Goal: Task Accomplishment & Management: Manage account settings

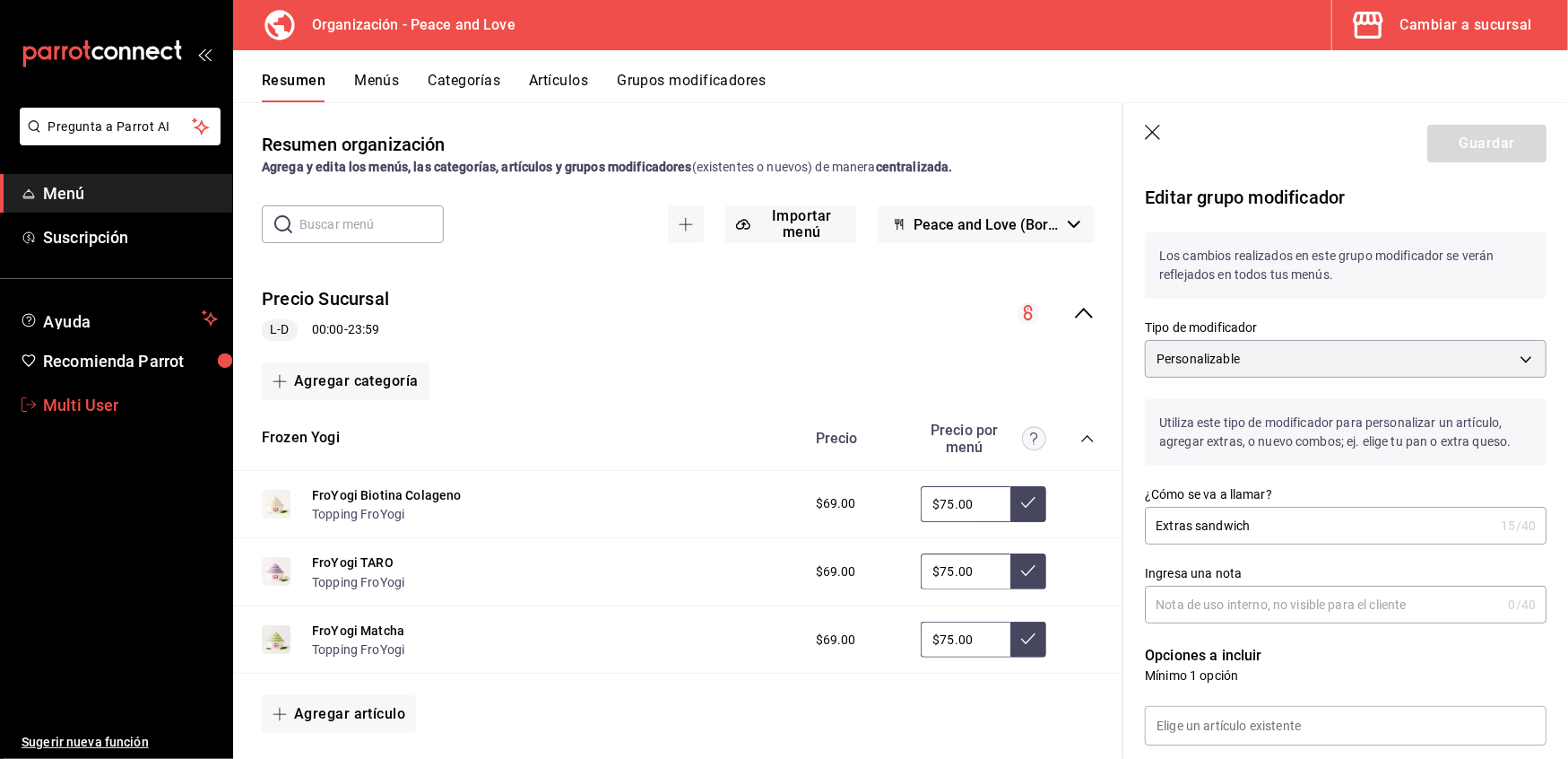
click at [66, 393] on span "Multi User" at bounding box center [130, 405] width 175 height 24
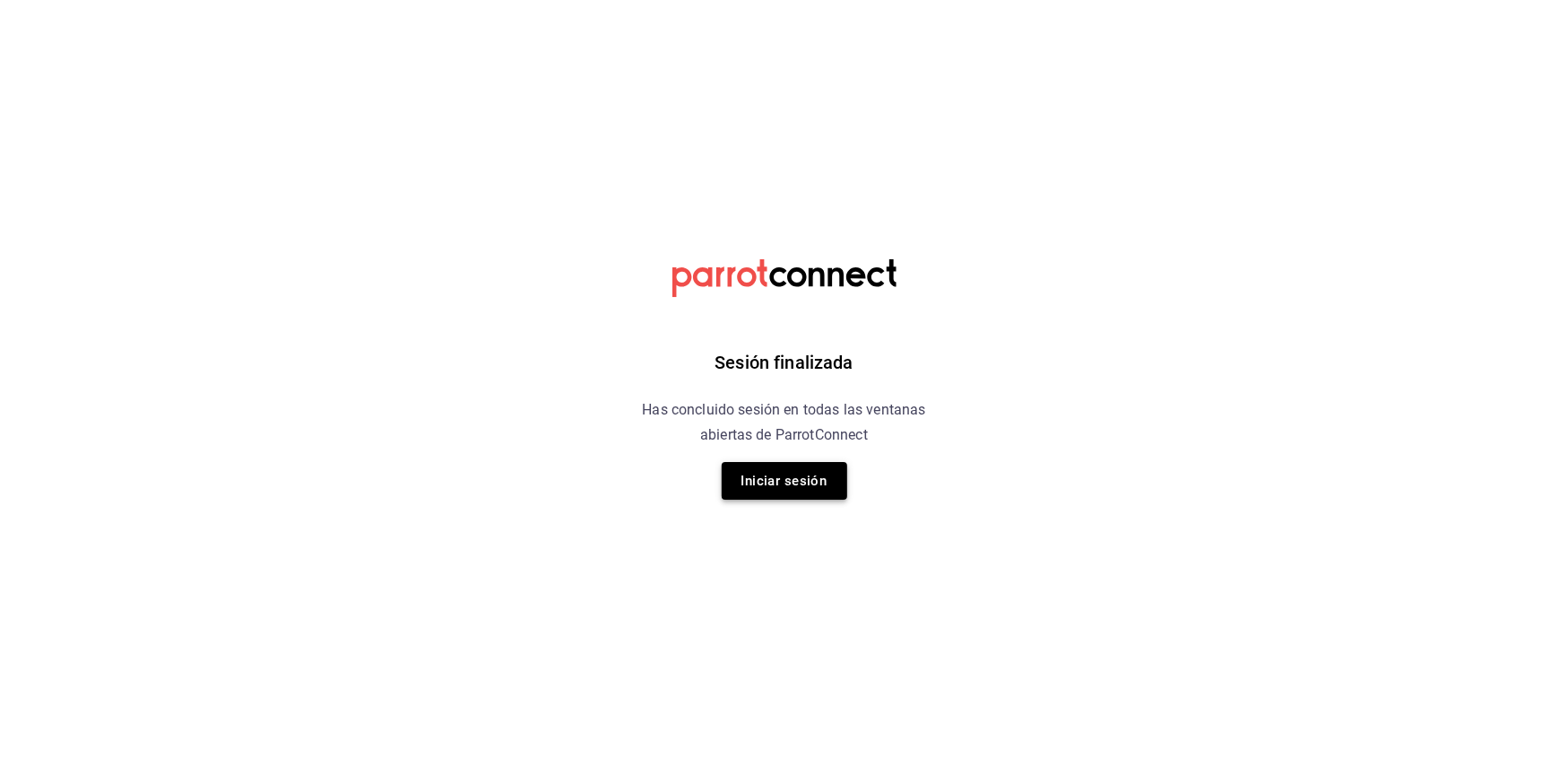
click at [798, 485] on button "Iniciar sesión" at bounding box center [784, 480] width 125 height 38
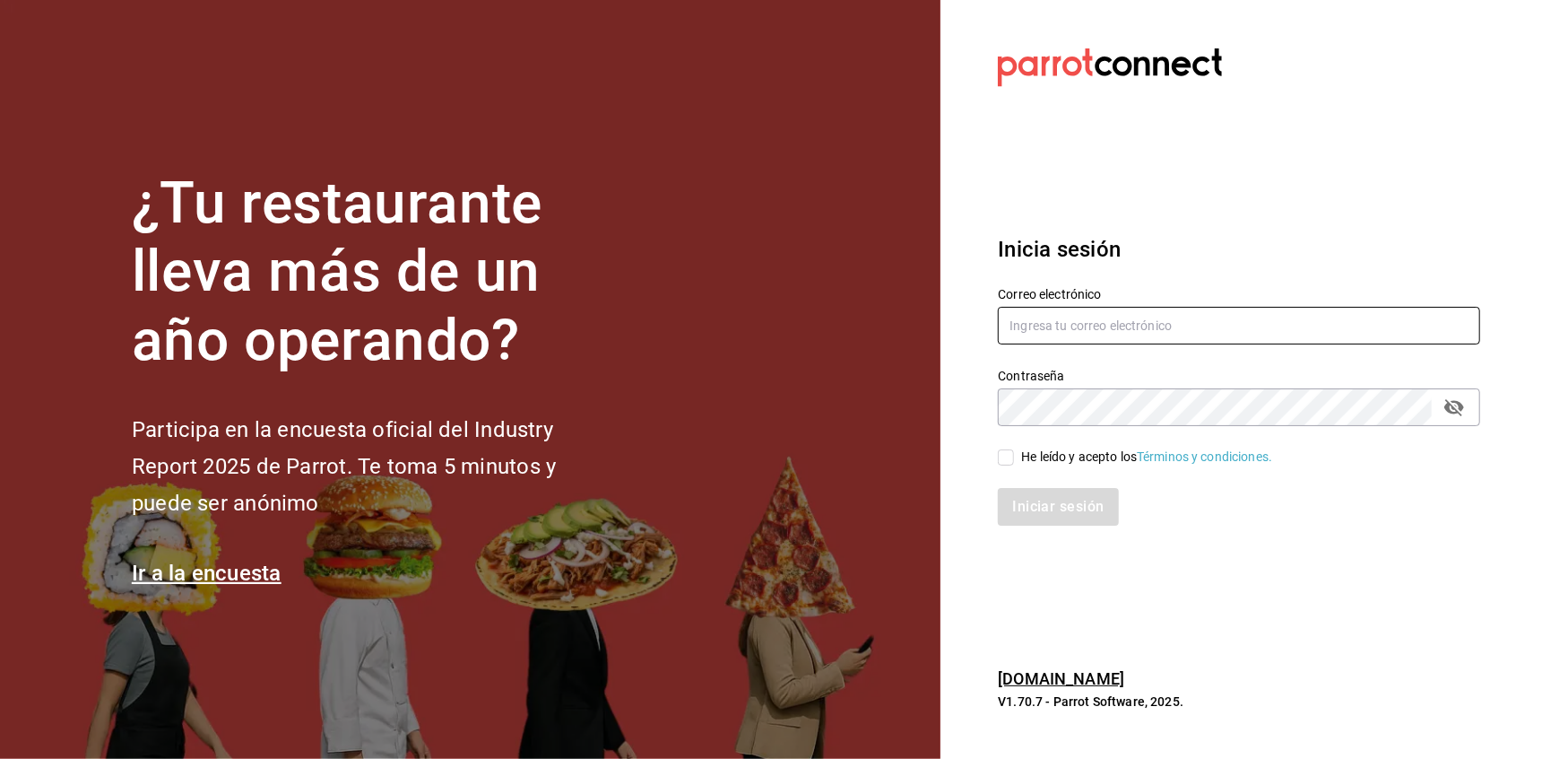
type input "multiuser@peace.com"
click at [1008, 454] on input "He leído y acepto los Términos y condiciones." at bounding box center [1006, 458] width 16 height 16
checkbox input "true"
click at [1028, 507] on button "Iniciar sesión" at bounding box center [1058, 506] width 122 height 38
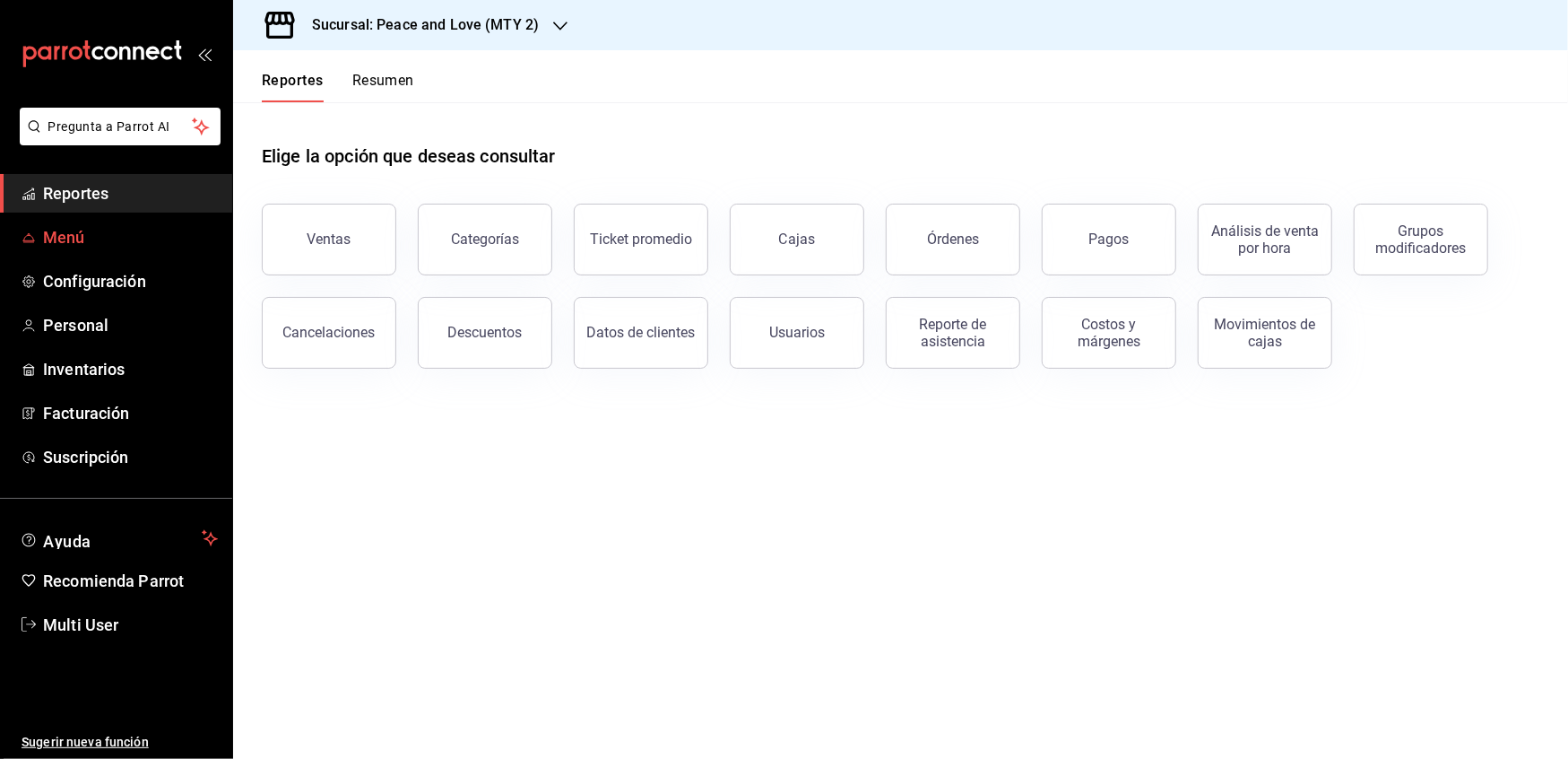
click at [87, 234] on span "Menú" at bounding box center [130, 237] width 175 height 24
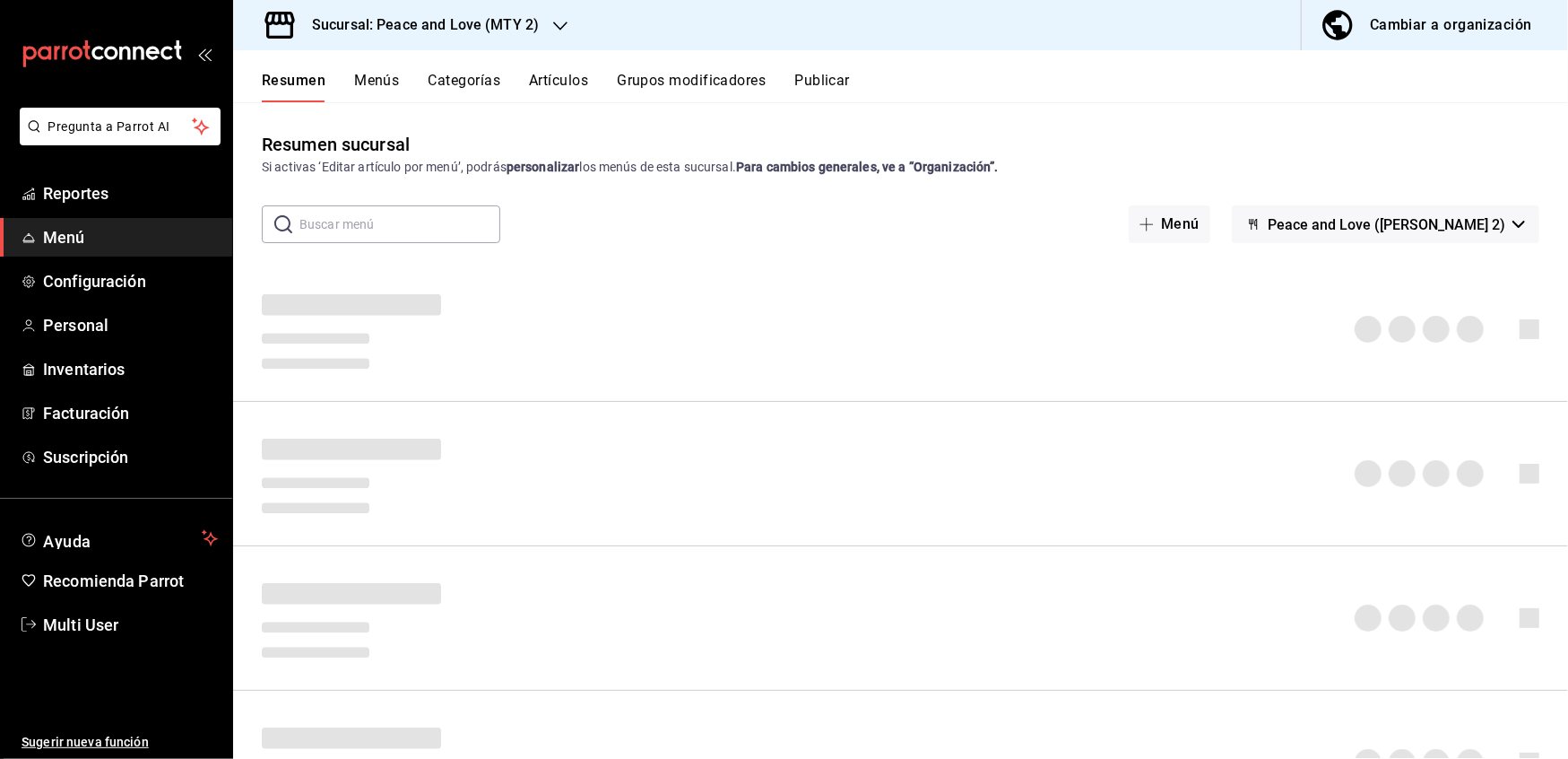
click at [1461, 20] on div "Cambiar a organización" at bounding box center [1451, 25] width 162 height 25
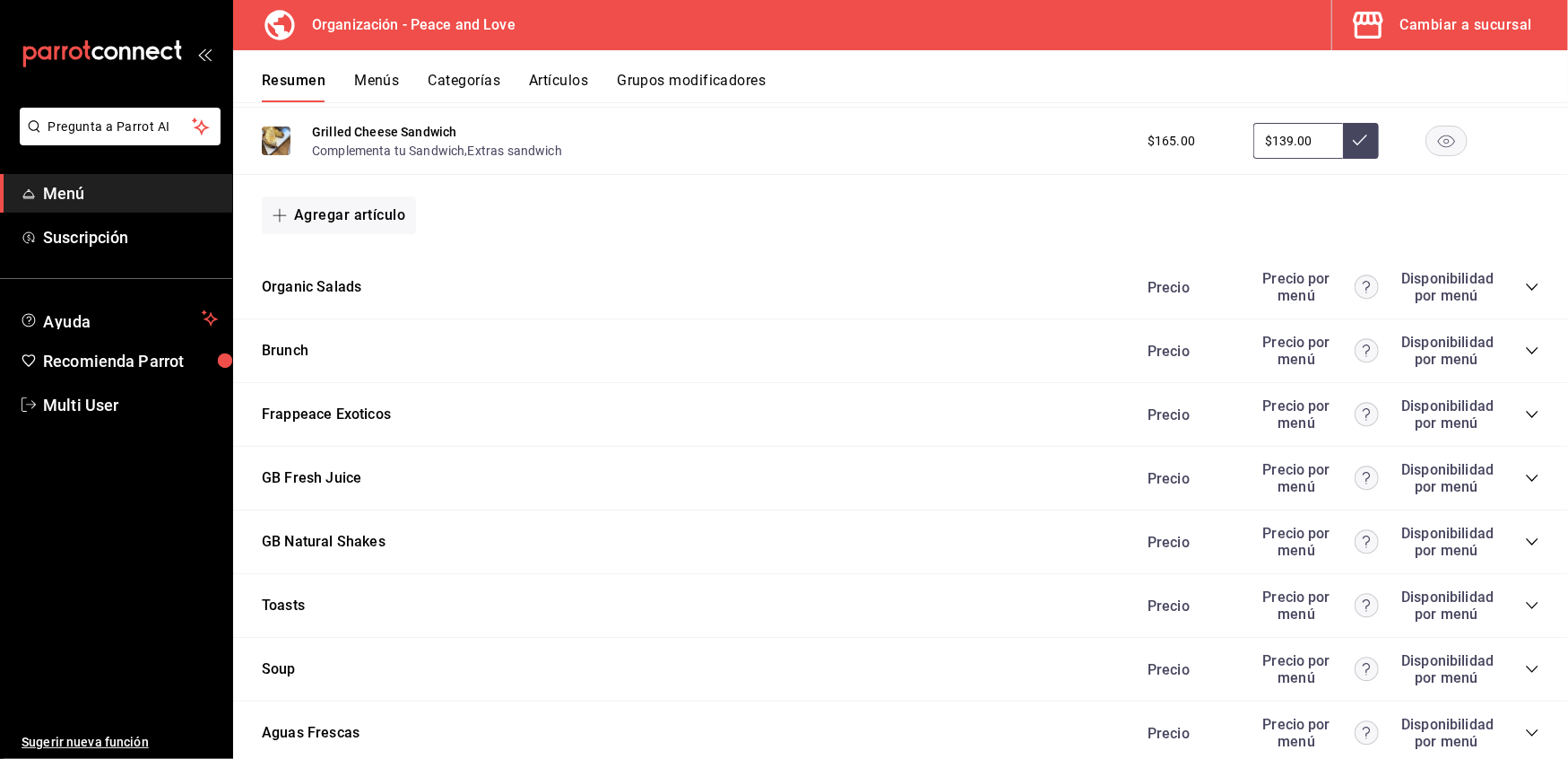
scroll to position [1320, 0]
click at [1525, 282] on icon "collapse-category-row" at bounding box center [1532, 288] width 15 height 15
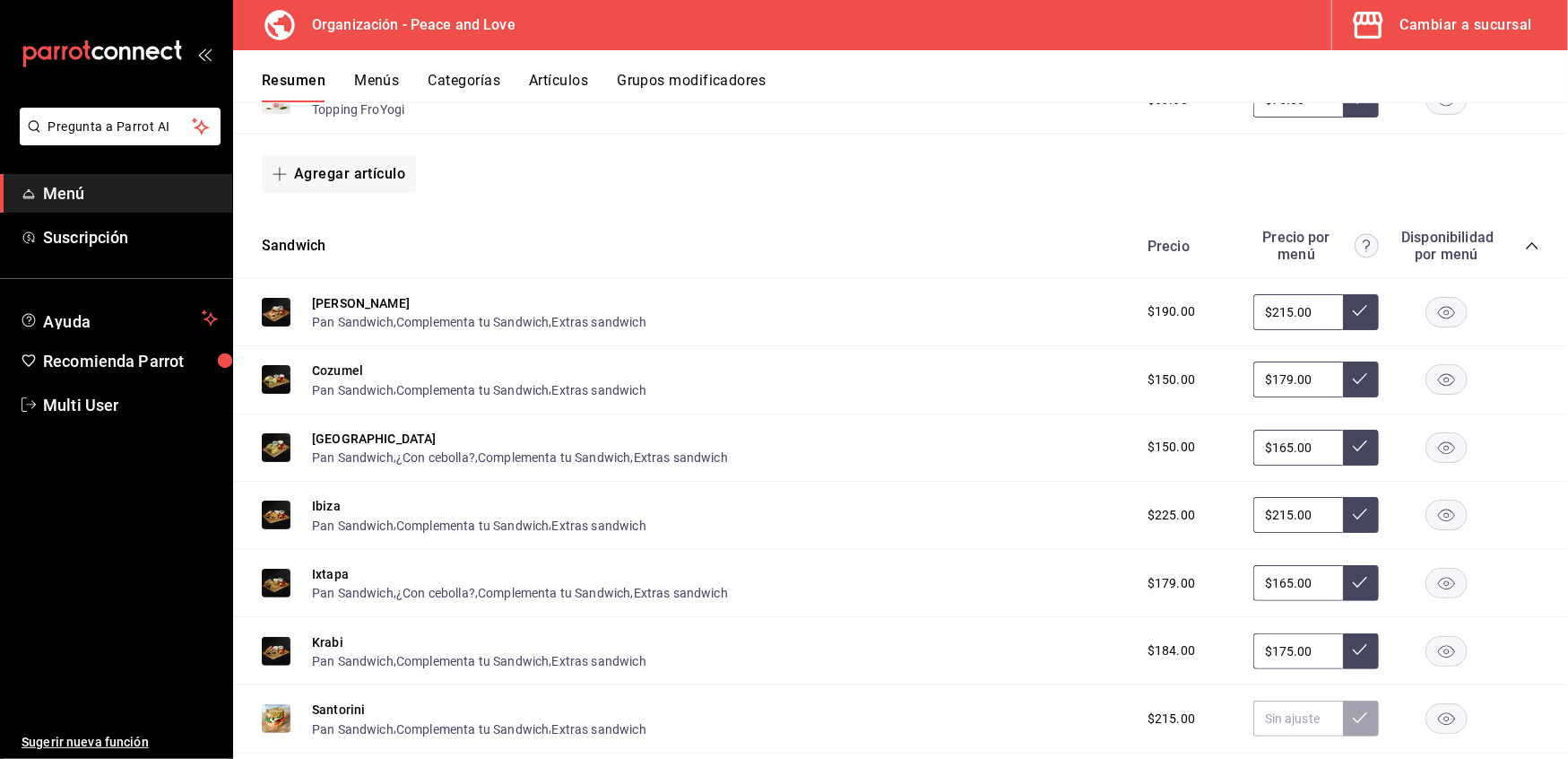
scroll to position [539, 0]
click at [597, 328] on button "Extras sandwich" at bounding box center [599, 323] width 94 height 18
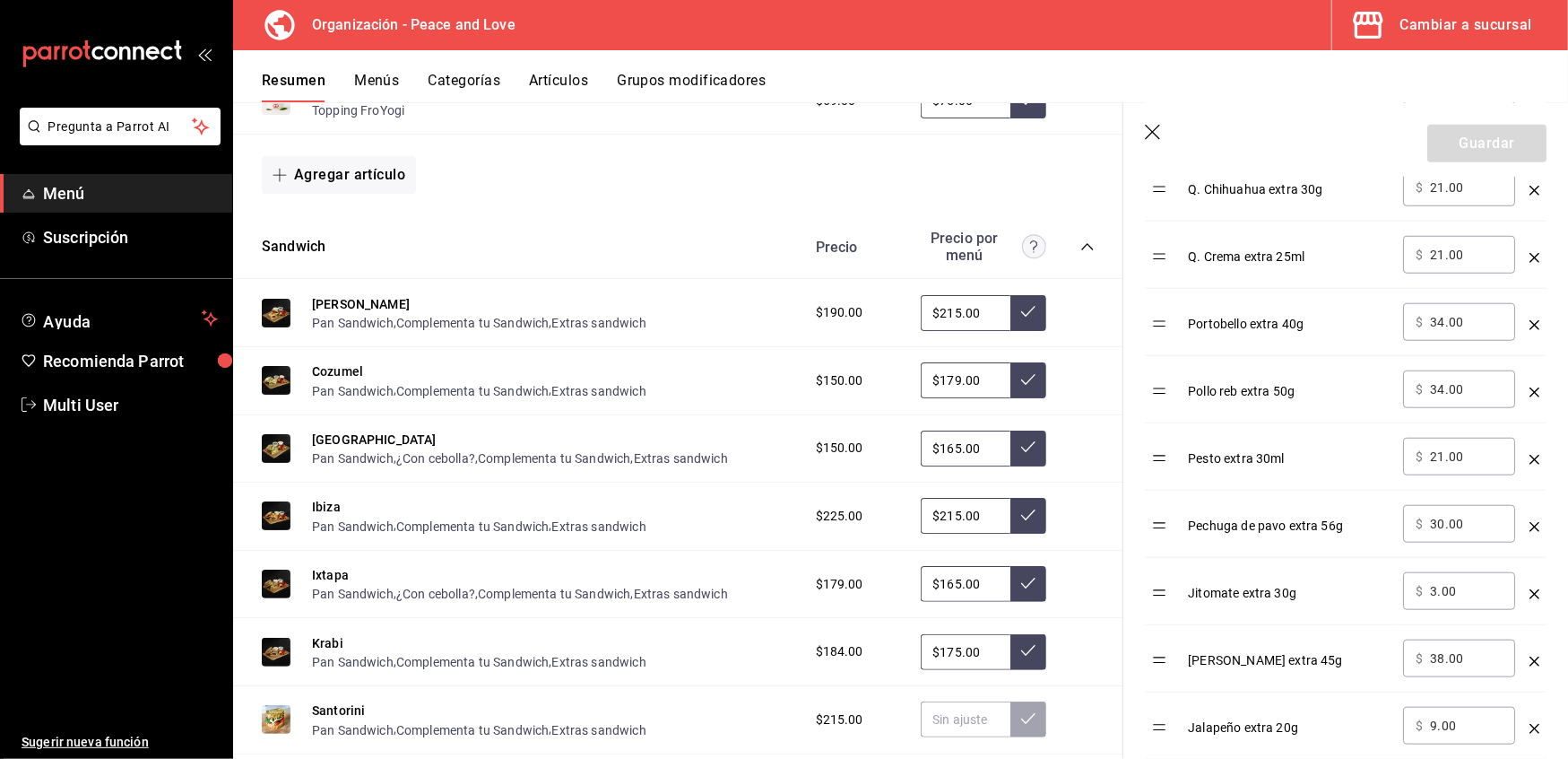
scroll to position [1062, 0]
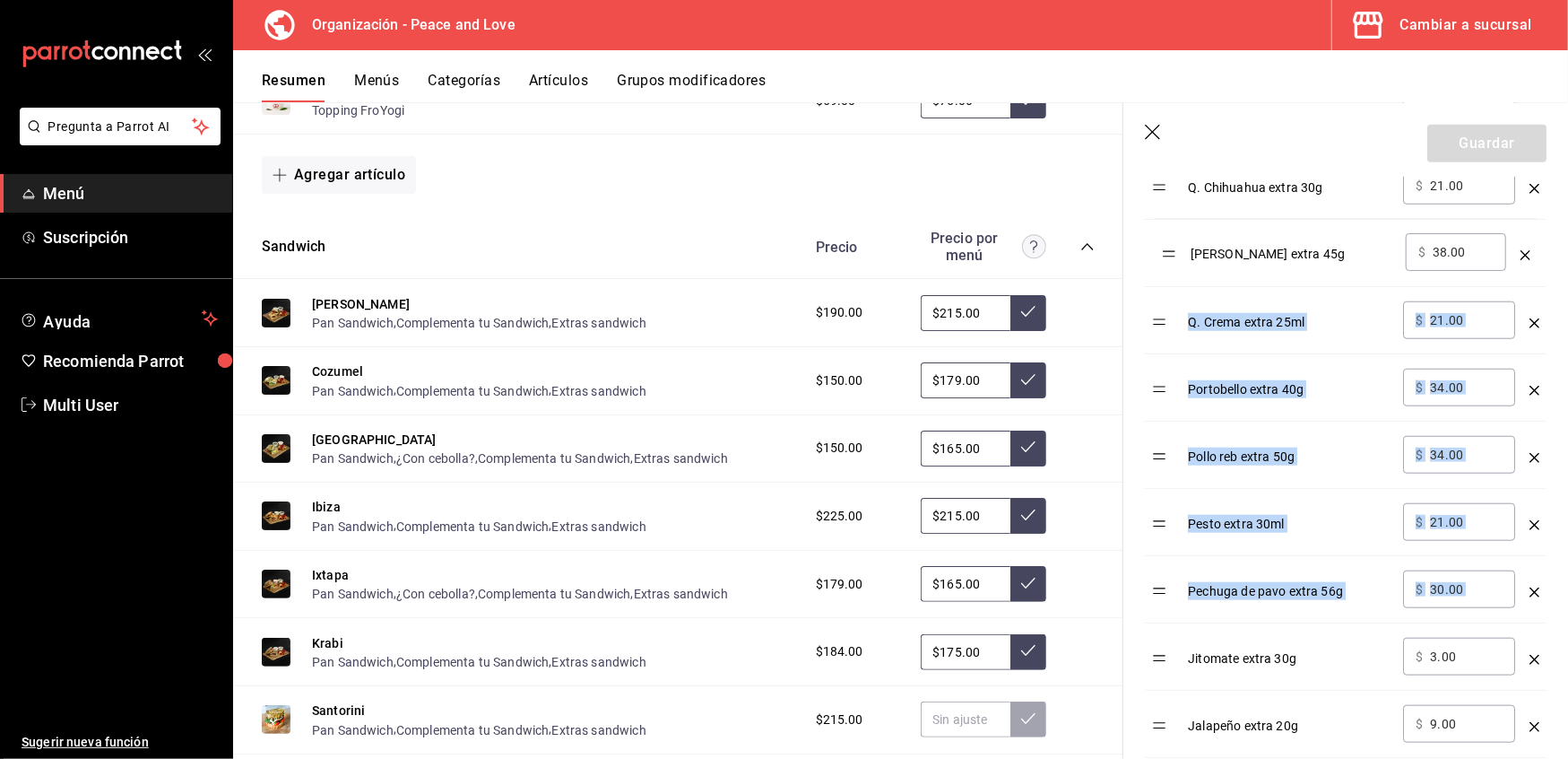
drag, startPoint x: 1164, startPoint y: 660, endPoint x: 1173, endPoint y: 231, distance: 429.1
click at [1173, 231] on table "Opción Precio Aderezo Chipotle extra 50ml ​ $ 19.00 ​ Chips Extra 30g ​ $ 19.00…" at bounding box center [1346, 433] width 402 height 1456
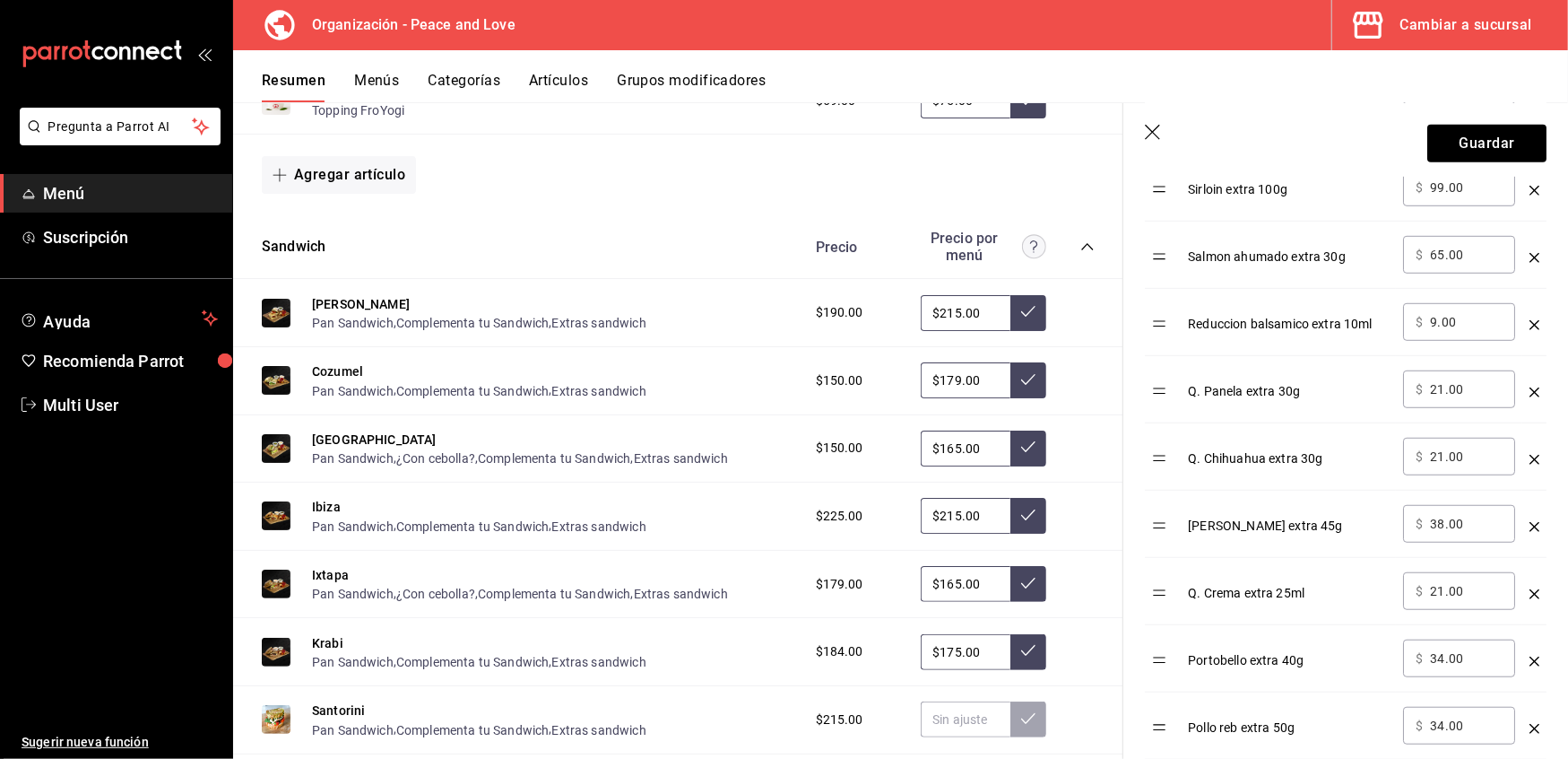
scroll to position [786, 0]
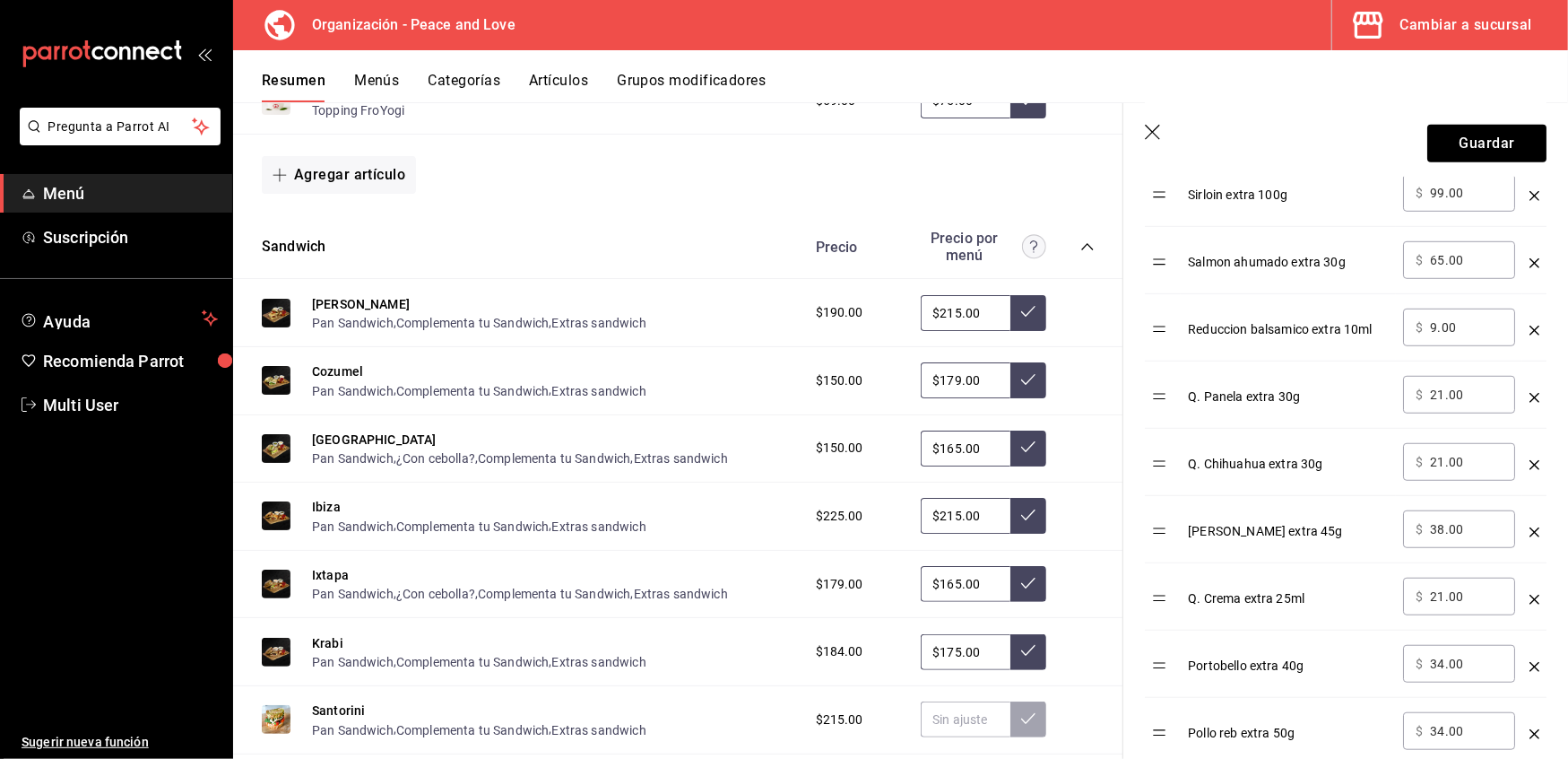
click at [1145, 546] on td "optionsTable" at bounding box center [1162, 529] width 36 height 67
click at [1160, 554] on td "optionsTable" at bounding box center [1162, 529] width 36 height 67
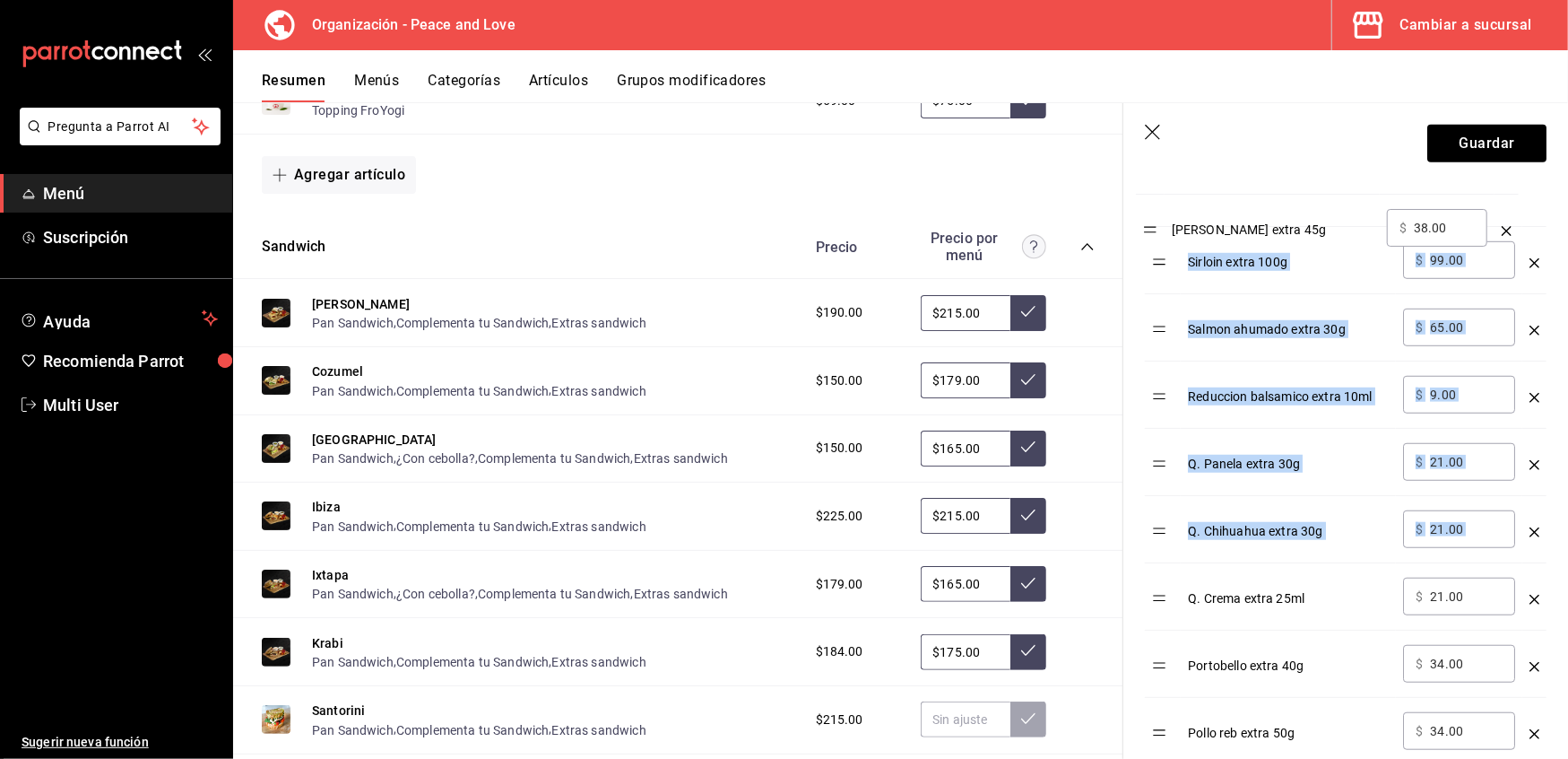
drag, startPoint x: 1162, startPoint y: 543, endPoint x: 1152, endPoint y: 235, distance: 308.2
click at [1152, 235] on tbody "Aderezo Chipotle extra 50ml ​ $ 19.00 ​ Chips Extra 30g ​ $ 19.00 ​ Sirloin ext…" at bounding box center [1346, 731] width 402 height 1413
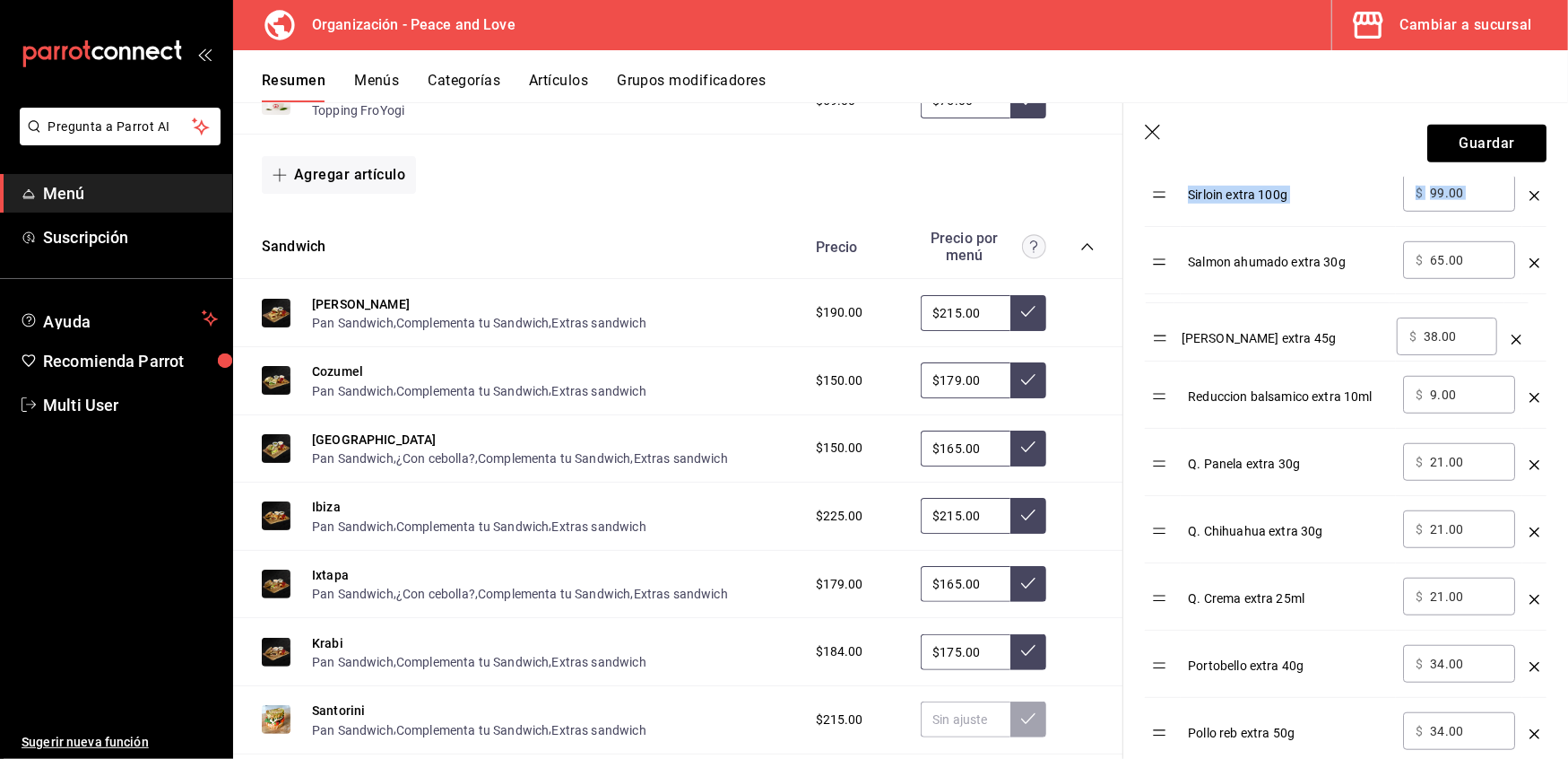
drag, startPoint x: 1162, startPoint y: 208, endPoint x: 1162, endPoint y: 349, distance: 141.0
drag, startPoint x: 1477, startPoint y: 329, endPoint x: 1019, endPoint y: 258, distance: 463.5
click at [1019, 258] on main "Resumen organización Agrega y edita los menús, las categorías, artículos y grup…" at bounding box center [901, 430] width 1336 height 656
type input "39.00"
click at [1133, 376] on div "Opción Precio Aderezo Chipotle extra 50ml ​ $ 19.00 ​ Chips Extra 30g ​ $ 19.00…" at bounding box center [1335, 699] width 423 height 1478
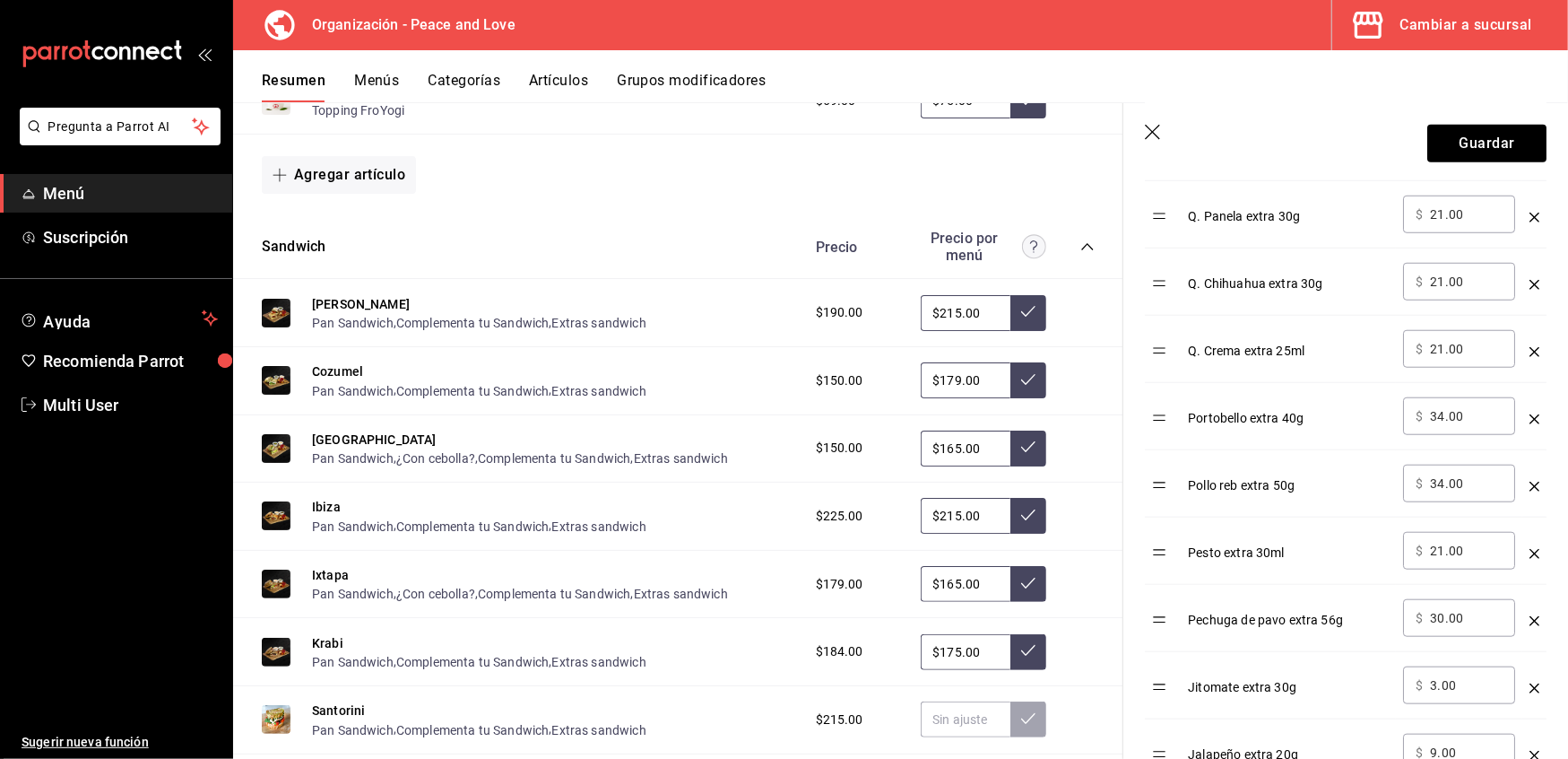
scroll to position [1034, 0]
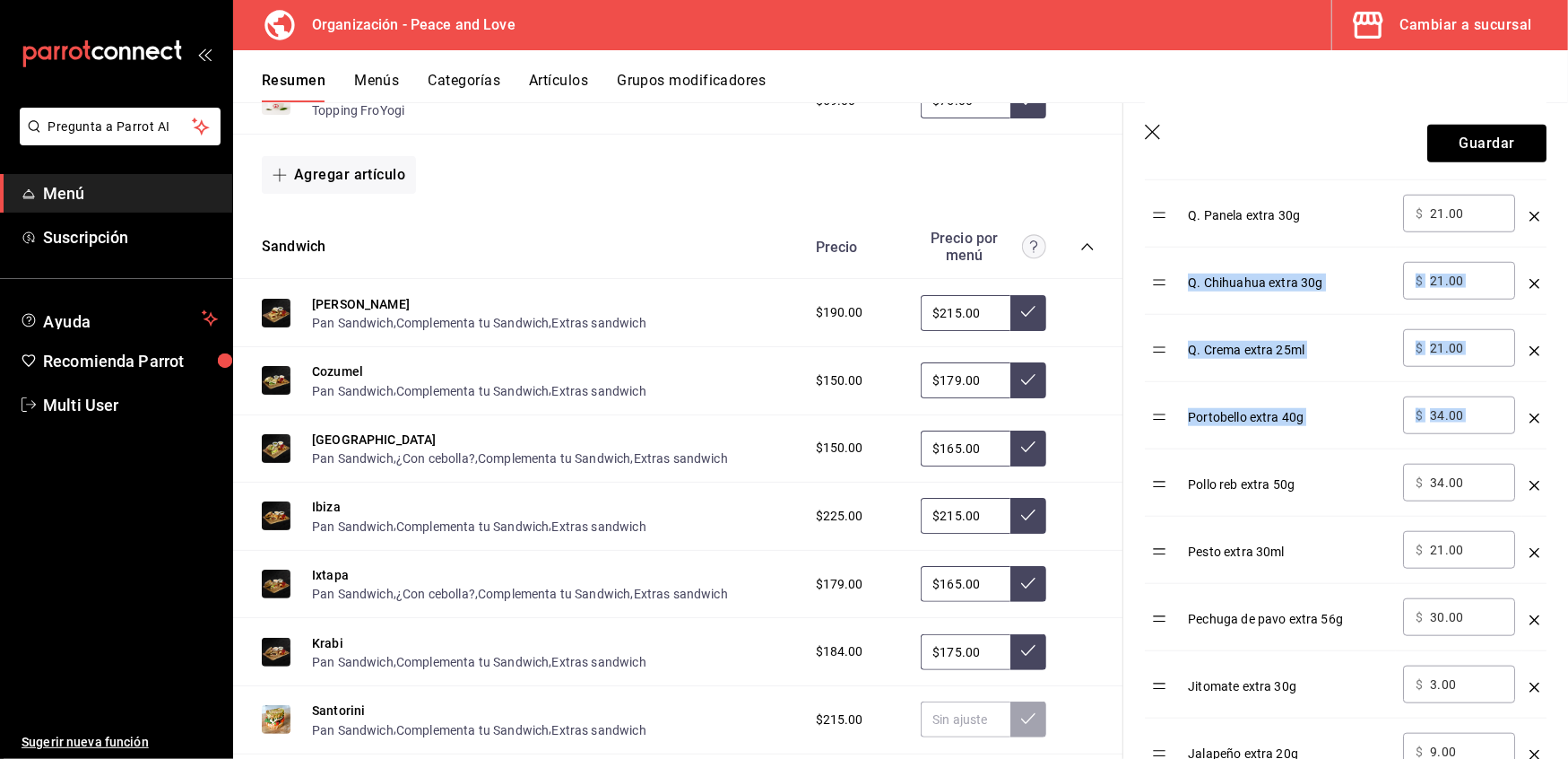
drag, startPoint x: 1157, startPoint y: 501, endPoint x: 1156, endPoint y: 287, distance: 214.0
click at [1156, 287] on tbody "Aderezo Chipotle extra 50ml ​ $ 19.00 ​ Chips Extra 30g ​ $ 19.00 ​ Sirloin ext…" at bounding box center [1346, 483] width 402 height 1413
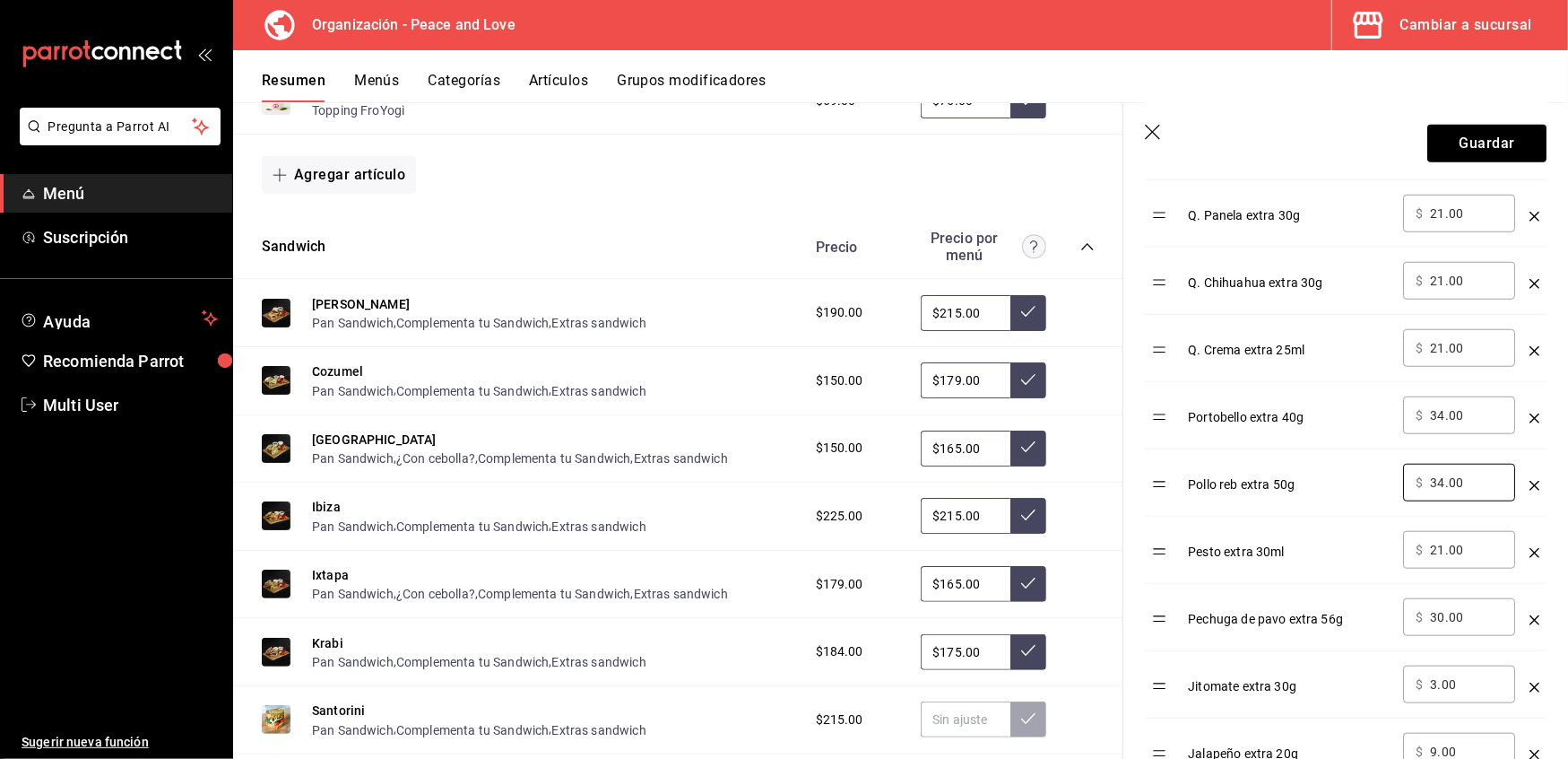
drag, startPoint x: 1471, startPoint y: 490, endPoint x: 1357, endPoint y: 482, distance: 114.3
click at [1357, 482] on tr "Pollo reb extra 50g ​ $ 34.00 ​" at bounding box center [1346, 483] width 402 height 67
type input "29.00"
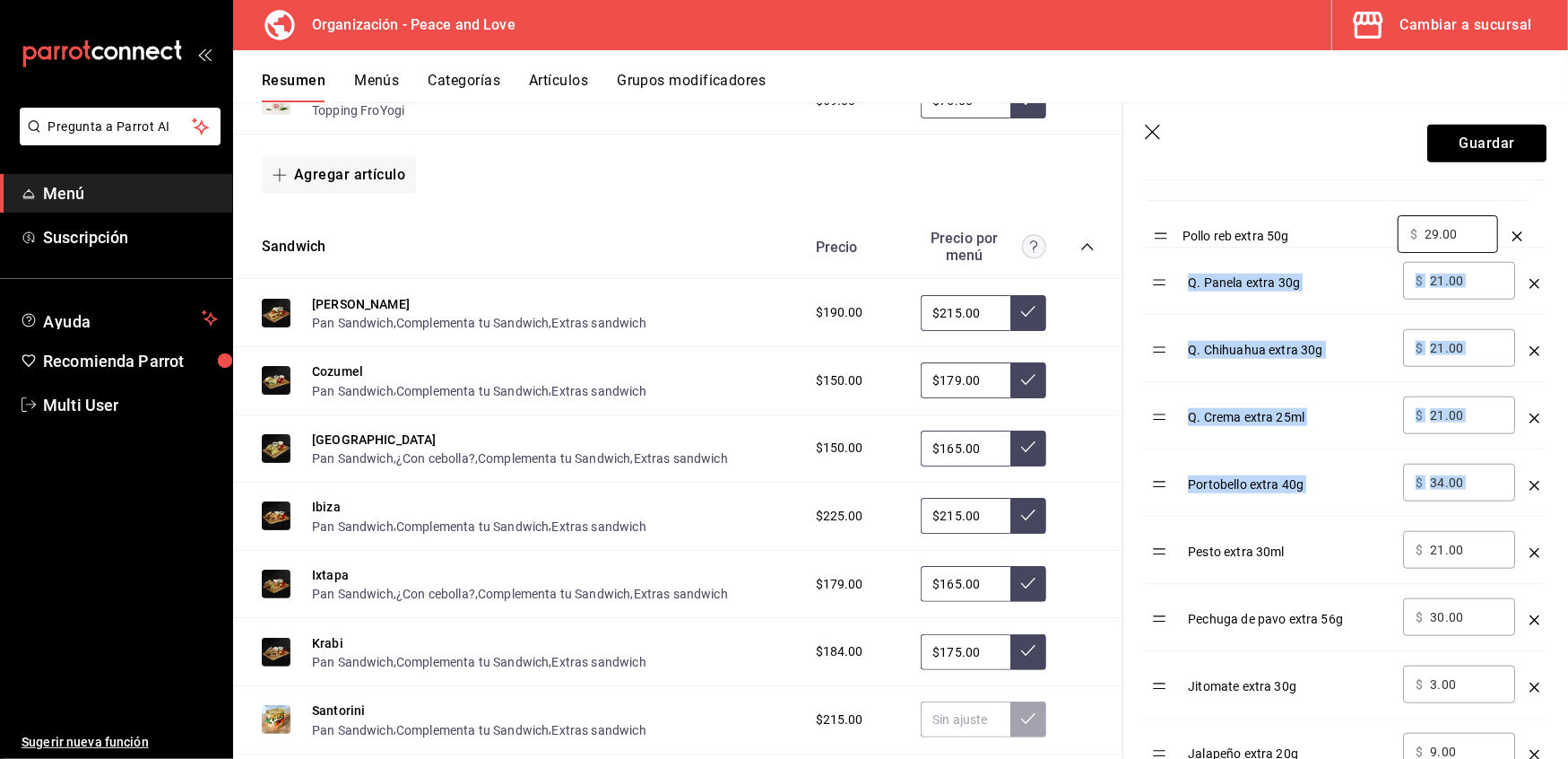
drag, startPoint x: 1162, startPoint y: 495, endPoint x: 1163, endPoint y: 241, distance: 254.0
click at [1163, 241] on table "Opción Precio Aderezo Chipotle extra 50ml ​ $ 19.00 ​ Chips Extra 30g ​ $ 19.00…" at bounding box center [1346, 461] width 402 height 1456
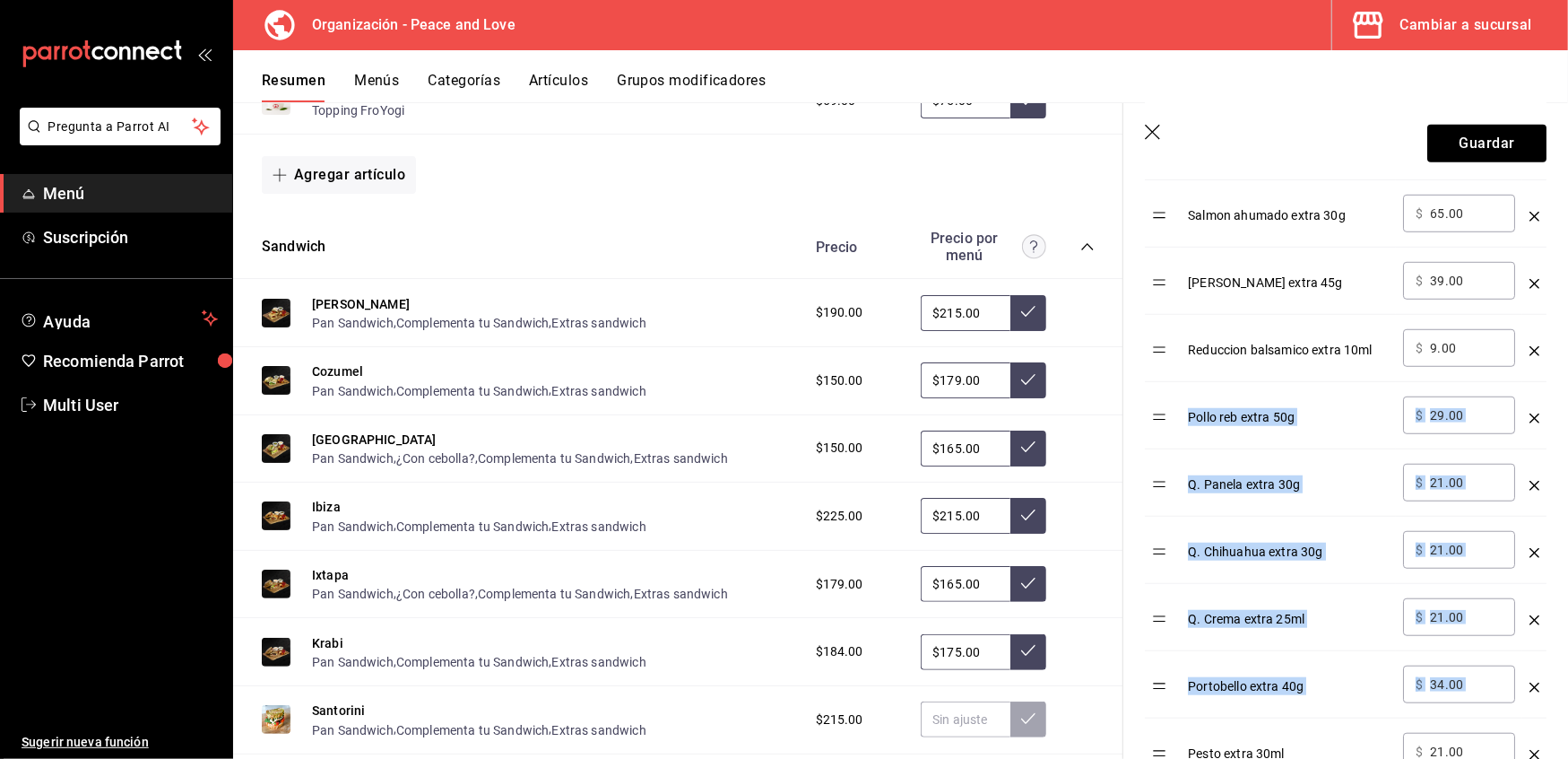
scroll to position [827, 0]
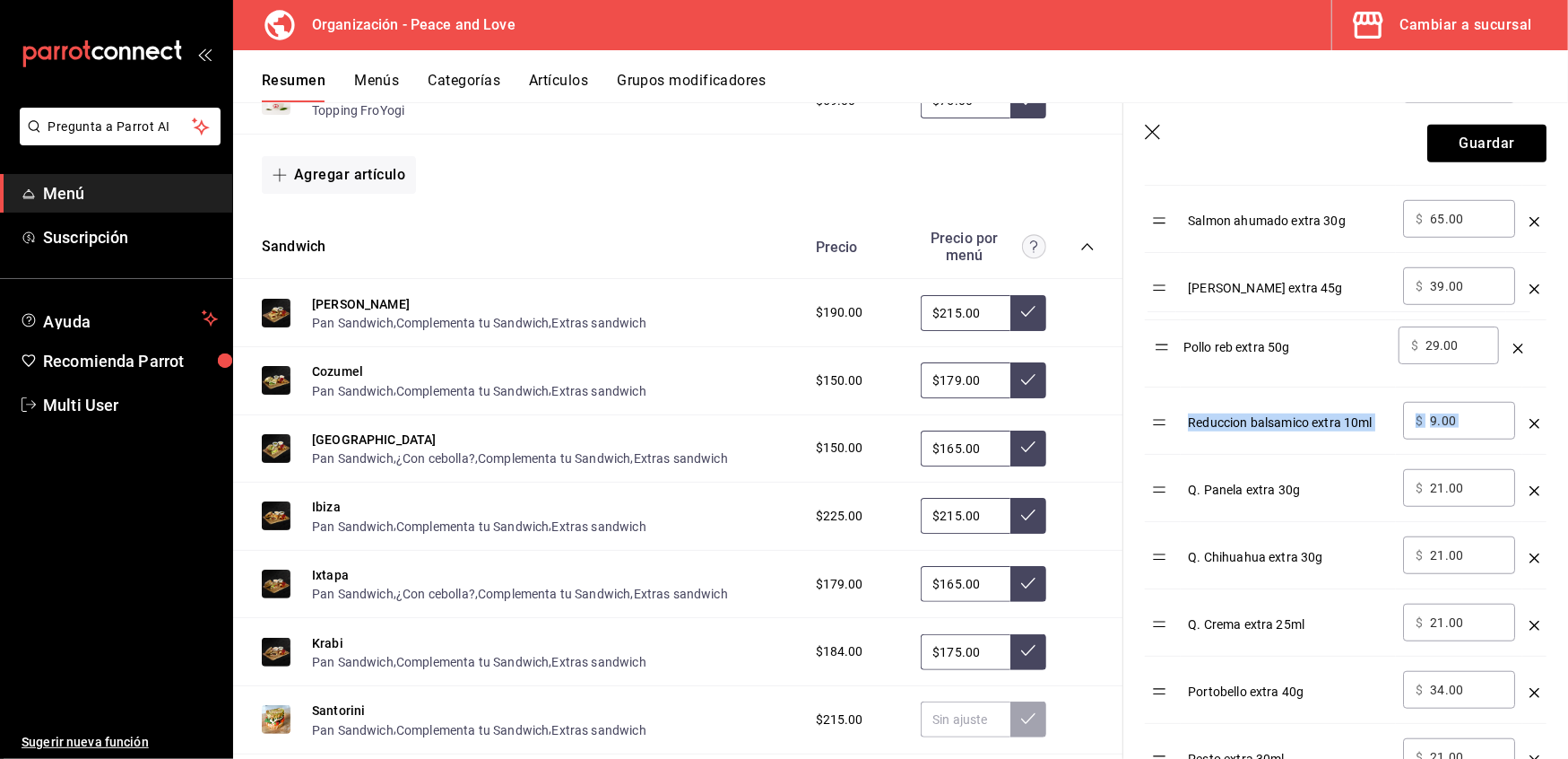
drag, startPoint x: 1164, startPoint y: 428, endPoint x: 1165, endPoint y: 349, distance: 79.0
click at [1165, 349] on table "Opción Precio Aderezo Chipotle extra 50ml ​ $ 19.00 ​ Chips Extra 30g ​ $ 19.00…" at bounding box center [1346, 667] width 402 height 1456
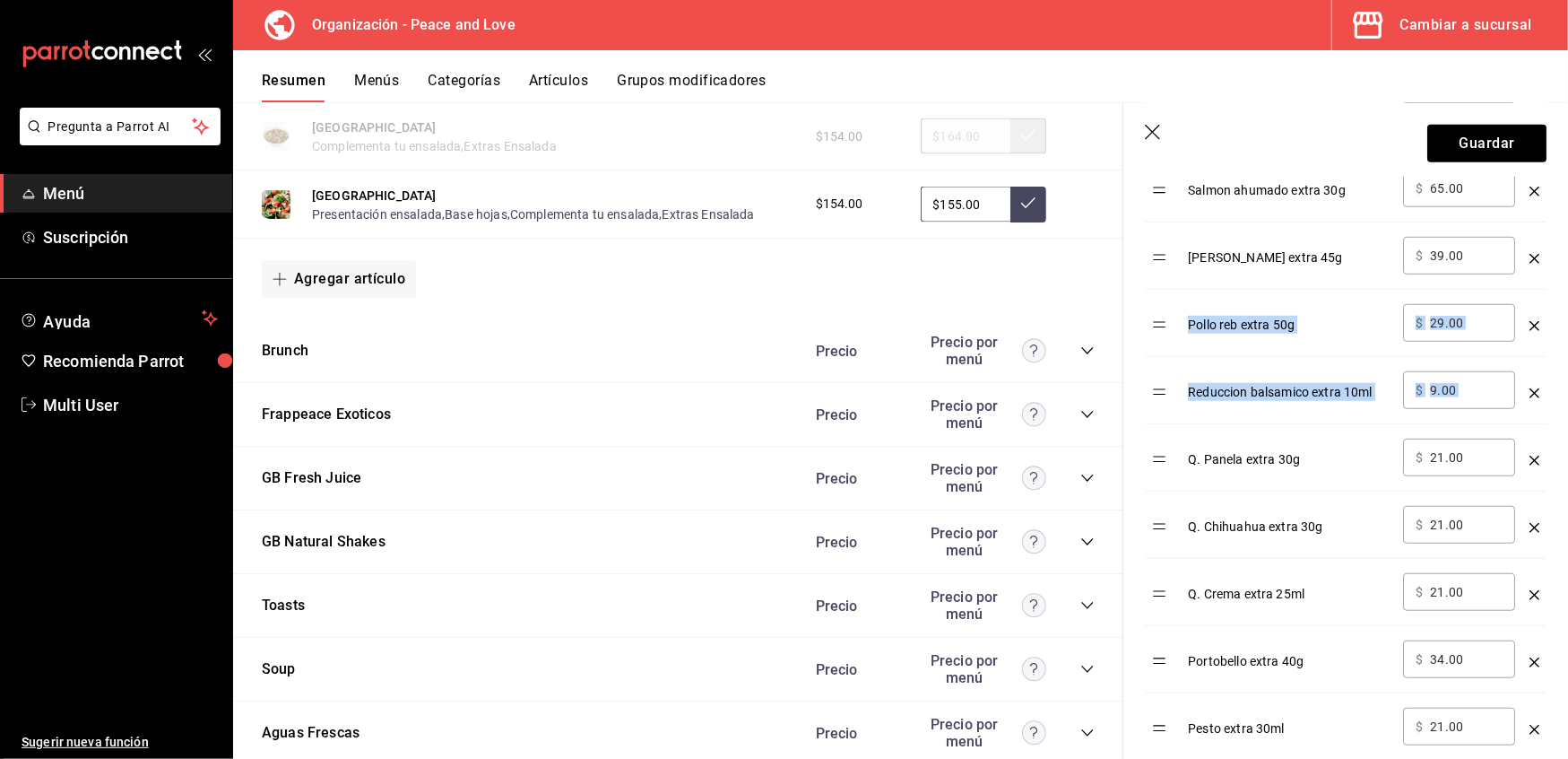
scroll to position [1946, 0]
click at [1080, 597] on icon "collapse-category-row" at bounding box center [1087, 604] width 15 height 15
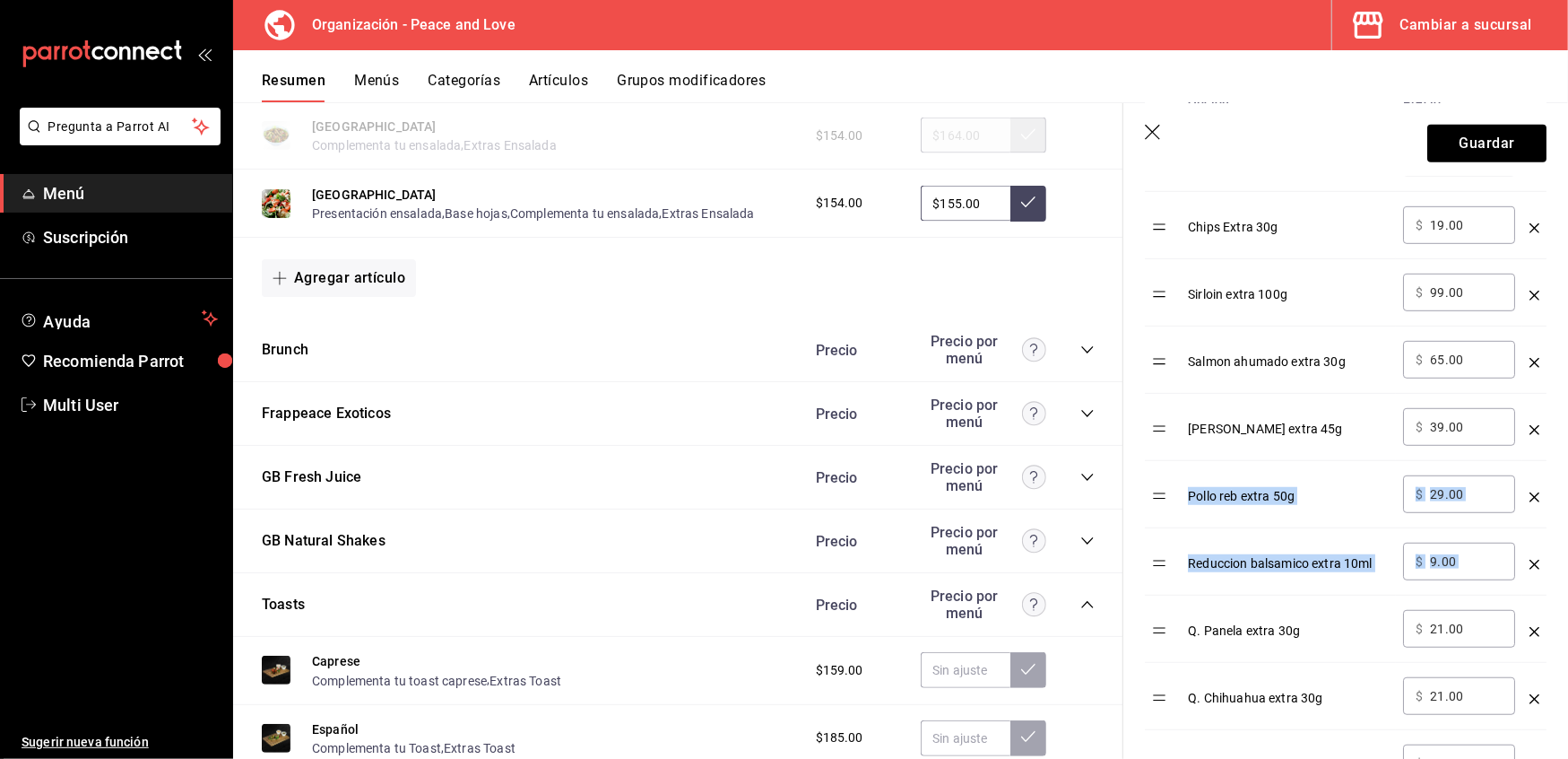
scroll to position [685, 0]
click at [1530, 363] on icon "optionsTable" at bounding box center [1534, 363] width 10 height 10
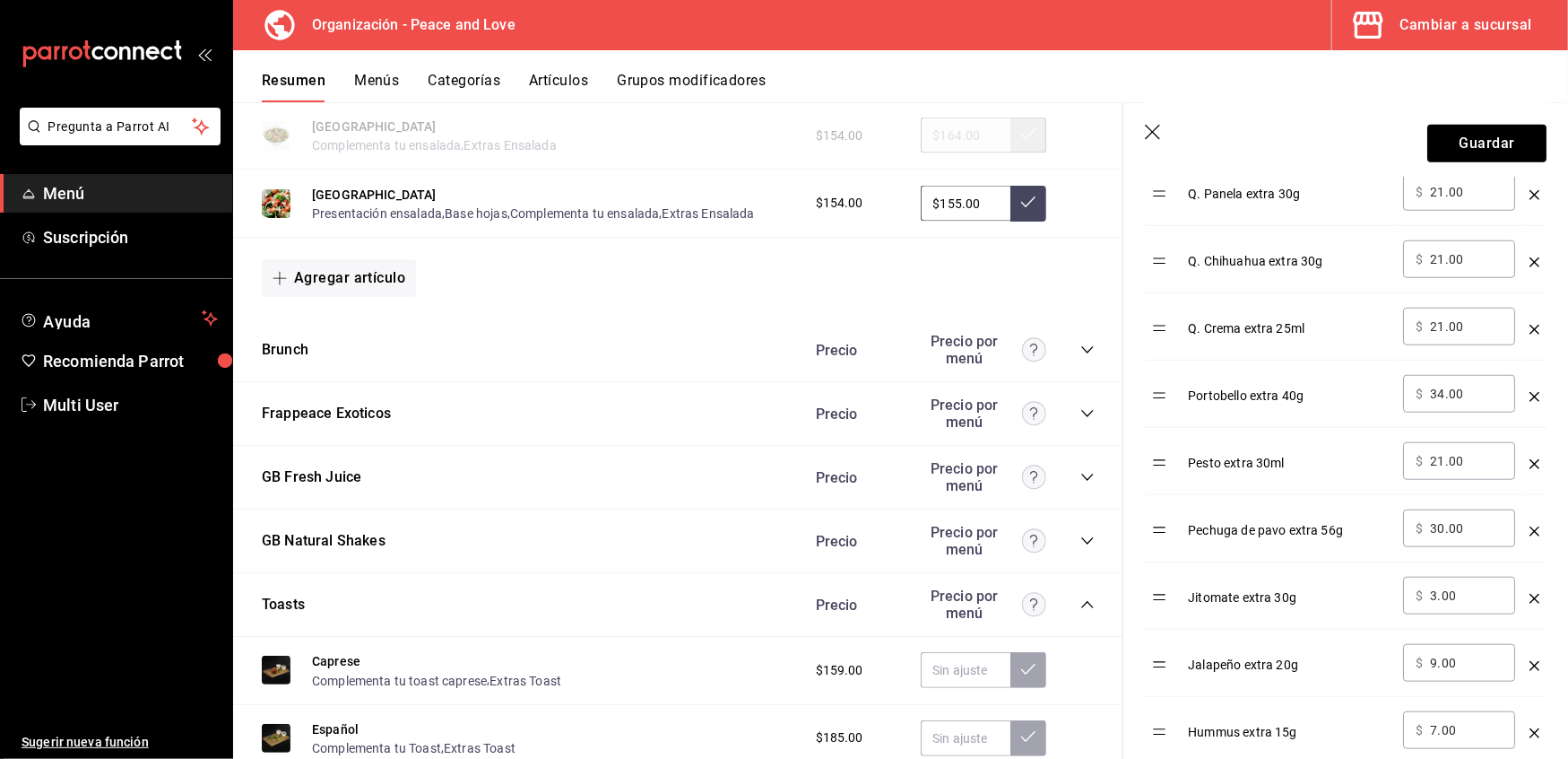
scroll to position [1057, 0]
drag, startPoint x: 1475, startPoint y: 463, endPoint x: 1231, endPoint y: 453, distance: 244.2
click at [1231, 453] on tr "Pesto extra 30ml ​ $ 21.00 ​" at bounding box center [1346, 460] width 402 height 67
type input "25.00"
drag, startPoint x: 1472, startPoint y: 396, endPoint x: 1133, endPoint y: 357, distance: 341.2
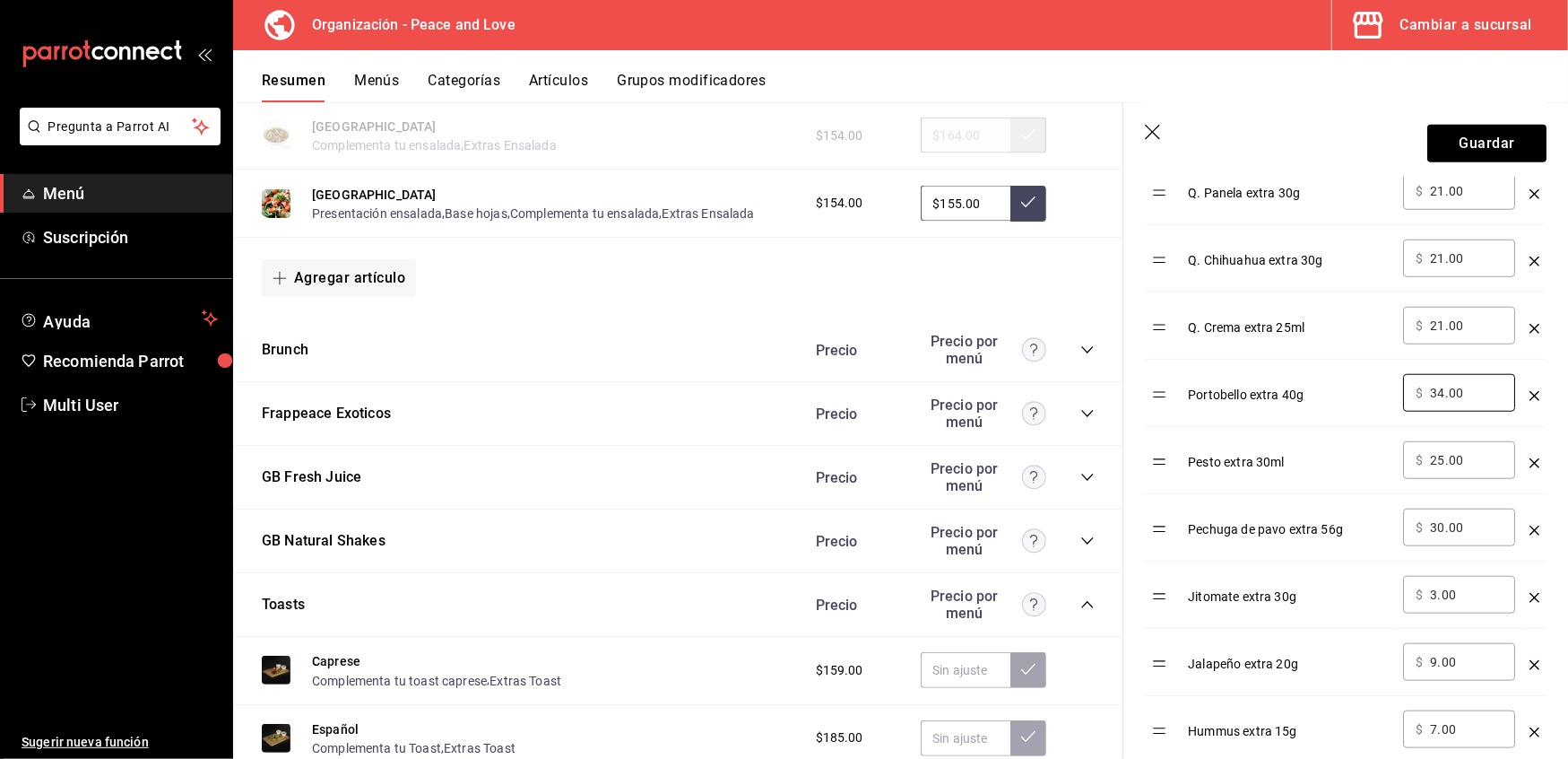
click at [1133, 357] on div "Opción Precio Aderezo Chipotle extra 50ml ​ $ 19.00 ​ Chips Extra 30g ​ $ 19.00…" at bounding box center [1335, 394] width 423 height 1411
type input "19.00"
drag, startPoint x: 1162, startPoint y: 478, endPoint x: 1156, endPoint y: 407, distance: 71.3
click at [1156, 407] on tbody "Aderezo Chipotle extra 50ml ​ $ 19.00 ​ Chips Extra 30g ​ $ 19.00 ​ Sirloin ext…" at bounding box center [1346, 427] width 402 height 1345
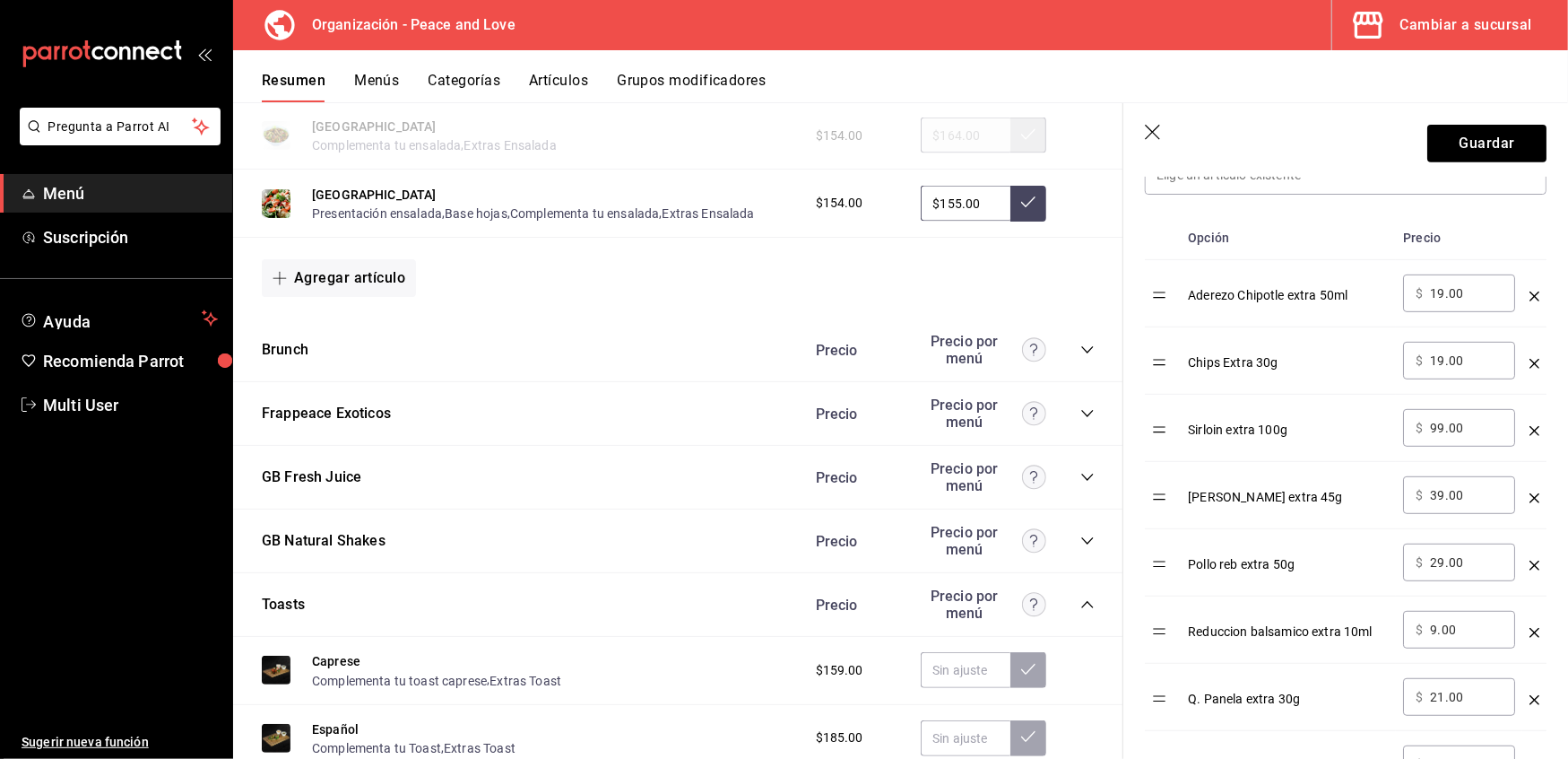
scroll to position [540, 0]
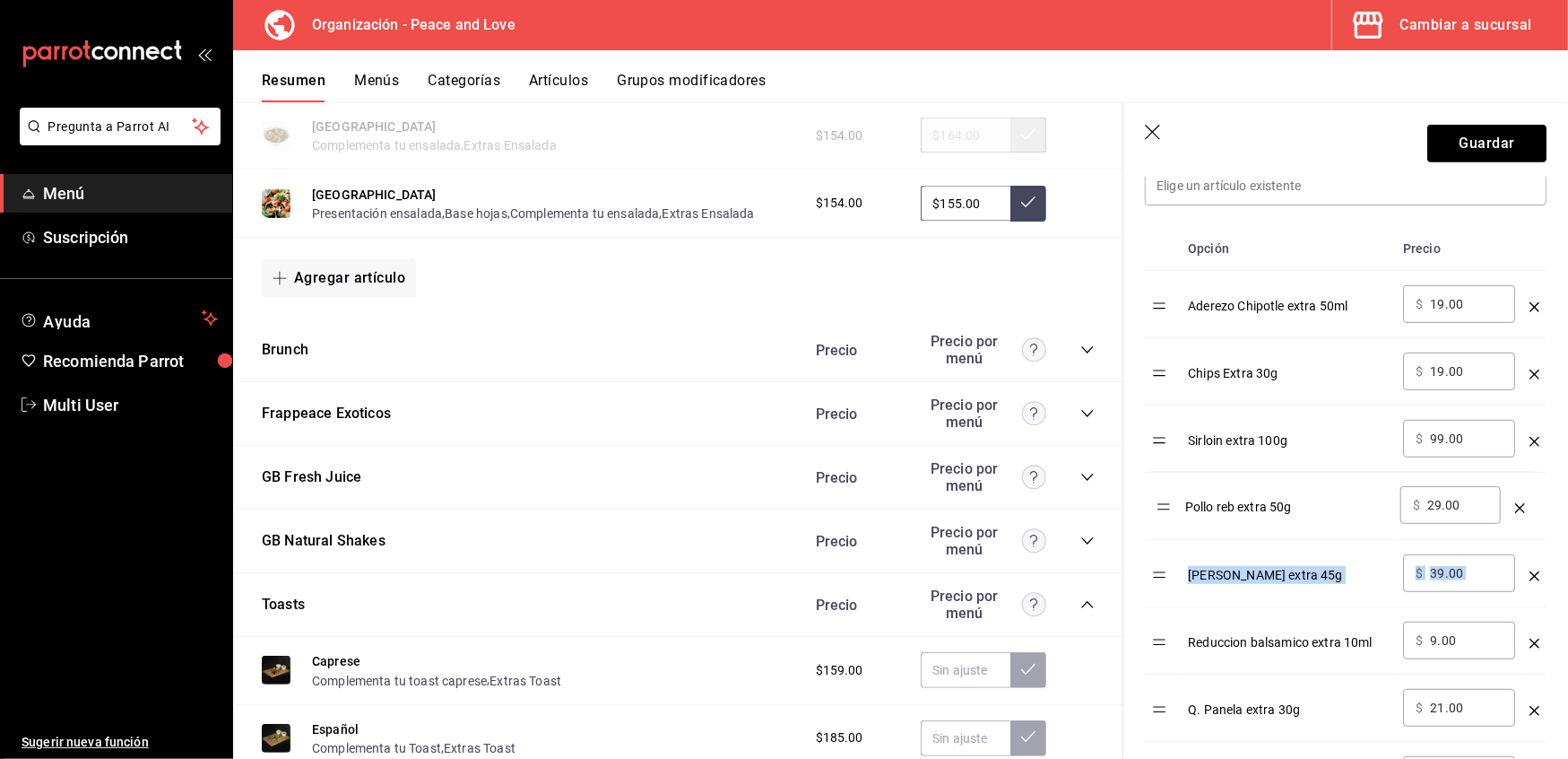
drag, startPoint x: 1163, startPoint y: 586, endPoint x: 1166, endPoint y: 516, distance: 70.1
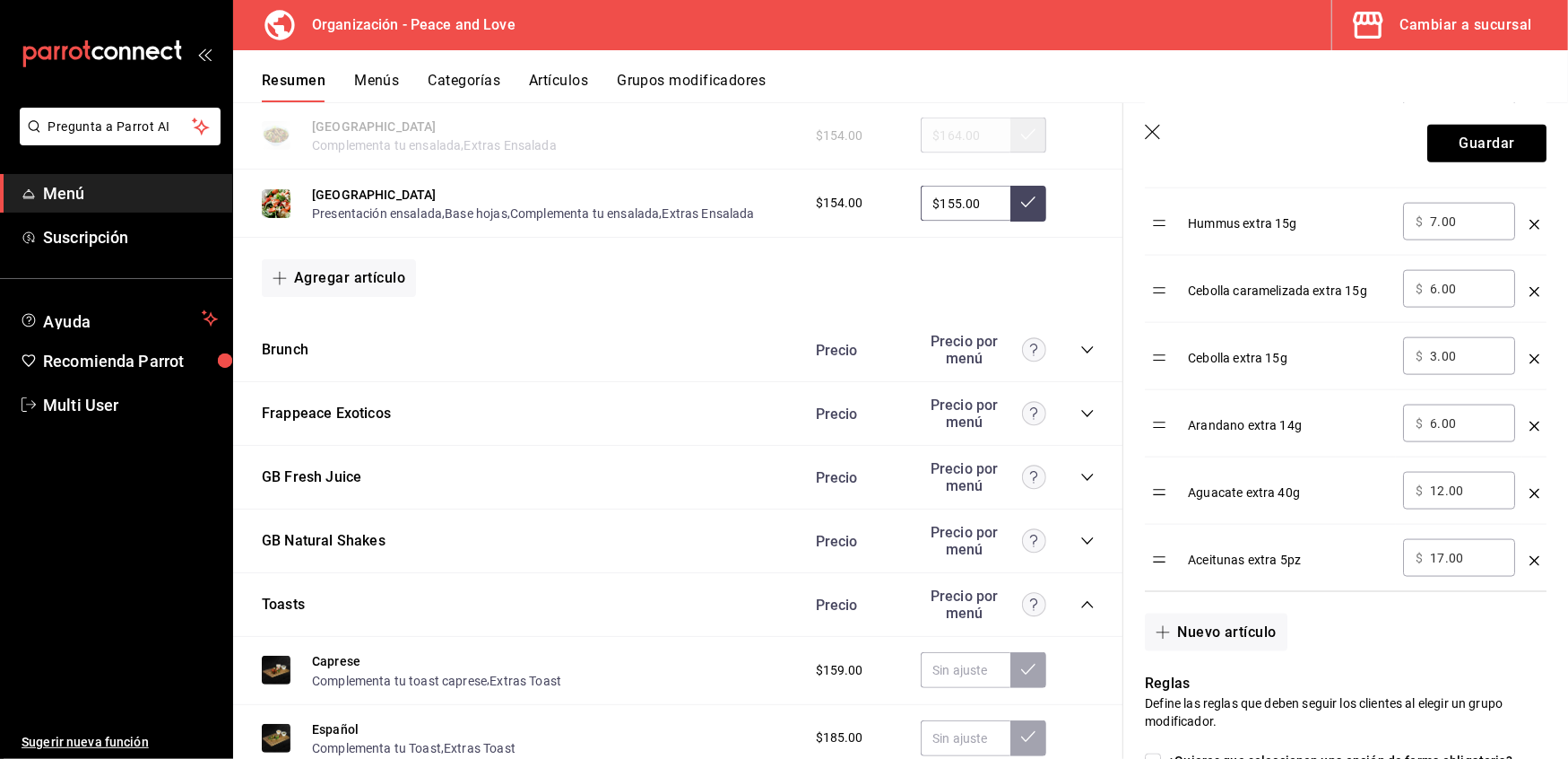
scroll to position [1562, 0]
click at [1530, 424] on div "optionsTable" at bounding box center [1534, 421] width 10 height 29
click at [1530, 433] on icon "optionsTable" at bounding box center [1534, 428] width 10 height 10
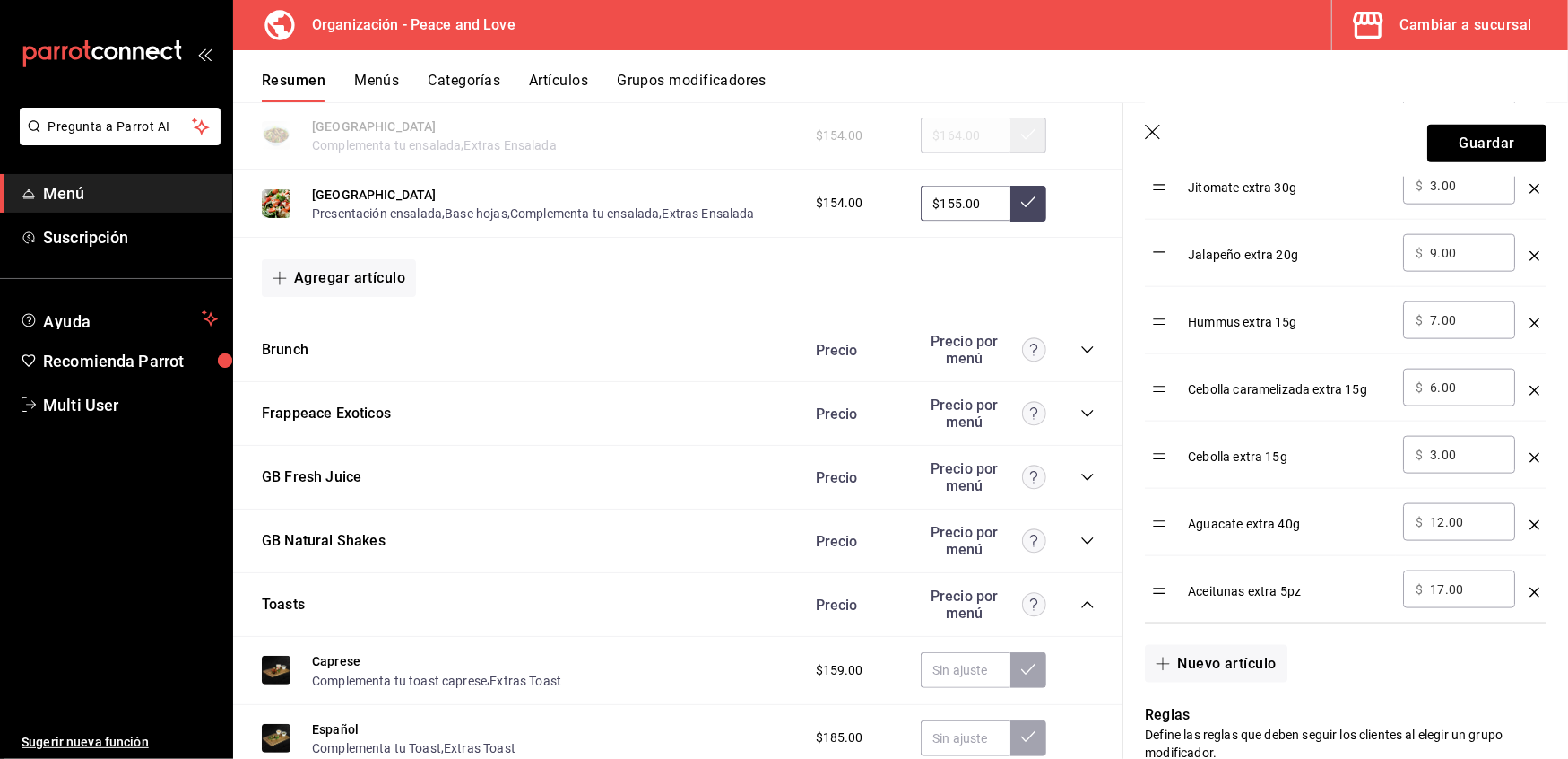
scroll to position [1464, 0]
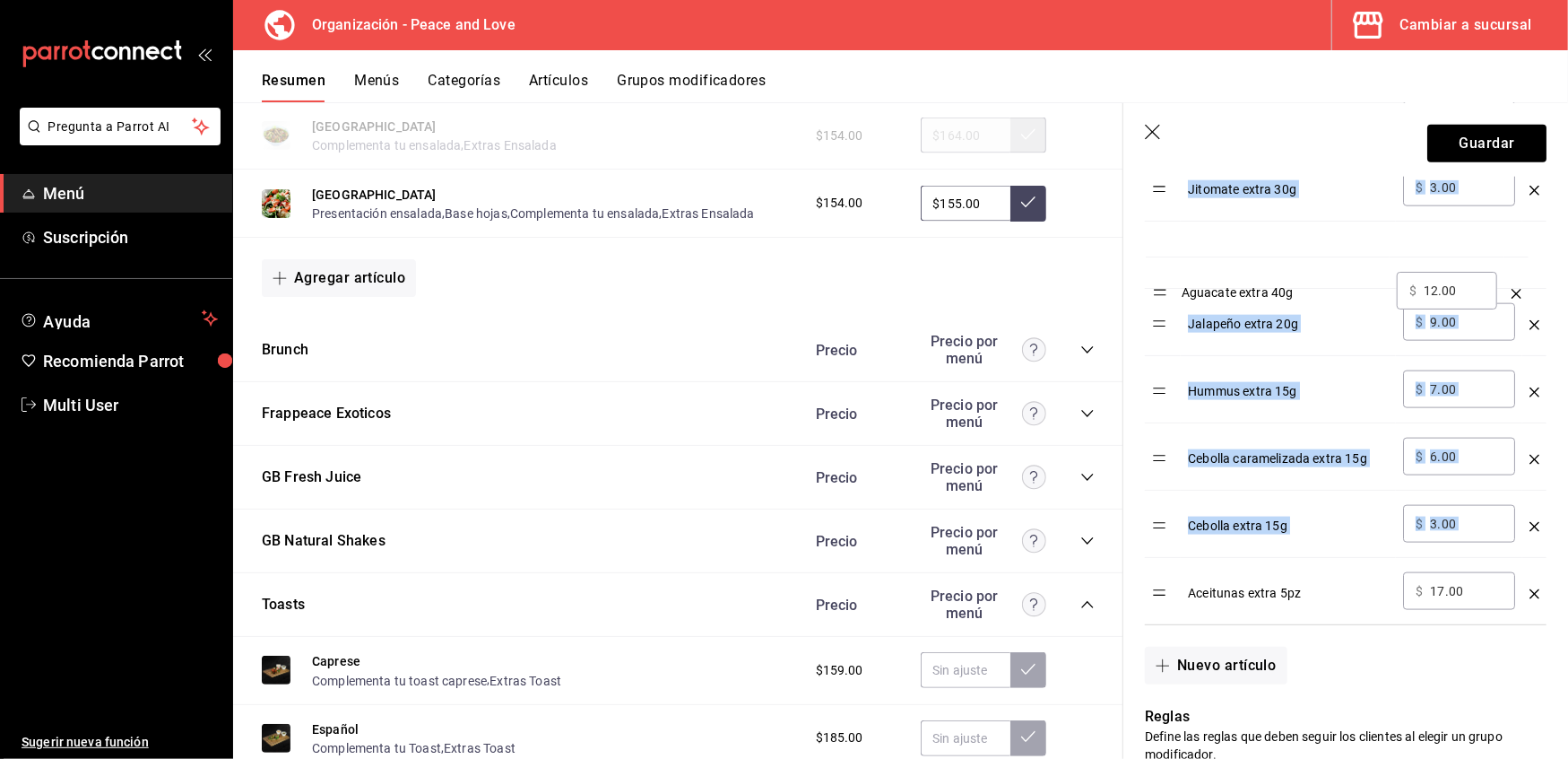
drag, startPoint x: 1157, startPoint y: 538, endPoint x: 1166, endPoint y: 192, distance: 346.1
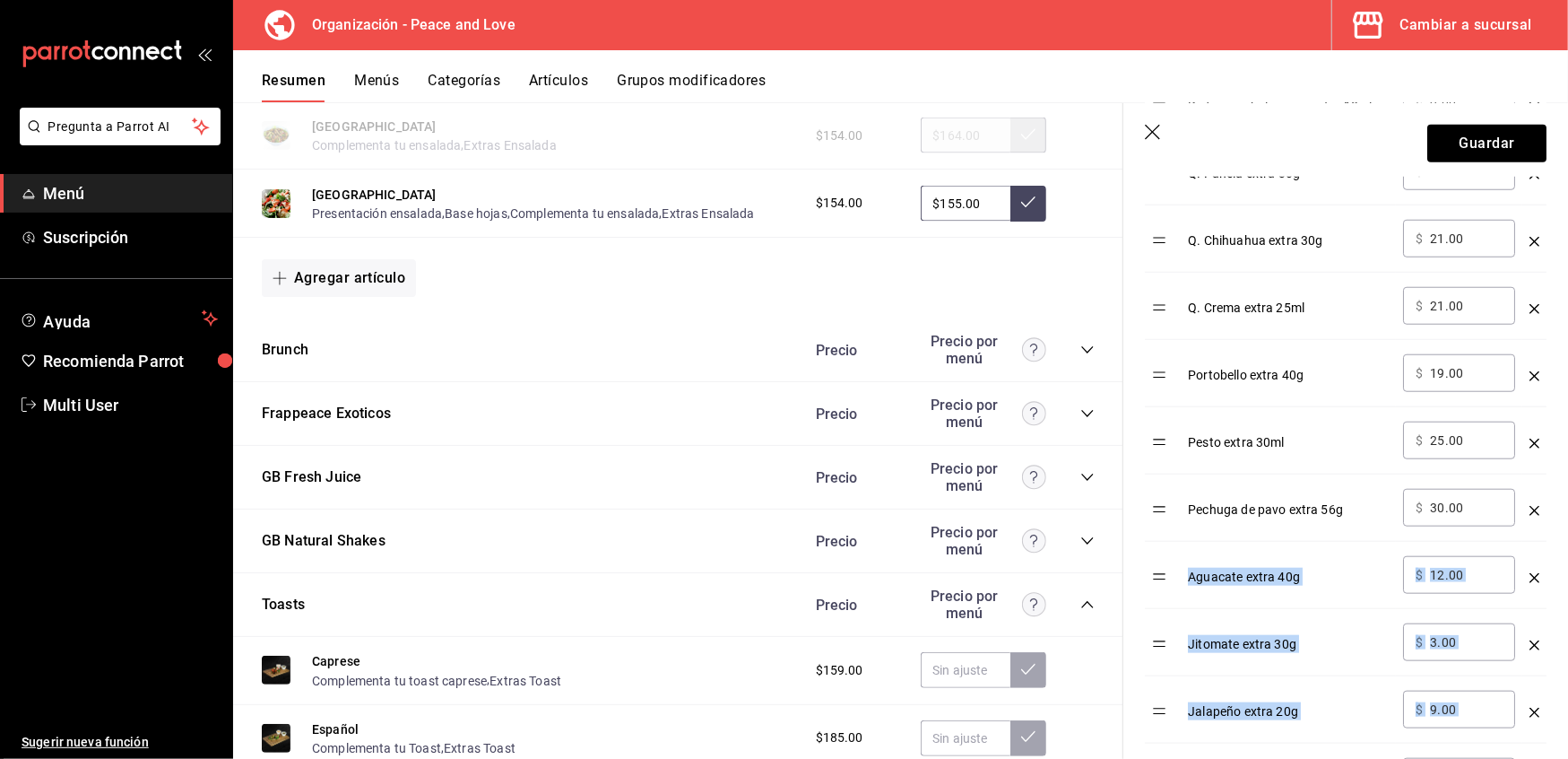
scroll to position [1074, 0]
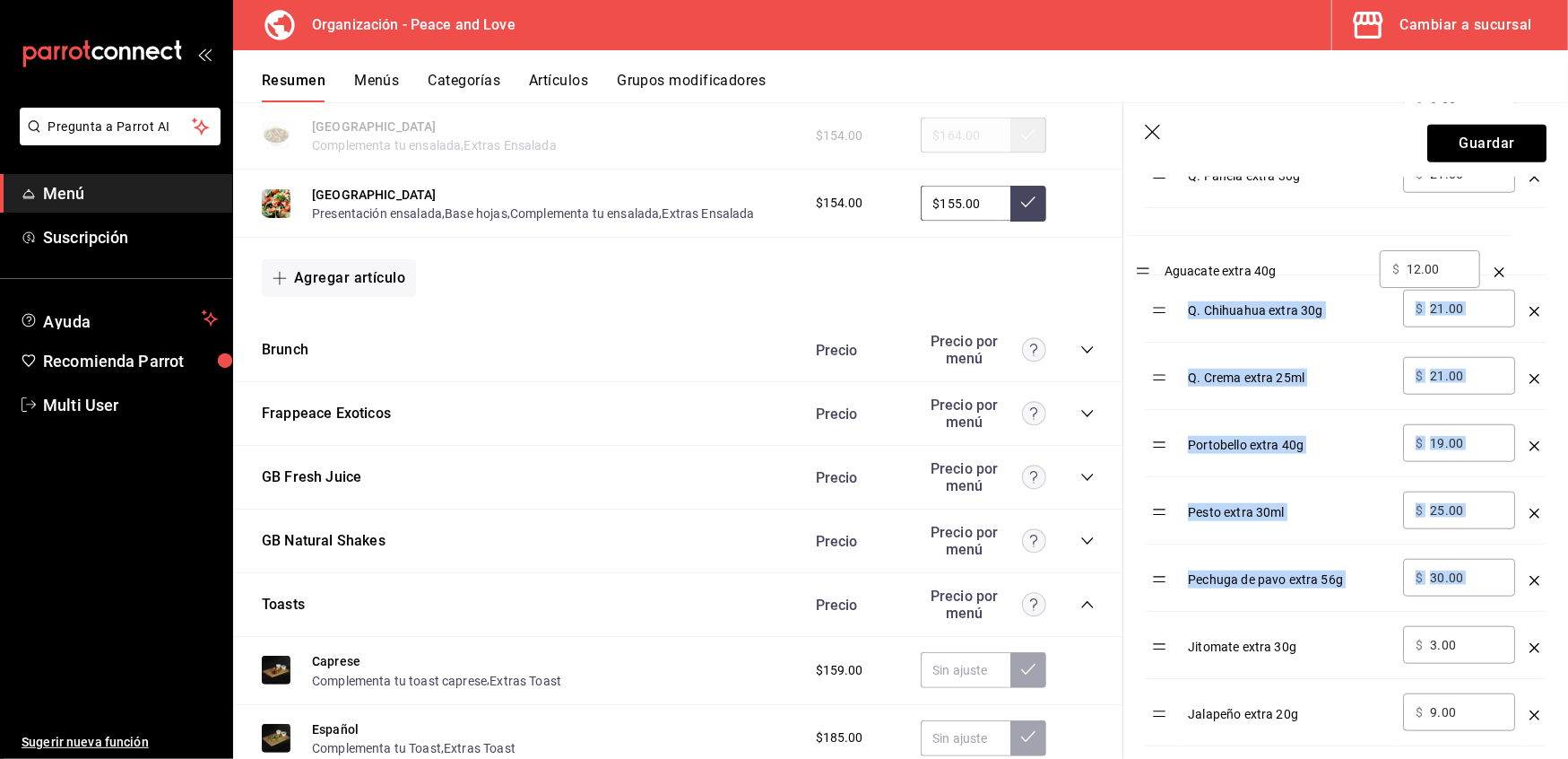
drag, startPoint x: 1165, startPoint y: 593, endPoint x: 1150, endPoint y: 274, distance: 319.4
click at [1150, 274] on tbody "Aderezo Chipotle extra 50ml ​ $ 19.00 ​ Chips Extra 30g ​ $ 19.00 ​ Sirloin ext…" at bounding box center [1346, 376] width 402 height 1278
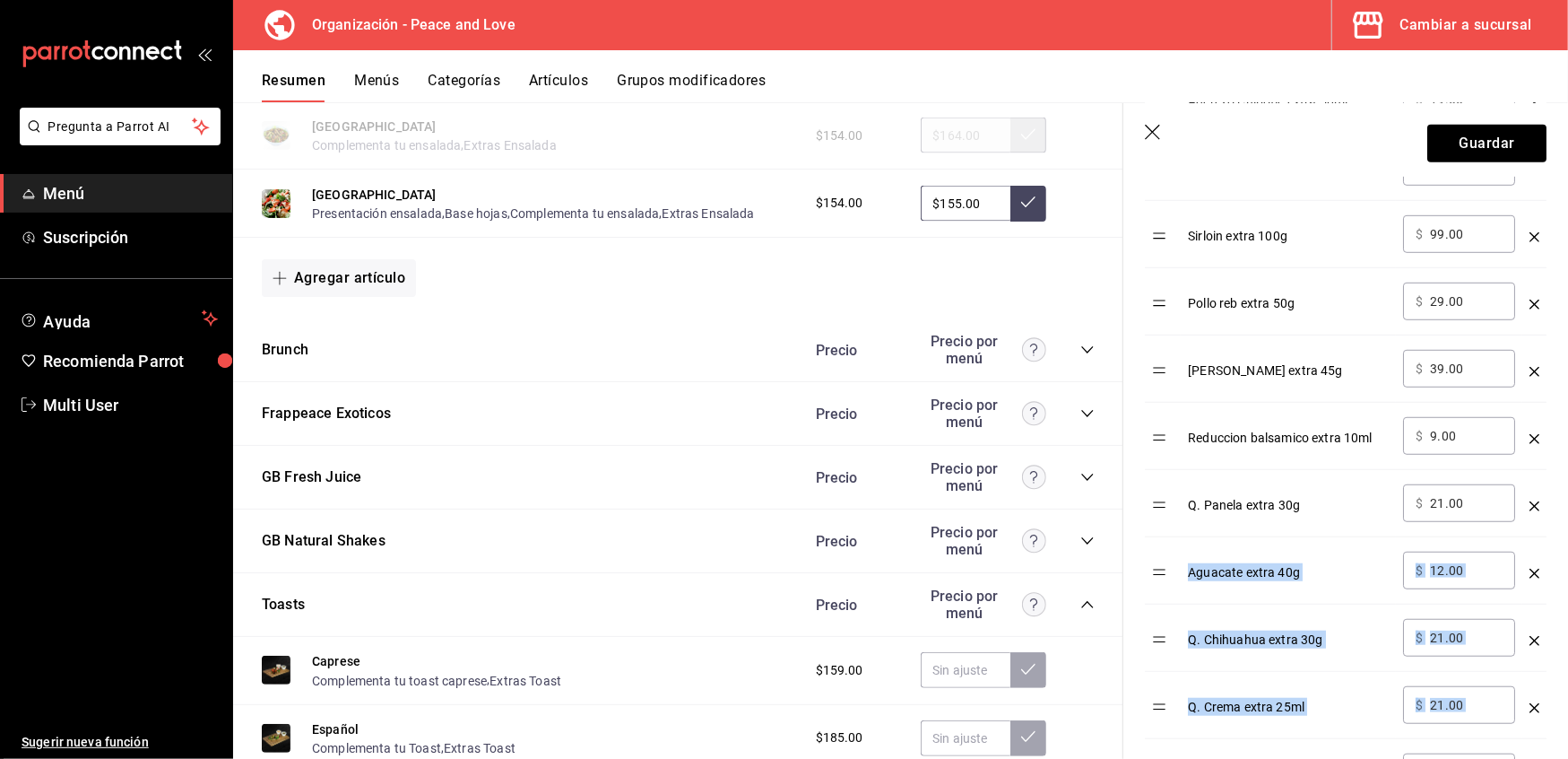
scroll to position [743, 0]
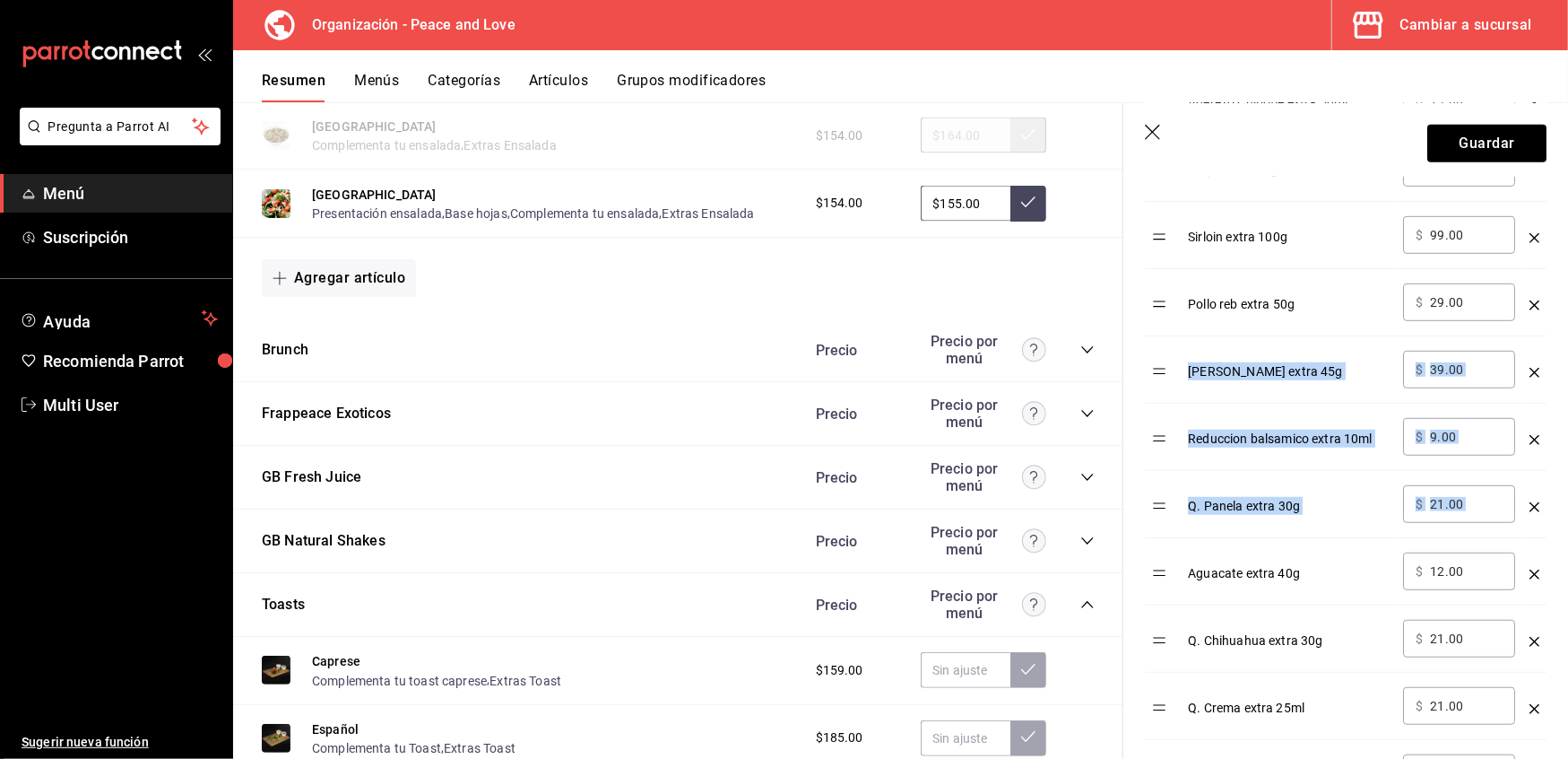
drag, startPoint x: 1163, startPoint y: 592, endPoint x: 1191, endPoint y: 403, distance: 191.1
click at [1191, 403] on tbody "Aderezo Chipotle extra 50ml ​ $ 19.00 ​ Chips Extra 30g ​ $ 19.00 ​ Sirloin ext…" at bounding box center [1346, 706] width 402 height 1278
click at [1155, 592] on td "optionsTable" at bounding box center [1162, 571] width 36 height 67
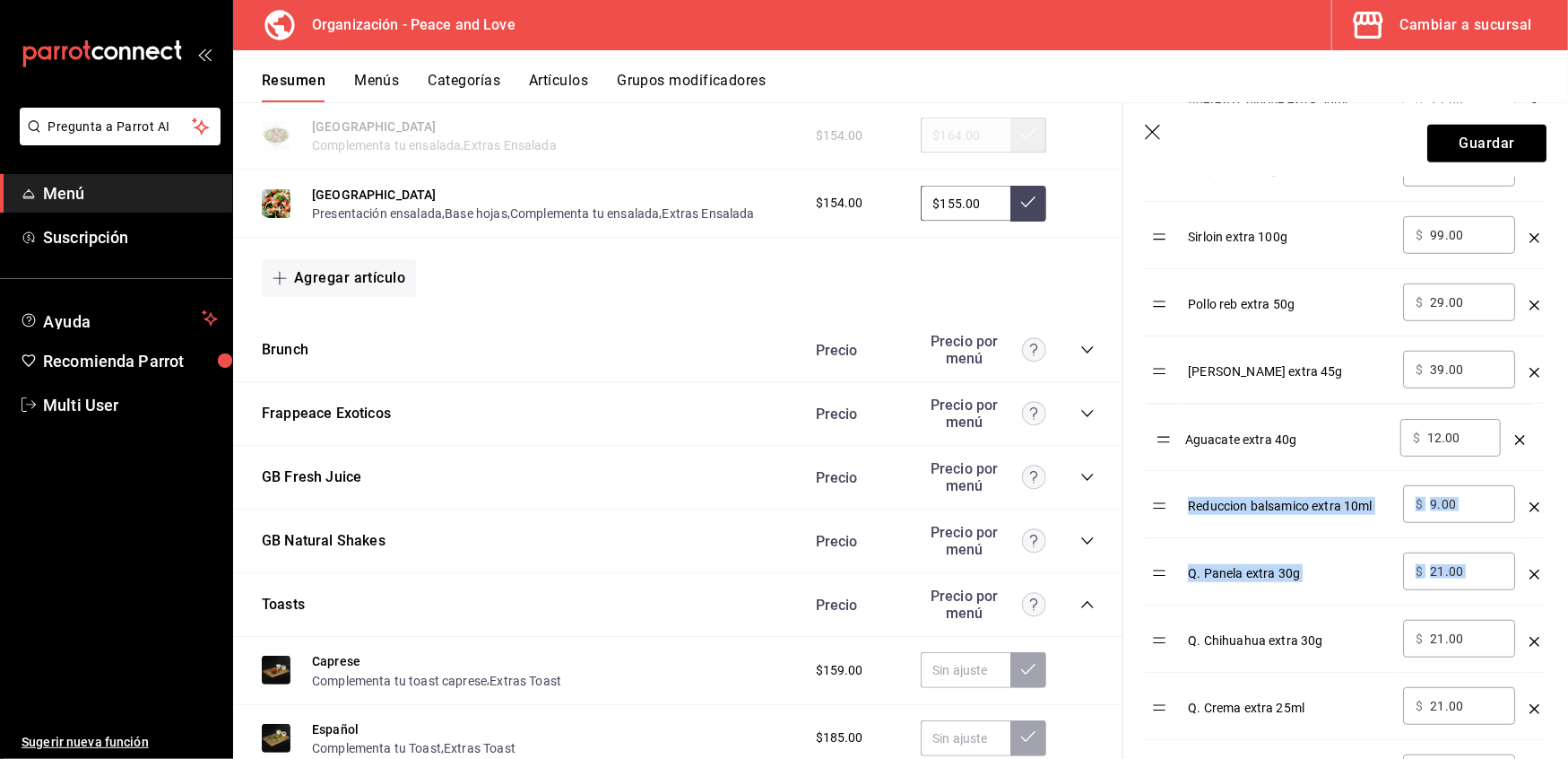
drag, startPoint x: 1161, startPoint y: 583, endPoint x: 1164, endPoint y: 445, distance: 138.0
click at [1164, 445] on table "Opción Precio Aderezo Chipotle extra 50ml ​ $ 19.00 ​ Chips Extra 30g ​ $ 19.00…" at bounding box center [1346, 683] width 402 height 1321
click at [1163, 457] on td "optionsTable" at bounding box center [1162, 437] width 36 height 67
drag, startPoint x: 1483, startPoint y: 434, endPoint x: 1325, endPoint y: 441, distance: 158.2
click at [1325, 441] on tr "Aguacate extra 40g ​ $ 12.00 ​" at bounding box center [1346, 437] width 402 height 67
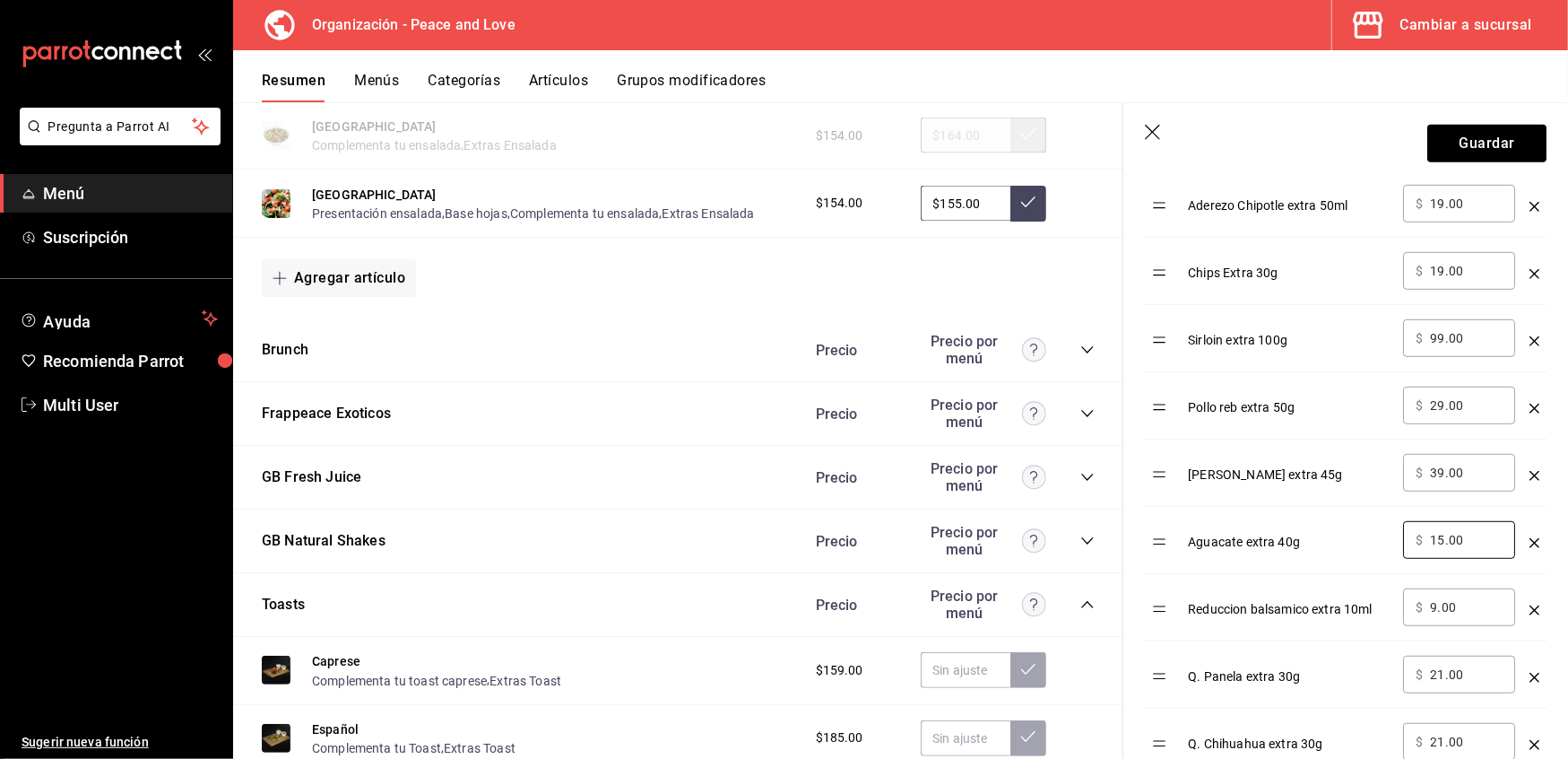
scroll to position [682, 0]
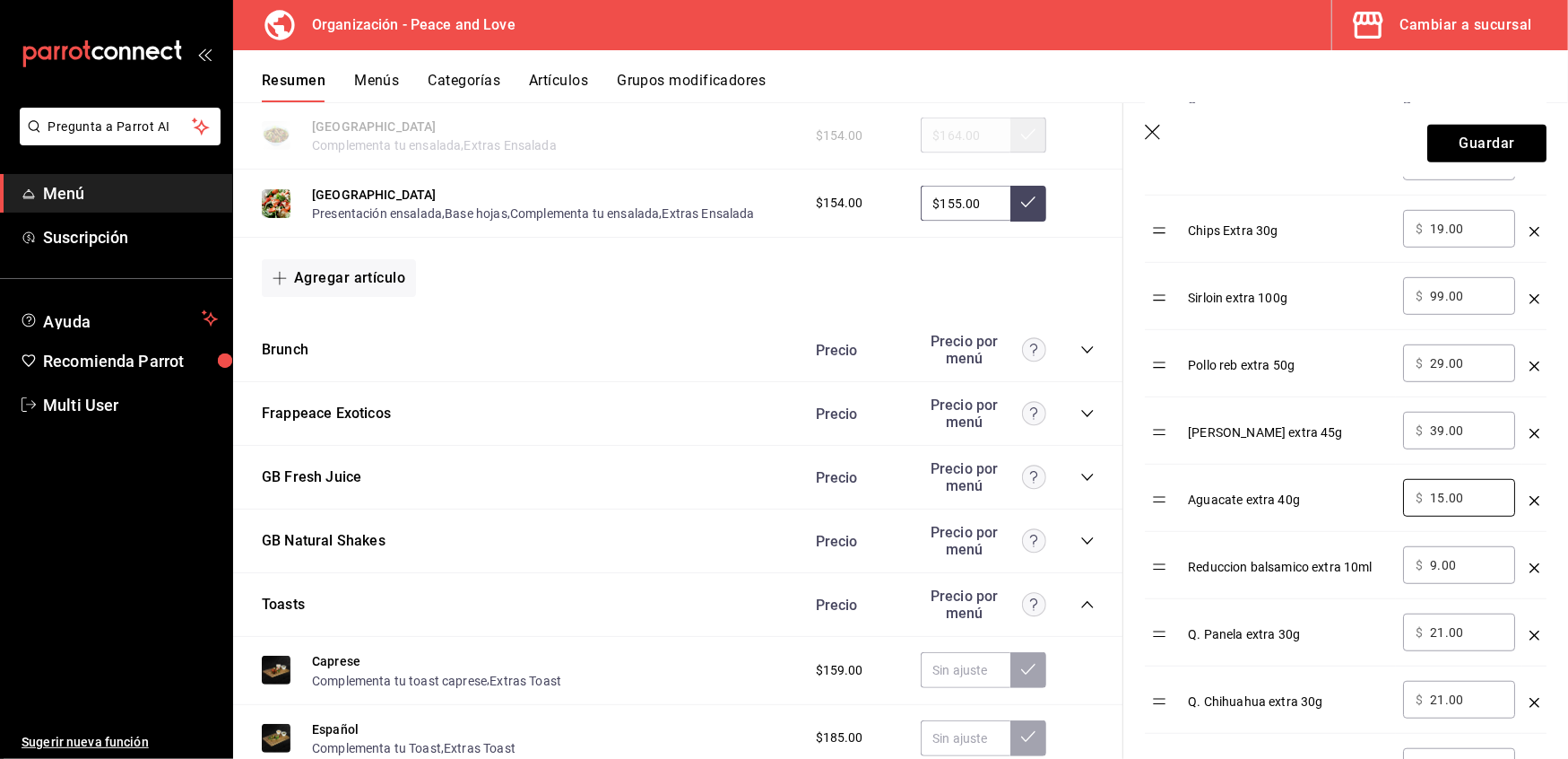
type input "15.00"
click at [1159, 576] on table "Opción Precio Aderezo Chipotle extra 50ml ​ $ 19.00 ​ Chips Extra 30g ​ $ 19.00…" at bounding box center [1346, 744] width 402 height 1321
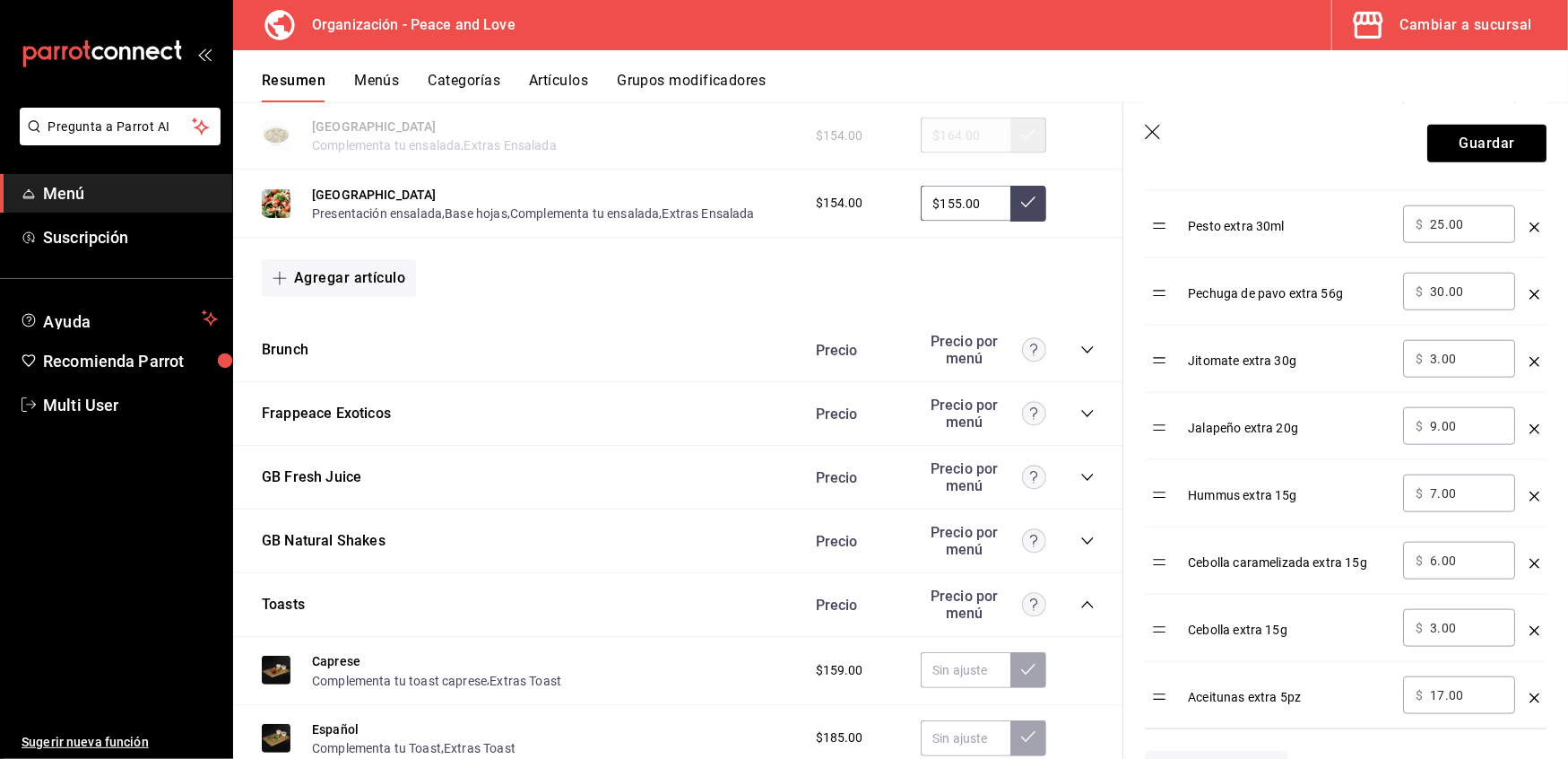
click at [1530, 703] on icon "optionsTable" at bounding box center [1534, 698] width 10 height 10
click at [1530, 632] on icon "optionsTable" at bounding box center [1534, 631] width 10 height 10
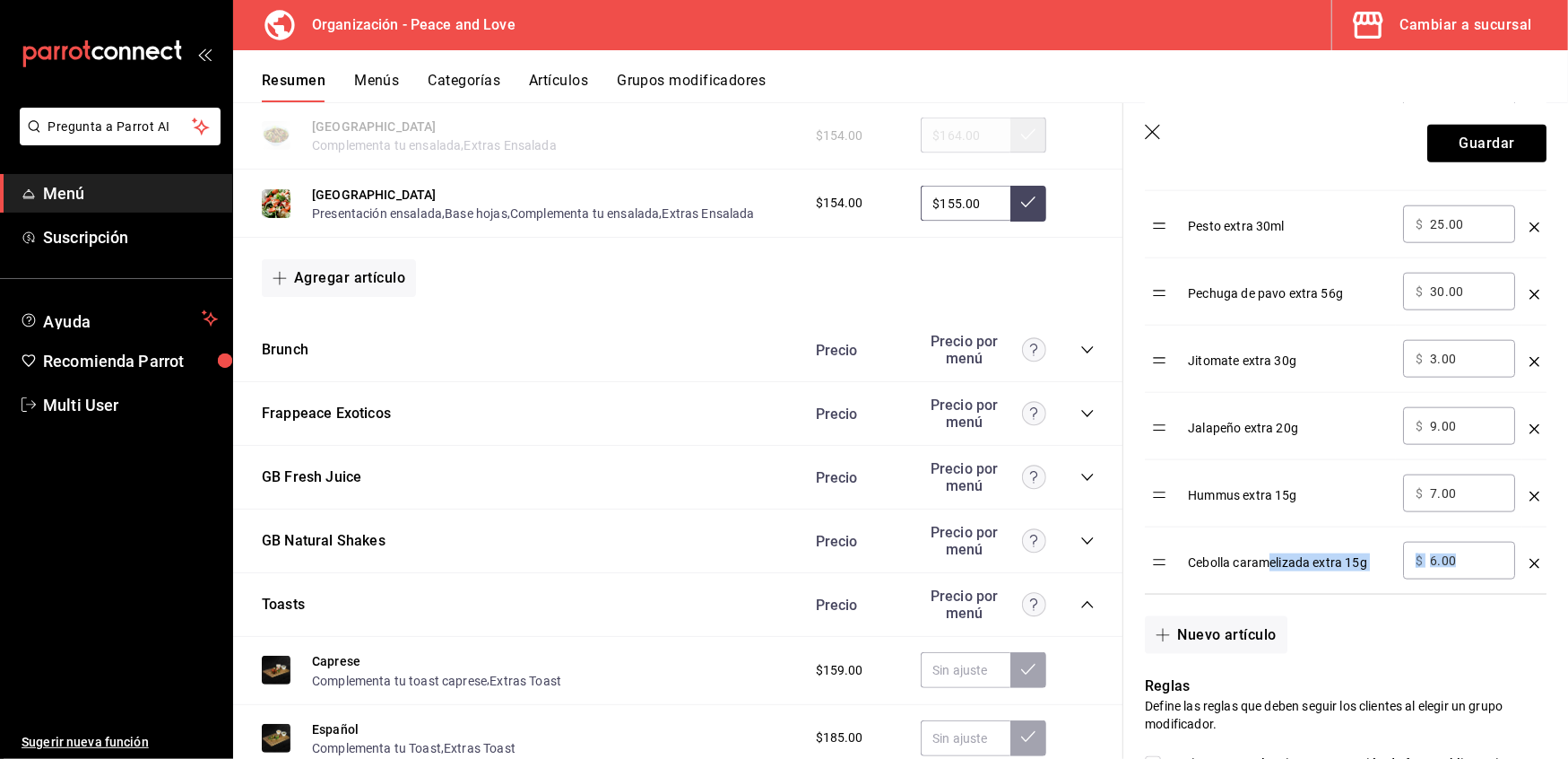
drag, startPoint x: 1493, startPoint y: 570, endPoint x: 1241, endPoint y: 565, distance: 252.0
click at [1241, 565] on tr "Cebolla caramelizada extra 15g ​ $ 6.00 ​" at bounding box center [1346, 560] width 402 height 67
click at [1454, 569] on input "6.00" at bounding box center [1465, 560] width 72 height 18
drag, startPoint x: 1462, startPoint y: 567, endPoint x: 1413, endPoint y: 564, distance: 49.1
click at [1413, 564] on div "​ $ 6.00 ​" at bounding box center [1459, 560] width 112 height 38
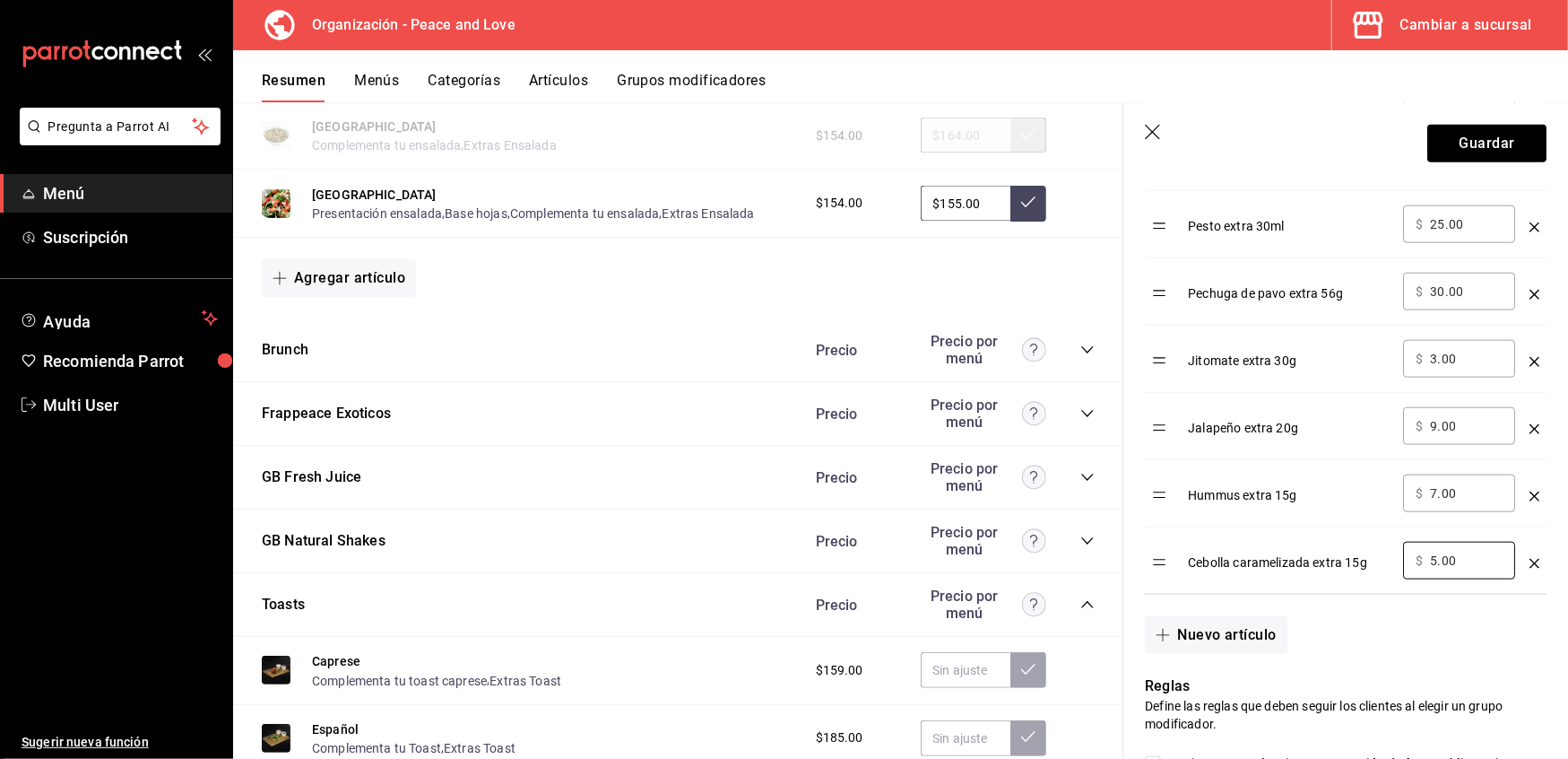
type input "5.00"
drag, startPoint x: 1469, startPoint y: 496, endPoint x: 1246, endPoint y: 499, distance: 223.0
click at [1246, 499] on tr "Hummus extra 15g ​ $ 7.00 ​" at bounding box center [1346, 493] width 402 height 67
type input "9.00"
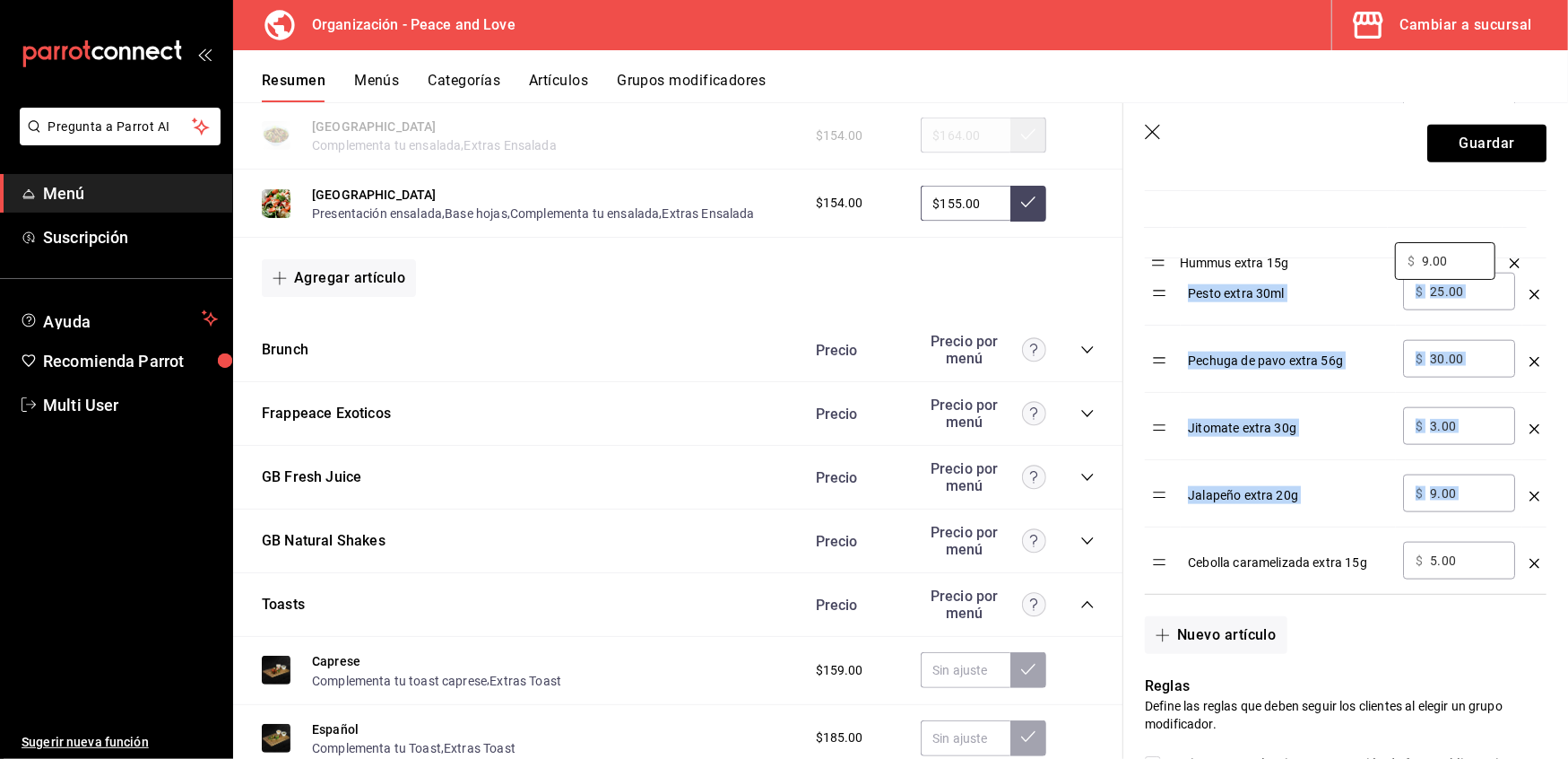
drag, startPoint x: 1169, startPoint y: 505, endPoint x: 1167, endPoint y: 266, distance: 239.0
click at [1167, 266] on tbody "Aderezo Chipotle extra 50ml ​ $ 19.00 ​ Chips Extra 30g ​ $ 19.00 ​ Sirloin ext…" at bounding box center [1346, 22] width 402 height 1144
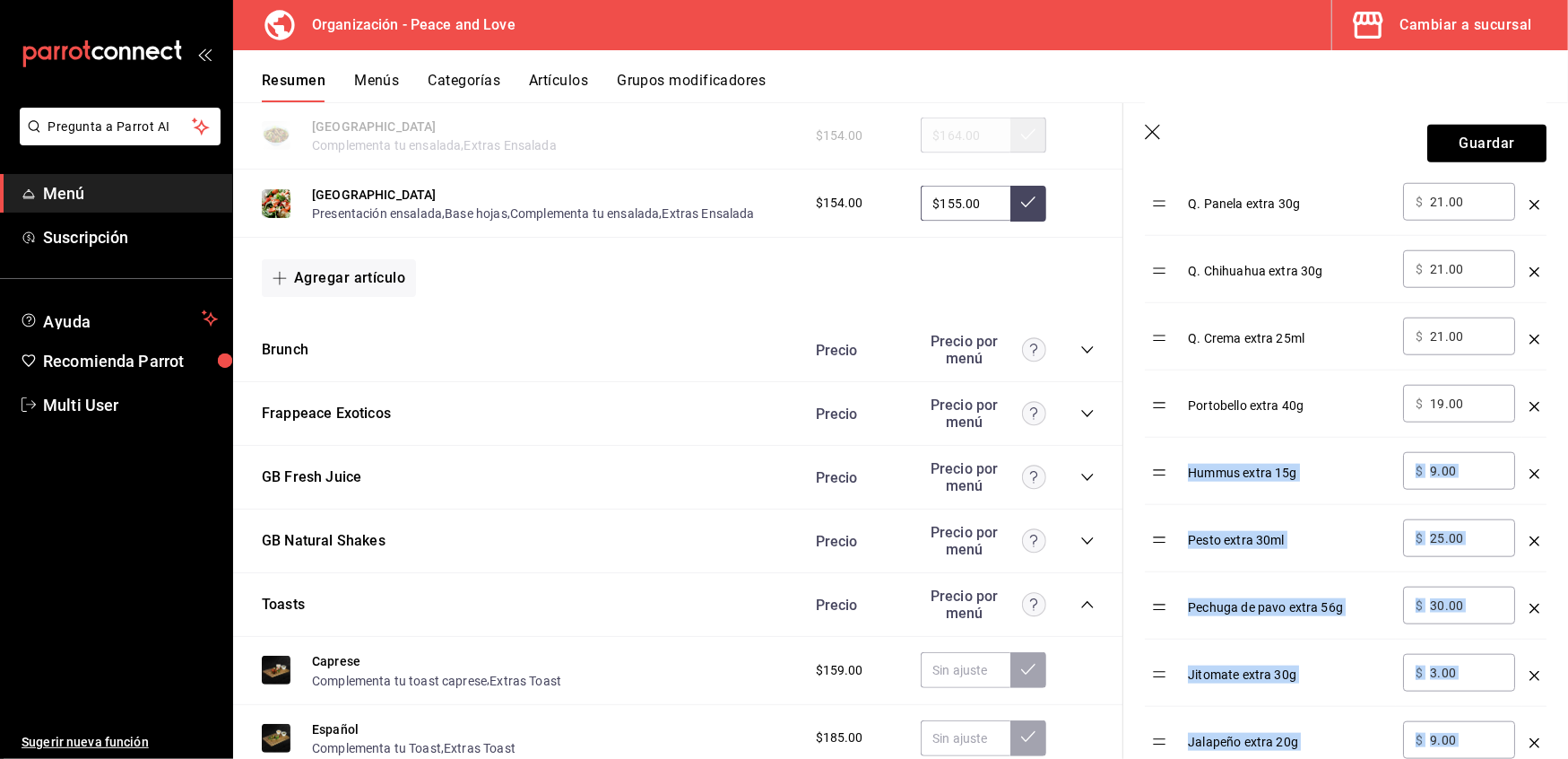
scroll to position [1112, 0]
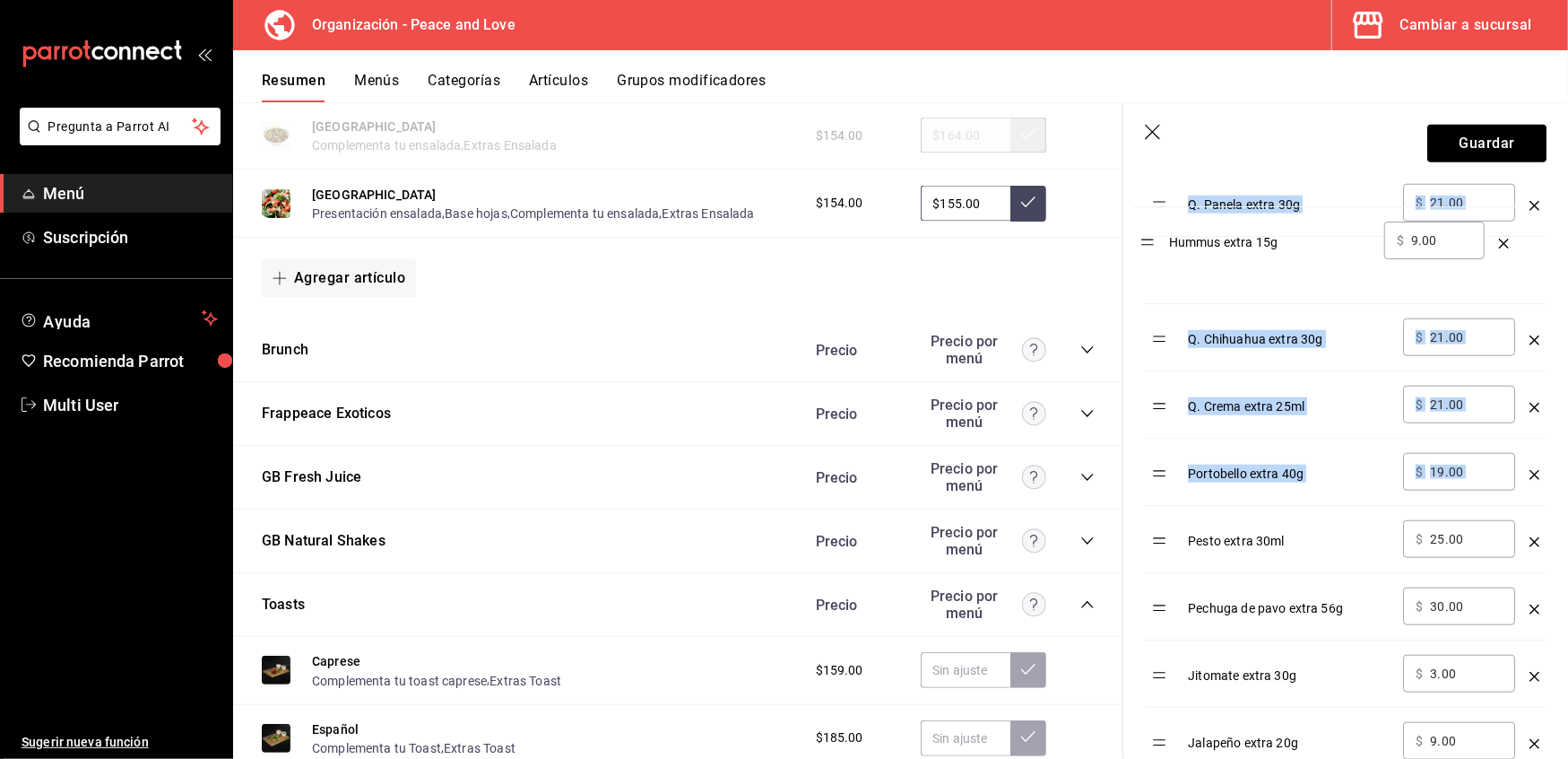
drag, startPoint x: 1164, startPoint y: 484, endPoint x: 1150, endPoint y: 242, distance: 242.4
click at [1150, 242] on tbody "Aderezo Chipotle extra 50ml ​ $ 19.00 ​ Chips Extra 30g ​ $ 19.00 ​ Sirloin ext…" at bounding box center [1346, 270] width 402 height 1144
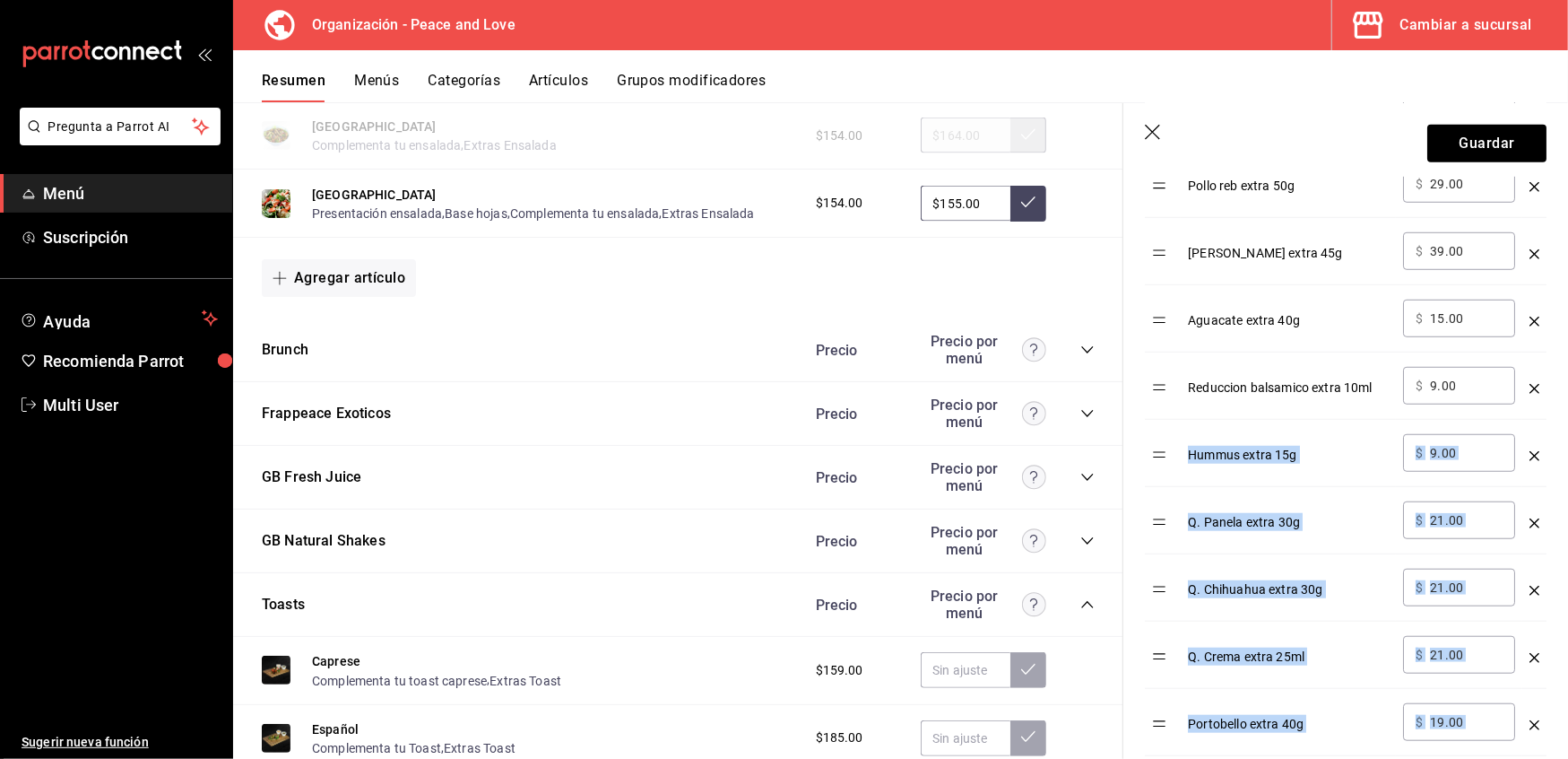
scroll to position [837, 0]
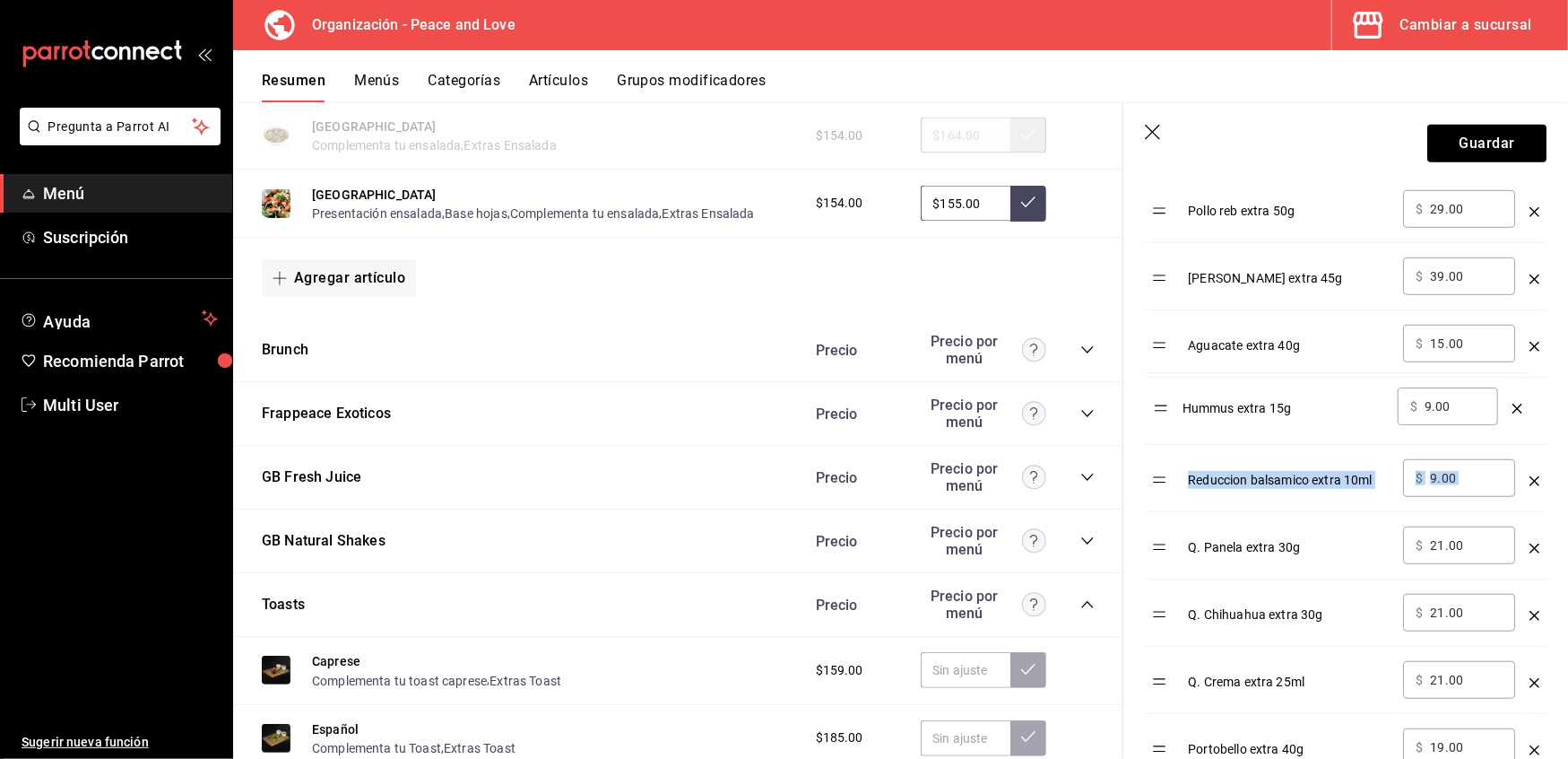
drag, startPoint x: 1162, startPoint y: 490, endPoint x: 1163, endPoint y: 410, distance: 80.0
click at [1163, 410] on table "Opción Precio Aderezo Chipotle extra 50ml ​ $ 19.00 ​ Chips Extra 30g ​ $ 19.00…" at bounding box center [1346, 524] width 402 height 1187
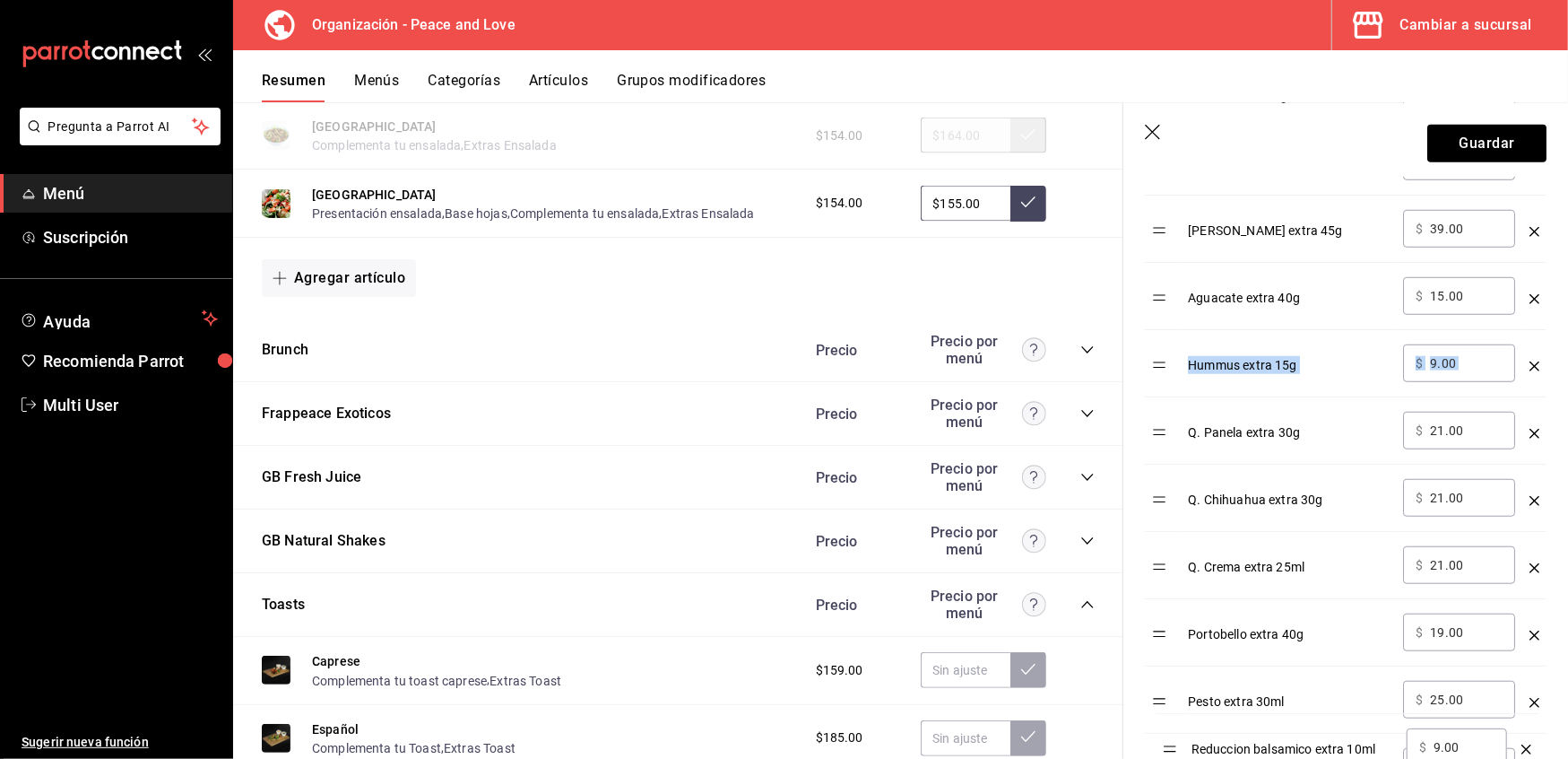
scroll to position [992, 0]
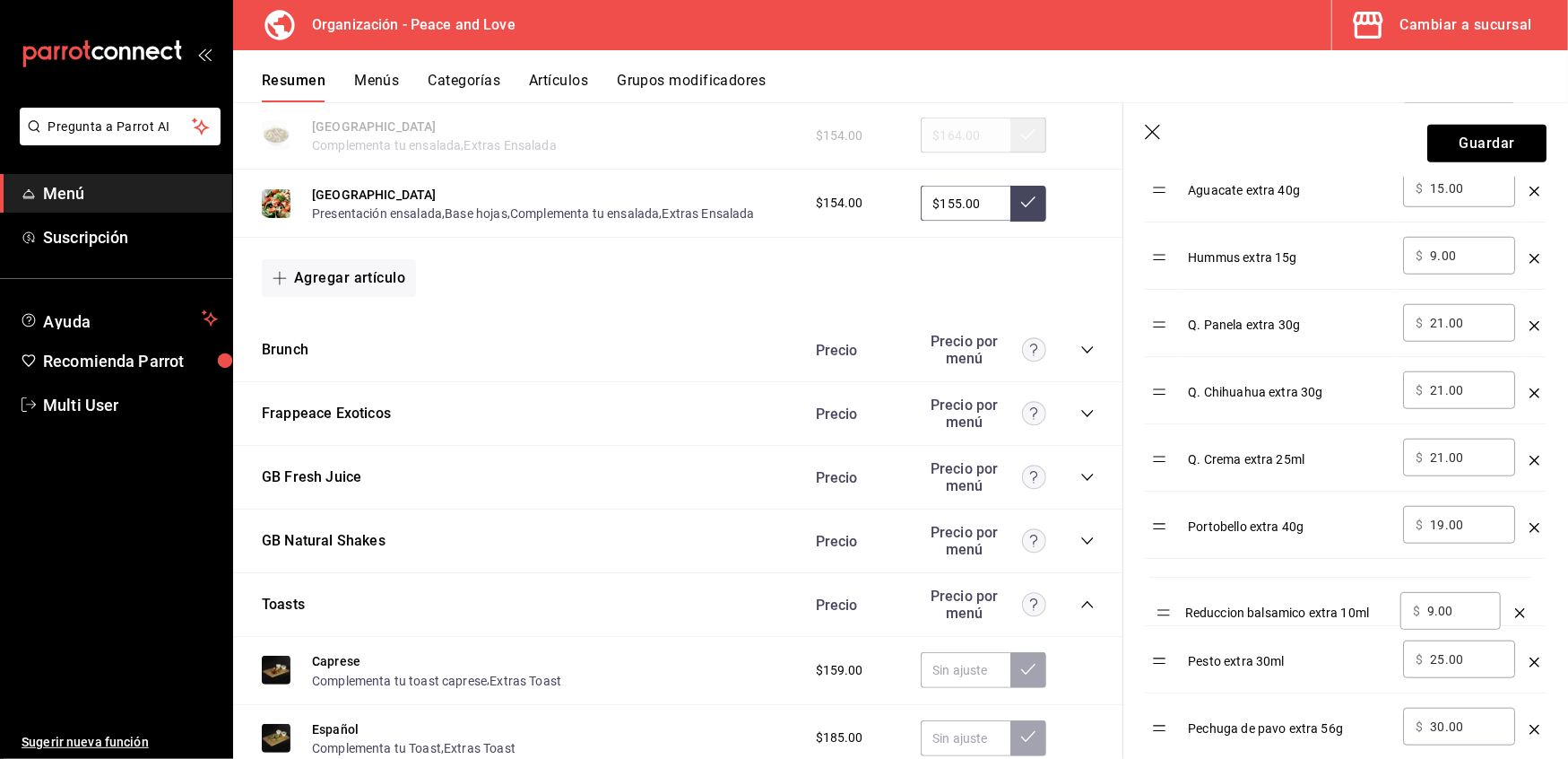
click at [1166, 622] on table "Opción Precio Aderezo Chipotle extra 50ml ​ $ 19.00 ​ Chips Extra 30g ​ $ 19.00…" at bounding box center [1346, 368] width 402 height 1187
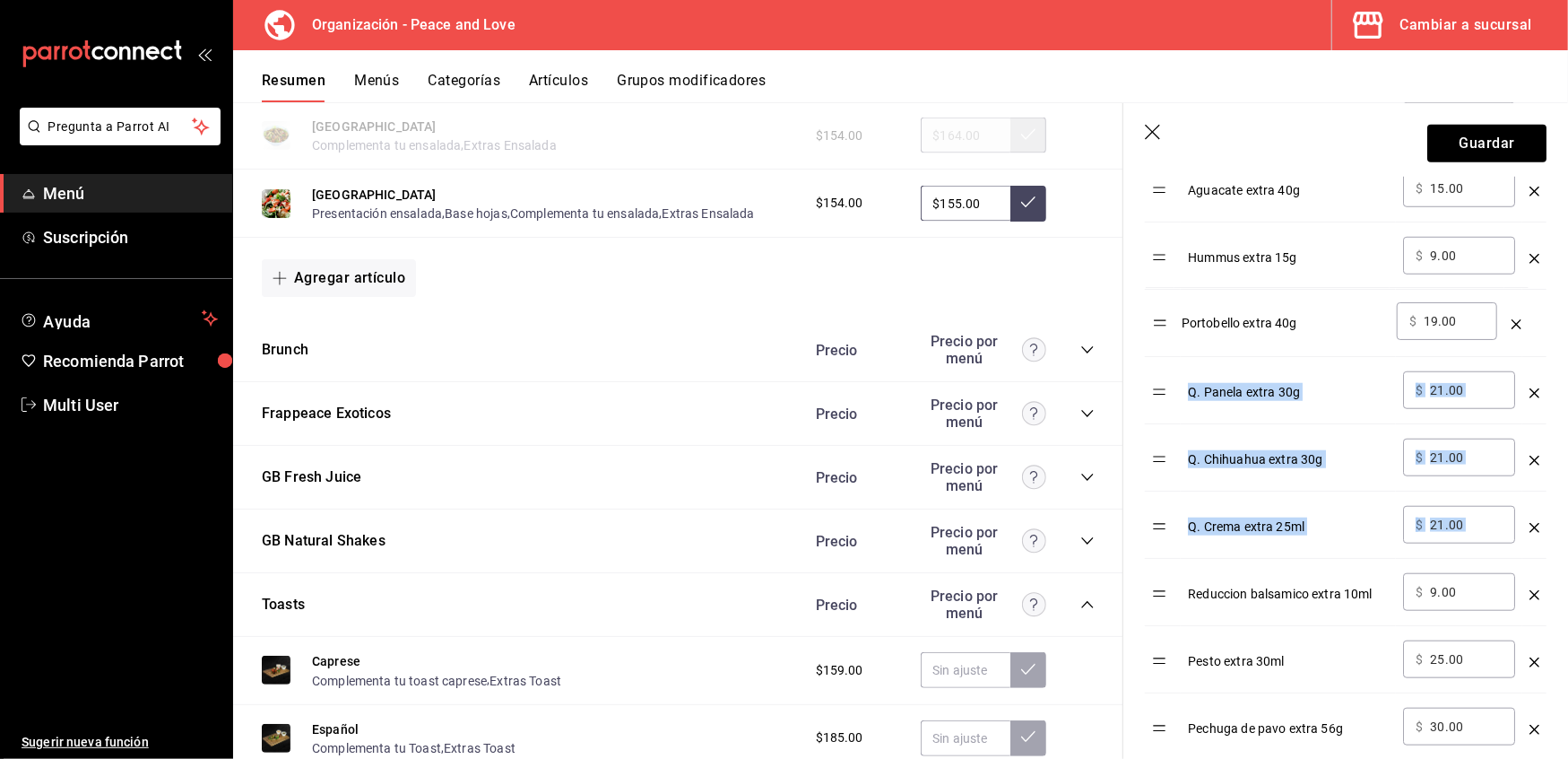
drag, startPoint x: 1165, startPoint y: 538, endPoint x: 1164, endPoint y: 331, distance: 207.0
click at [1164, 331] on table "Opción Precio Aderezo Chipotle extra 50ml ​ $ 19.00 ​ Chips Extra 30g ​ $ 19.00…" at bounding box center [1346, 368] width 402 height 1187
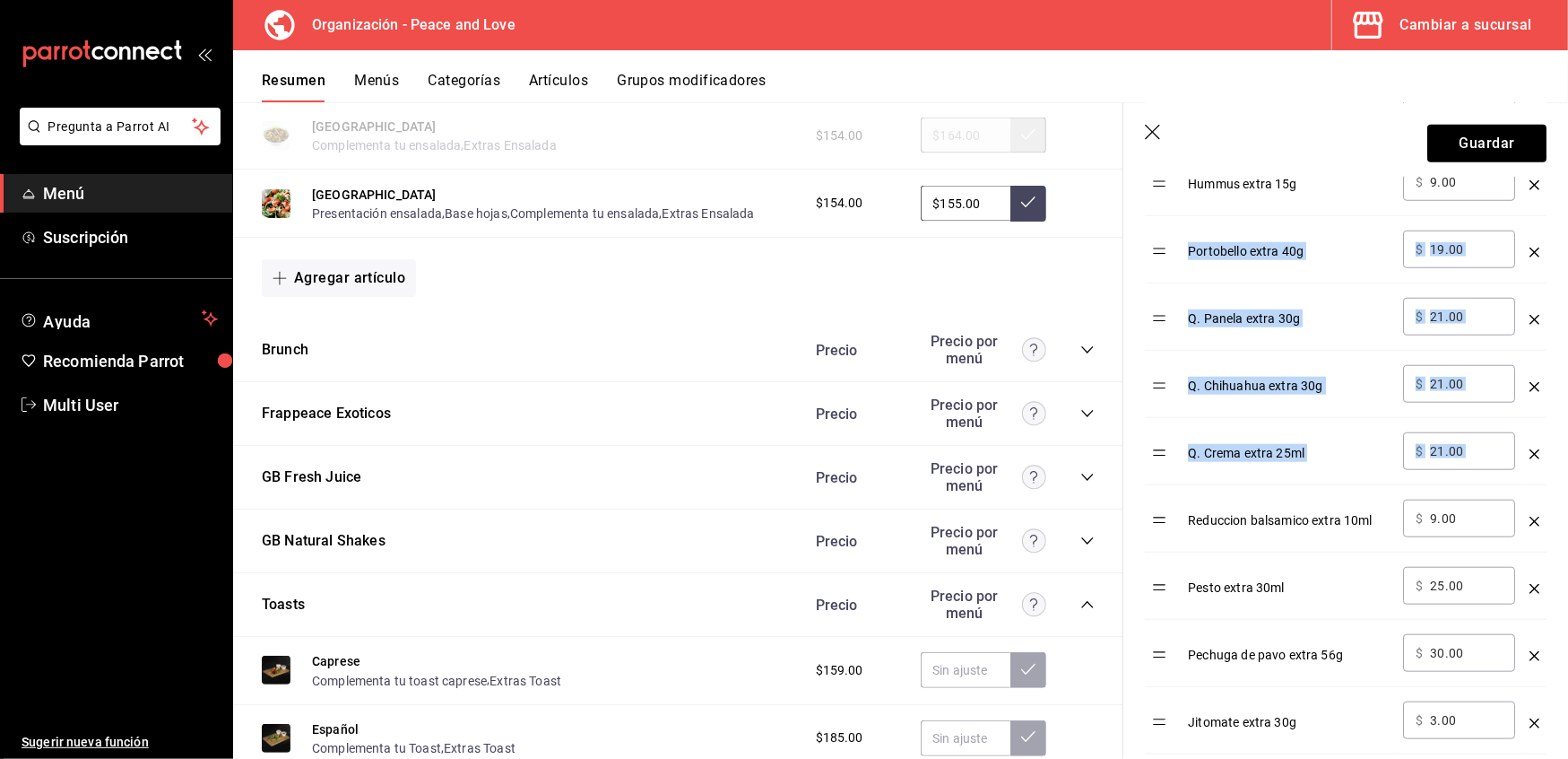
scroll to position [1067, 0]
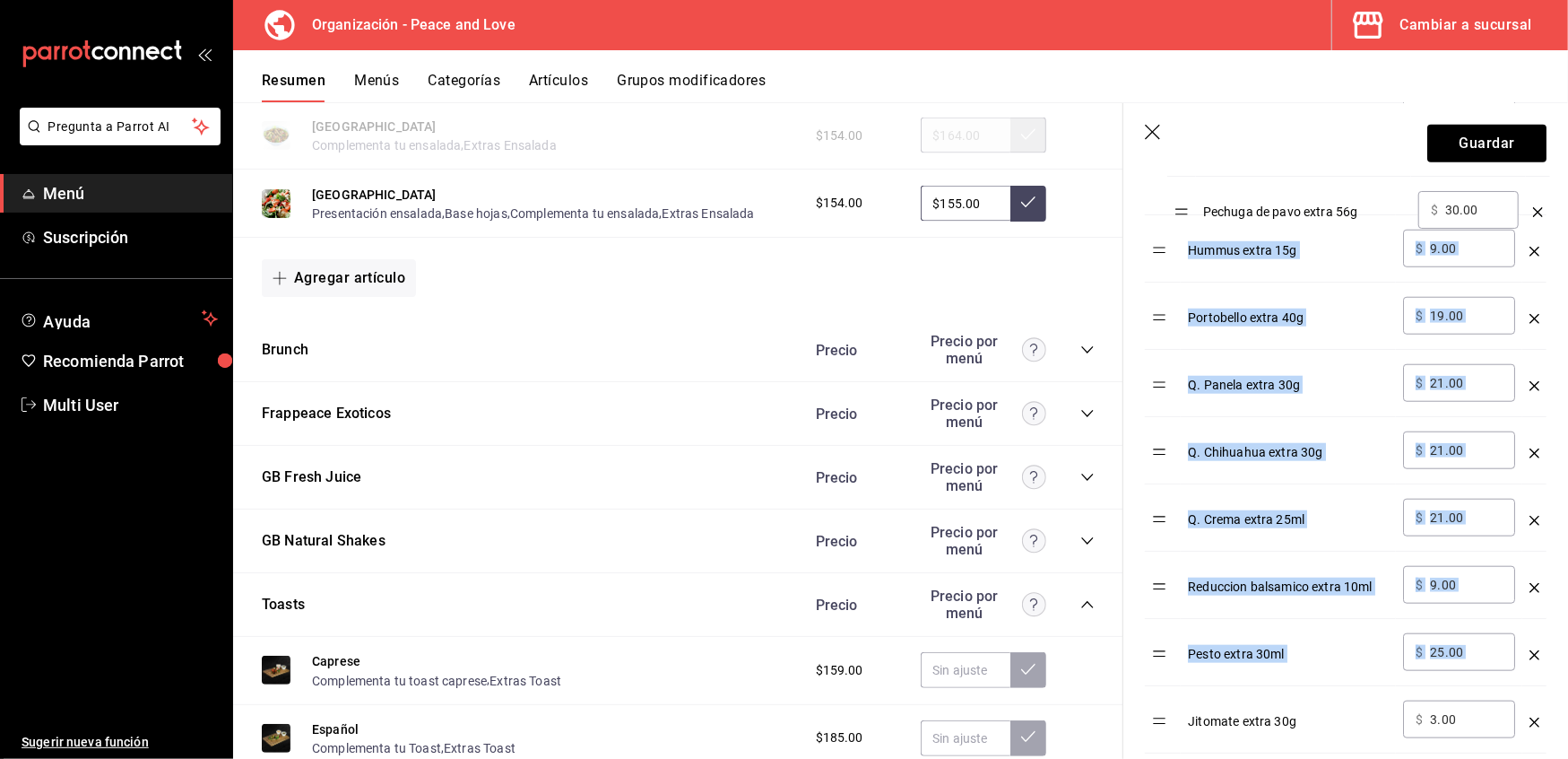
drag, startPoint x: 1167, startPoint y: 669, endPoint x: 1188, endPoint y: 221, distance: 448.5
click at [1188, 221] on tbody "Aderezo Chipotle extra 50ml ​ $ 19.00 ​ Chips Extra 30g ​ $ 19.00 ​ Sirloin ext…" at bounding box center [1346, 316] width 402 height 1144
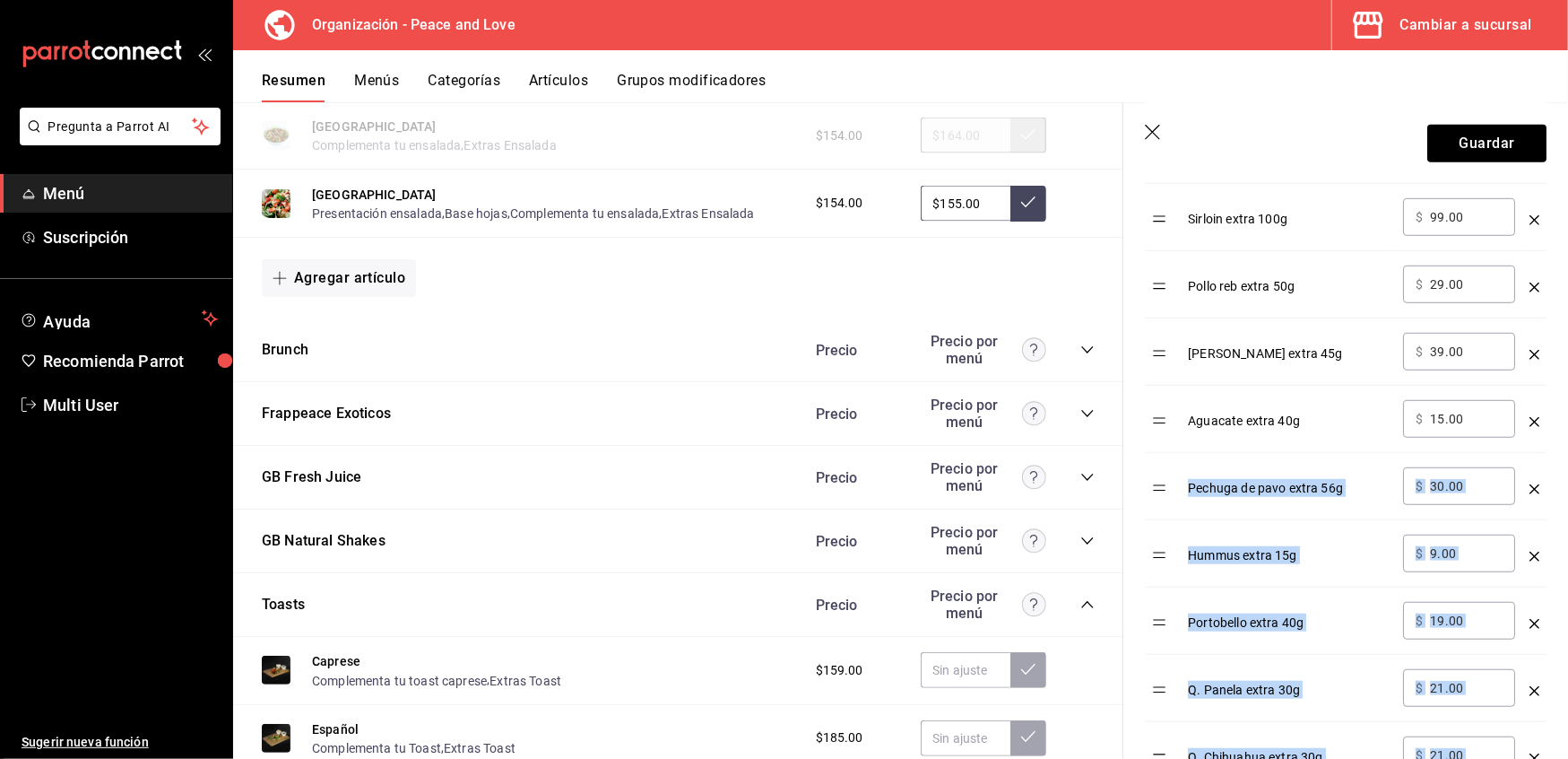
scroll to position [755, 0]
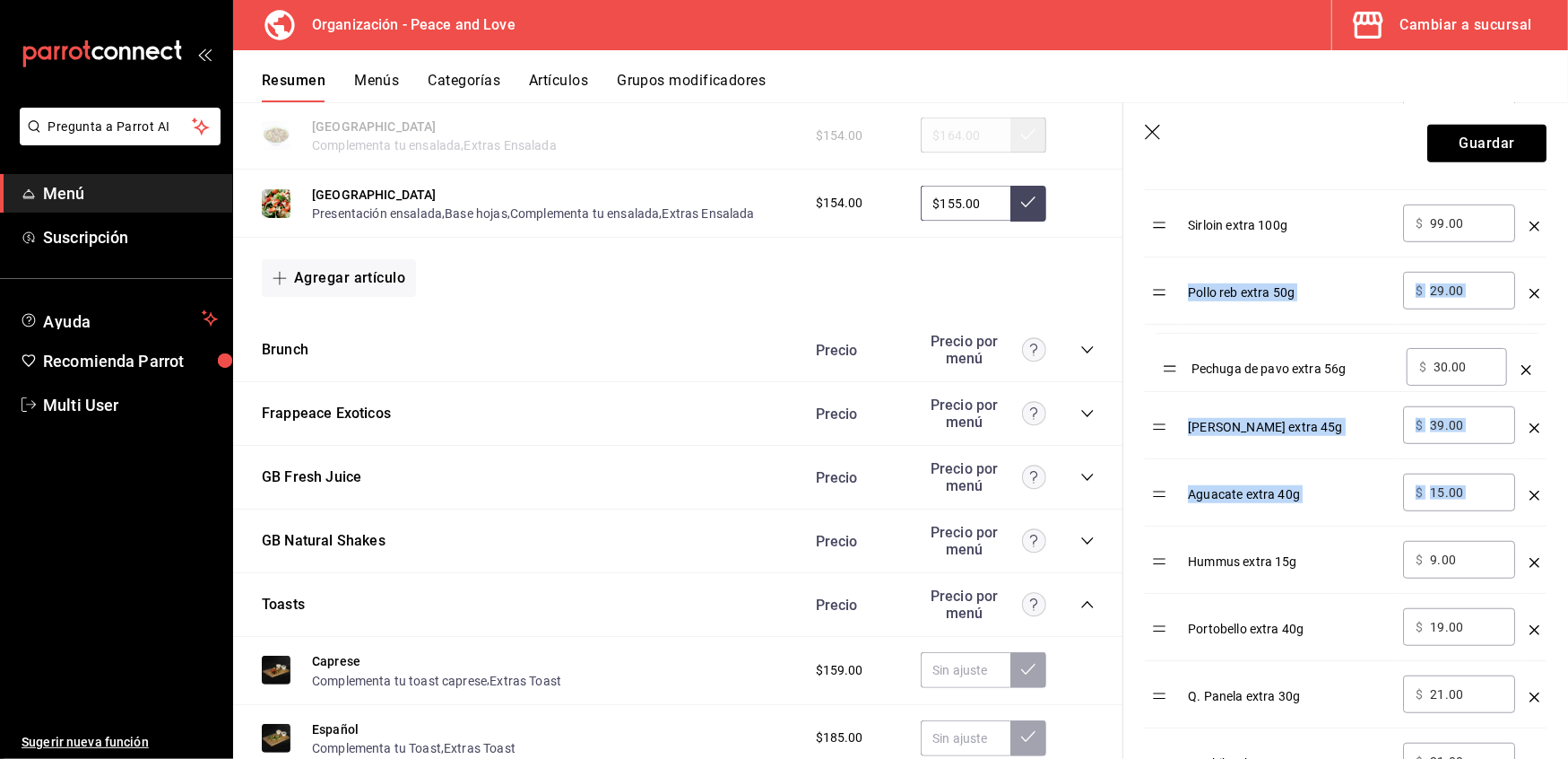
drag, startPoint x: 1161, startPoint y: 504, endPoint x: 1155, endPoint y: 270, distance: 234.1
click at [1155, 270] on table "Opción Precio Aderezo Chipotle extra 50ml ​ $ 19.00 ​ Chips Extra 30g ​ $ 19.00…" at bounding box center [1346, 605] width 402 height 1187
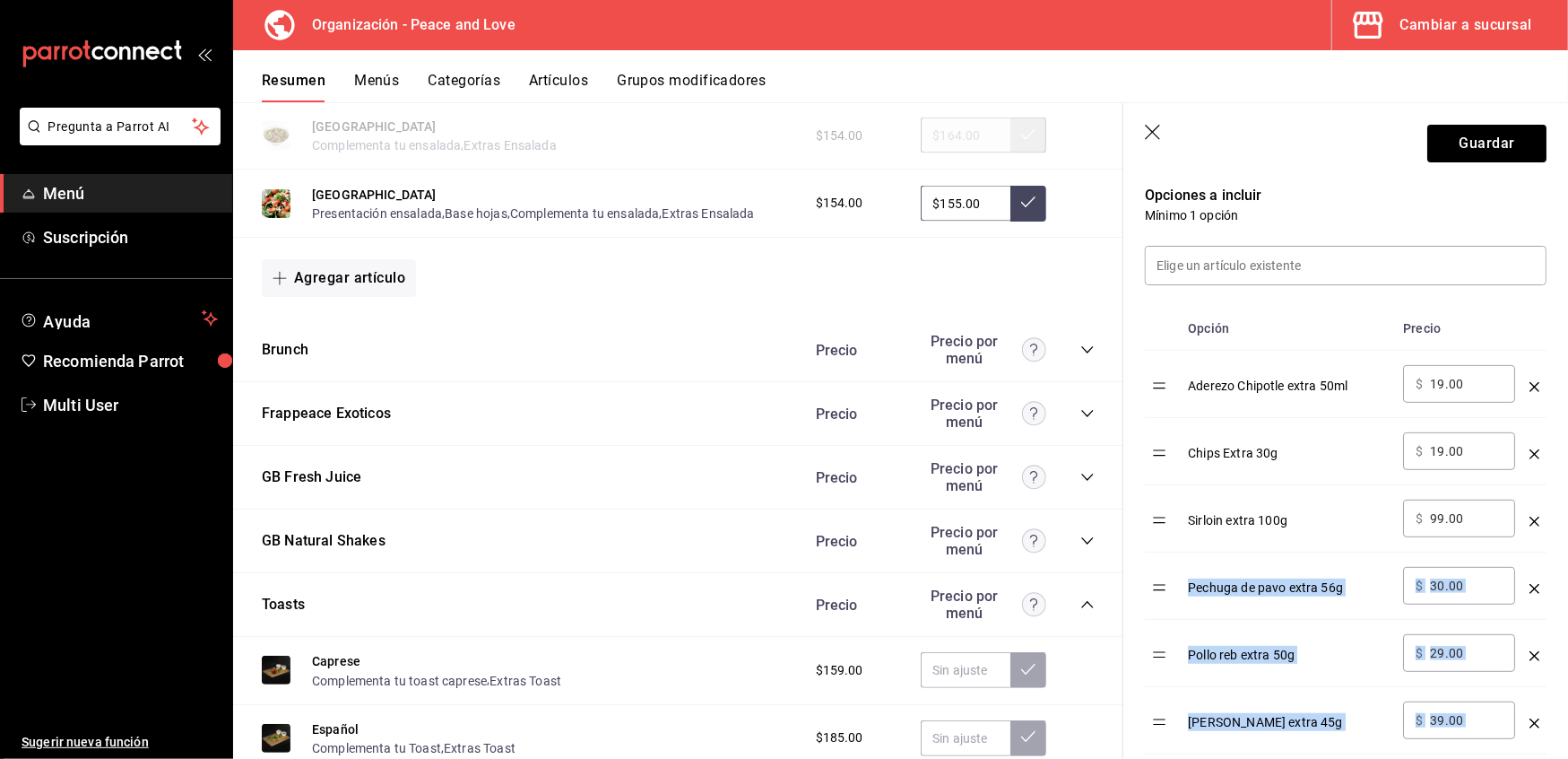
scroll to position [457, 0]
click at [1443, 598] on input "30.00" at bounding box center [1465, 590] width 72 height 18
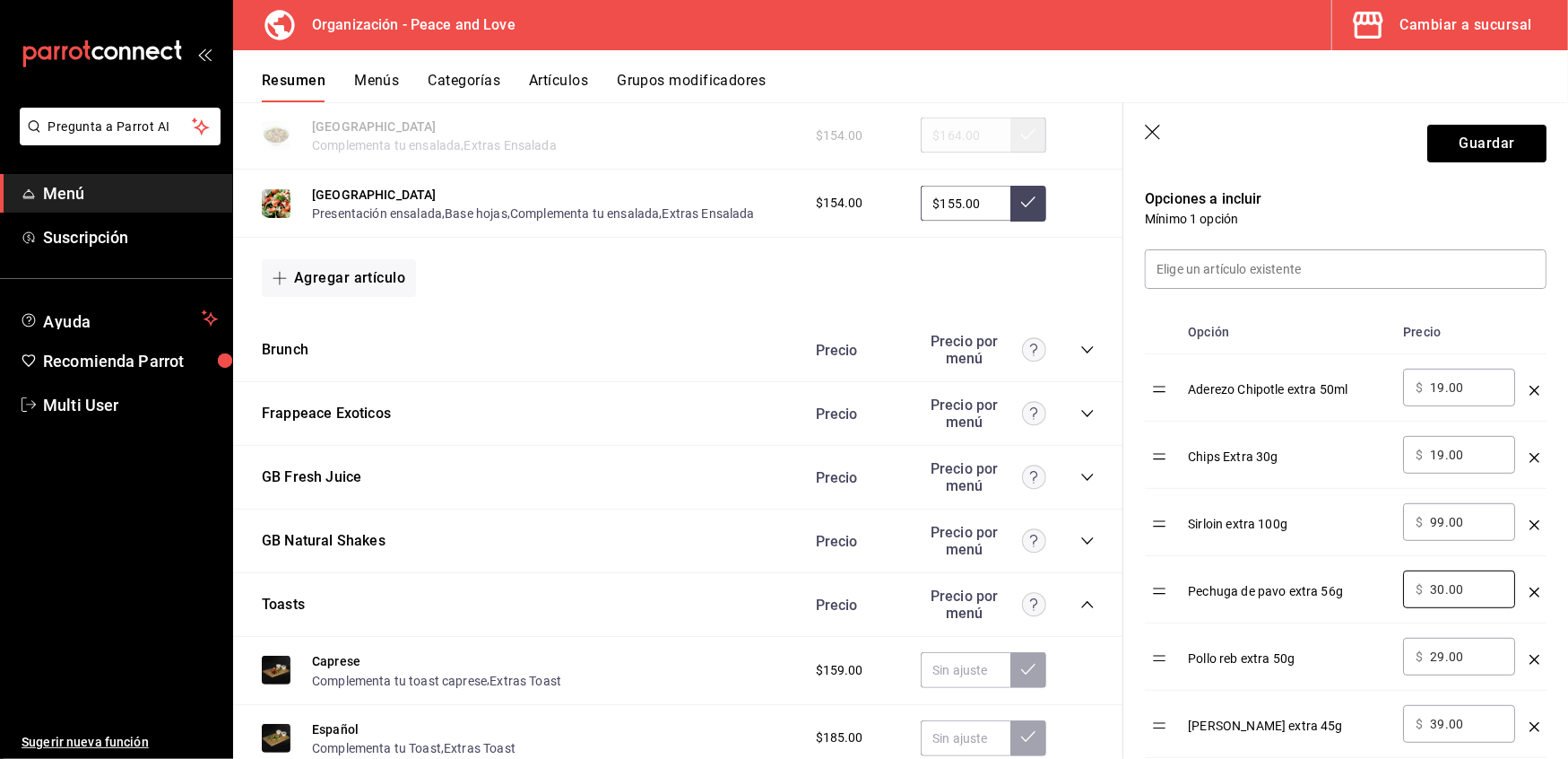
drag, startPoint x: 1469, startPoint y: 596, endPoint x: 1400, endPoint y: 593, distance: 69.1
click at [1400, 593] on td "​ $ 30.00 ​" at bounding box center [1459, 589] width 126 height 67
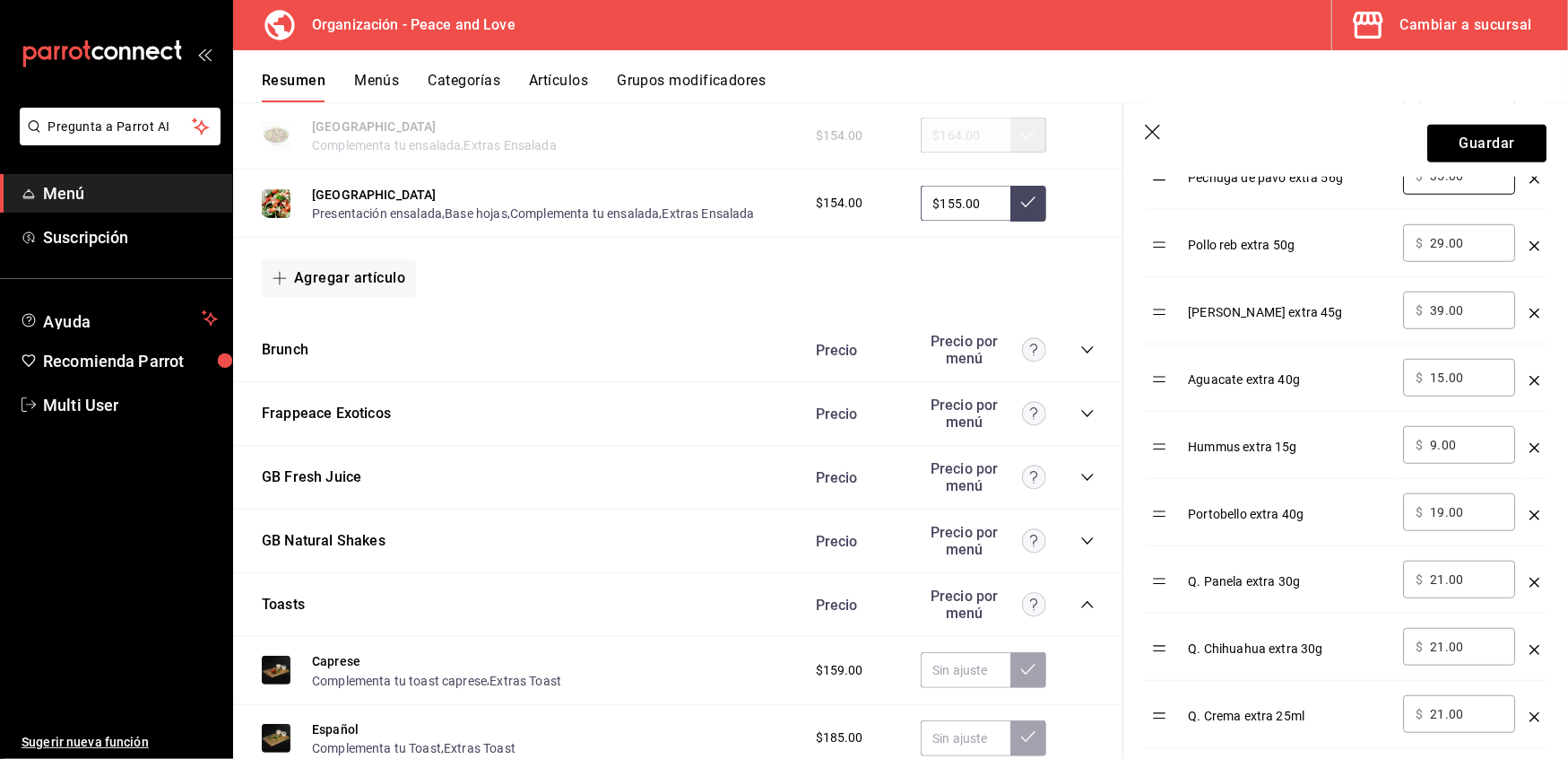
scroll to position [872, 0]
type input "35.00"
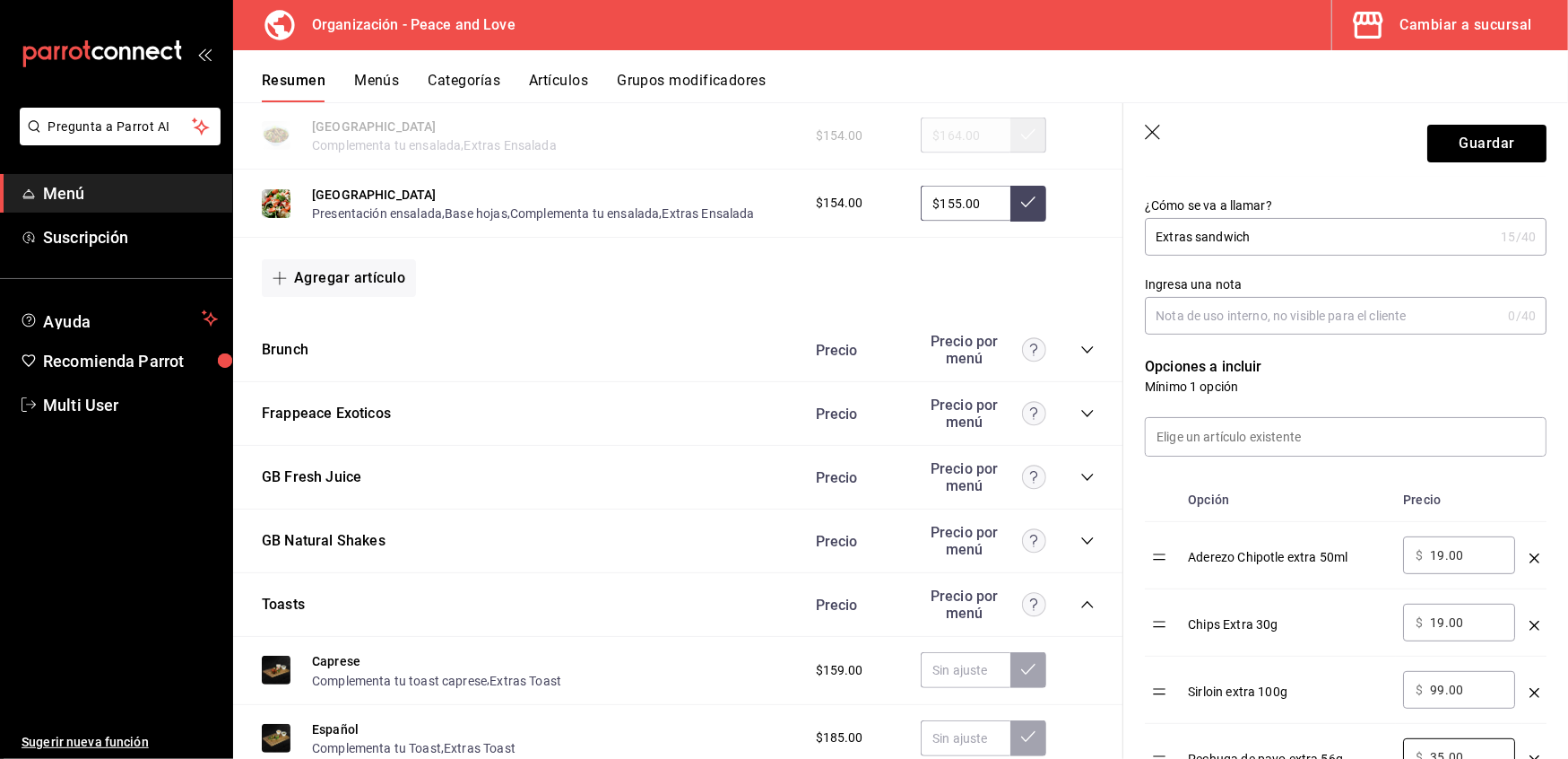
scroll to position [287, 0]
click at [1320, 435] on input at bounding box center [1346, 437] width 400 height 38
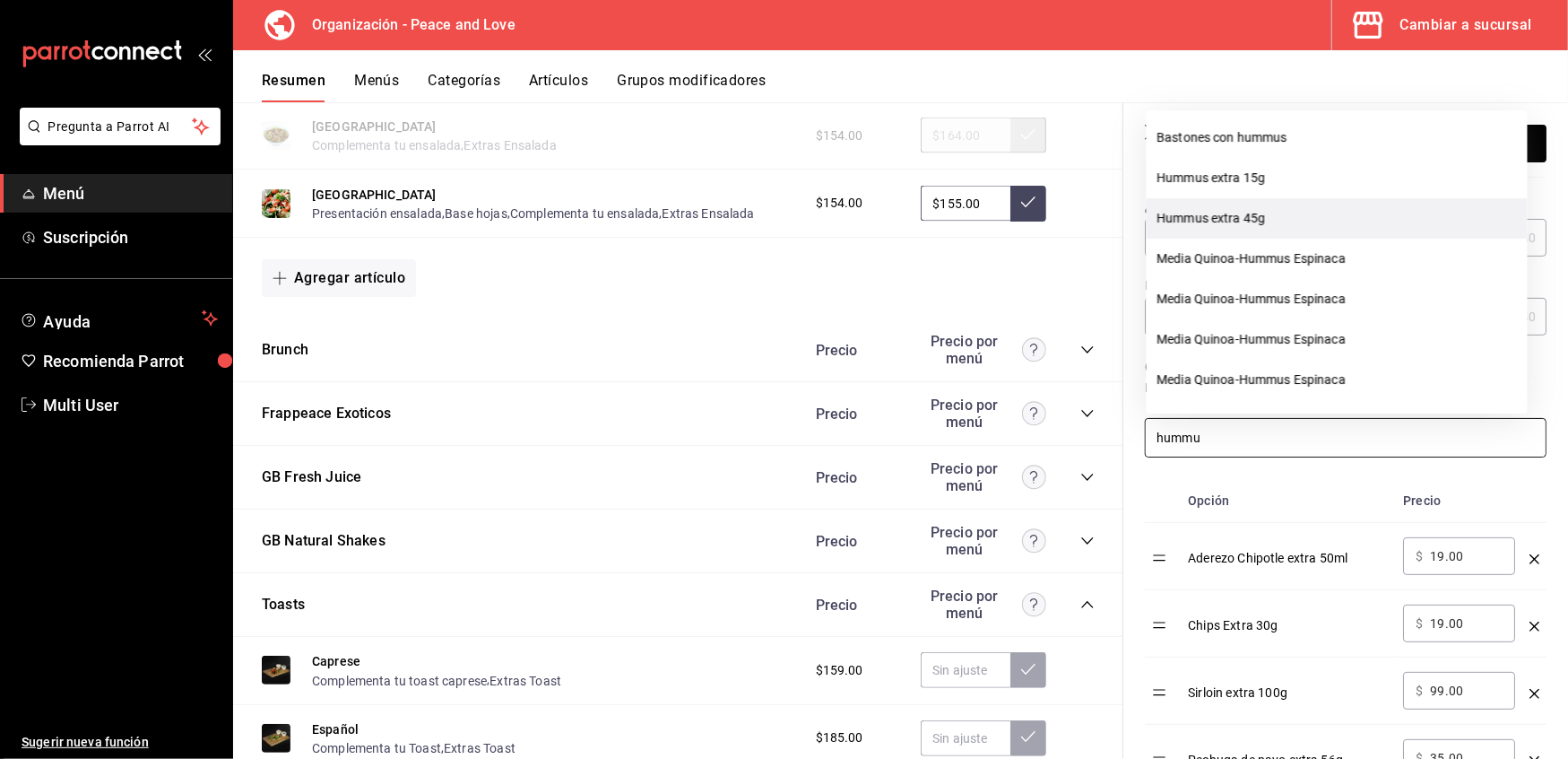
click at [1198, 219] on li "Hummus extra 45g" at bounding box center [1337, 218] width 381 height 40
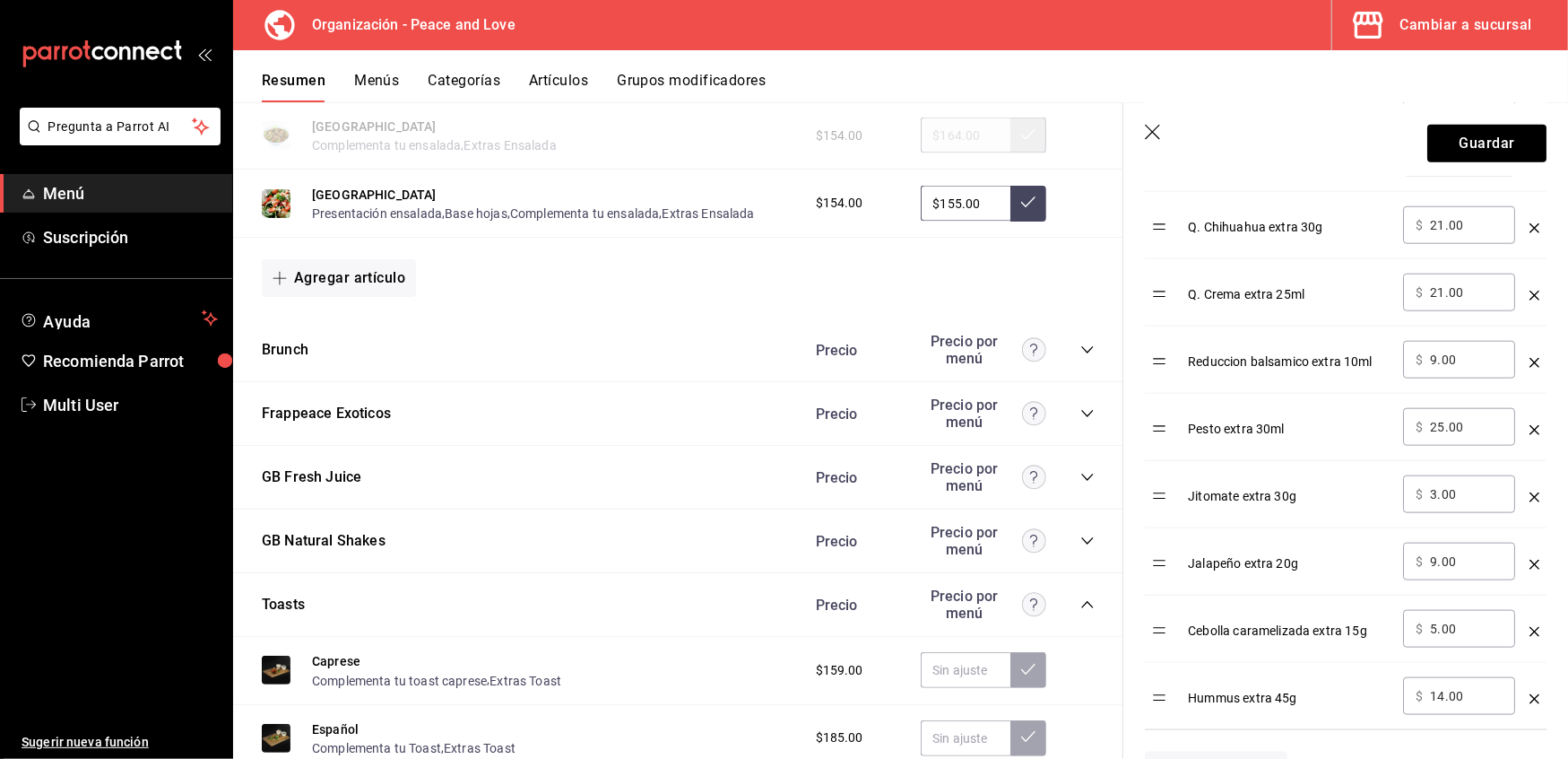
scroll to position [1339, 0]
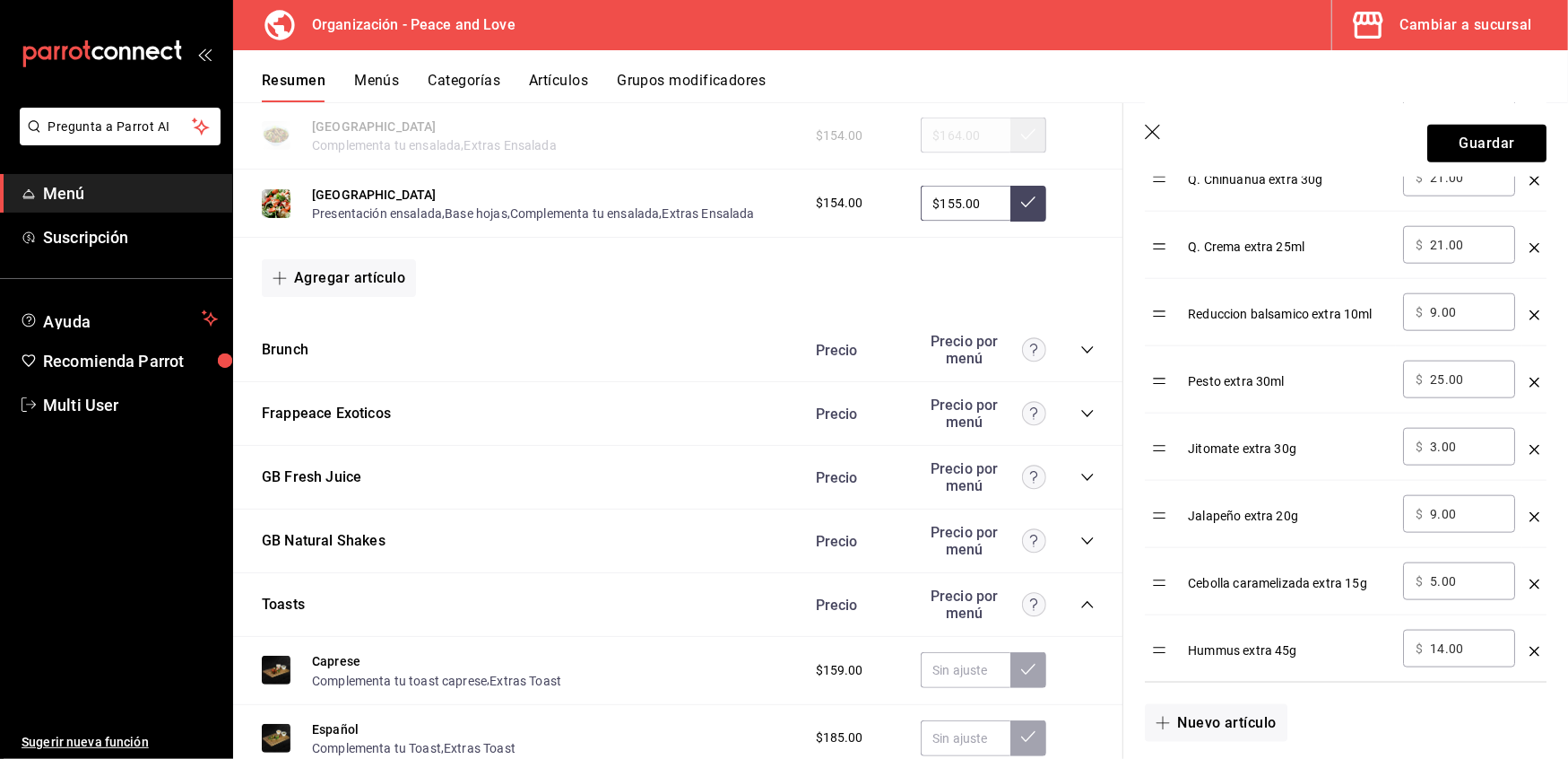
type input "hummu"
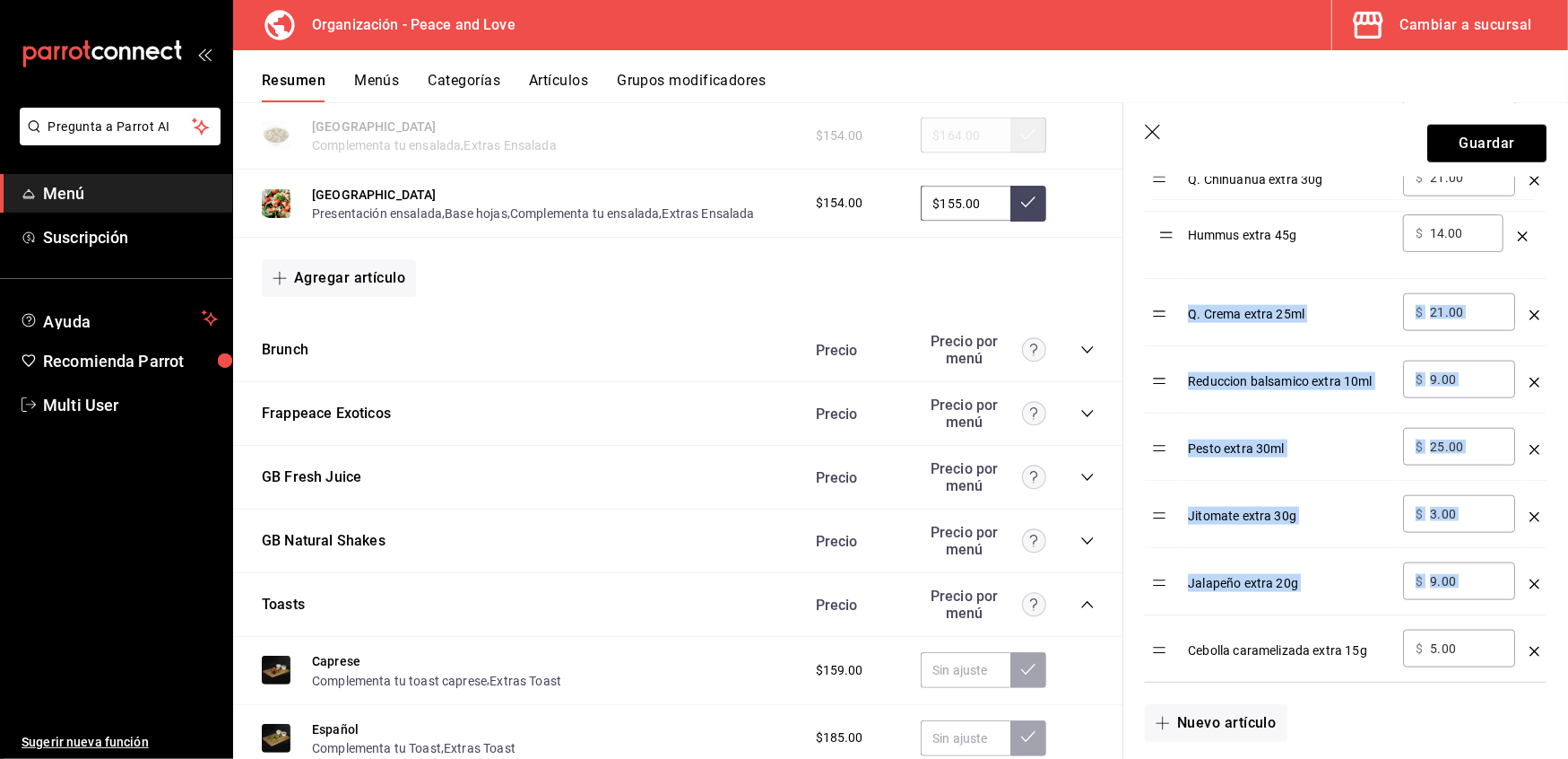
drag, startPoint x: 1164, startPoint y: 661, endPoint x: 1169, endPoint y: 239, distance: 422.0
click at [1169, 239] on table "Opción Precio Aderezo Chipotle extra 50ml ​ $ 19.00 ​ Chips Extra 30g ​ $ 19.00…" at bounding box center [1346, 54] width 402 height 1253
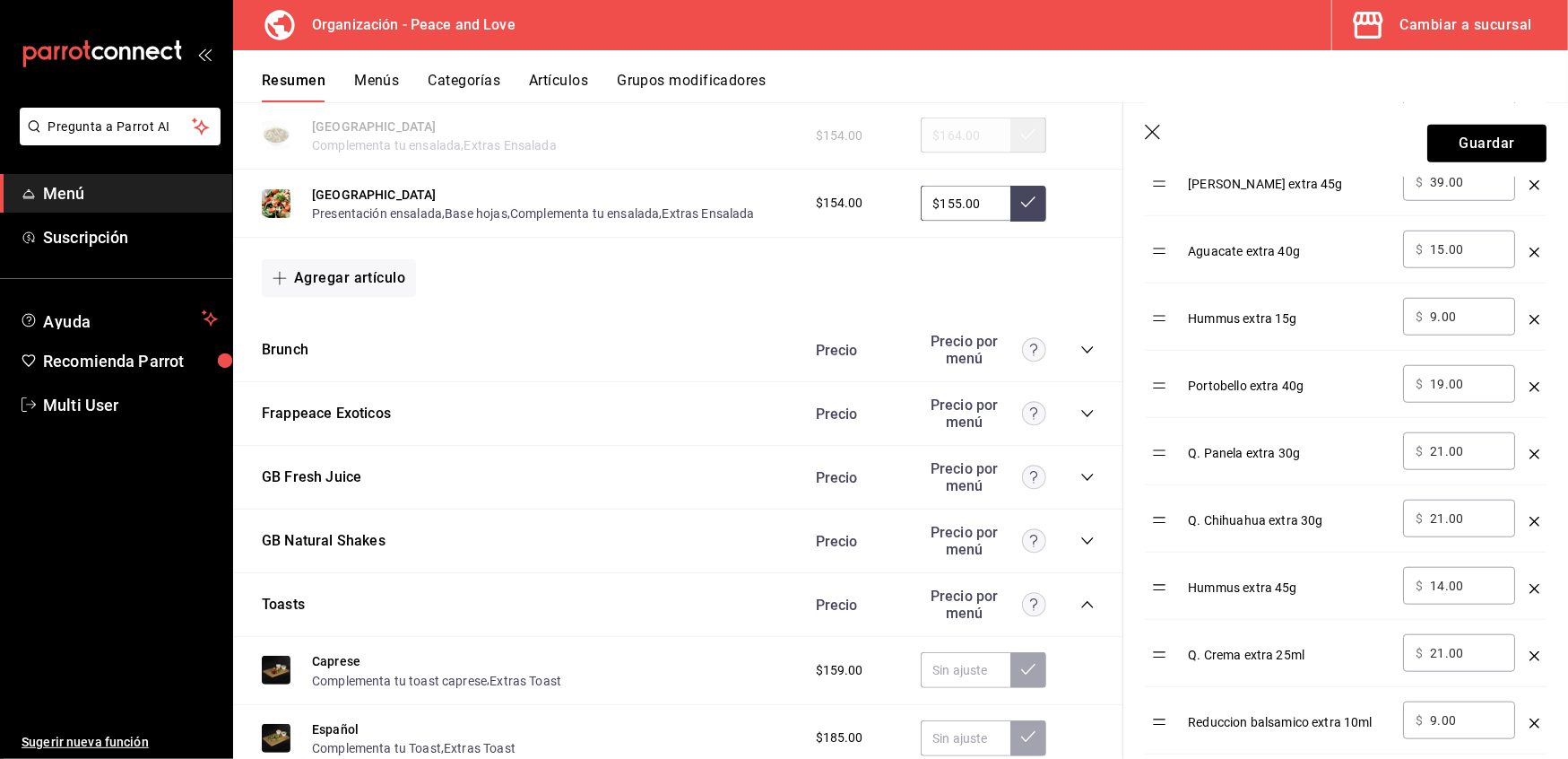
scroll to position [989, 0]
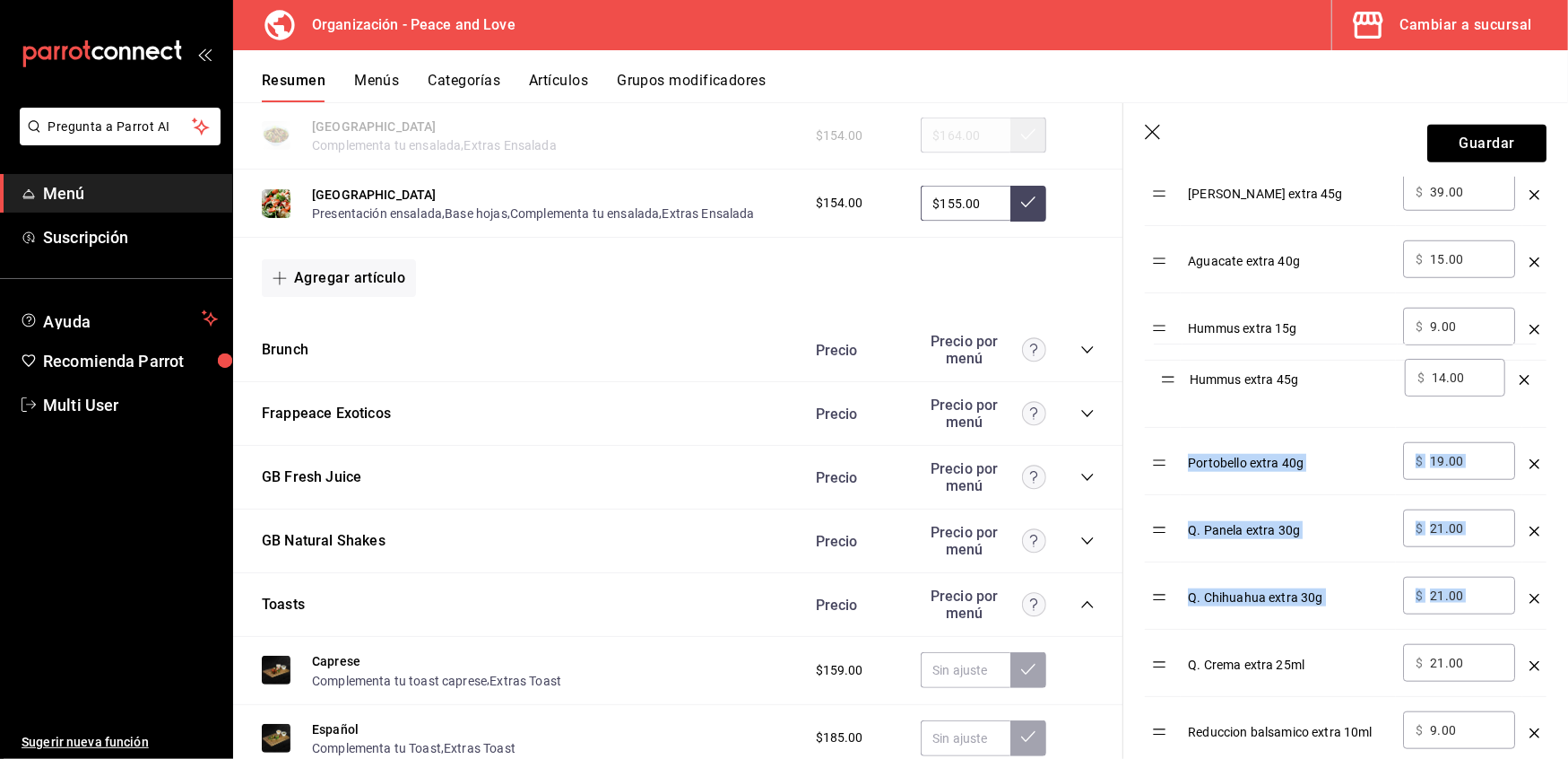
drag, startPoint x: 1166, startPoint y: 604, endPoint x: 1174, endPoint y: 381, distance: 223.1
click at [1174, 381] on table "Opción Precio Aderezo Chipotle extra 50ml ​ $ 19.00 ​ Chips Extra 30g ​ $ 19.00…" at bounding box center [1346, 405] width 402 height 1253
click at [1472, 396] on input "14.00" at bounding box center [1465, 394] width 72 height 18
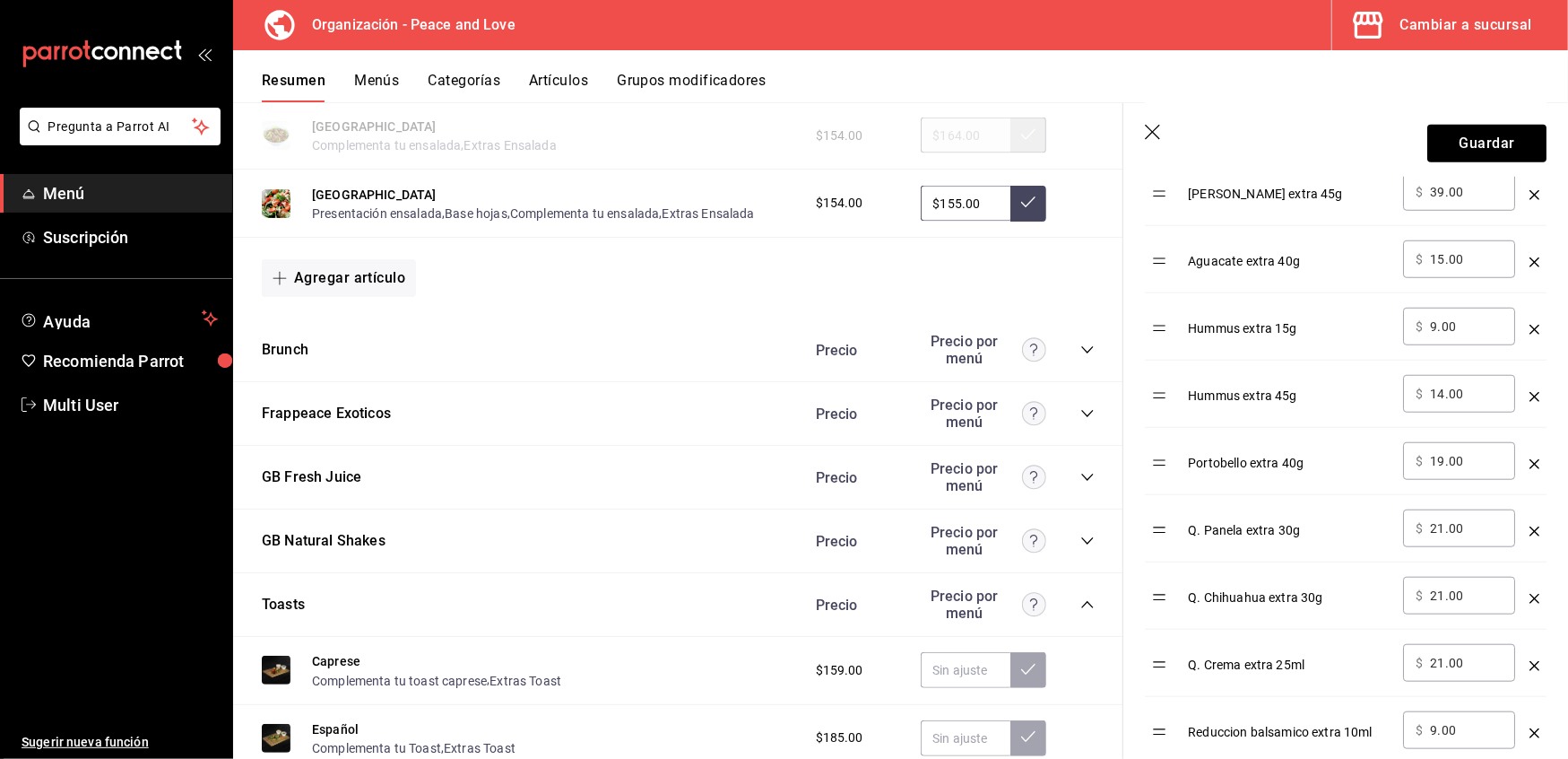
type input "1.00"
type input "25.00"
click at [1157, 407] on table "Opción Precio Aderezo Chipotle extra 50ml ​ $ 19.00 ​ Chips Extra 30g ​ $ 19.00…" at bounding box center [1346, 405] width 402 height 1253
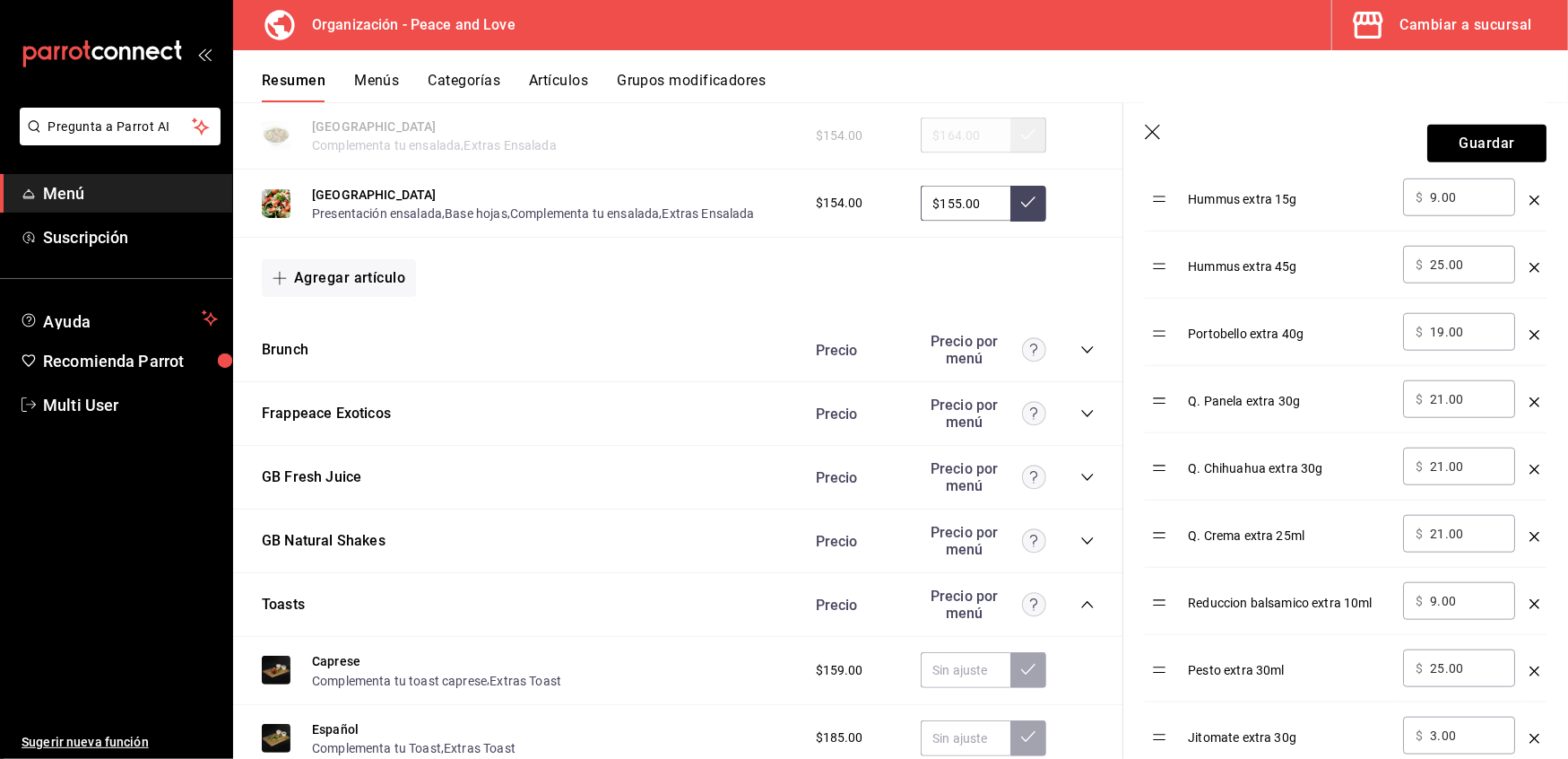
scroll to position [1121, 0]
drag, startPoint x: 1468, startPoint y: 407, endPoint x: 1278, endPoint y: 391, distance: 190.7
click at [1278, 391] on tr "Q. Panela extra 30g ​ $ 21.00 ​" at bounding box center [1346, 396] width 402 height 67
type input "25.00"
drag, startPoint x: 1467, startPoint y: 467, endPoint x: 1298, endPoint y: 462, distance: 169.1
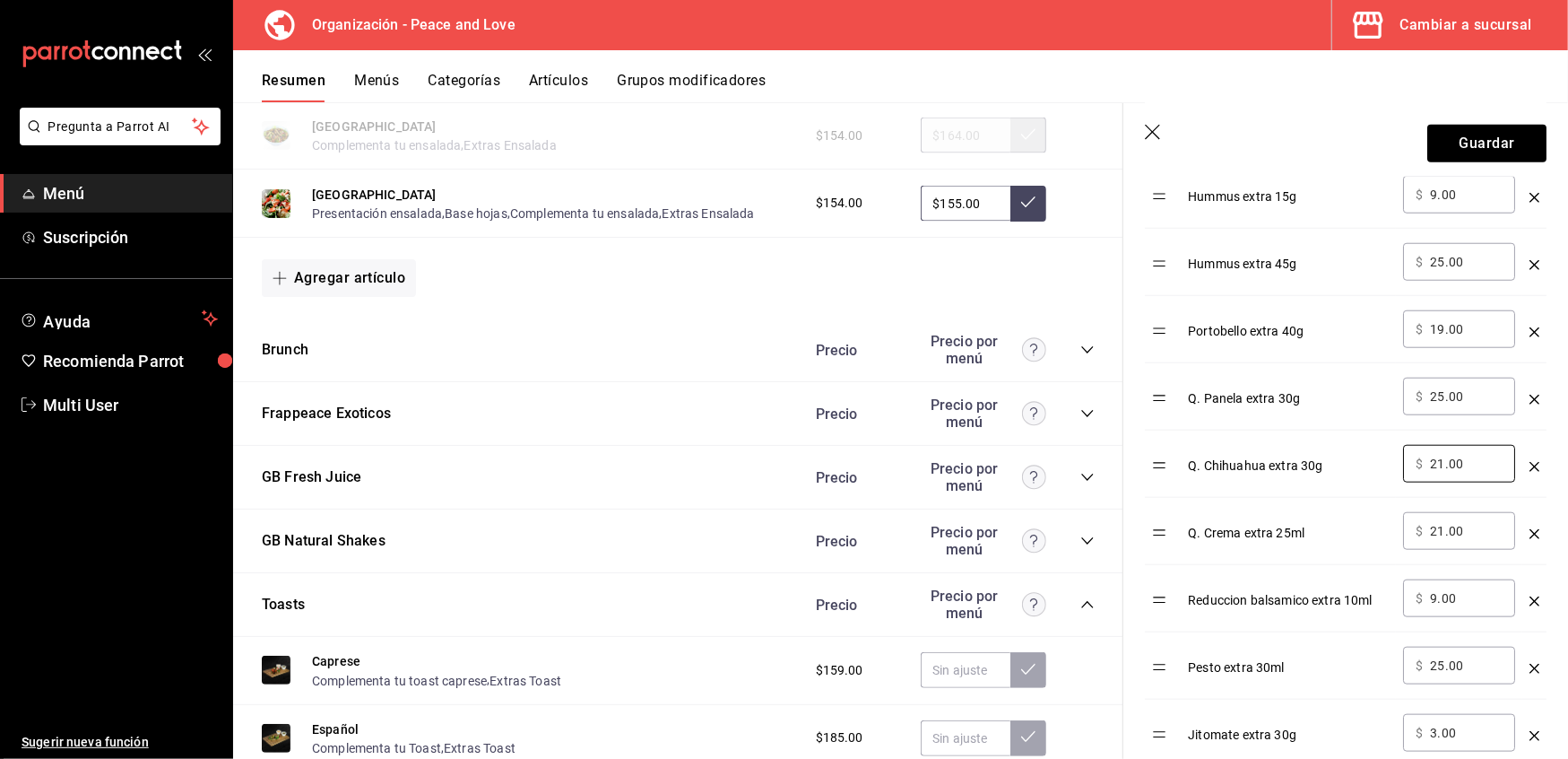
click at [1298, 462] on tr "Q. Chihuahua extra 30g ​ $ 21.00 ​" at bounding box center [1346, 463] width 402 height 67
type input "25.00"
drag, startPoint x: 1474, startPoint y: 537, endPoint x: 1314, endPoint y: 532, distance: 160.1
click at [1314, 532] on tr "Q. Crema extra 25ml ​ $ 21.00 ​" at bounding box center [1346, 531] width 402 height 67
type input "25.00"
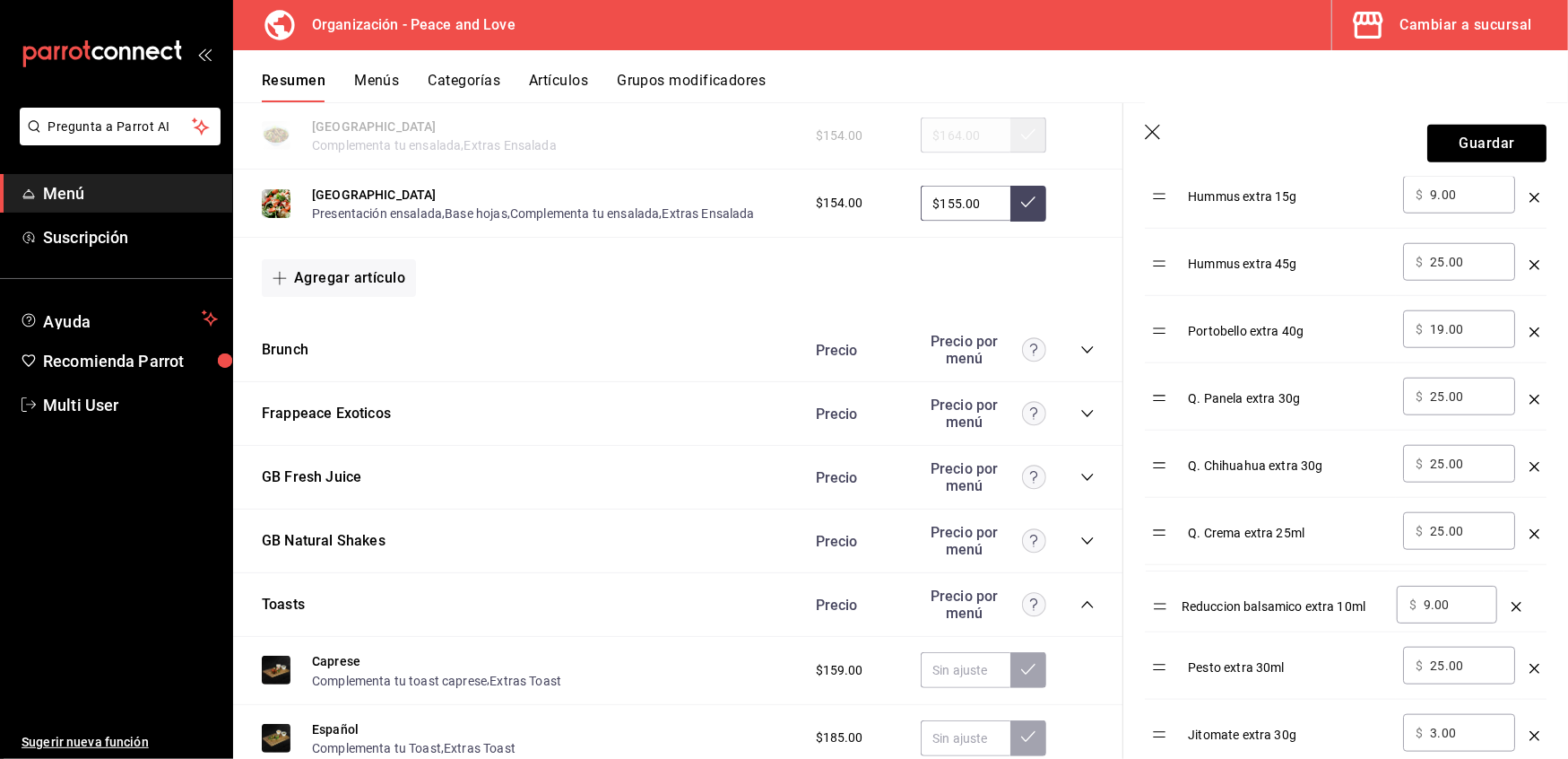
click at [1163, 611] on table "Opción Precio Aderezo Chipotle extra 50ml ​ $ 19.00 ​ Chips Extra 30g ​ $ 19.00…" at bounding box center [1346, 273] width 402 height 1253
drag, startPoint x: 1163, startPoint y: 611, endPoint x: 1163, endPoint y: 678, distance: 67.0
click at [1163, 678] on table "Opción Precio Aderezo Chipotle extra 50ml ​ $ 19.00 ​ Chips Extra 30g ​ $ 19.00…" at bounding box center [1346, 273] width 402 height 1253
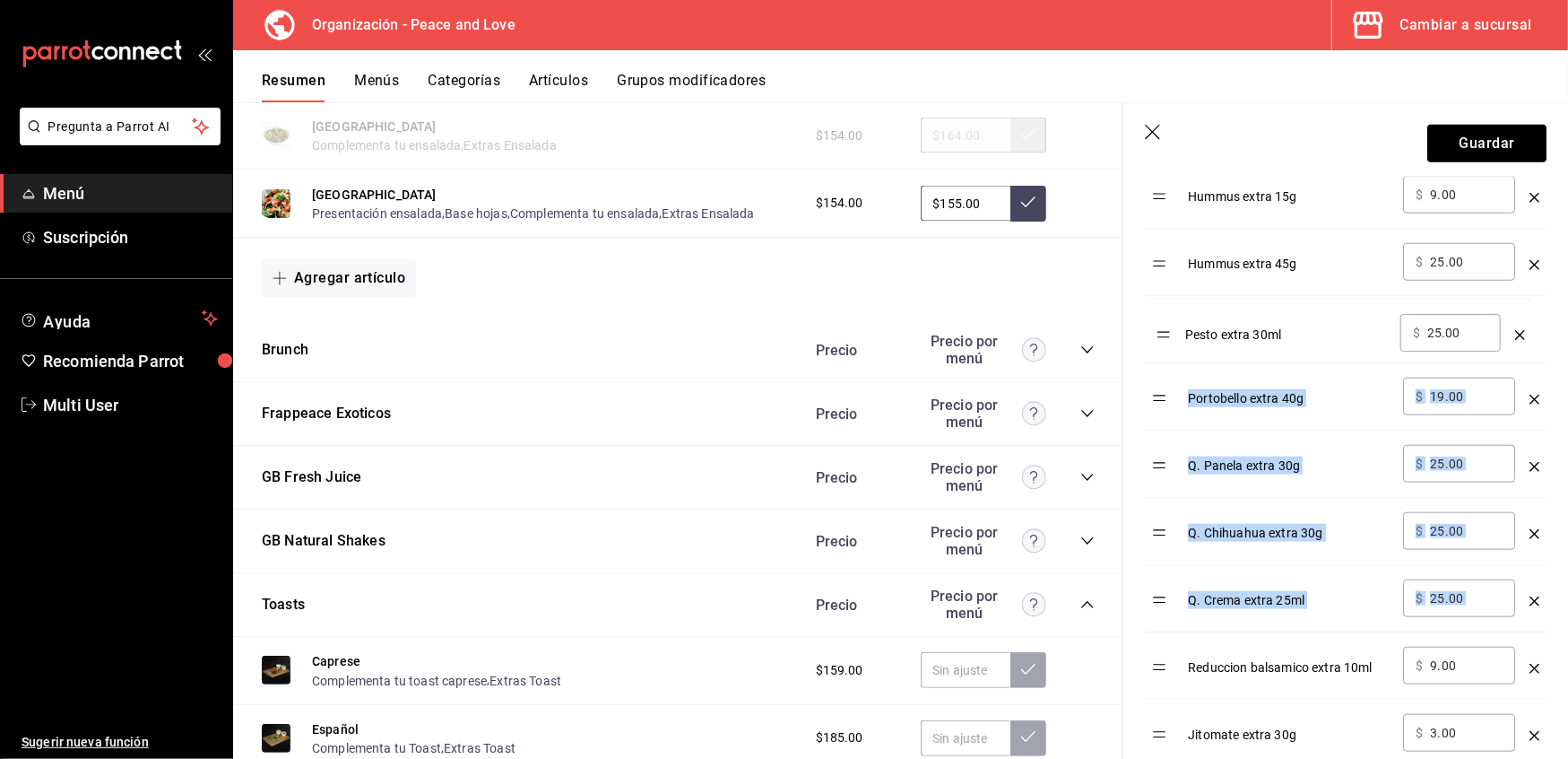
drag, startPoint x: 1163, startPoint y: 613, endPoint x: 1166, endPoint y: 337, distance: 276.0
click at [1166, 337] on table "Opción Precio Aderezo Chipotle extra 50ml ​ $ 19.00 ​ Chips Extra 30g ​ $ 19.00…" at bounding box center [1346, 273] width 402 height 1253
click at [1162, 474] on table "Opción Precio Aderezo Chipotle extra 50ml ​ $ 19.00 ​ Chips Extra 30g ​ $ 19.00…" at bounding box center [1346, 273] width 402 height 1253
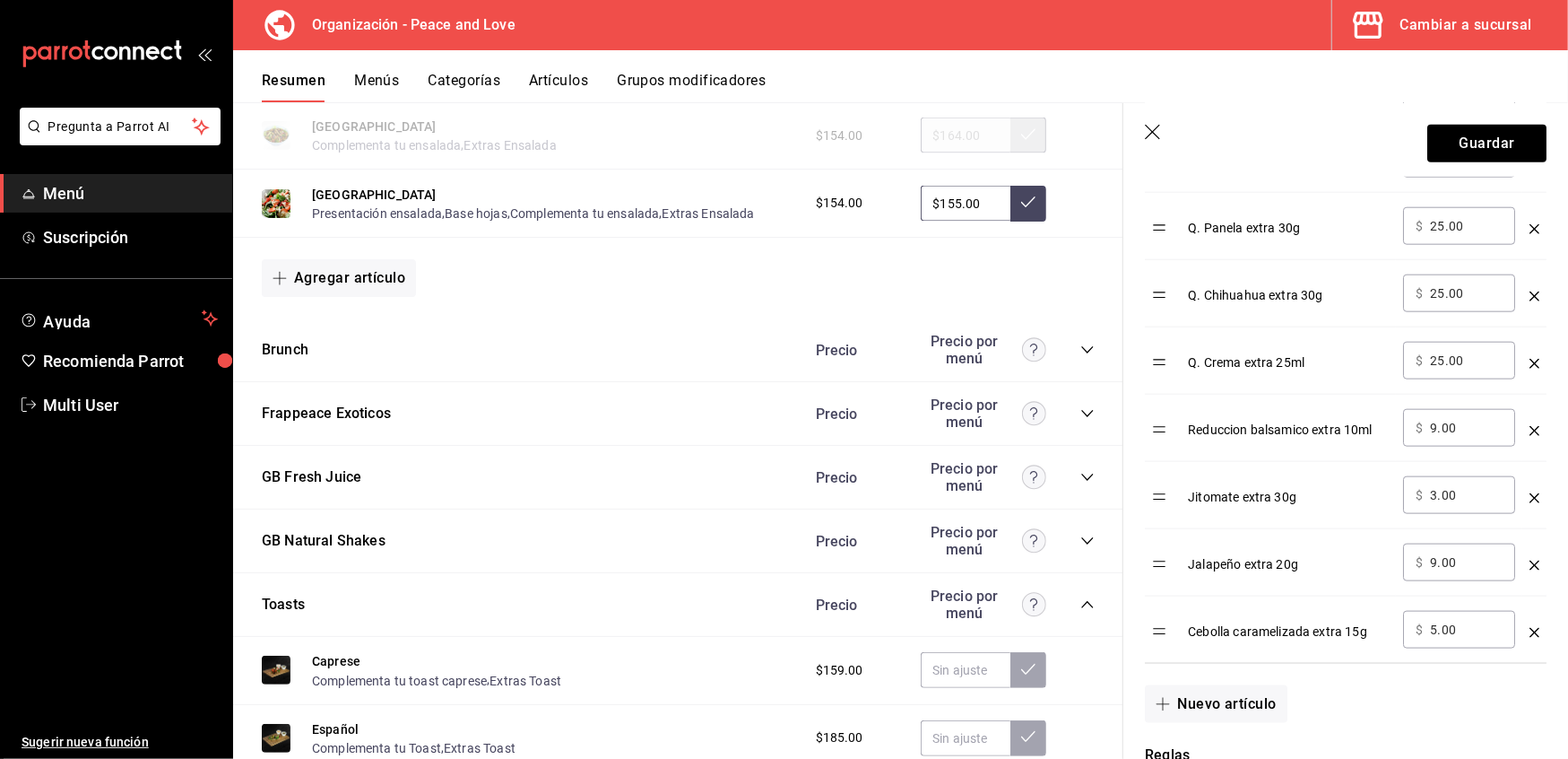
scroll to position [1356, 0]
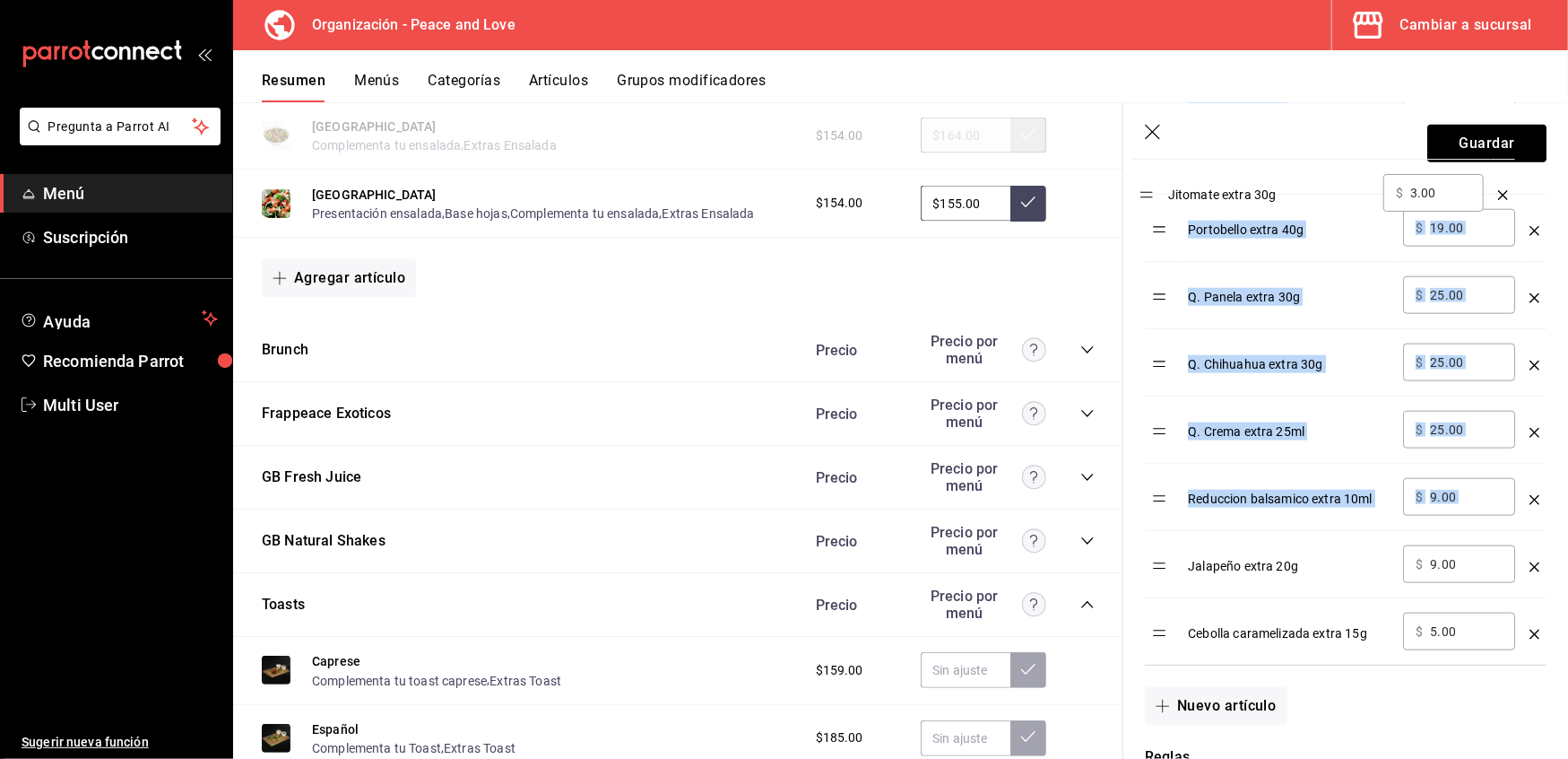
drag, startPoint x: 1160, startPoint y: 509, endPoint x: 1146, endPoint y: 199, distance: 310.3
click at [1146, 199] on tbody "Aderezo Chipotle extra 50ml ​ $ 19.00 ​ Chips Extra 30g ​ $ 19.00 ​ Sirloin ext…" at bounding box center [1346, 60] width 402 height 1210
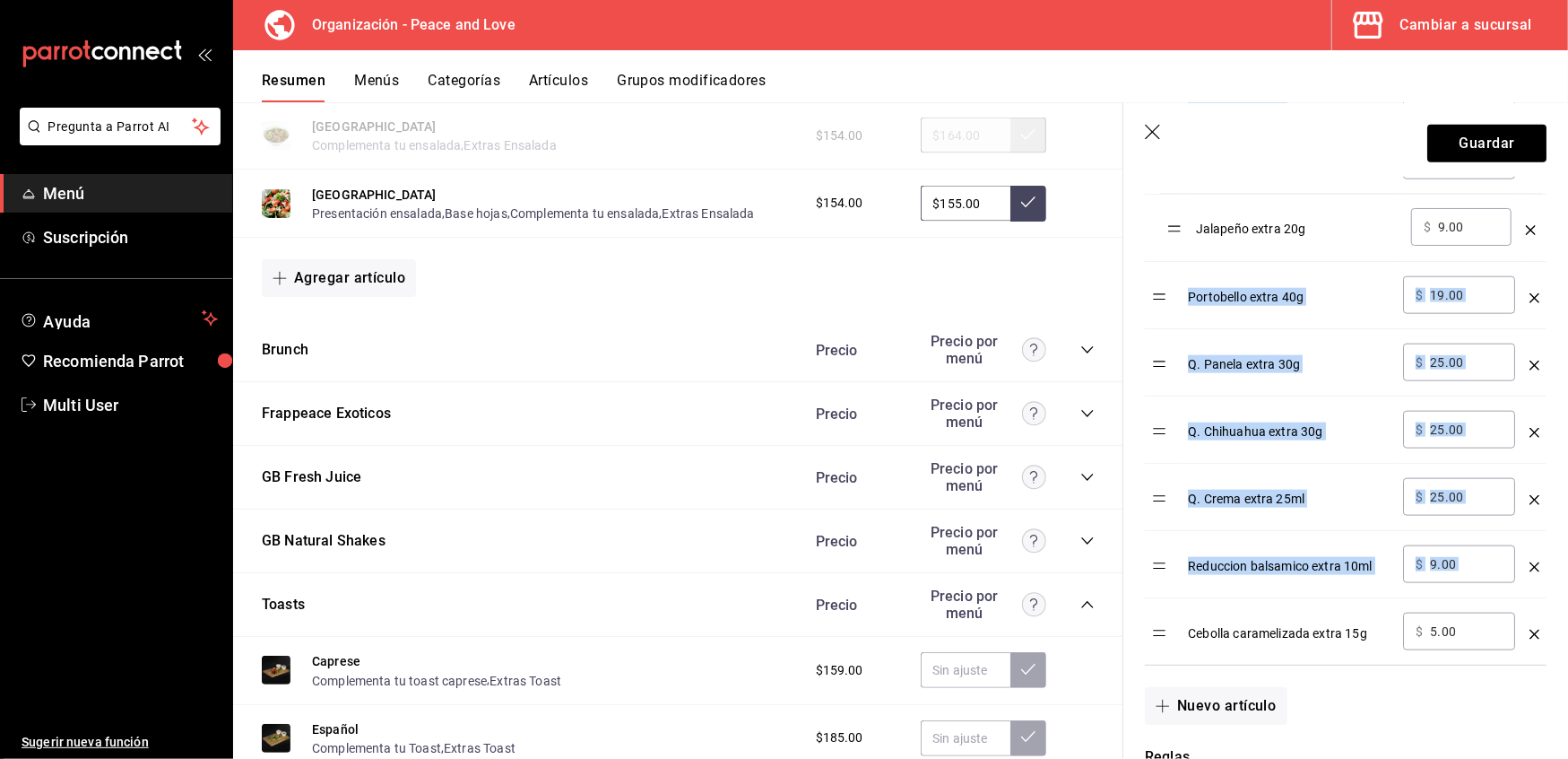
click at [1180, 239] on table "Opción Precio Aderezo Chipotle extra 50ml ​ $ 19.00 ​ Chips Extra 30g ​ $ 19.00…" at bounding box center [1346, 37] width 402 height 1253
drag, startPoint x: 1163, startPoint y: 654, endPoint x: 1161, endPoint y: 264, distance: 390.0
click at [1161, 264] on tbody "Aderezo Chipotle extra 50ml ​ $ 19.00 ​ Chips Extra 30g ​ $ 19.00 ​ Sirloin ext…" at bounding box center [1346, 60] width 402 height 1210
click at [1170, 640] on table "Opción Precio Aderezo Chipotle extra 50ml ​ $ 19.00 ​ Chips Extra 30g ​ $ 19.00…" at bounding box center [1346, 37] width 402 height 1253
drag, startPoint x: 1160, startPoint y: 654, endPoint x: 1162, endPoint y: 317, distance: 337.0
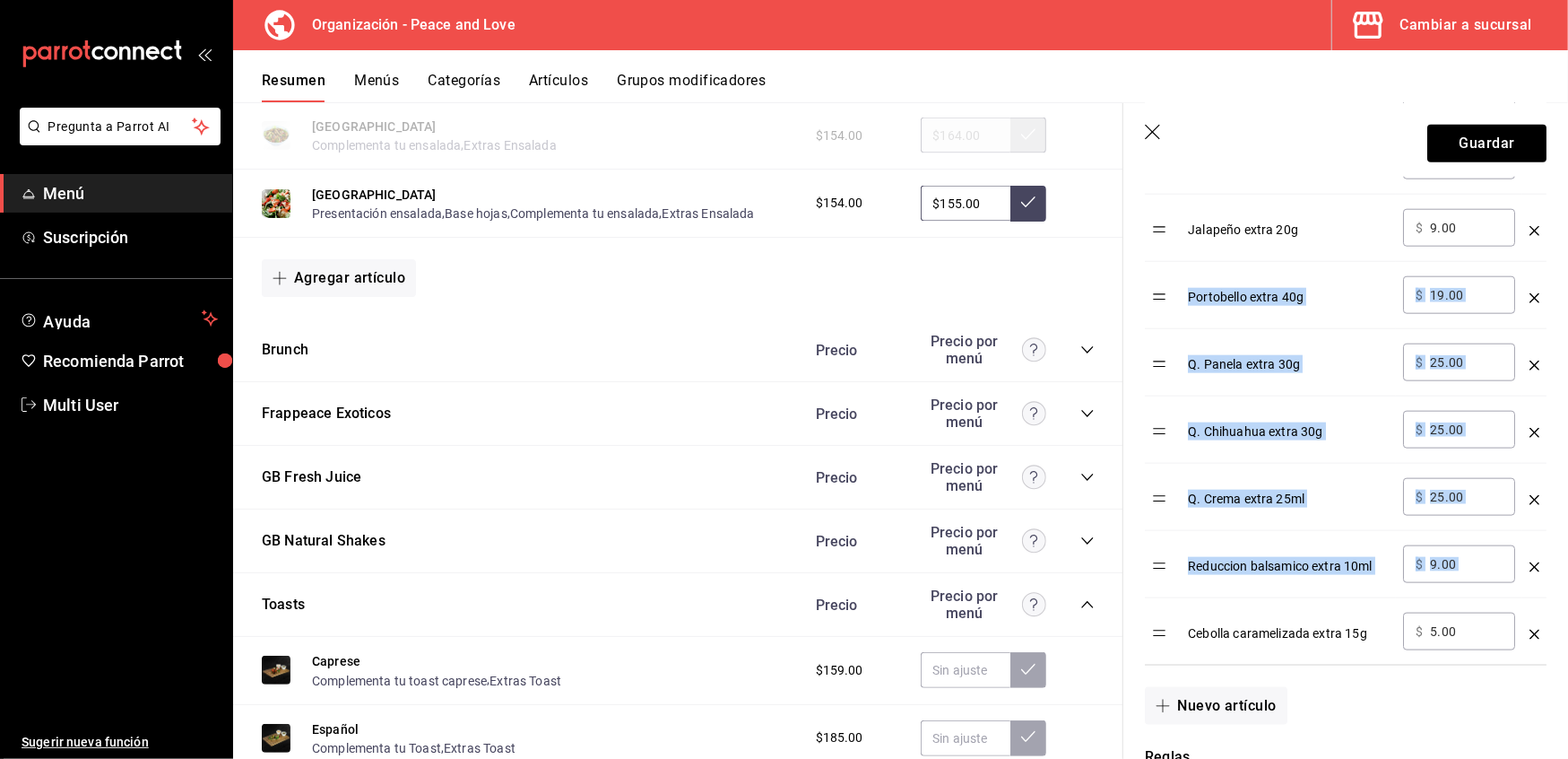
click at [1162, 317] on tbody "Aderezo Chipotle extra 50ml ​ $ 19.00 ​ Chips Extra 30g ​ $ 19.00 ​ Sirloin ext…" at bounding box center [1346, 60] width 402 height 1210
click at [1164, 653] on td "optionsTable" at bounding box center [1162, 631] width 36 height 67
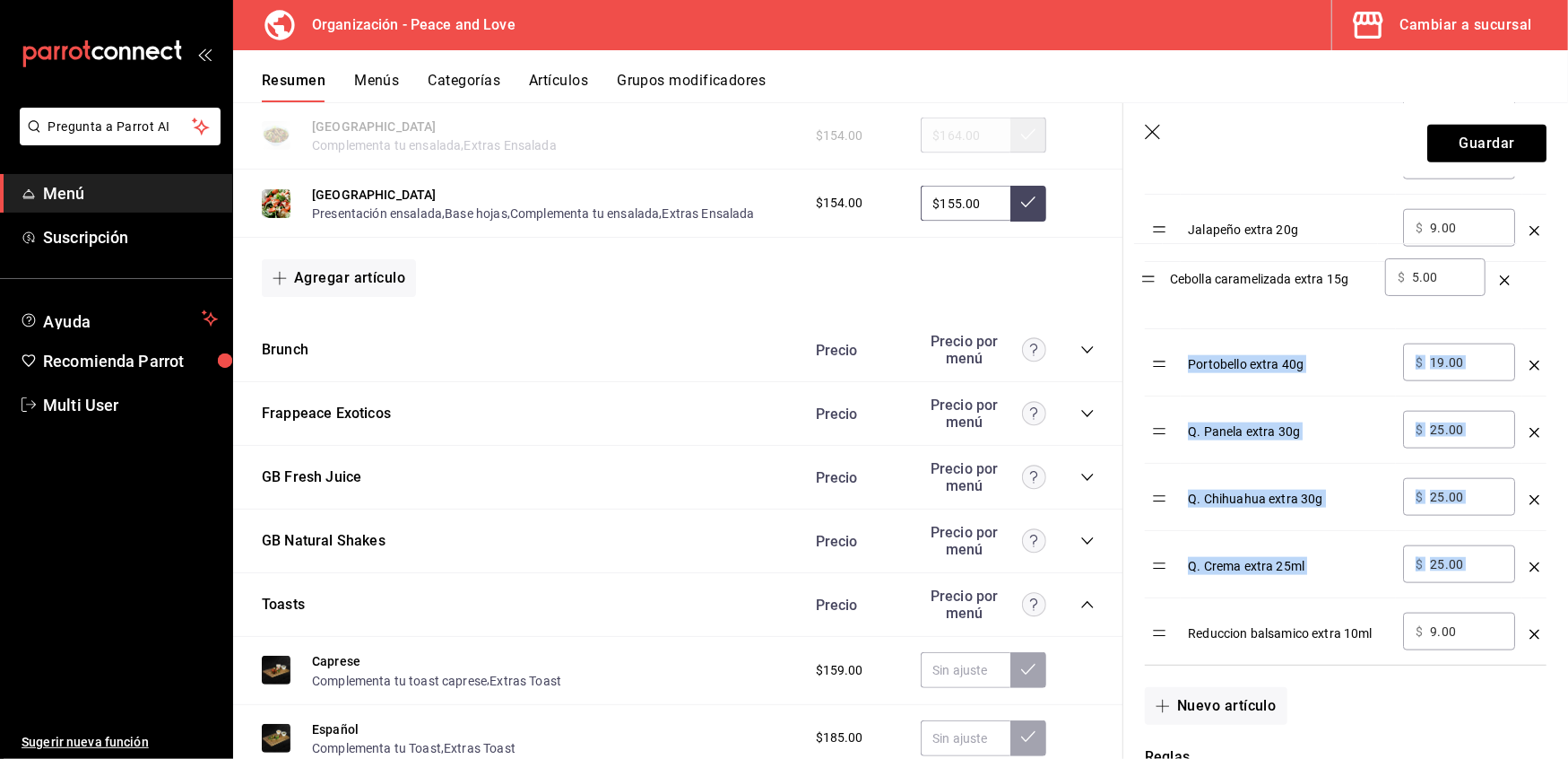
drag, startPoint x: 1161, startPoint y: 646, endPoint x: 1149, endPoint y: 286, distance: 360.2
click at [1149, 286] on table "Opción Precio Aderezo Chipotle extra 50ml ​ $ 19.00 ​ Chips Extra 30g ​ $ 19.00…" at bounding box center [1346, 37] width 402 height 1253
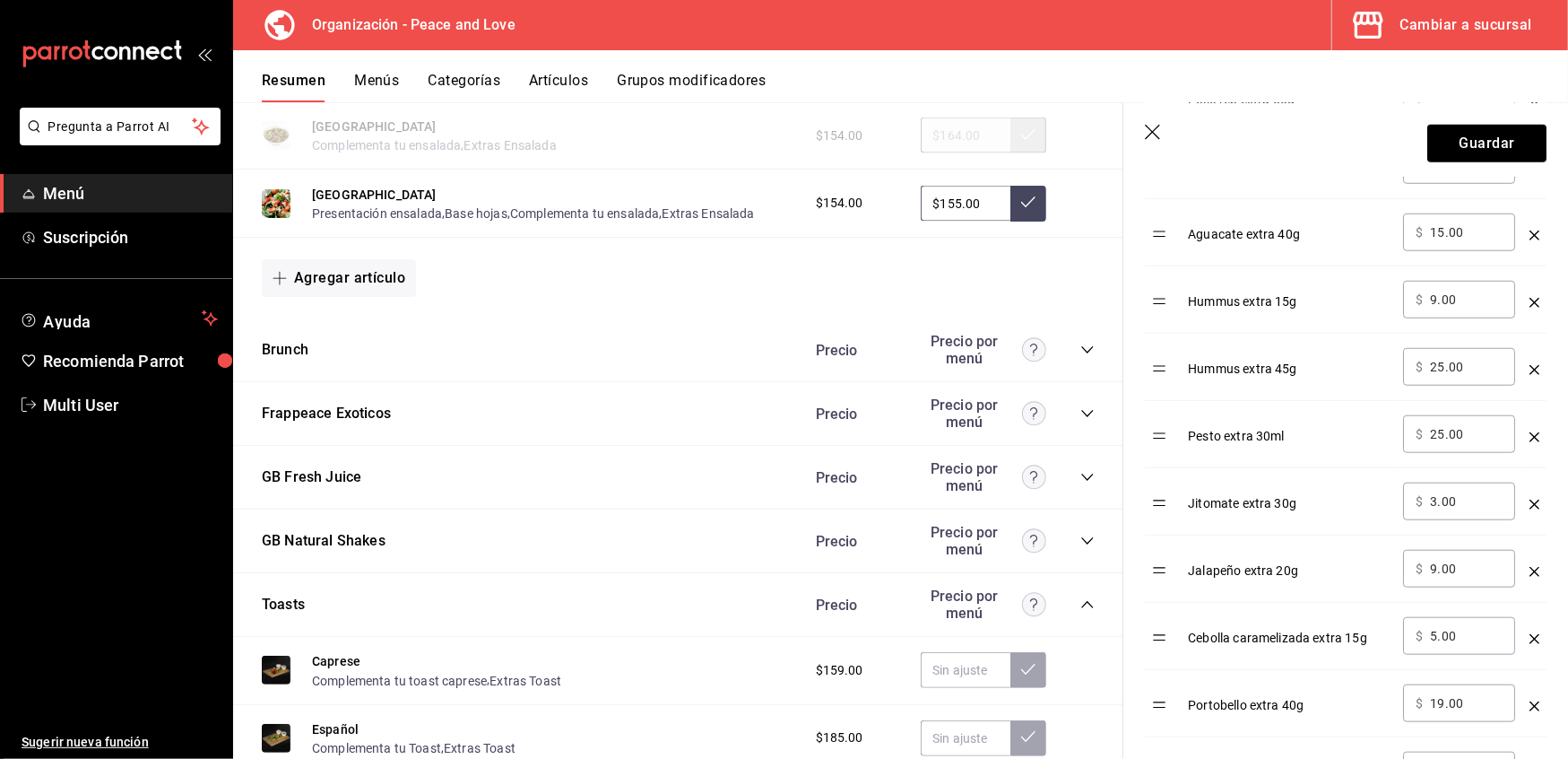
scroll to position [1033, 0]
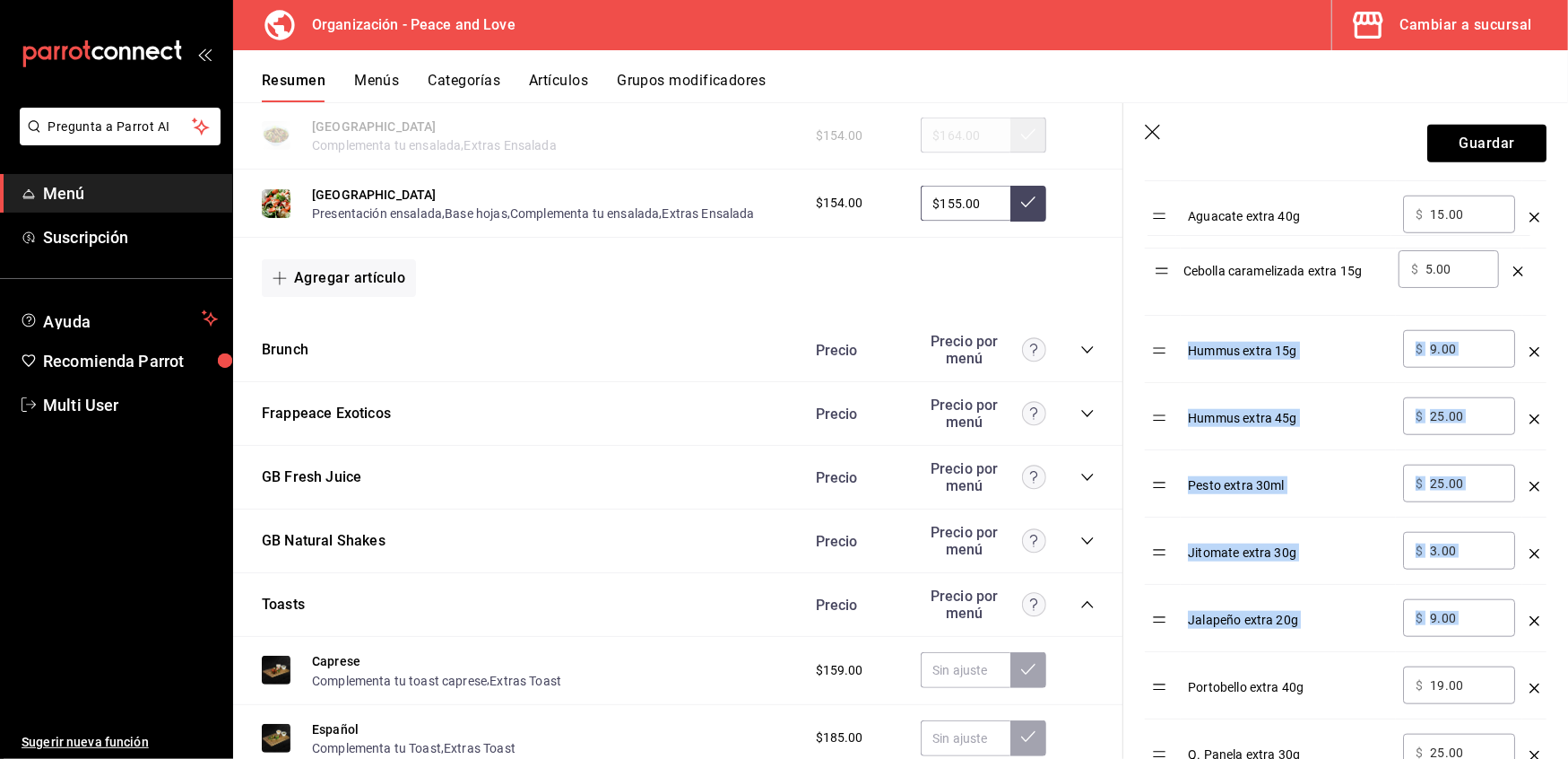
drag, startPoint x: 1167, startPoint y: 635, endPoint x: 1169, endPoint y: 280, distance: 355.0
click at [1169, 280] on table "Opción Precio Aderezo Chipotle extra 50ml ​ $ 19.00 ​ Chips Extra 30g ​ $ 19.00…" at bounding box center [1346, 360] width 402 height 1253
click at [1156, 417] on table "Opción Precio Aderezo Chipotle extra 50ml ​ $ 19.00 ​ Chips Extra 30g ​ $ 19.00…" at bounding box center [1346, 360] width 402 height 1253
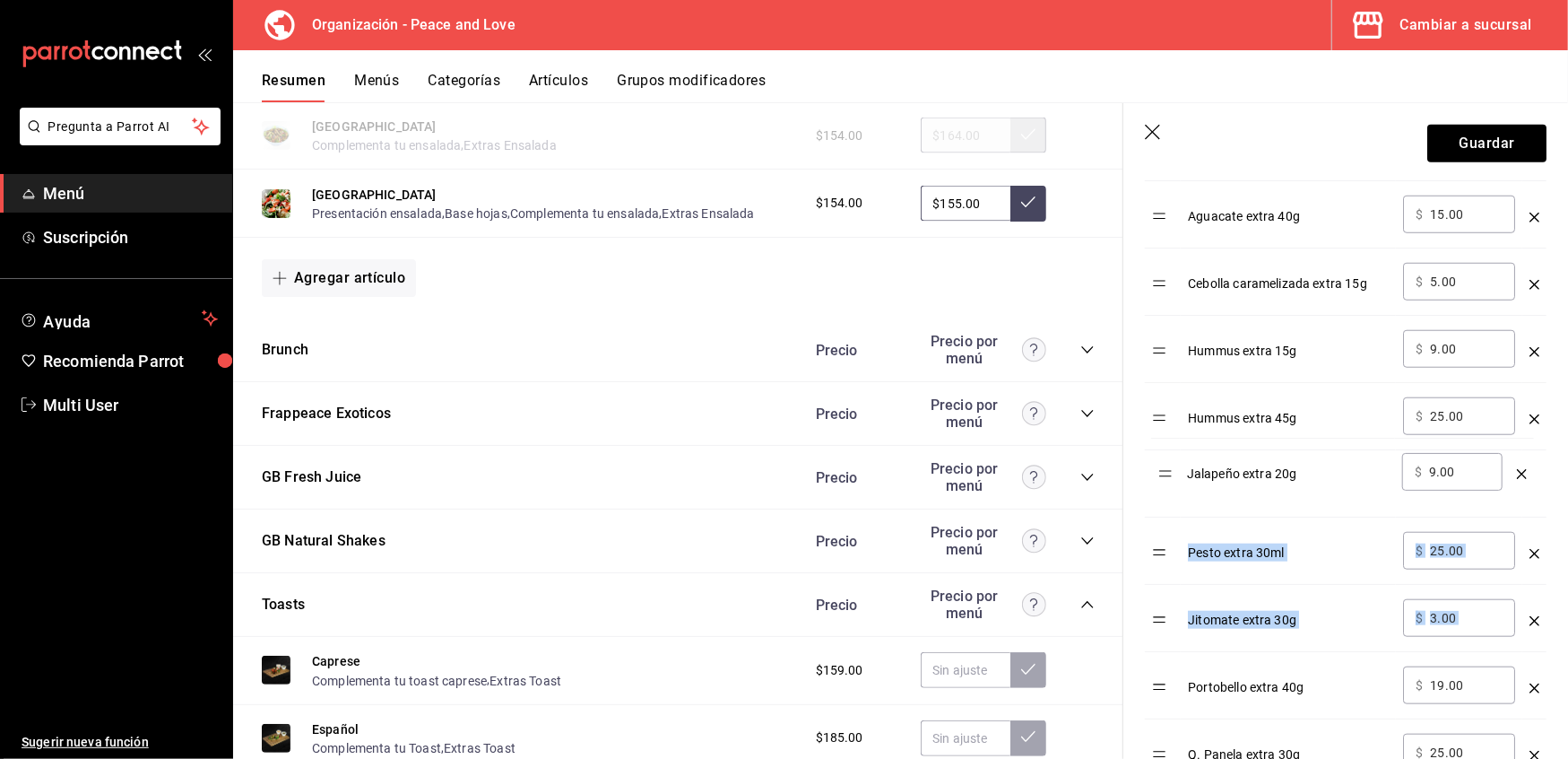
drag, startPoint x: 1167, startPoint y: 628, endPoint x: 1173, endPoint y: 475, distance: 153.1
click at [1173, 475] on table "Opción Precio Aderezo Chipotle extra 50ml ​ $ 19.00 ​ Chips Extra 30g ​ $ 19.00…" at bounding box center [1346, 360] width 402 height 1253
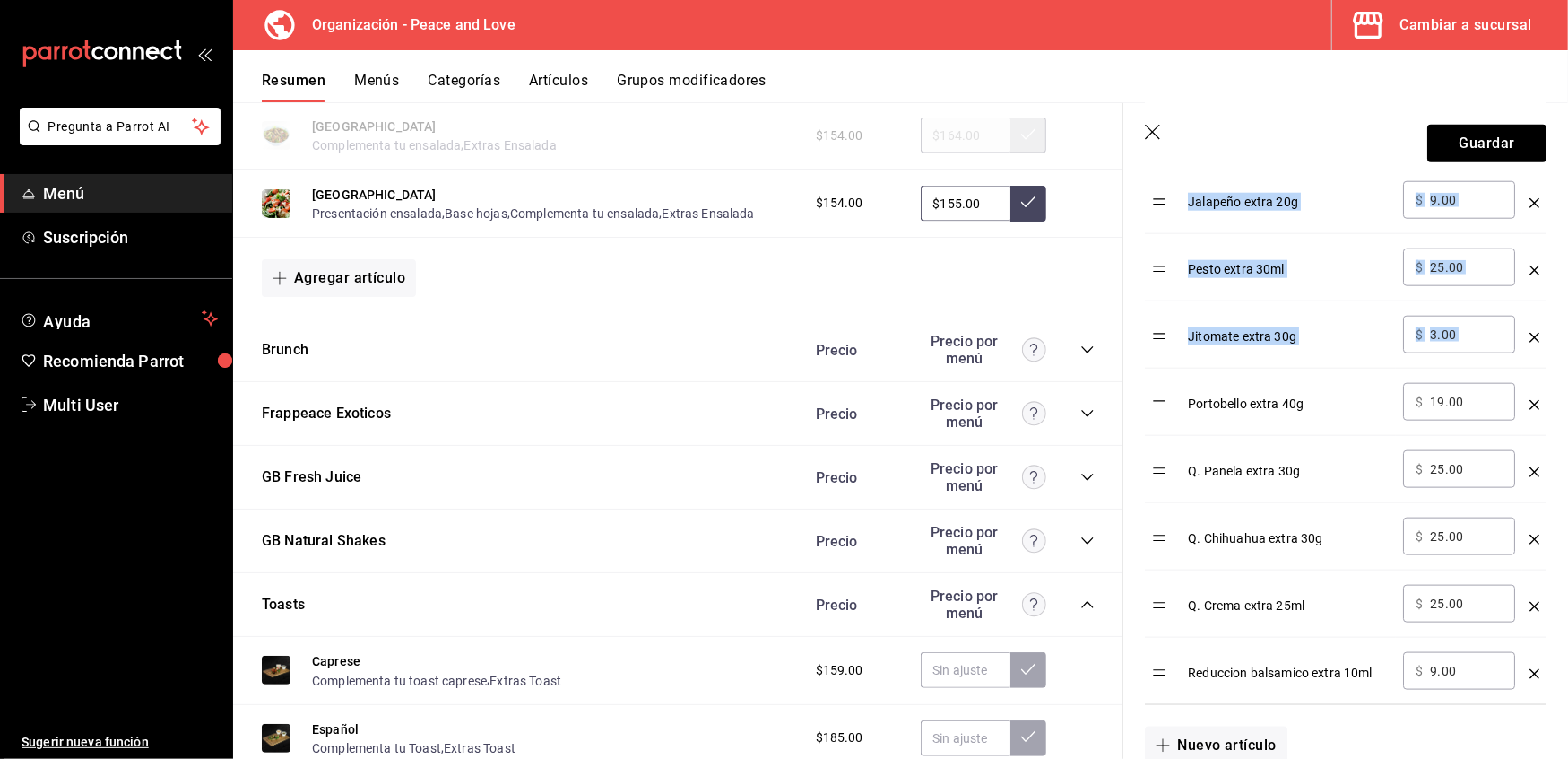
scroll to position [1314, 0]
click at [1467, 333] on input "3.00" at bounding box center [1465, 338] width 72 height 18
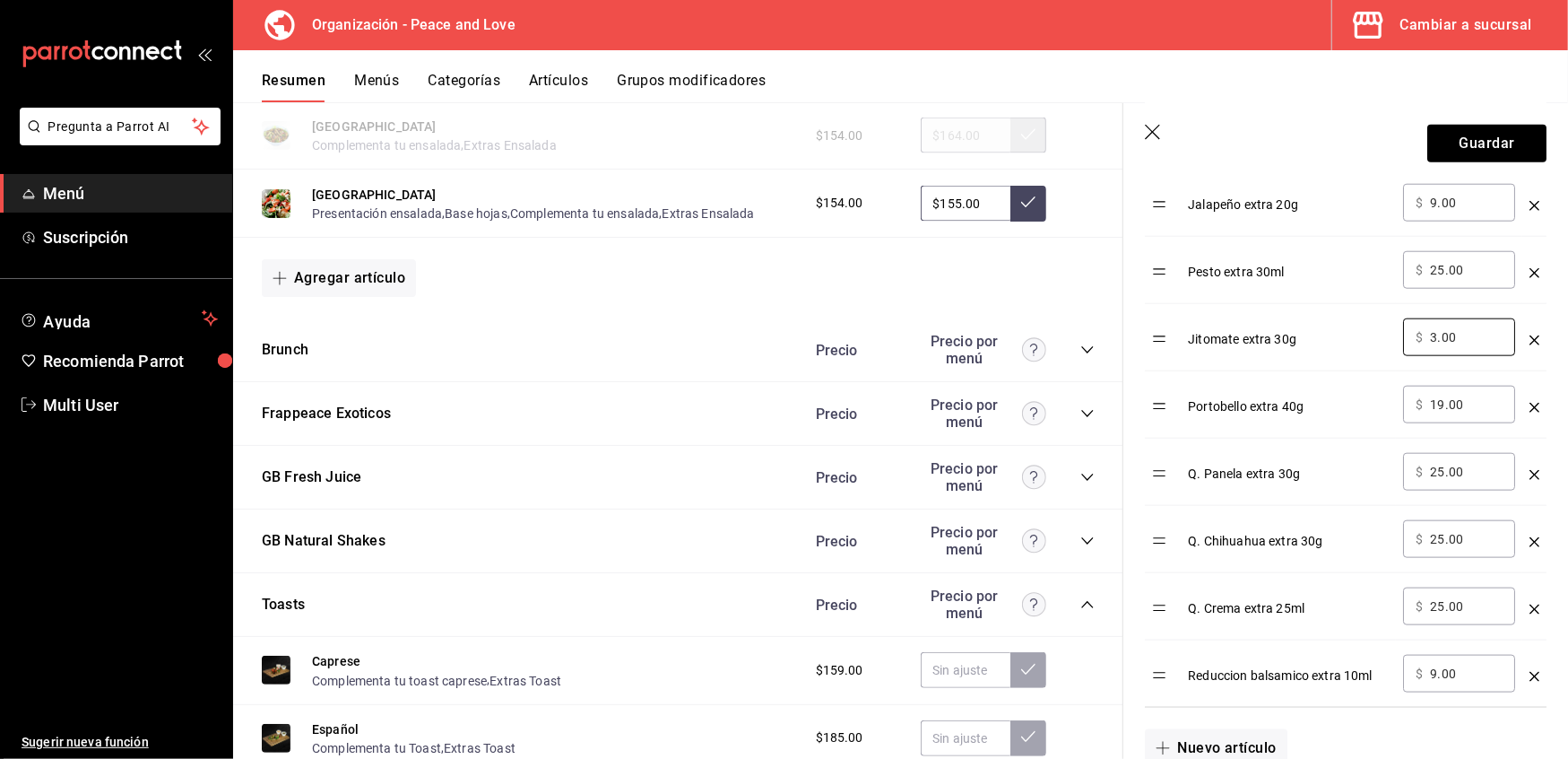
drag, startPoint x: 1467, startPoint y: 333, endPoint x: 1336, endPoint y: 325, distance: 131.2
click at [1336, 325] on tr "Jitomate extra 30g ​ $ 3.00 ​" at bounding box center [1346, 337] width 402 height 67
type input "5.00"
click at [1310, 345] on div "Jitomate extra 30g" at bounding box center [1288, 333] width 200 height 29
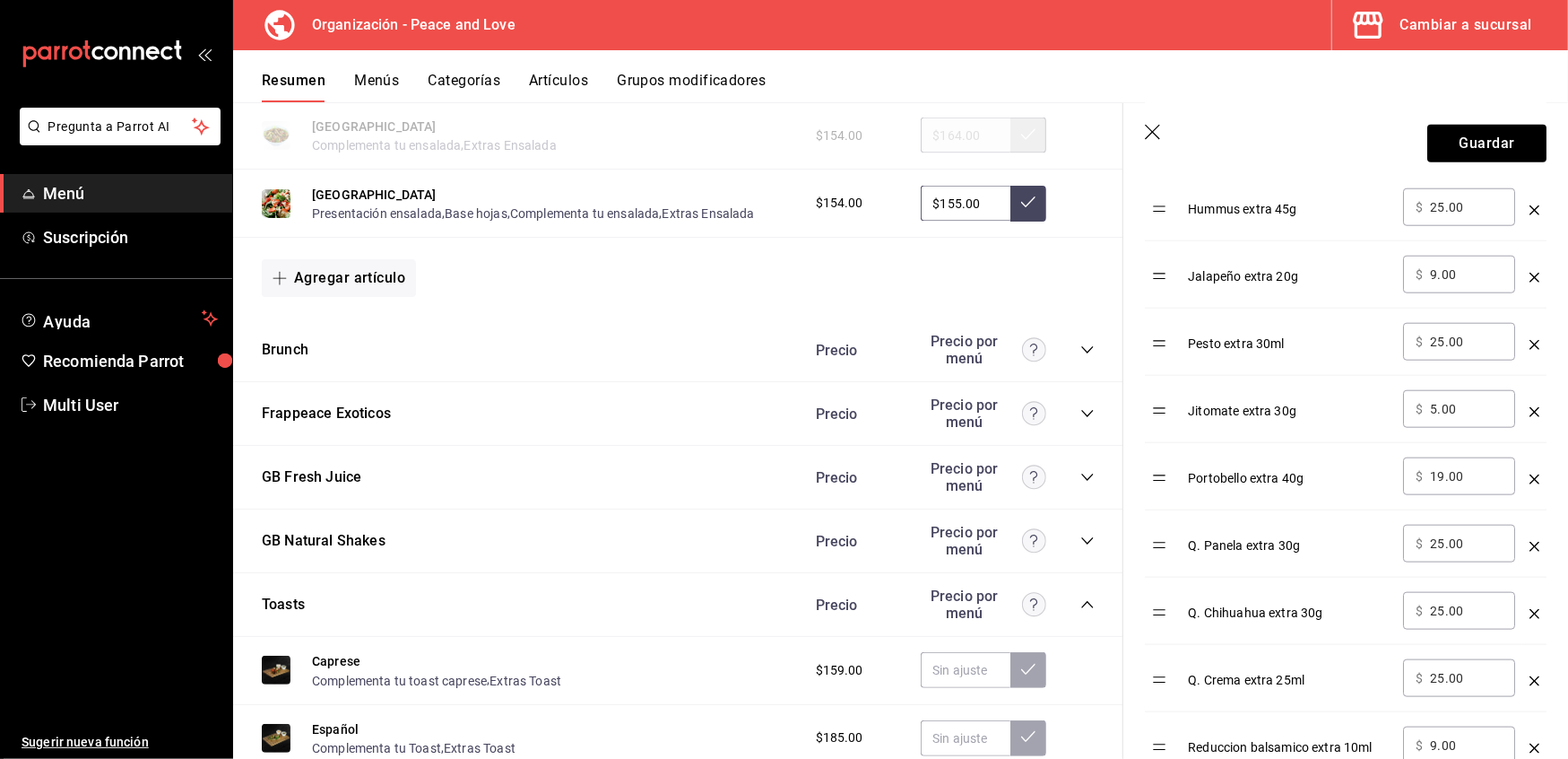
scroll to position [1240, 0]
drag, startPoint x: 1162, startPoint y: 356, endPoint x: 1159, endPoint y: 445, distance: 89.1
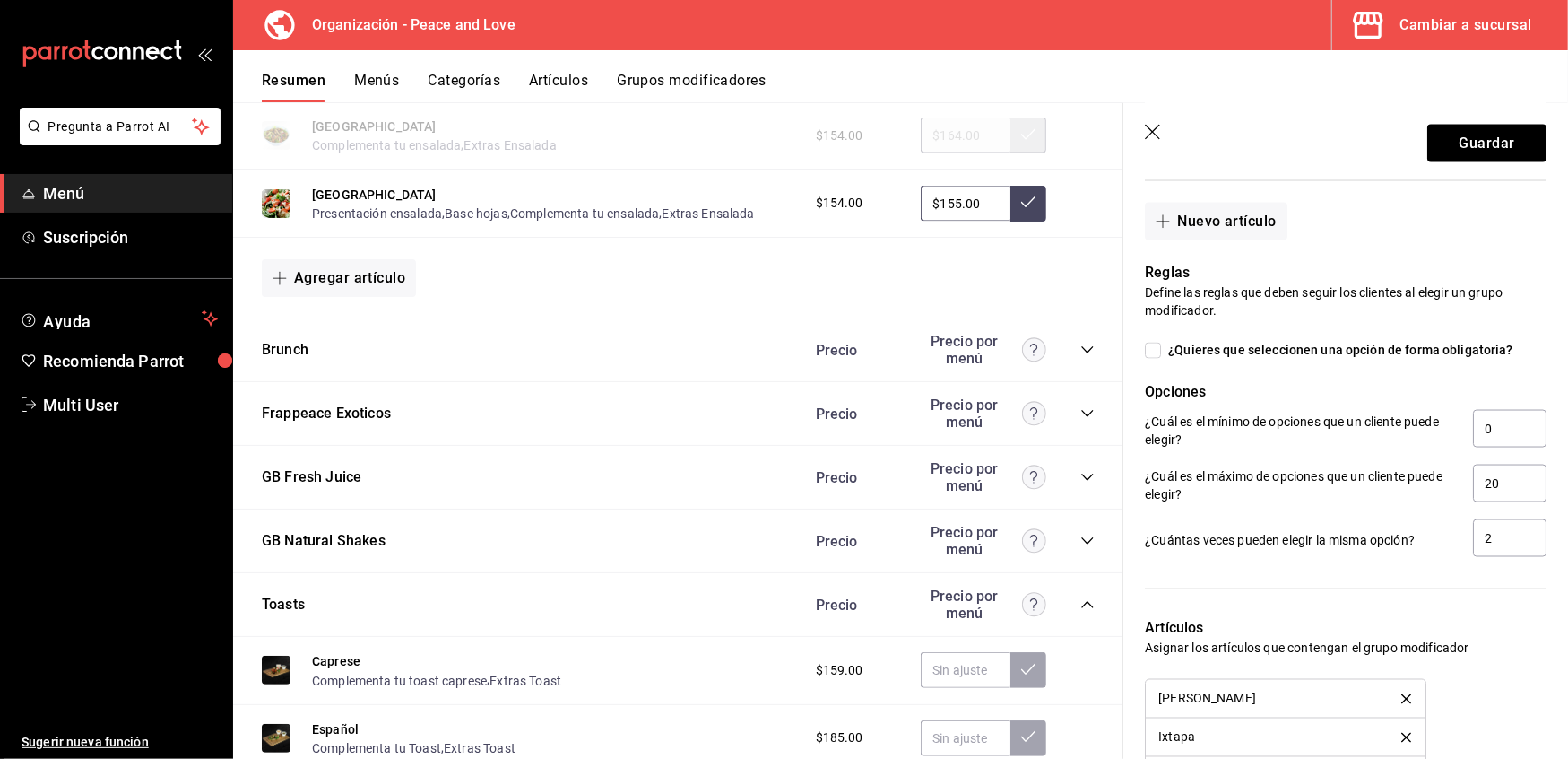
scroll to position [1838, 0]
drag, startPoint x: 1496, startPoint y: 543, endPoint x: 1472, endPoint y: 546, distance: 24.2
click at [1473, 546] on input "2" at bounding box center [1509, 539] width 73 height 38
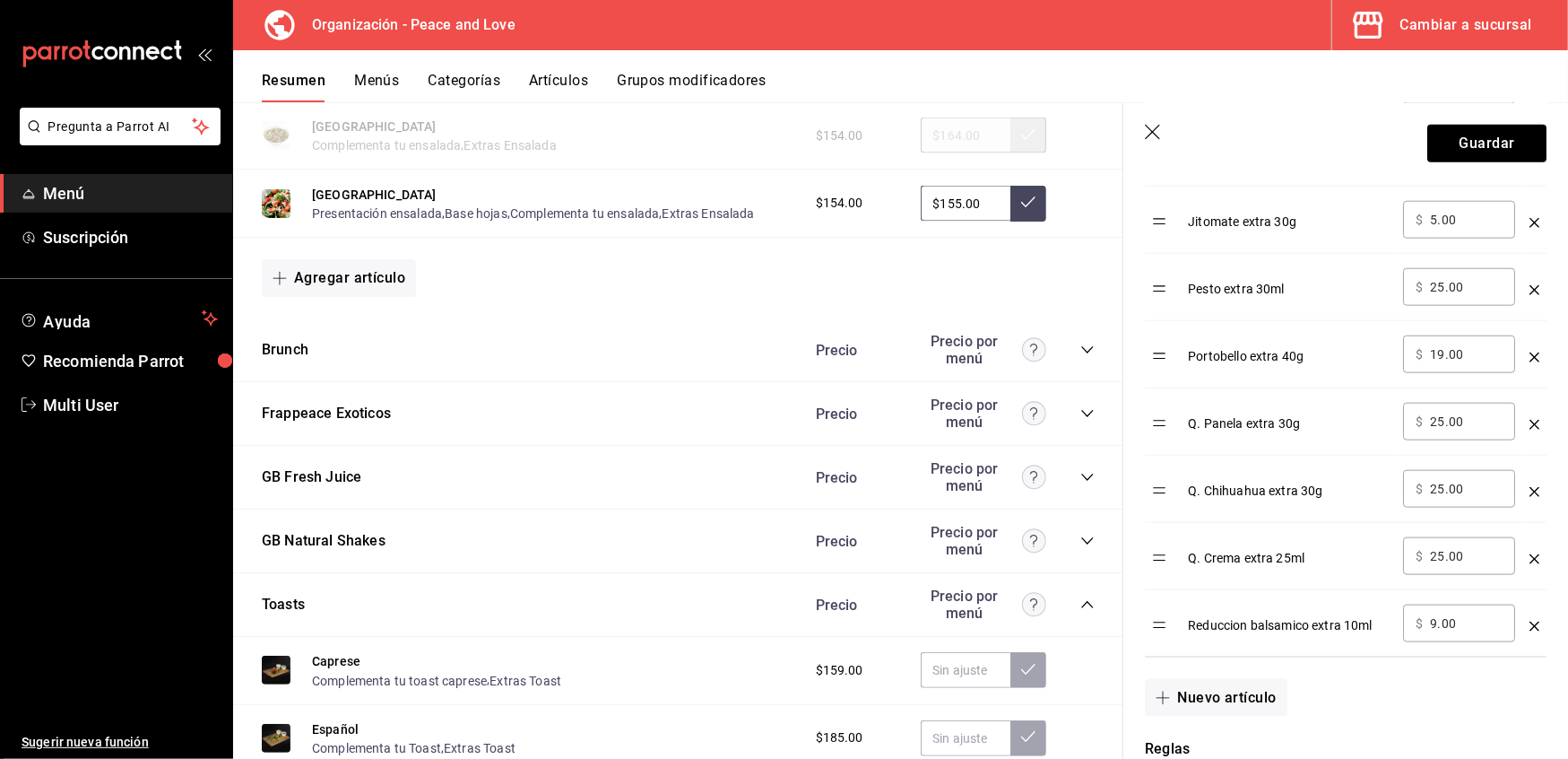
scroll to position [1365, 0]
click at [1453, 134] on button "Guardar" at bounding box center [1487, 143] width 119 height 38
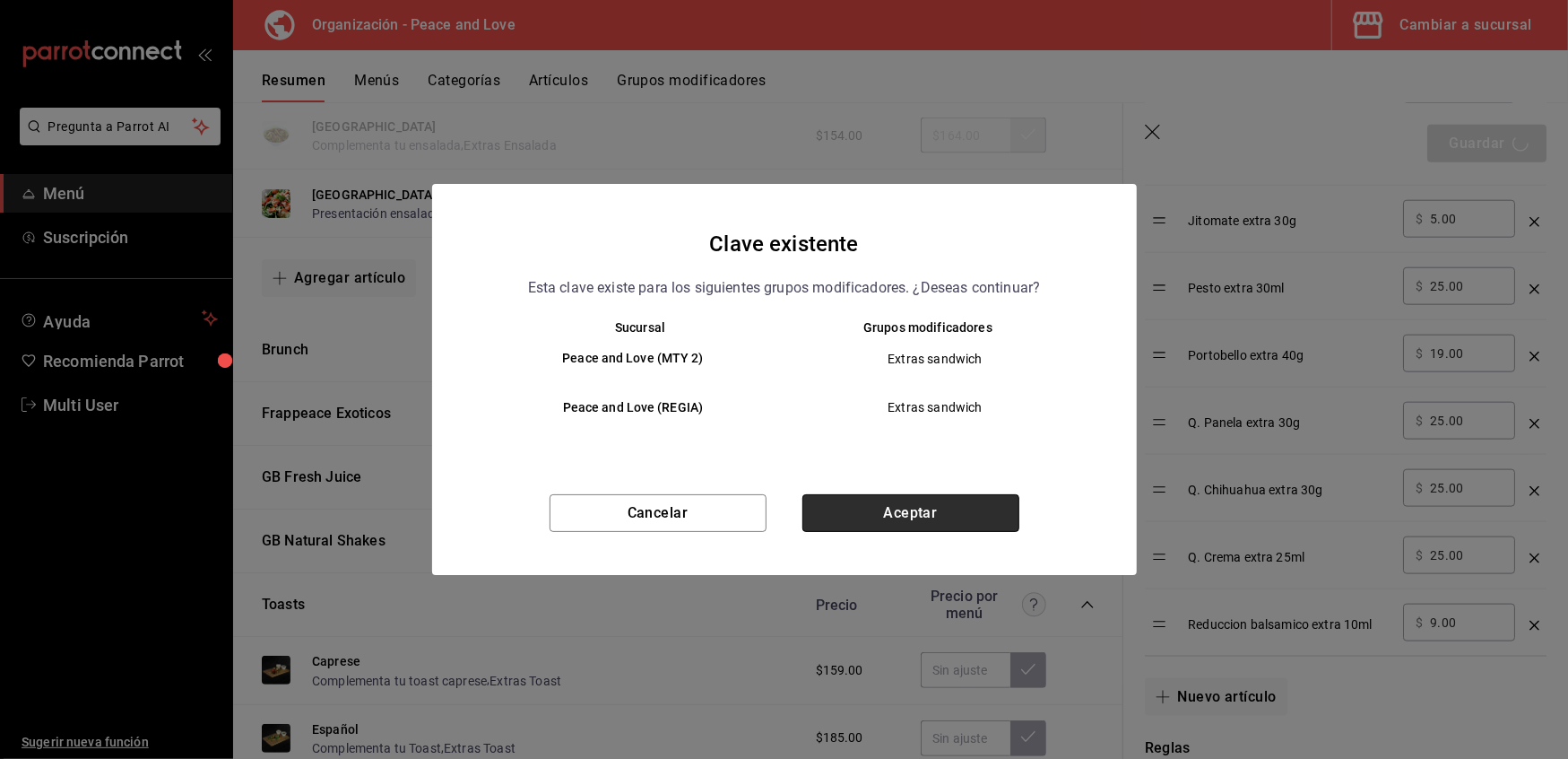
click at [895, 518] on button "Aceptar" at bounding box center [911, 513] width 217 height 38
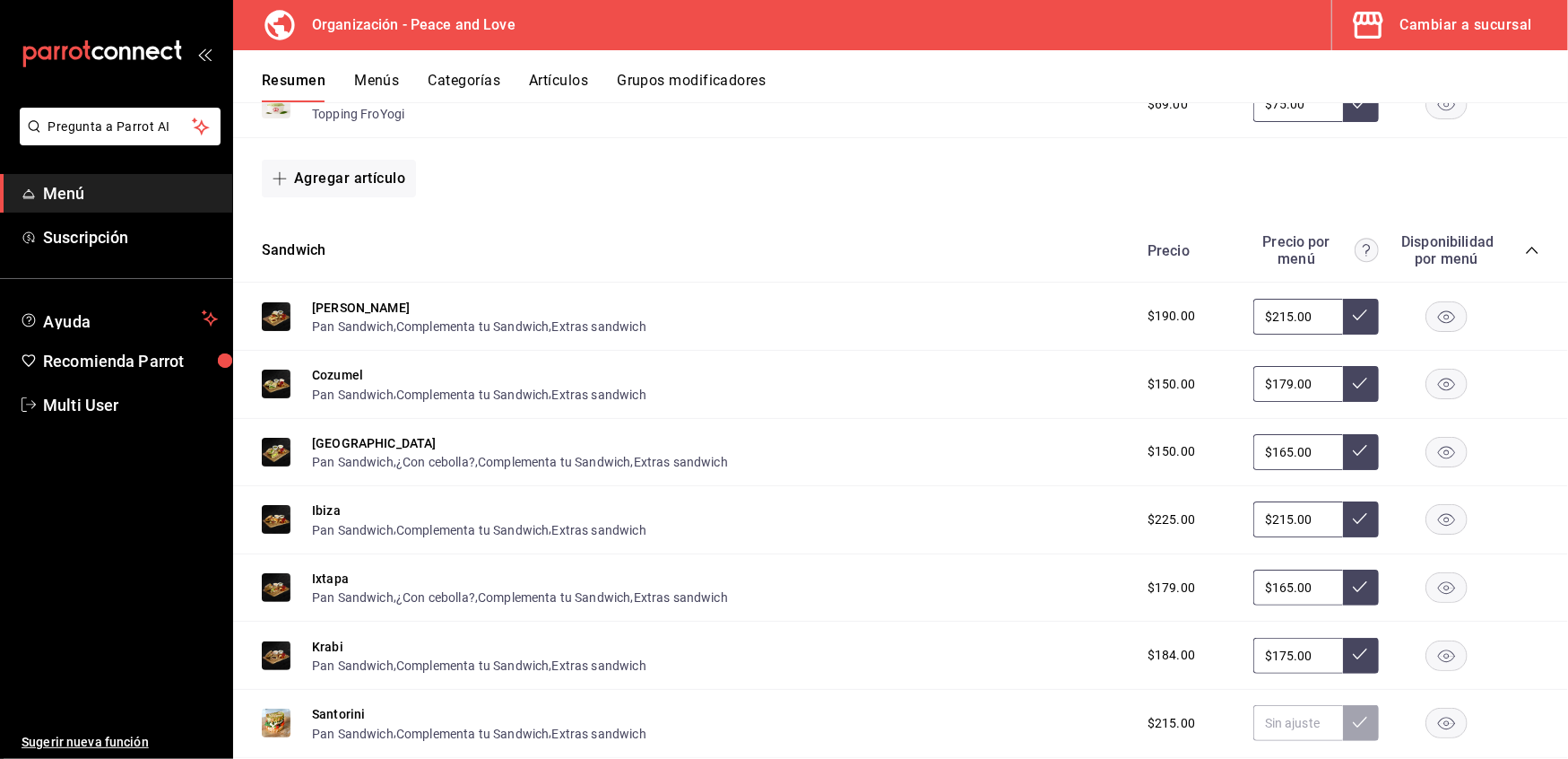
scroll to position [547, 0]
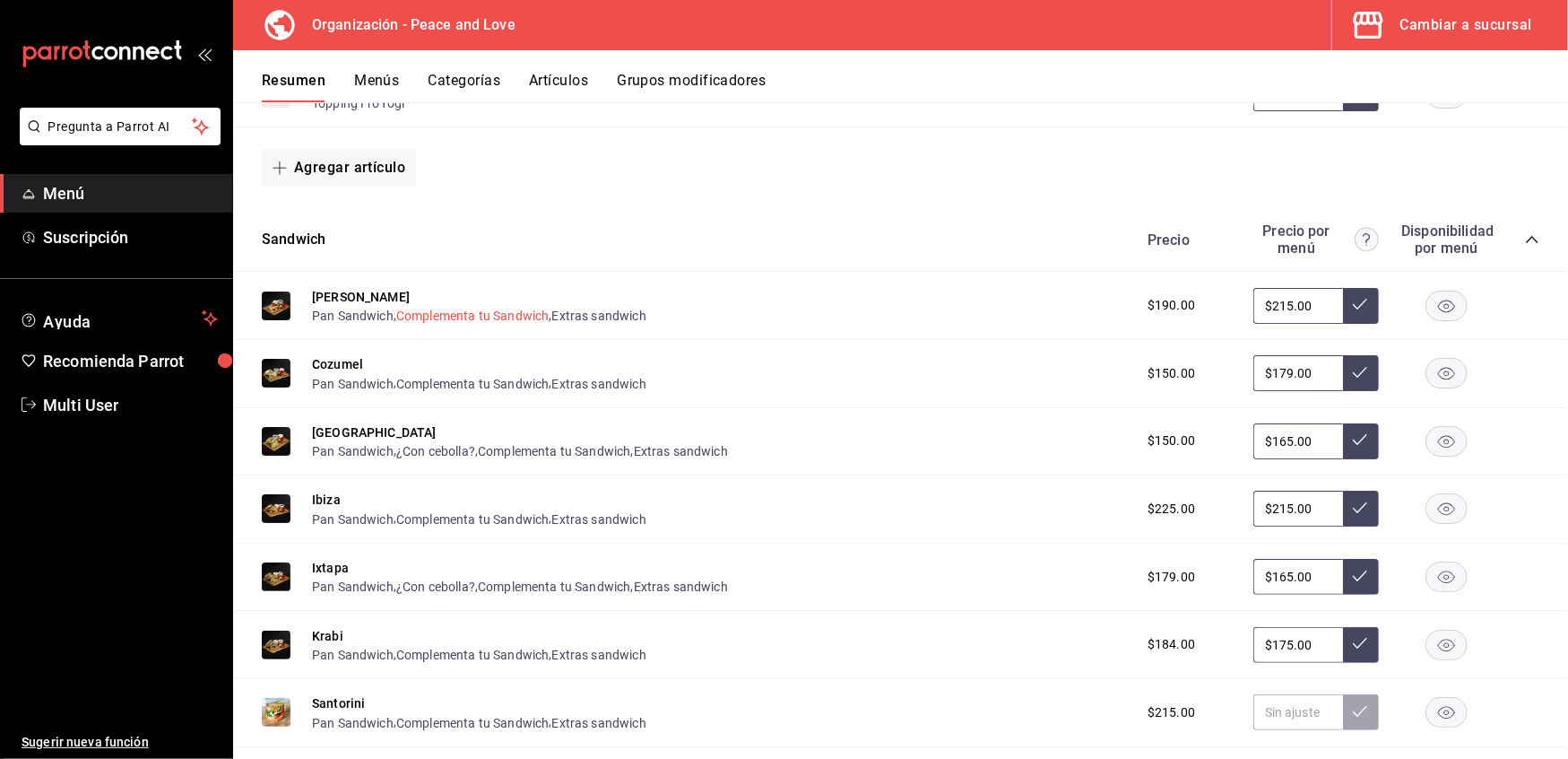
click at [454, 316] on button "Complementa tu Sandwich" at bounding box center [472, 316] width 153 height 18
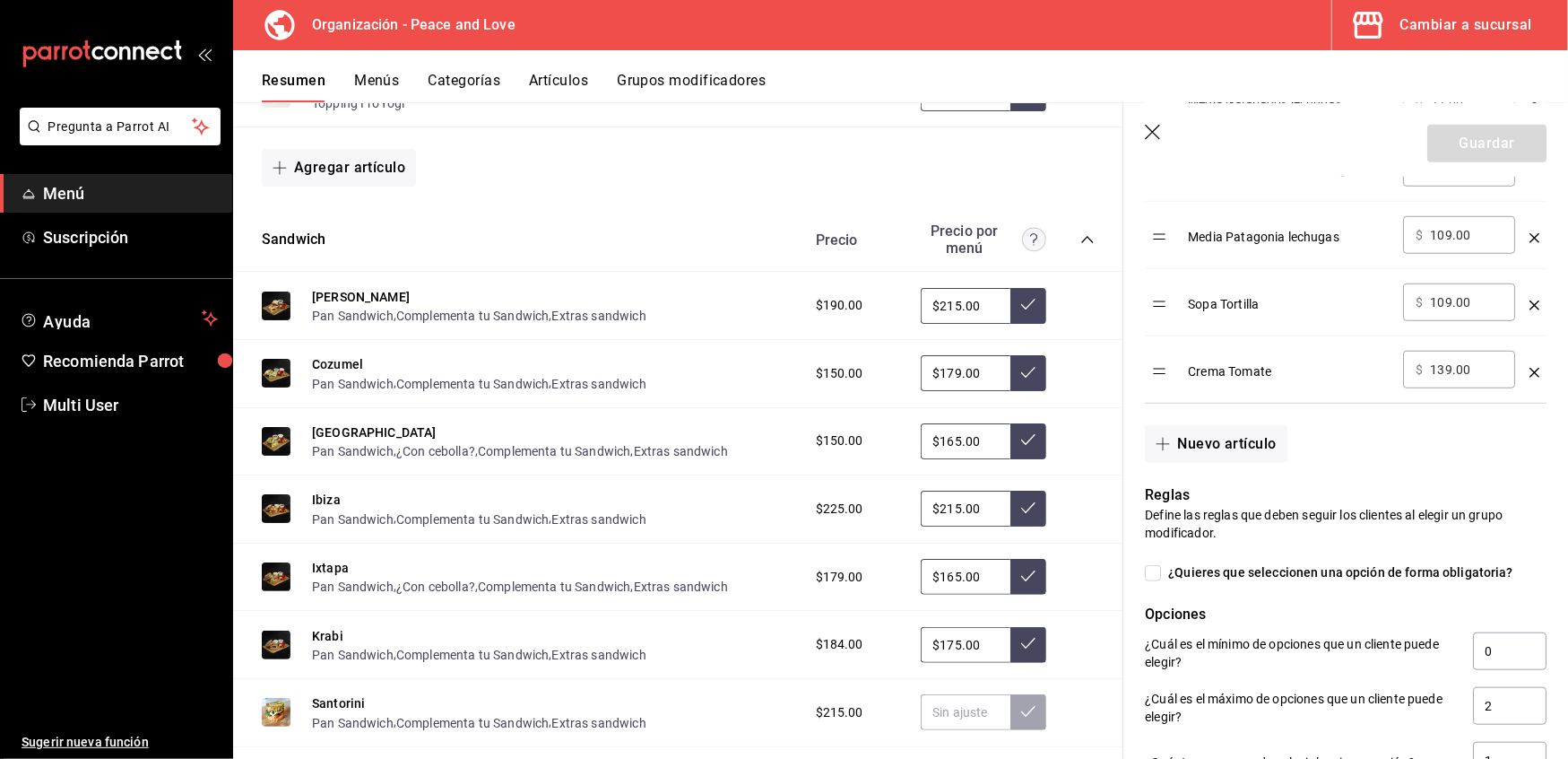
scroll to position [945, 0]
click at [638, 251] on div "Sandwich Precio Precio por menú" at bounding box center [678, 240] width 891 height 64
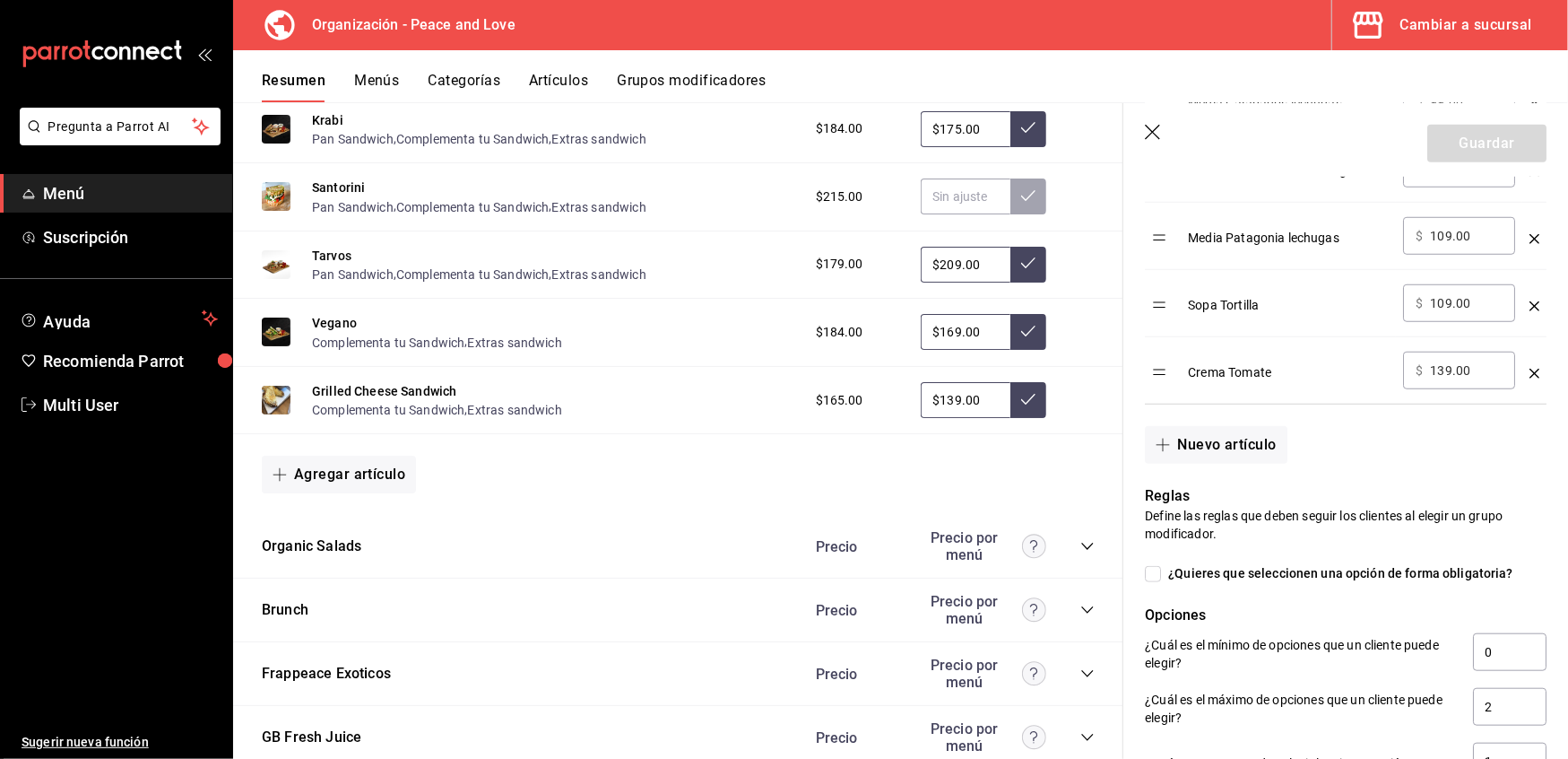
scroll to position [1063, 0]
click at [1070, 531] on div "Precio Precio por menú" at bounding box center [946, 545] width 297 height 34
click at [1080, 543] on icon "collapse-category-row" at bounding box center [1087, 546] width 15 height 15
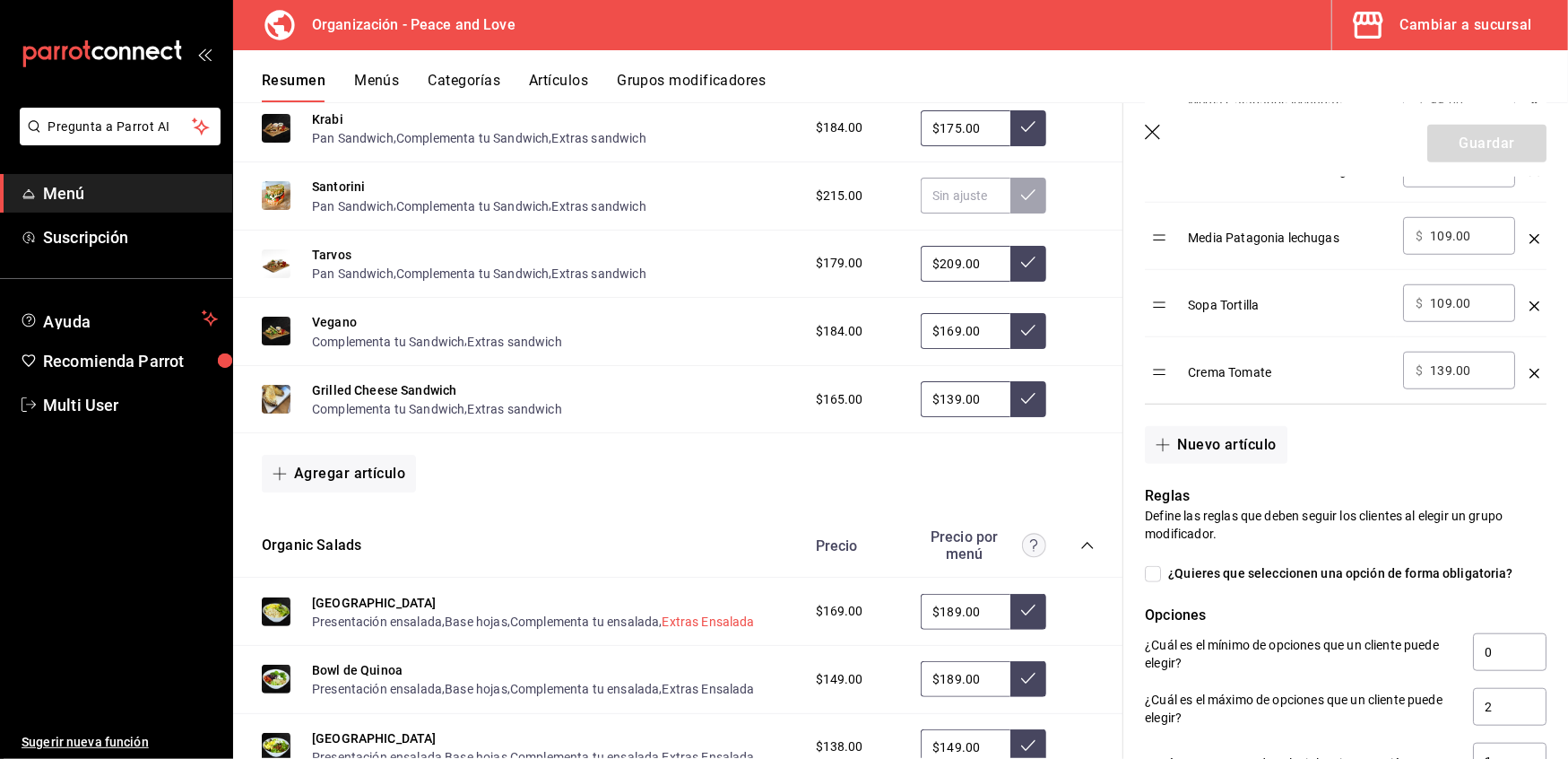
click at [703, 613] on button "Extras Ensalada" at bounding box center [708, 622] width 92 height 18
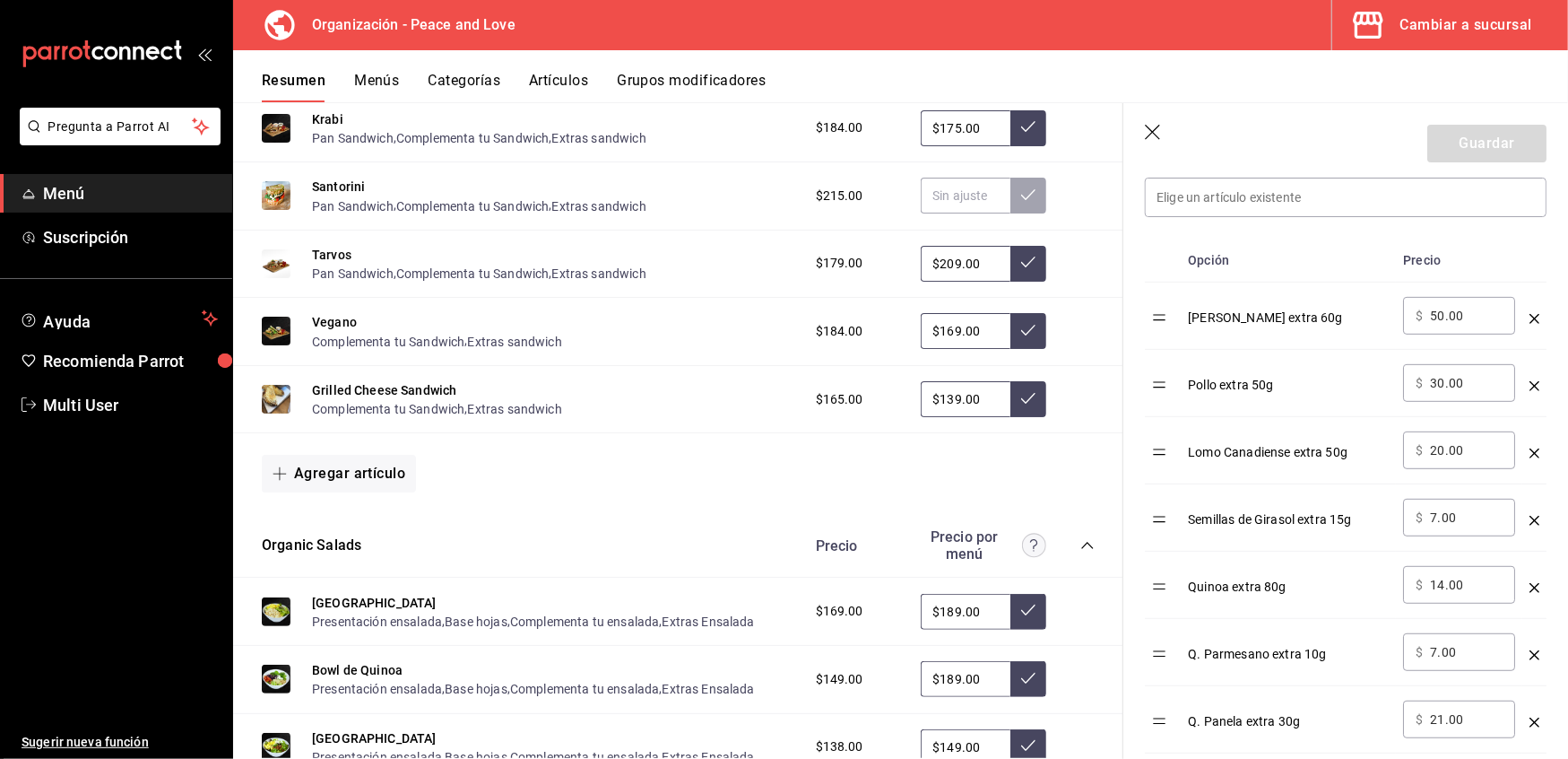
scroll to position [527, 0]
click at [543, 337] on button "Extras sandwich" at bounding box center [514, 342] width 94 height 18
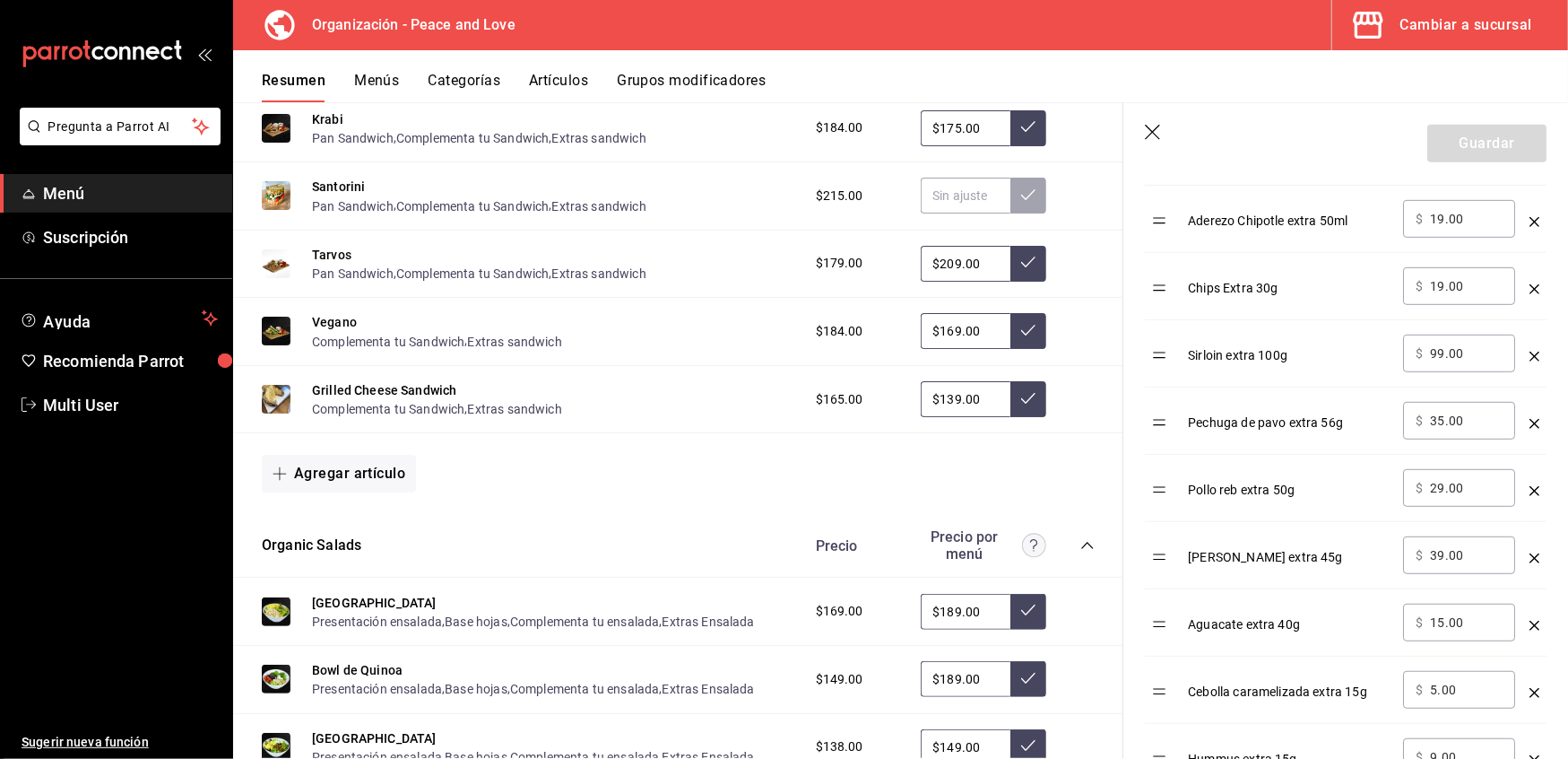
scroll to position [694, 0]
drag, startPoint x: 1485, startPoint y: 489, endPoint x: 1255, endPoint y: 464, distance: 231.4
click at [1255, 464] on tr "[PERSON_NAME] extra 45g ​ $ 39.00 ​" at bounding box center [1346, 486] width 402 height 67
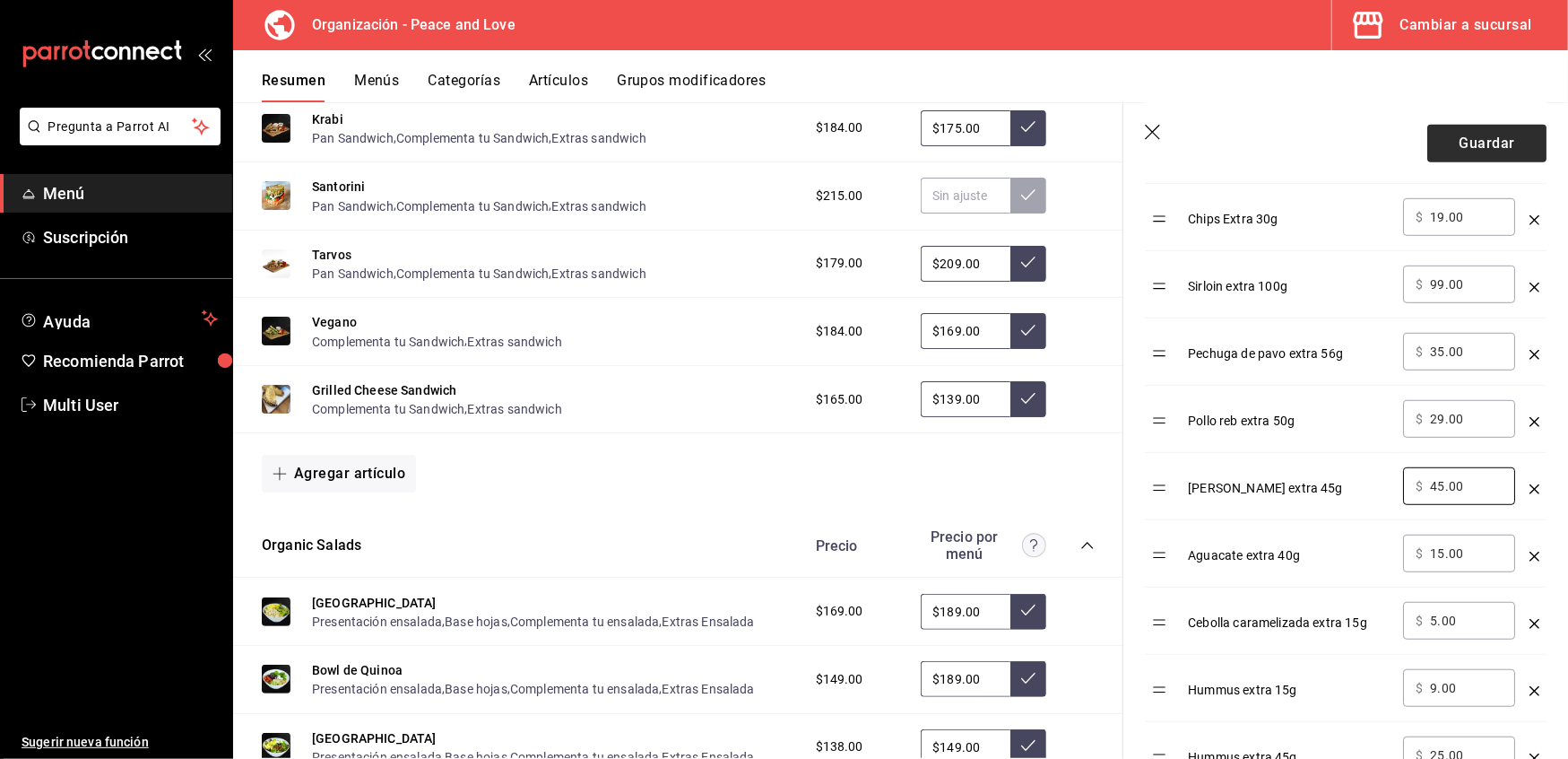
type input "45.00"
click at [1478, 131] on button "Guardar" at bounding box center [1487, 143] width 119 height 38
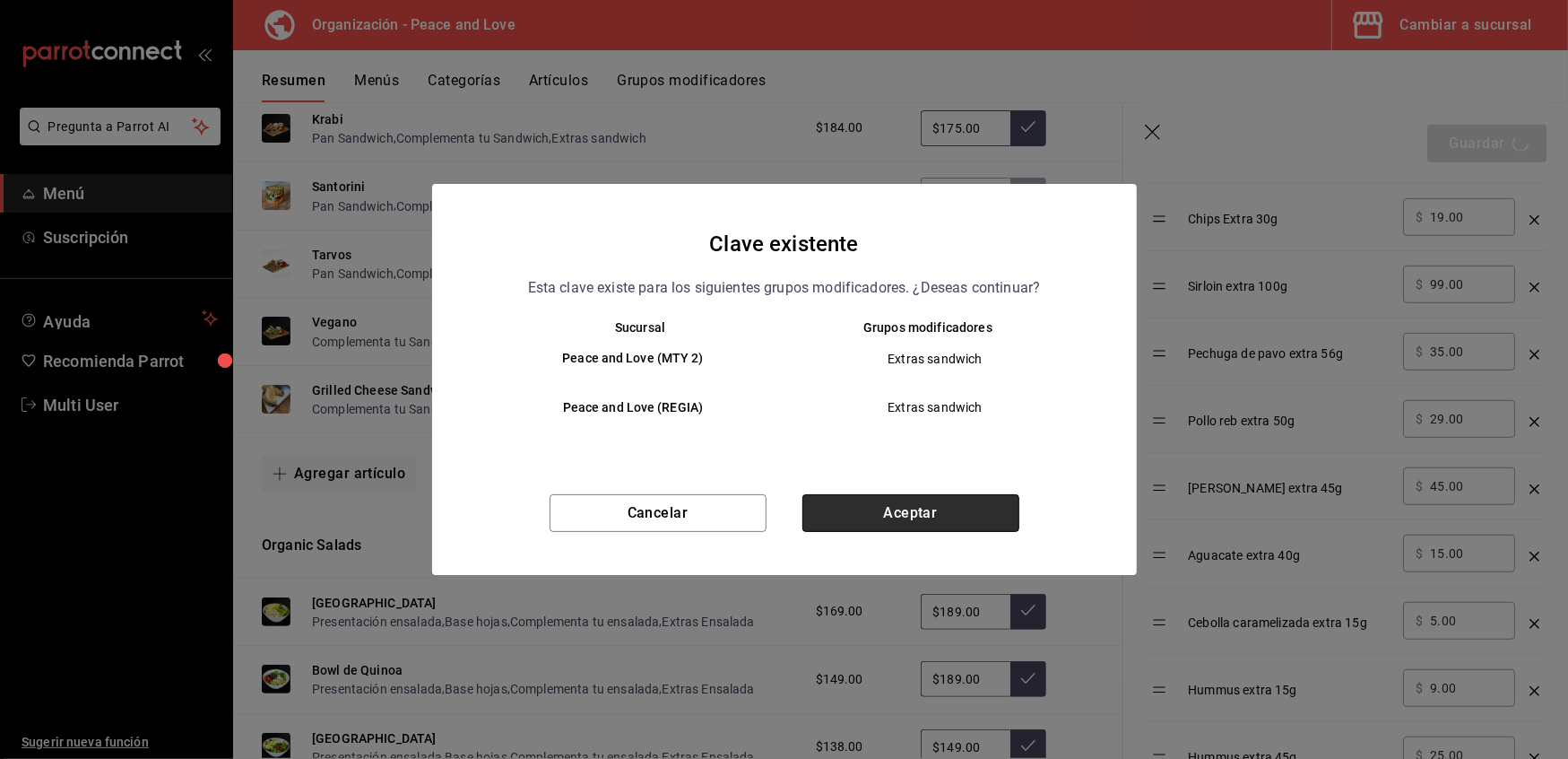
click at [905, 513] on button "Aceptar" at bounding box center [911, 513] width 217 height 38
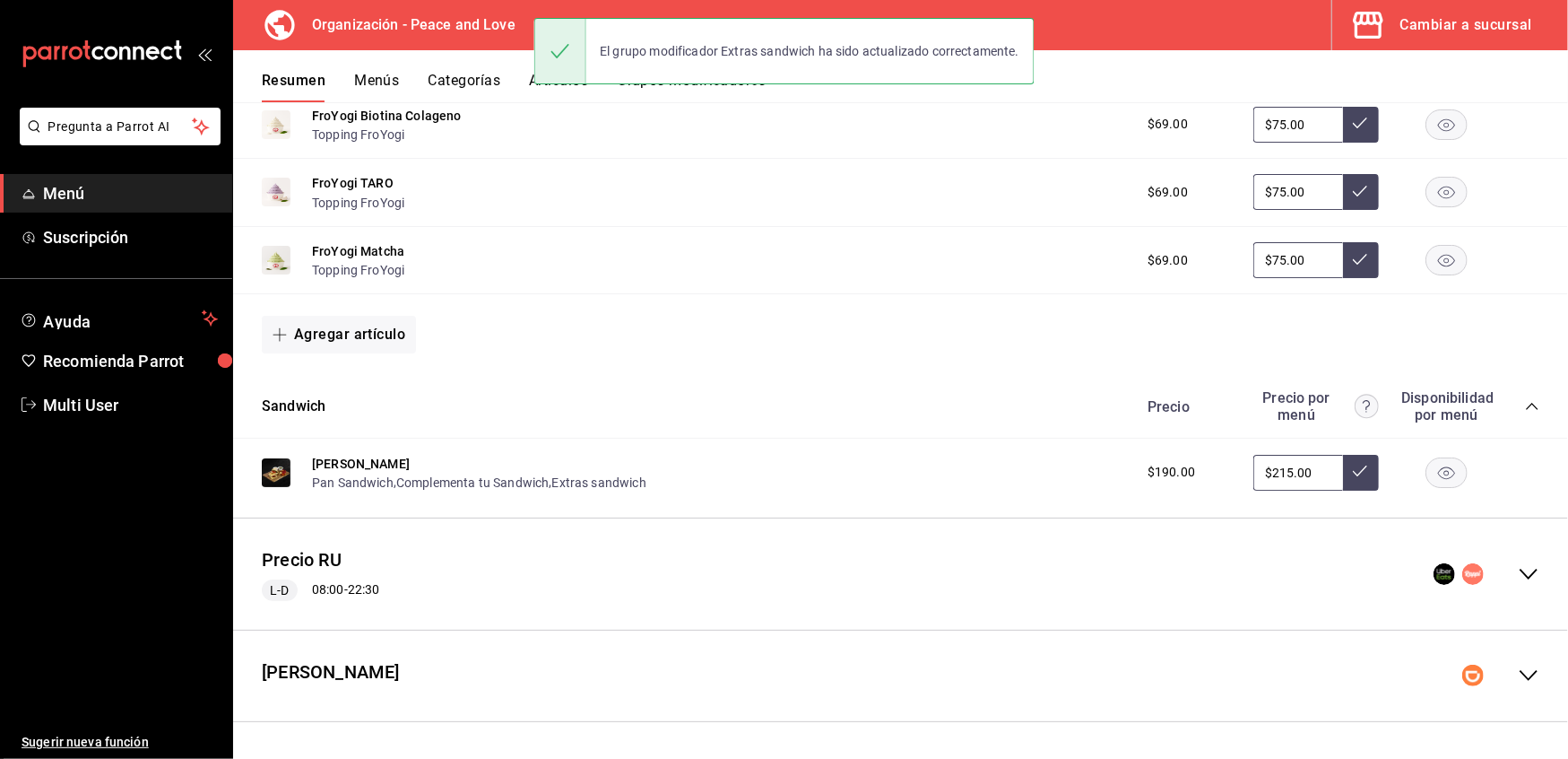
scroll to position [378, 0]
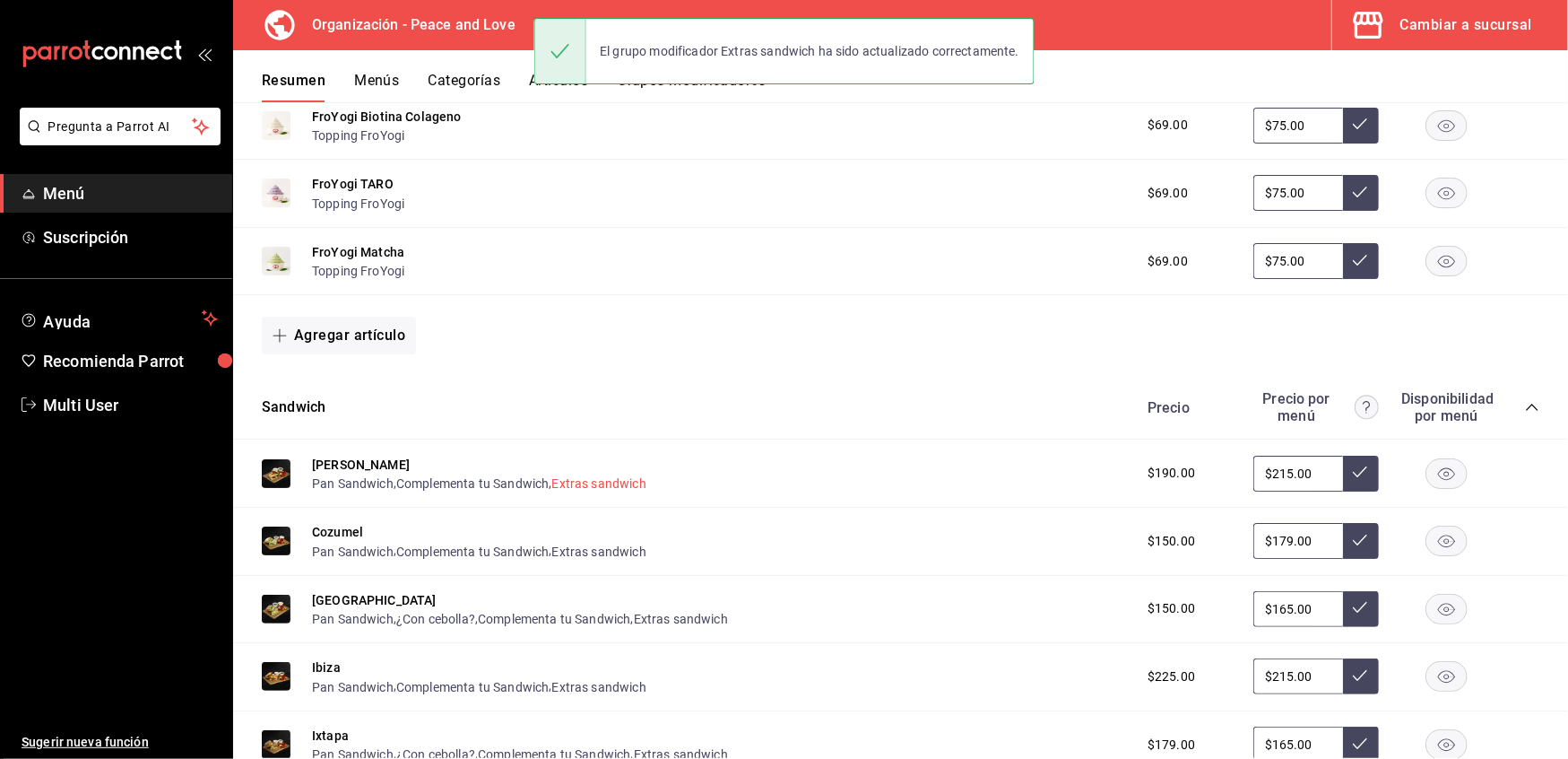
click at [628, 479] on button "Extras sandwich" at bounding box center [599, 483] width 94 height 18
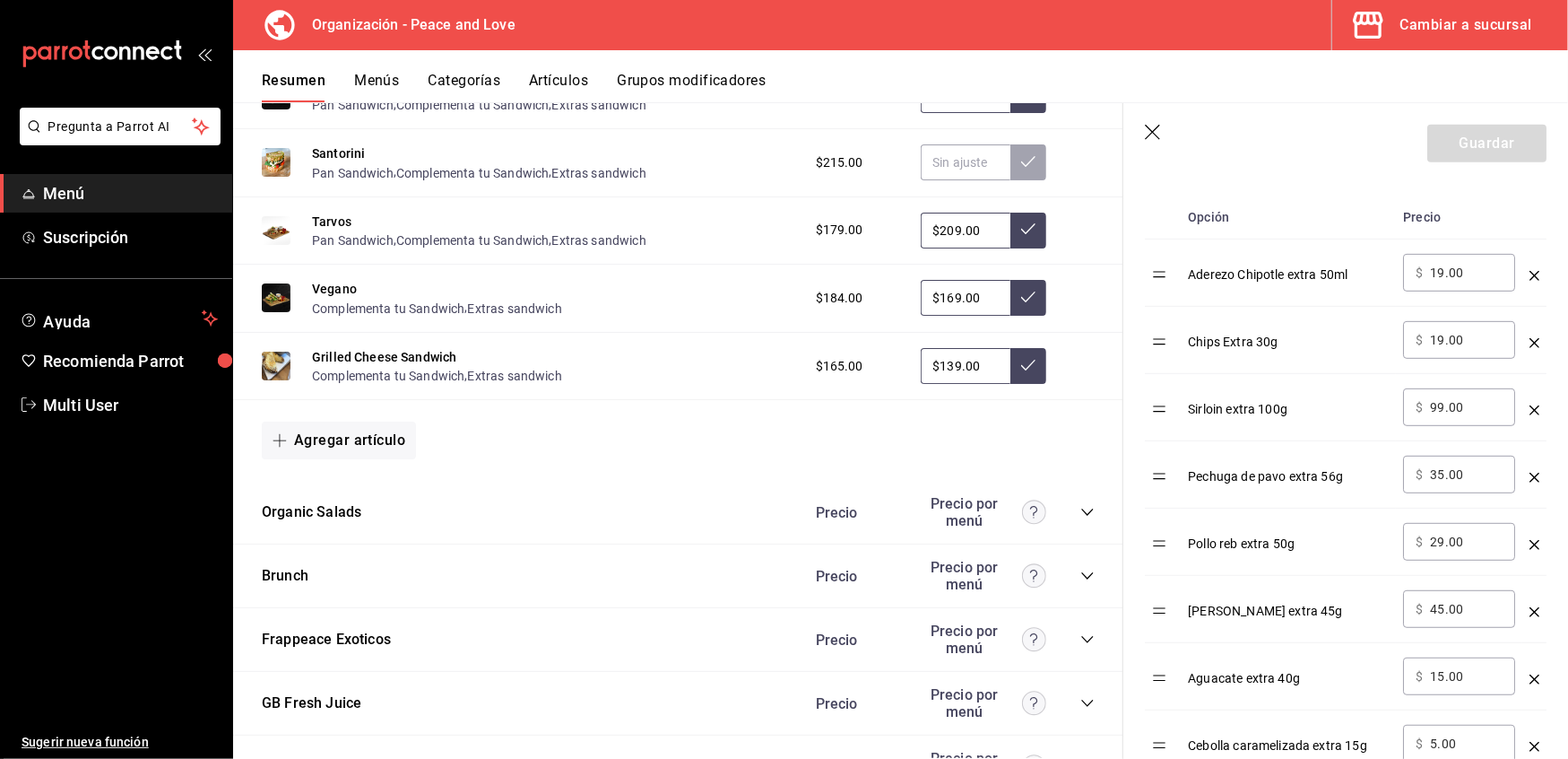
scroll to position [1126, 0]
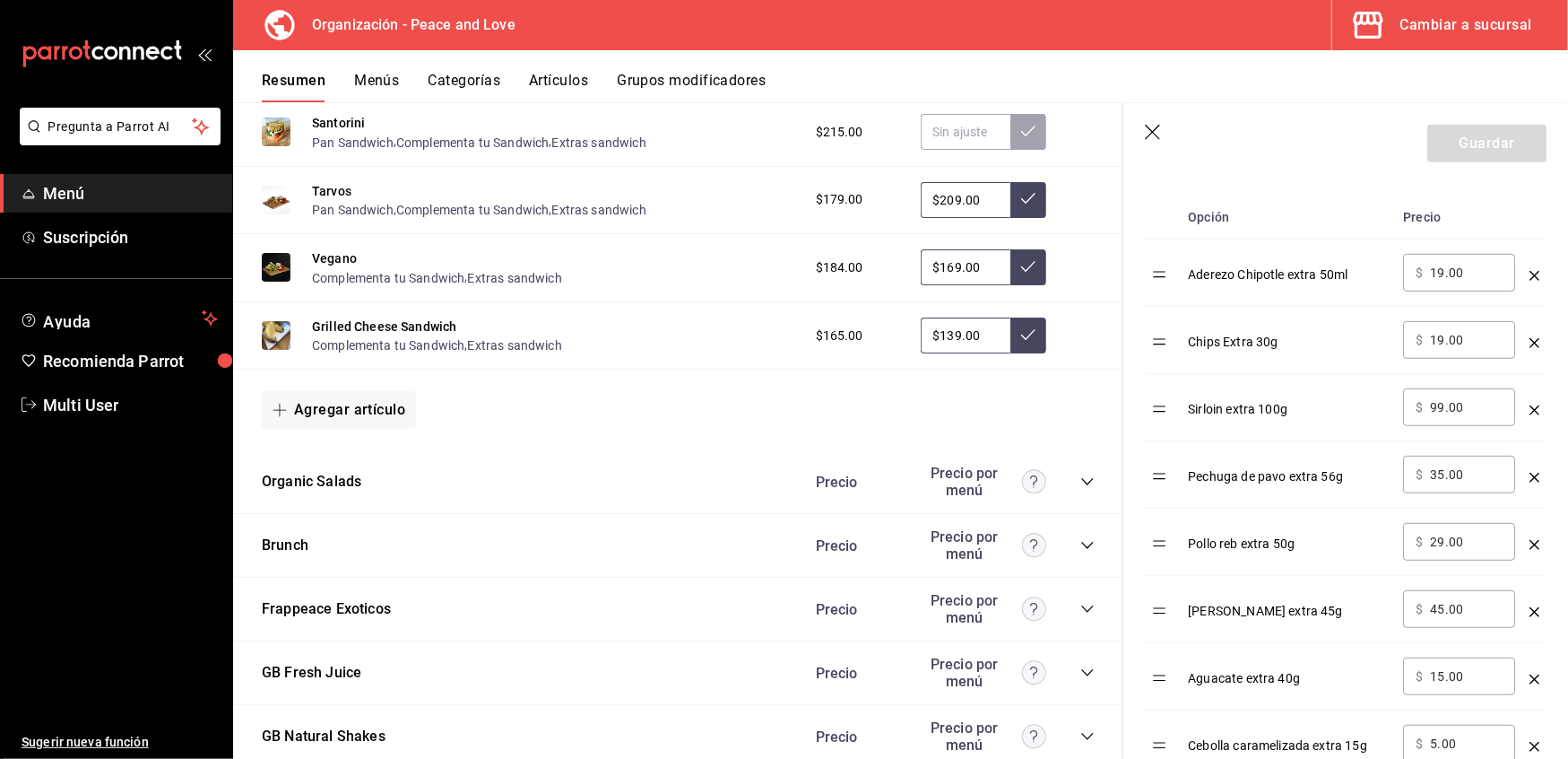
click at [1080, 482] on icon "collapse-category-row" at bounding box center [1087, 482] width 15 height 15
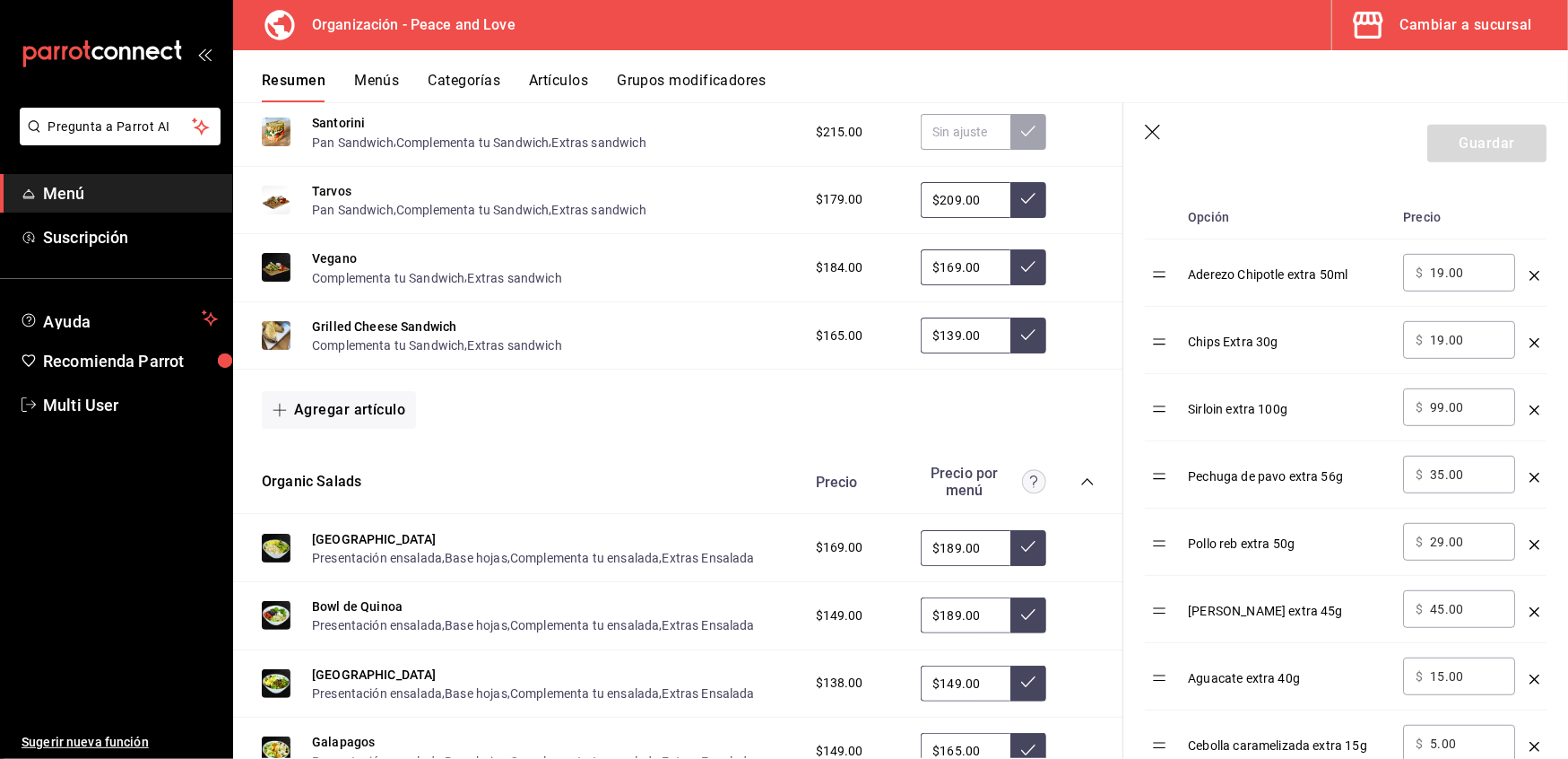
click at [722, 564] on div "Amazonas Presentación ensalada , Base hojas , Complementa tu ensalada , Extras …" at bounding box center [678, 548] width 891 height 68
click at [722, 553] on button "Extras Ensalada" at bounding box center [708, 558] width 92 height 18
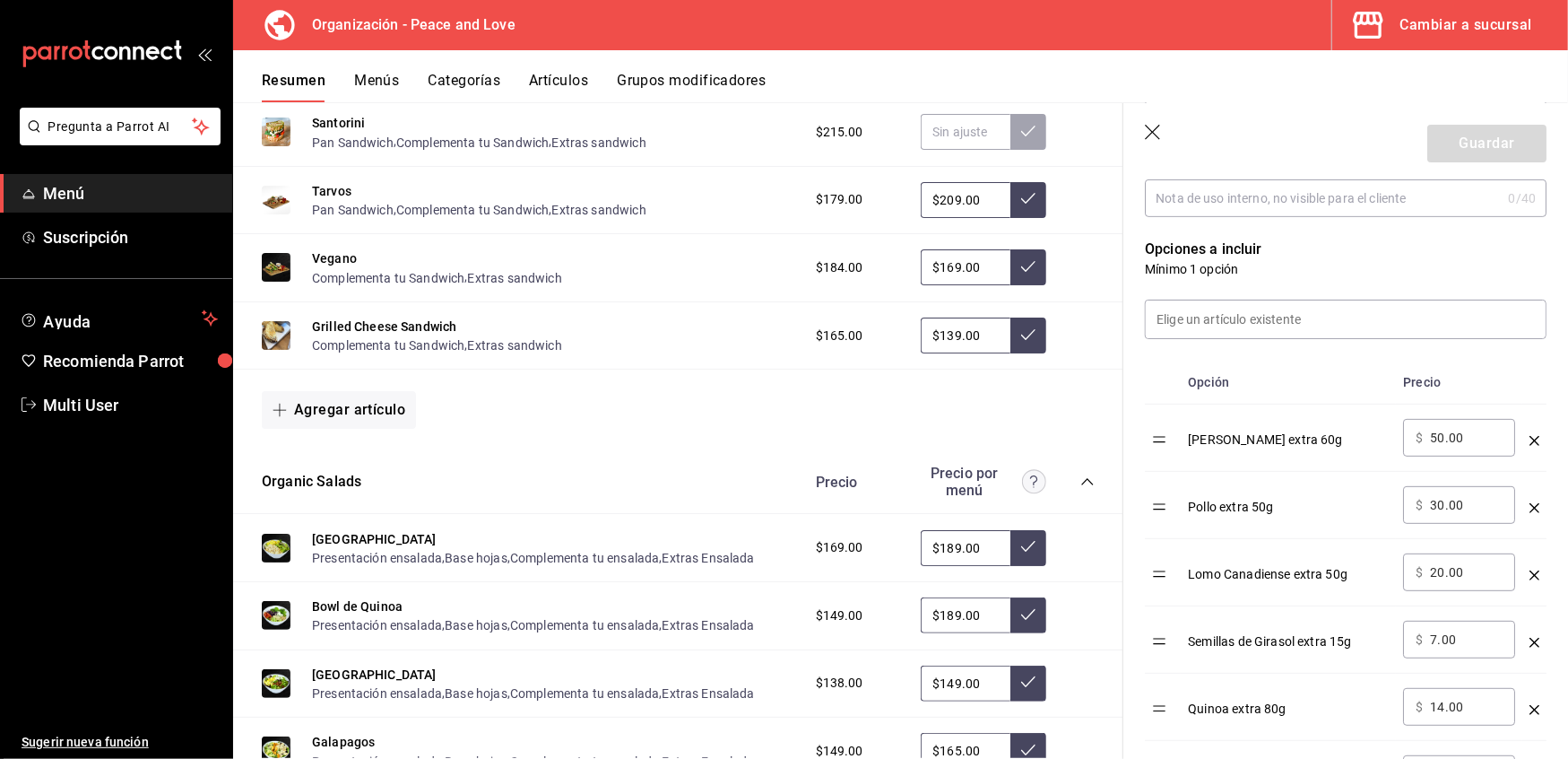
scroll to position [406, 0]
drag, startPoint x: 1469, startPoint y: 432, endPoint x: 1202, endPoint y: 404, distance: 268.5
type input "2.00"
type input "59.00"
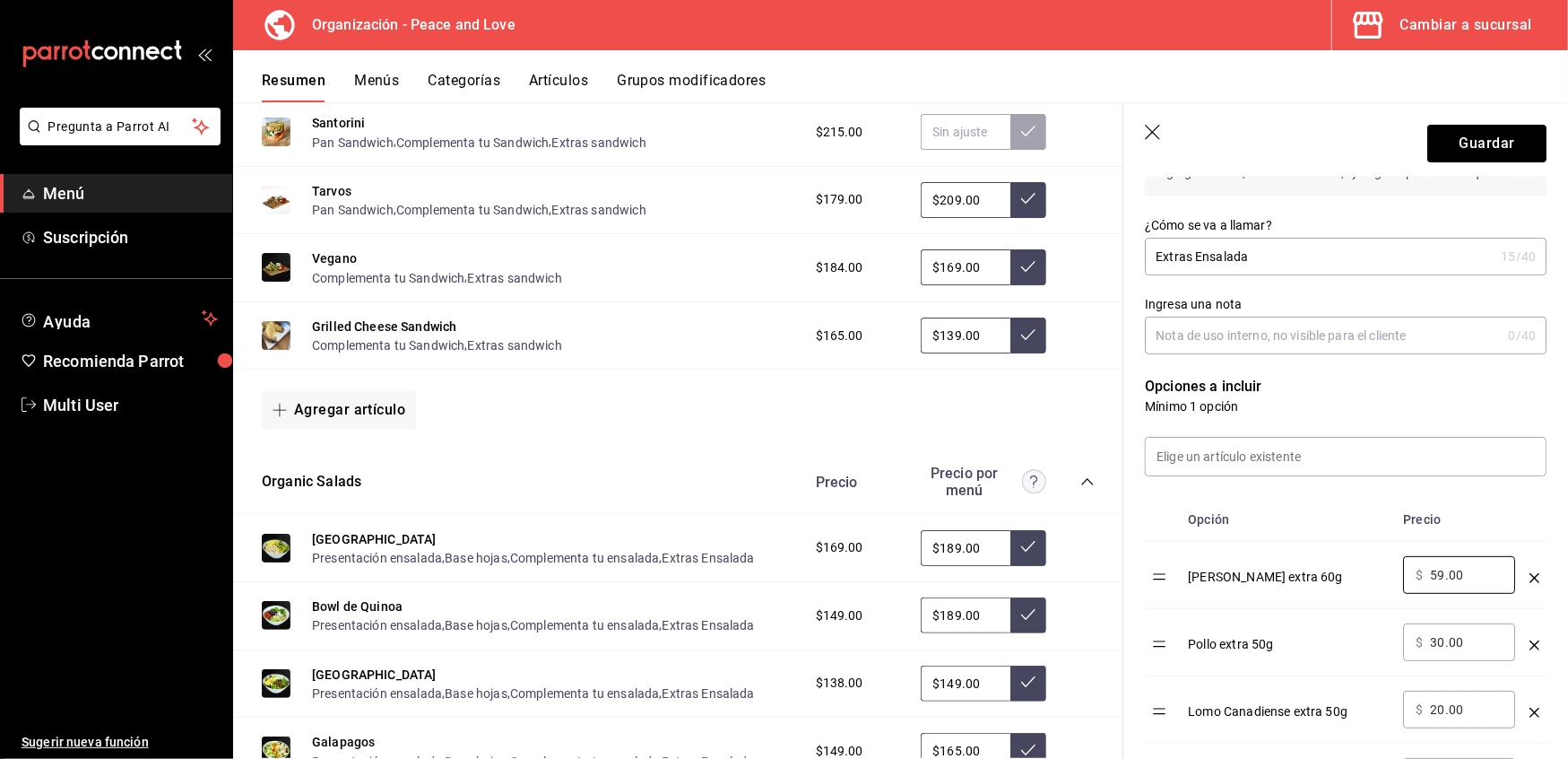
scroll to position [267, 0]
click at [1296, 458] on input at bounding box center [1346, 458] width 400 height 38
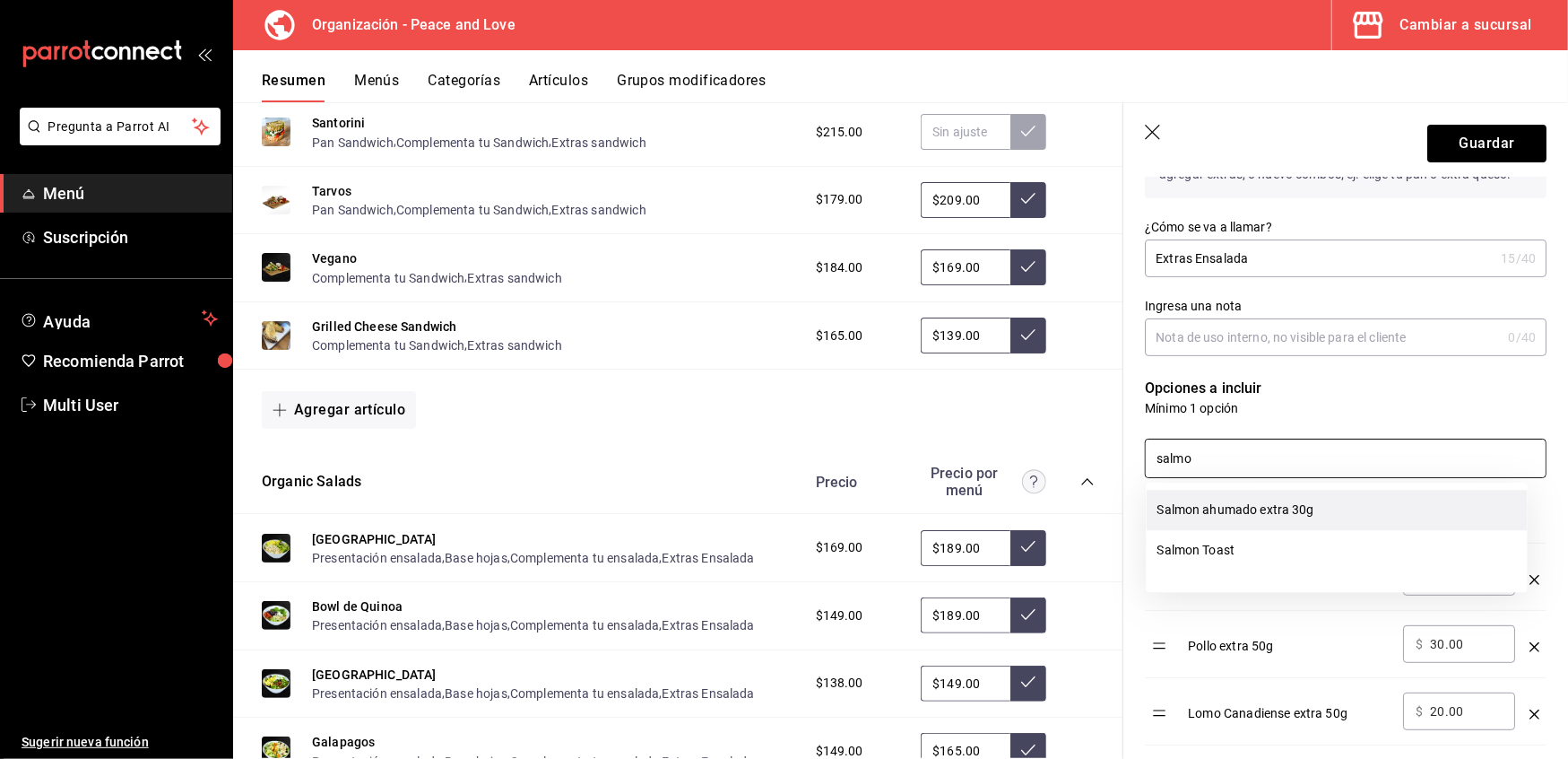
click at [1279, 506] on li "Salmon ahumado extra 30g" at bounding box center [1337, 510] width 381 height 40
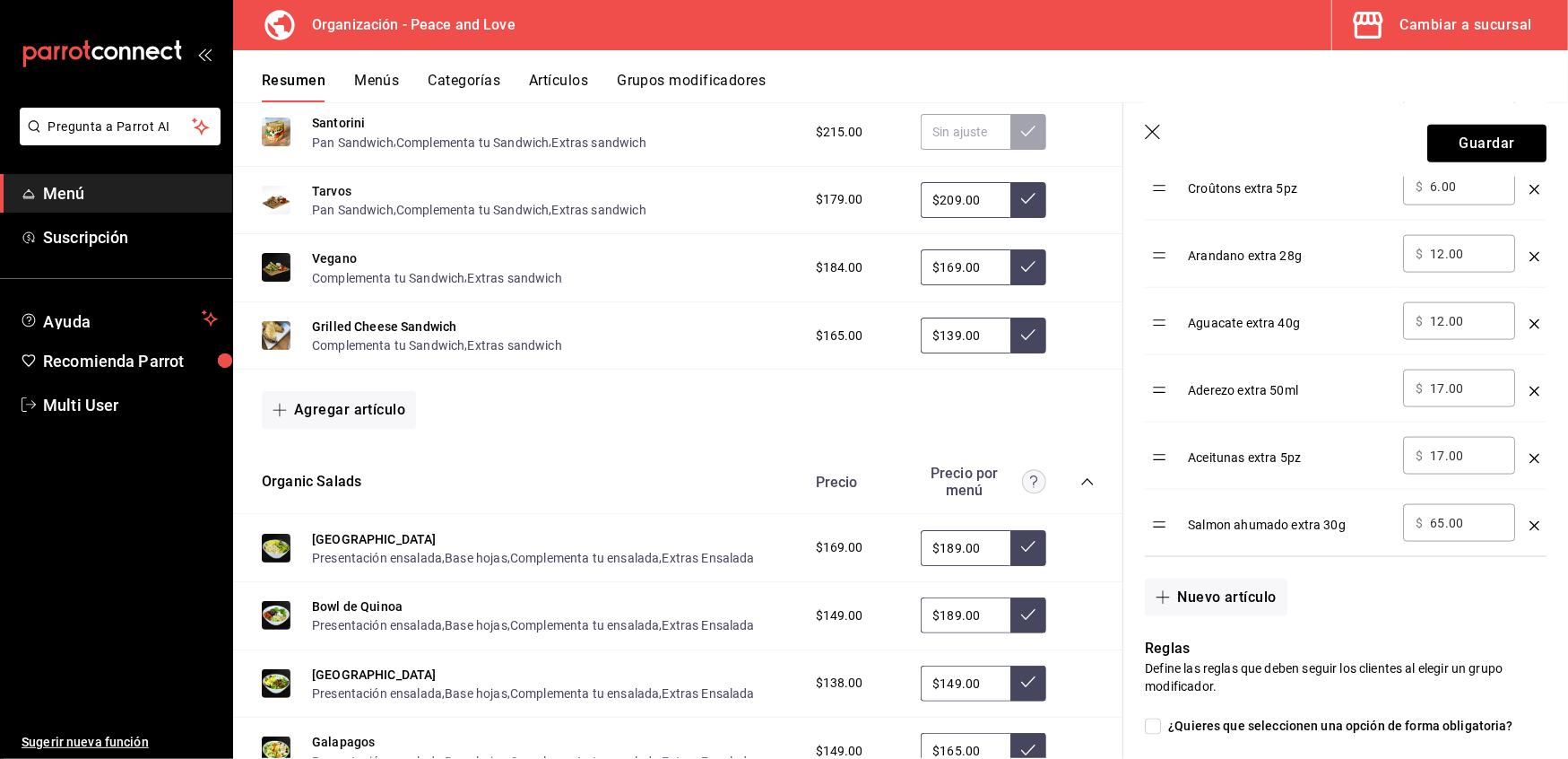
scroll to position [1663, 0]
type input "salmo"
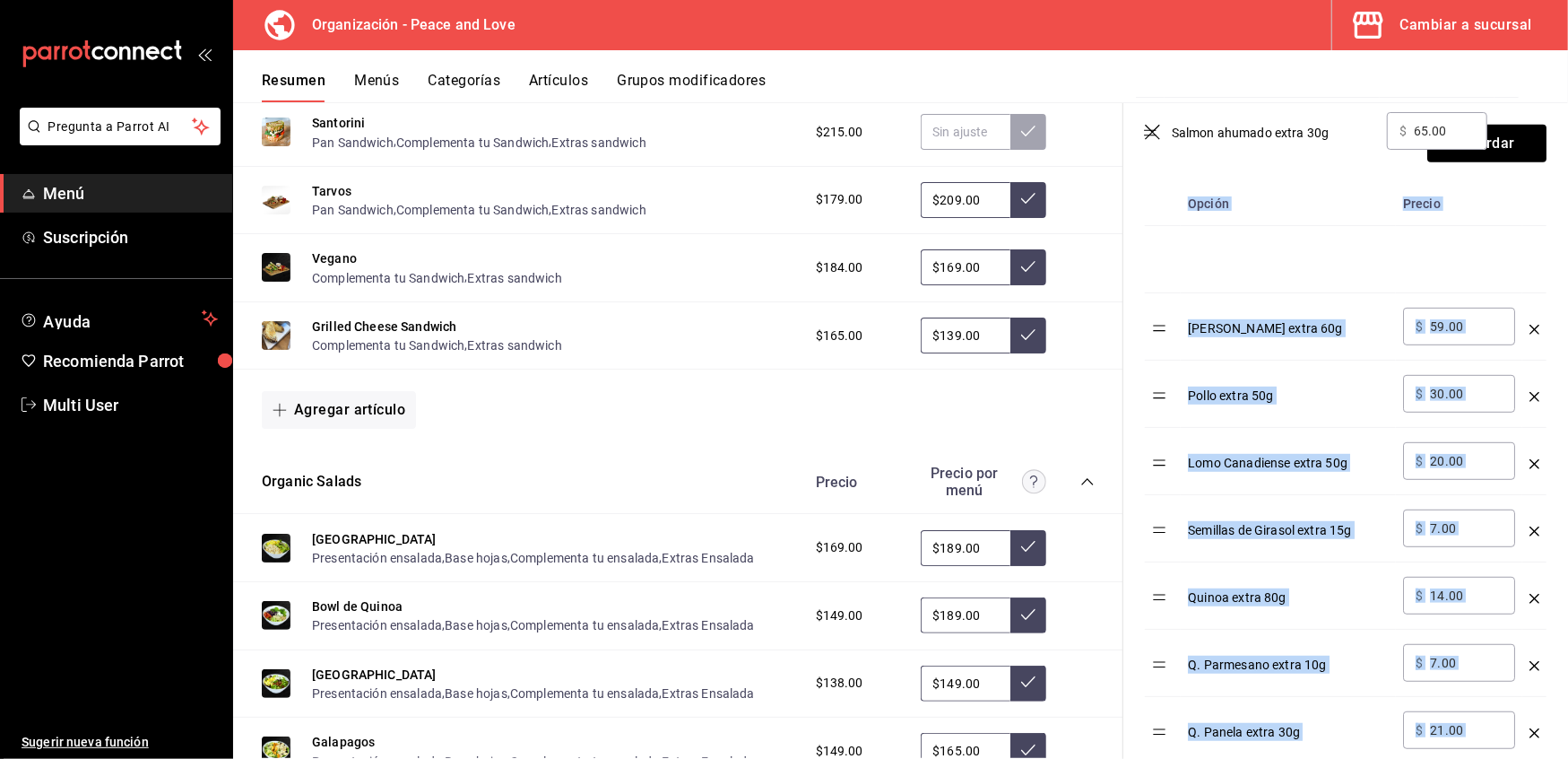
scroll to position [560, 0]
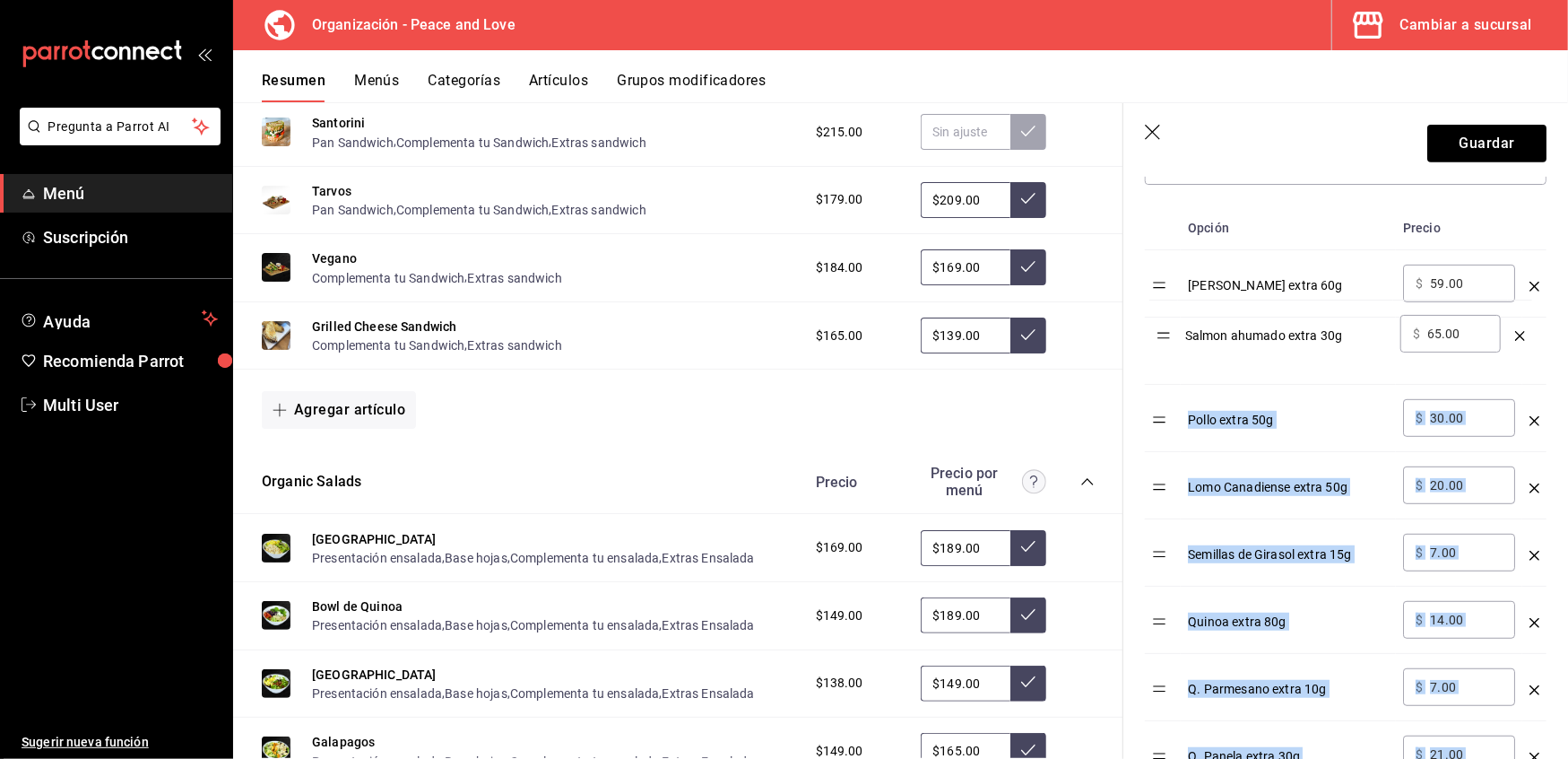
drag, startPoint x: 1165, startPoint y: 540, endPoint x: 1169, endPoint y: 341, distance: 199.0
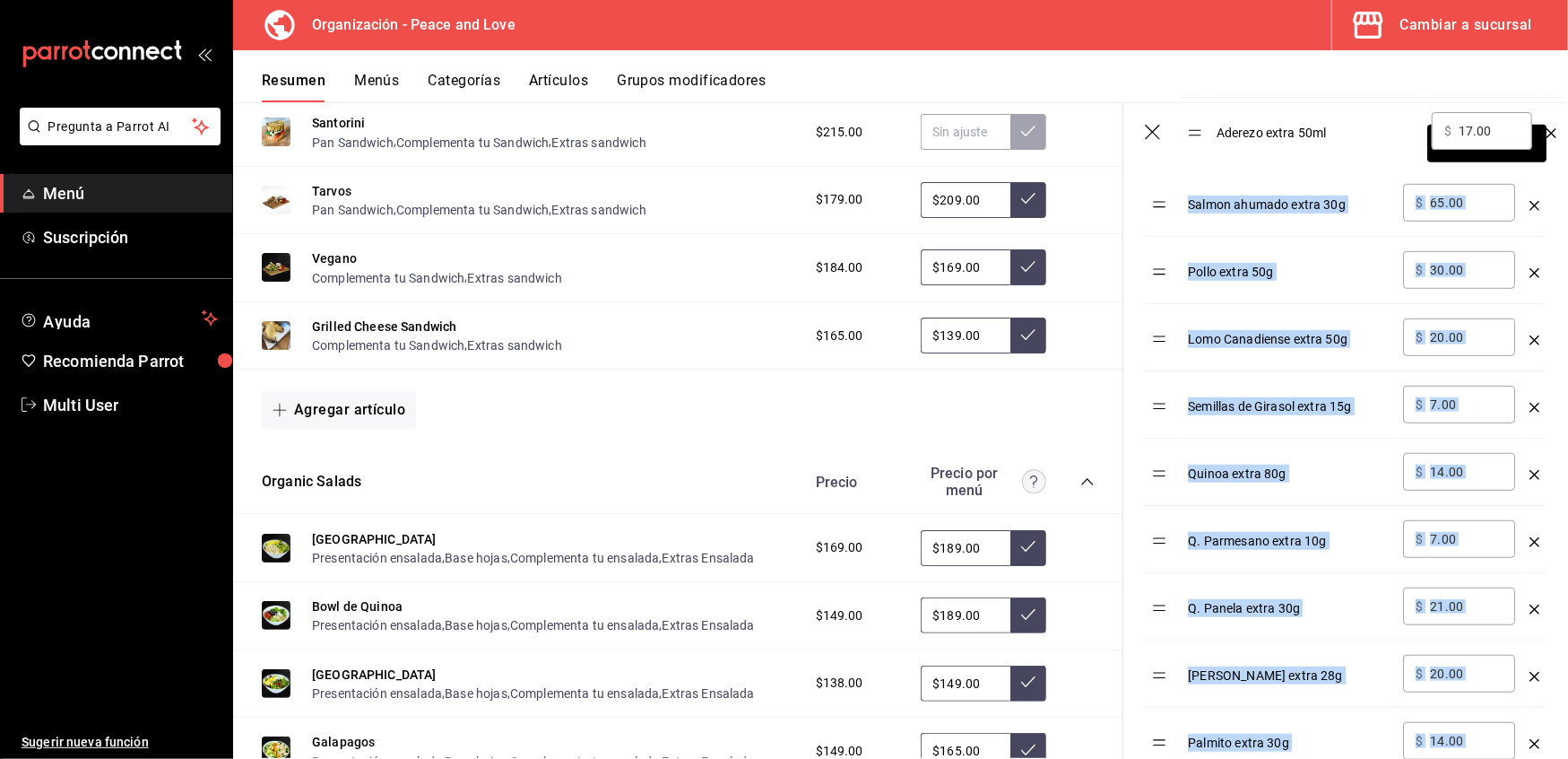
scroll to position [769, 0]
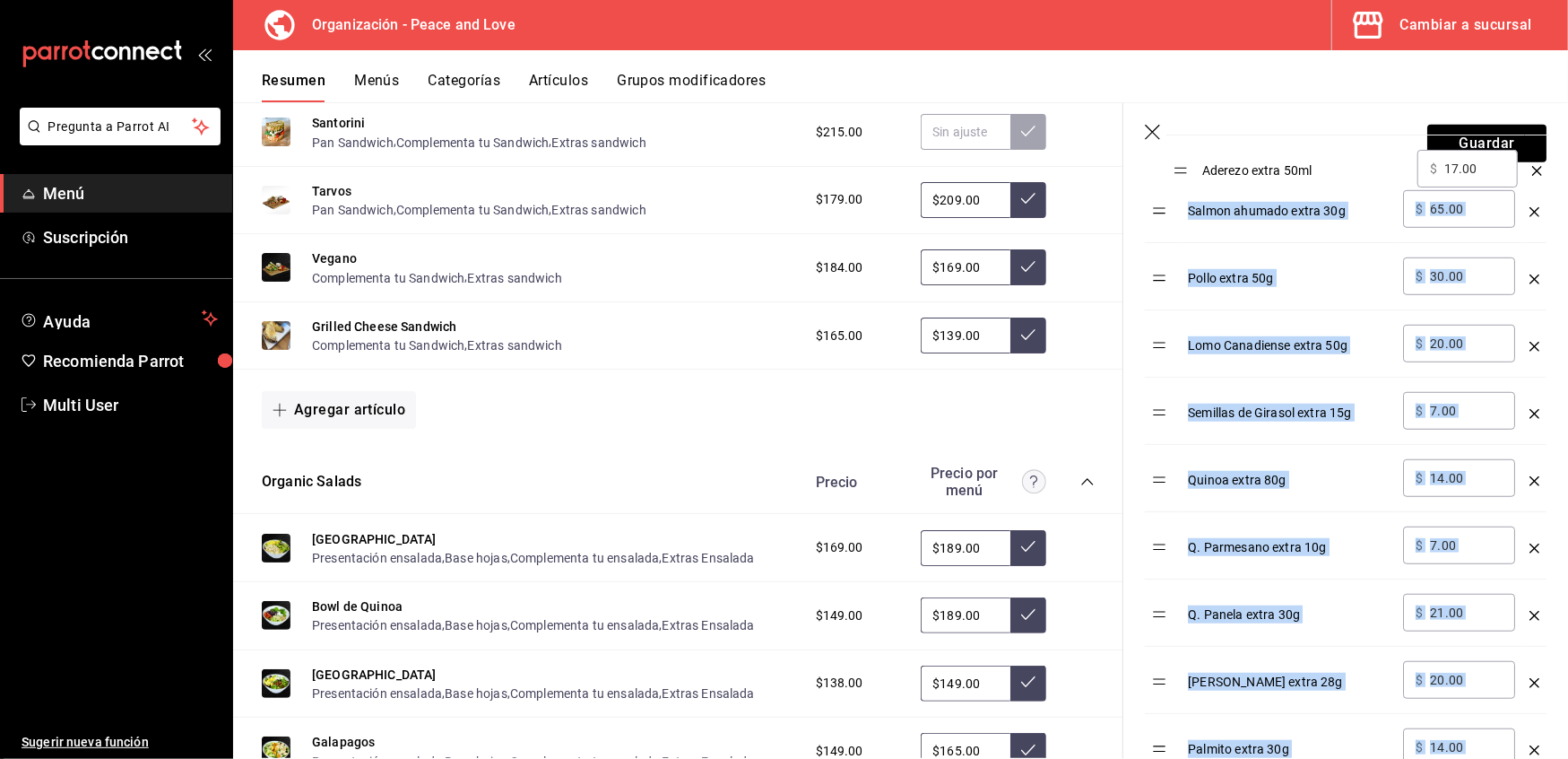
drag, startPoint x: 1157, startPoint y: 492, endPoint x: 1176, endPoint y: 163, distance: 329.5
click at [1176, 163] on section "Guardar Editar grupo modificador Los cambios realizados en este grupo modificad…" at bounding box center [1346, 431] width 445 height 656
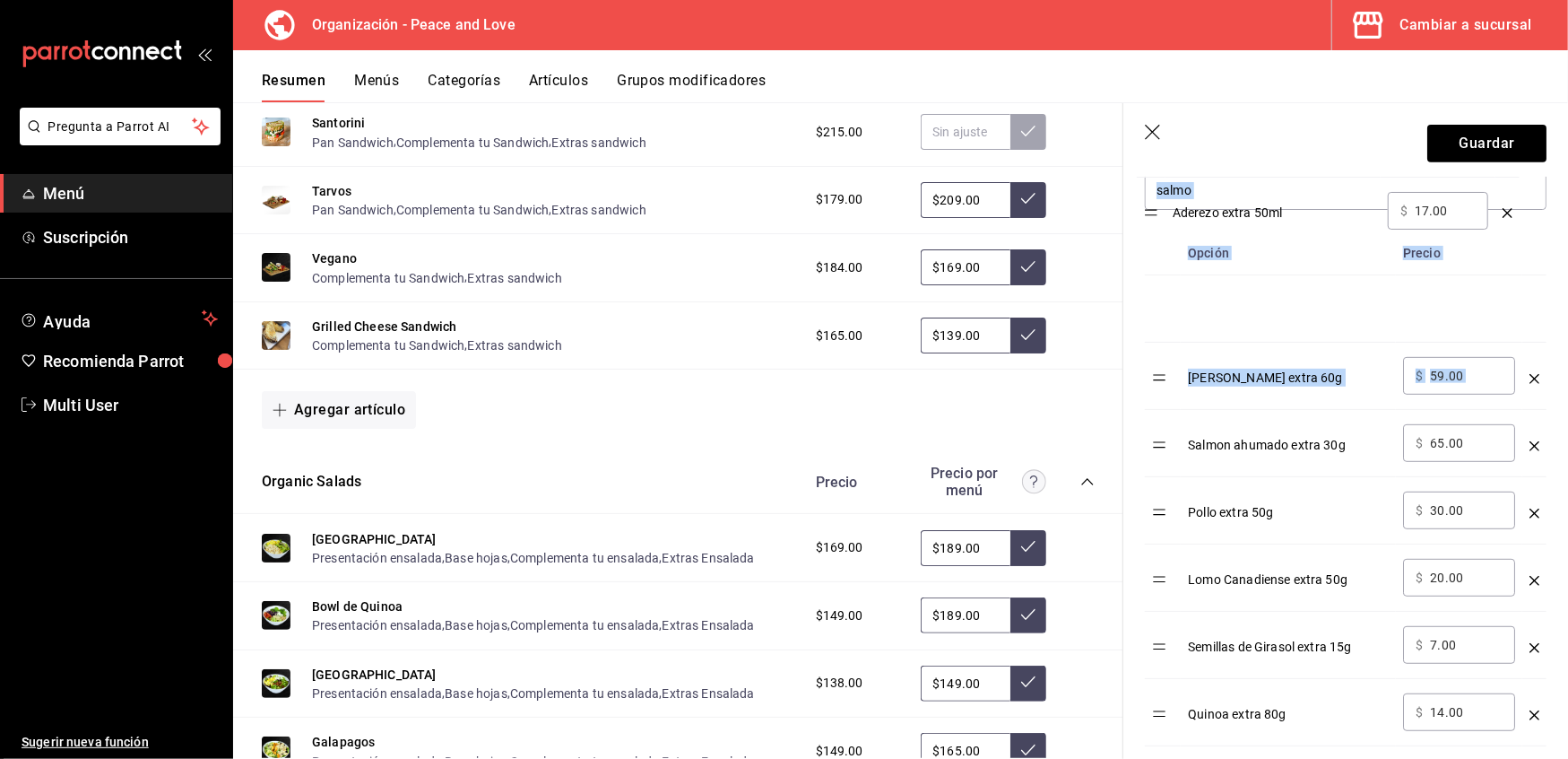
scroll to position [535, 0]
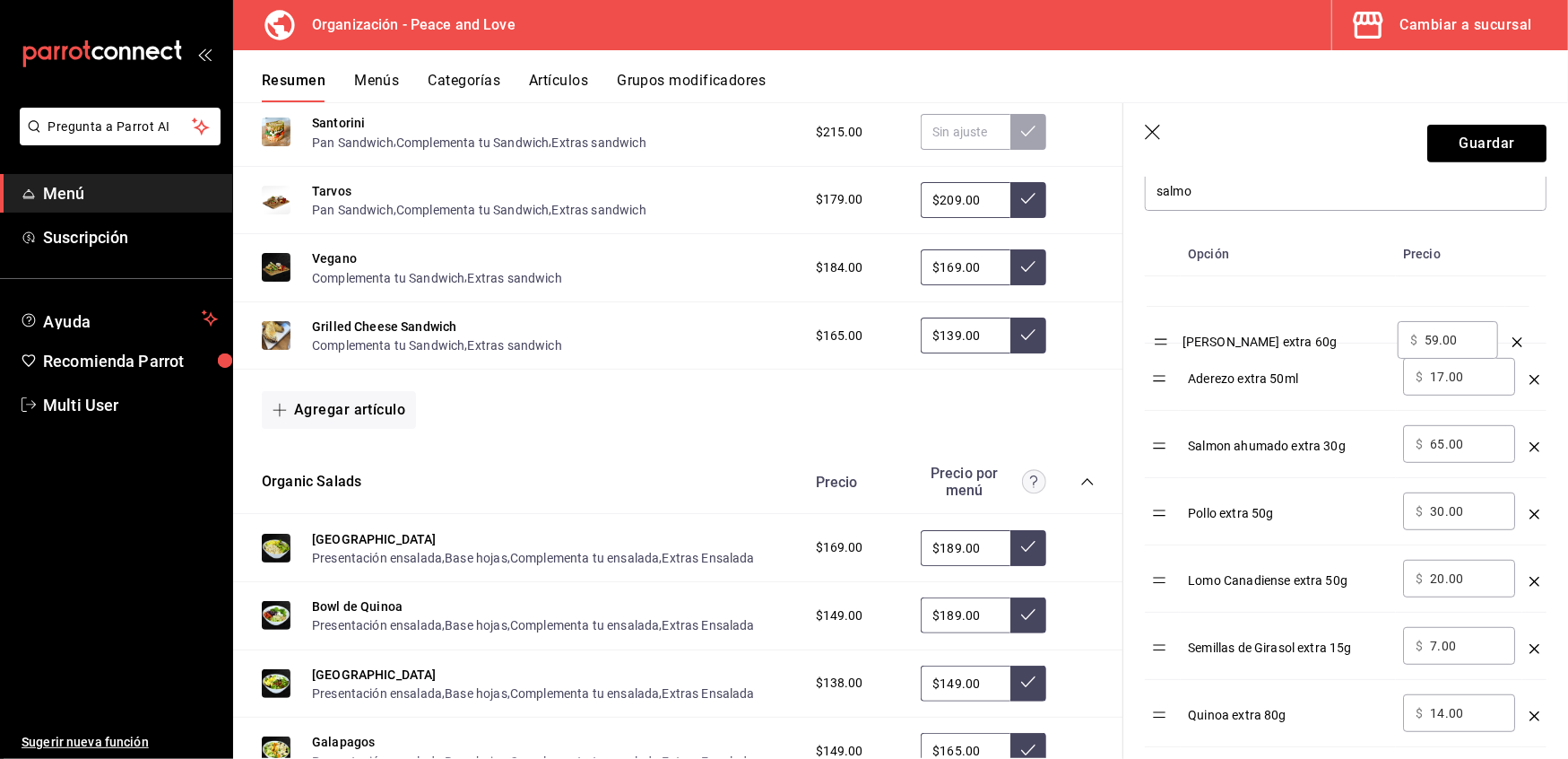
drag, startPoint x: 1173, startPoint y: 324, endPoint x: 1174, endPoint y: 374, distance: 50.0
drag, startPoint x: 1465, startPoint y: 305, endPoint x: 1216, endPoint y: 292, distance: 249.3
click at [1216, 292] on tr "Aderezo extra 50ml ​ $ 17.00 ​" at bounding box center [1346, 309] width 402 height 67
type input "2.00"
type input "19.00"
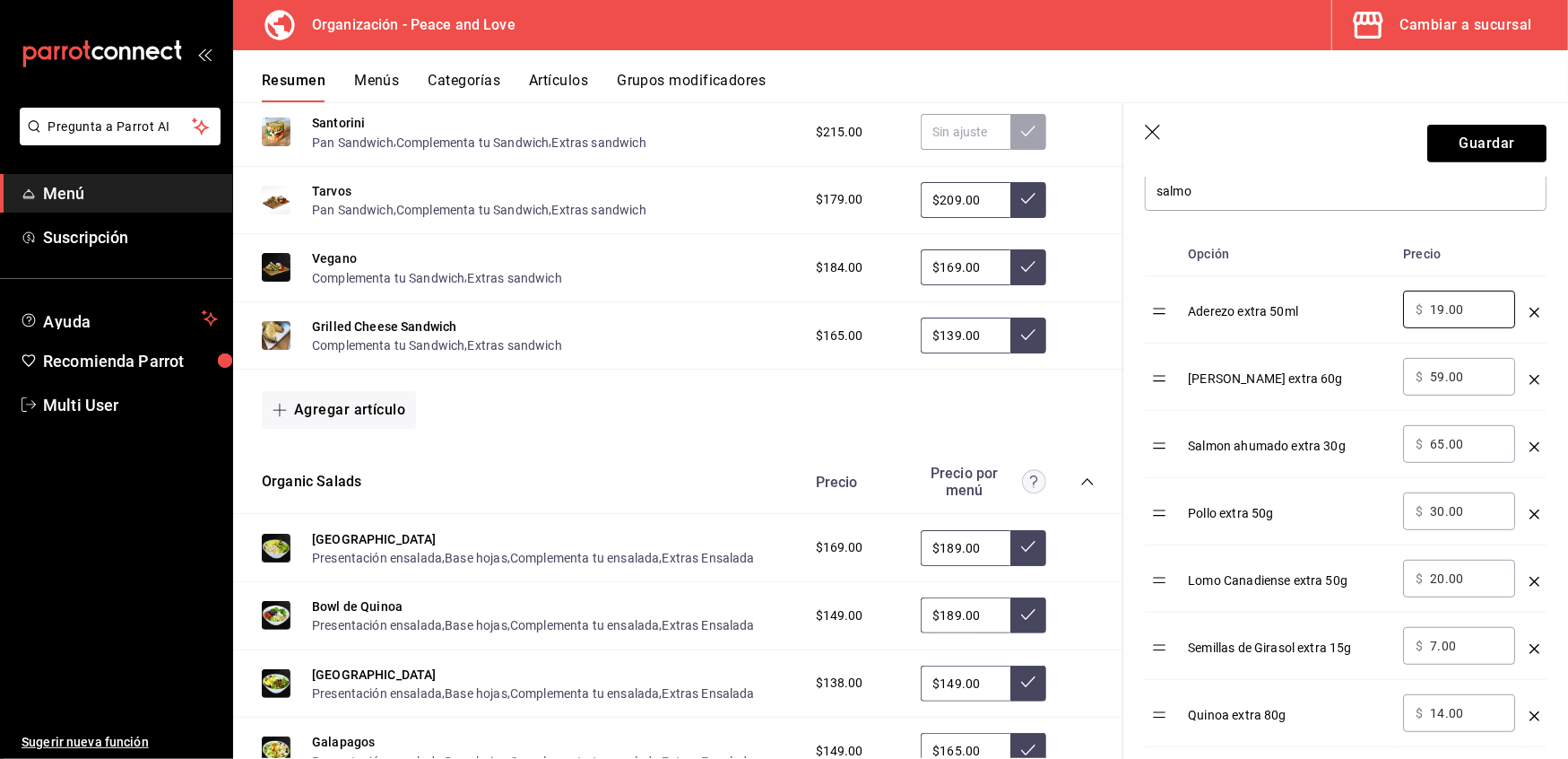
click at [1468, 376] on input "59.00" at bounding box center [1465, 377] width 72 height 18
drag, startPoint x: 1469, startPoint y: 439, endPoint x: 1069, endPoint y: 435, distance: 400.0
click at [1069, 435] on main "Resumen organización Agrega y edita los menús, las categorías, artículos y grup…" at bounding box center [901, 430] width 1336 height 656
type input "55.00"
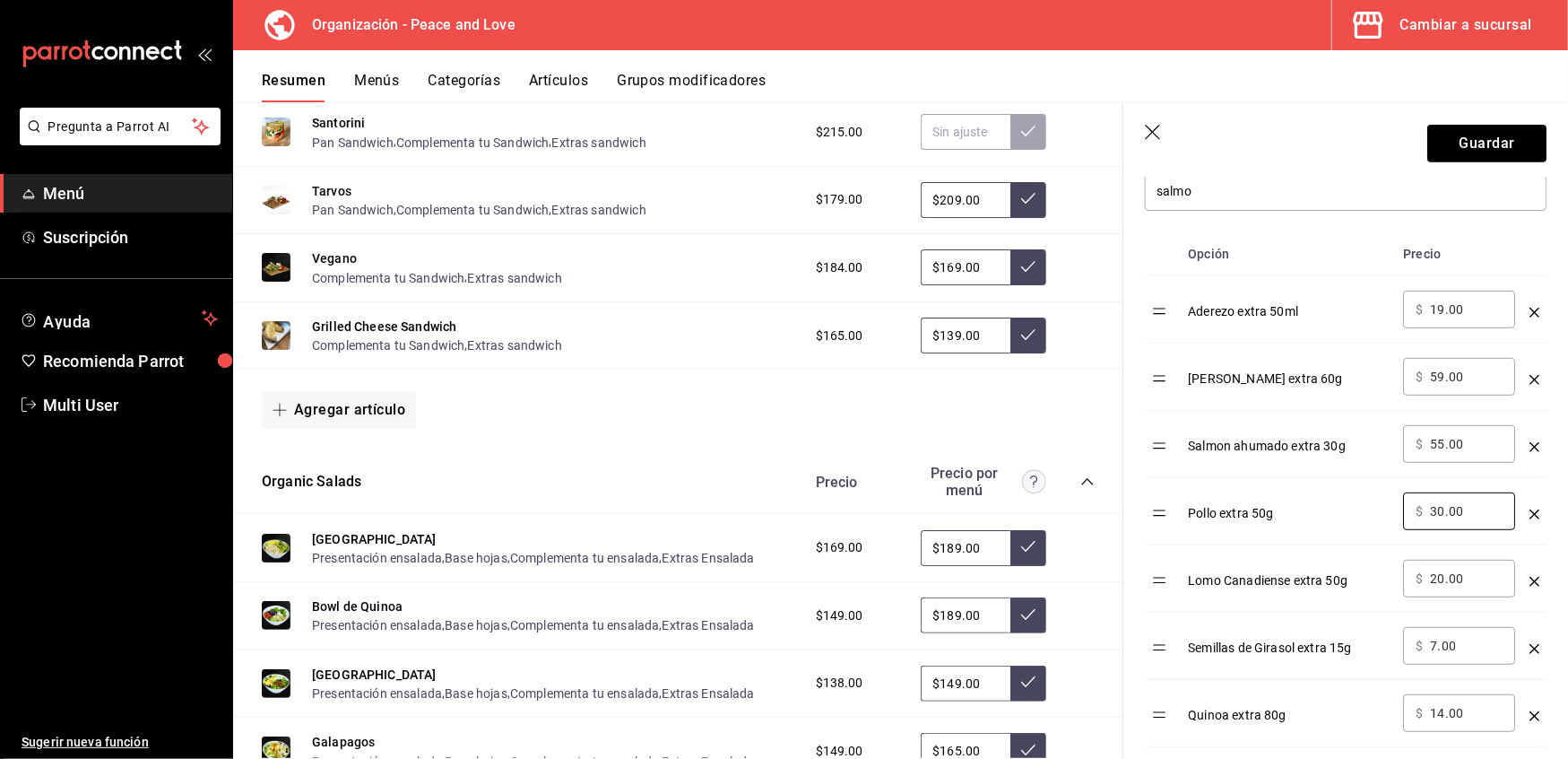
drag, startPoint x: 1475, startPoint y: 507, endPoint x: 1252, endPoint y: 514, distance: 223.1
click at [1252, 514] on tr "Pollo extra 50g ​ $ 30.00 ​" at bounding box center [1346, 511] width 402 height 67
type input "29.00"
drag, startPoint x: 1485, startPoint y: 580, endPoint x: 1231, endPoint y: 546, distance: 256.3
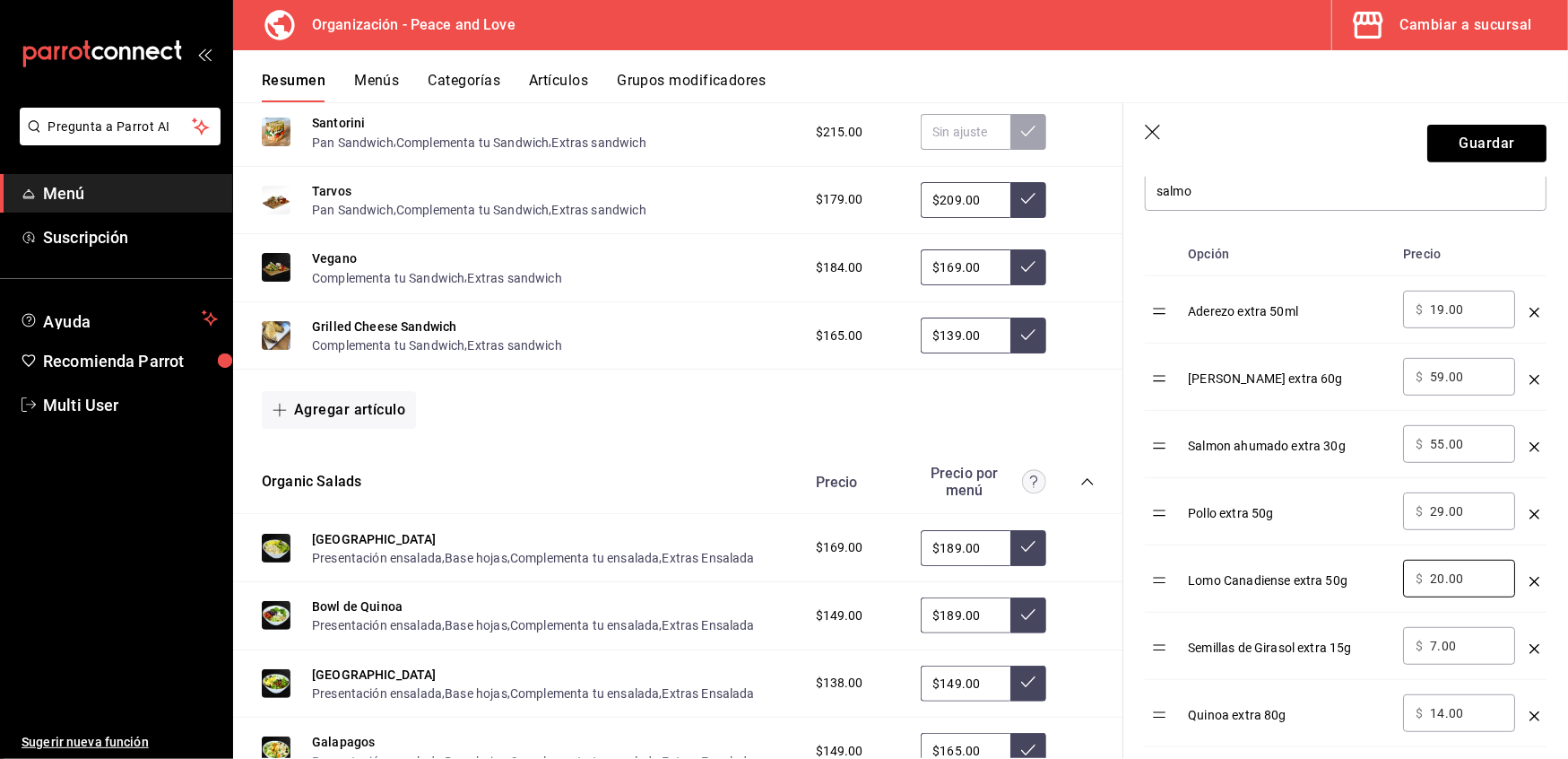
type input "19.00"
click at [1292, 567] on div "Lomo Canadiense extra 50g" at bounding box center [1288, 574] width 200 height 29
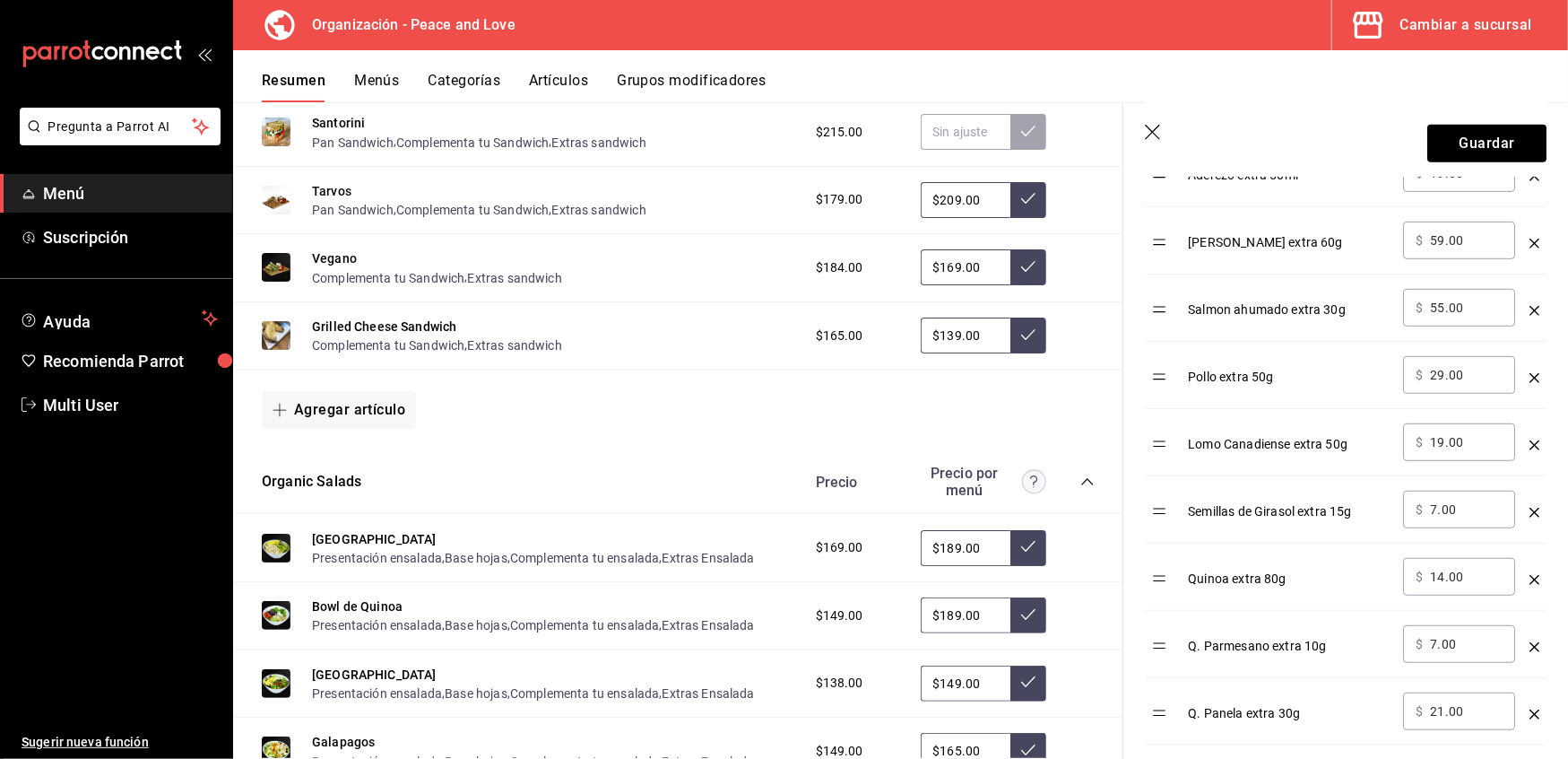
scroll to position [673, 0]
drag, startPoint x: 1476, startPoint y: 576, endPoint x: 1102, endPoint y: 533, distance: 376.5
click at [1102, 533] on main "Resumen organización Agrega y edita los menús, las categorías, artículos y grup…" at bounding box center [901, 430] width 1336 height 656
type input "19.00"
drag, startPoint x: 1157, startPoint y: 578, endPoint x: 1156, endPoint y: 493, distance: 85.0
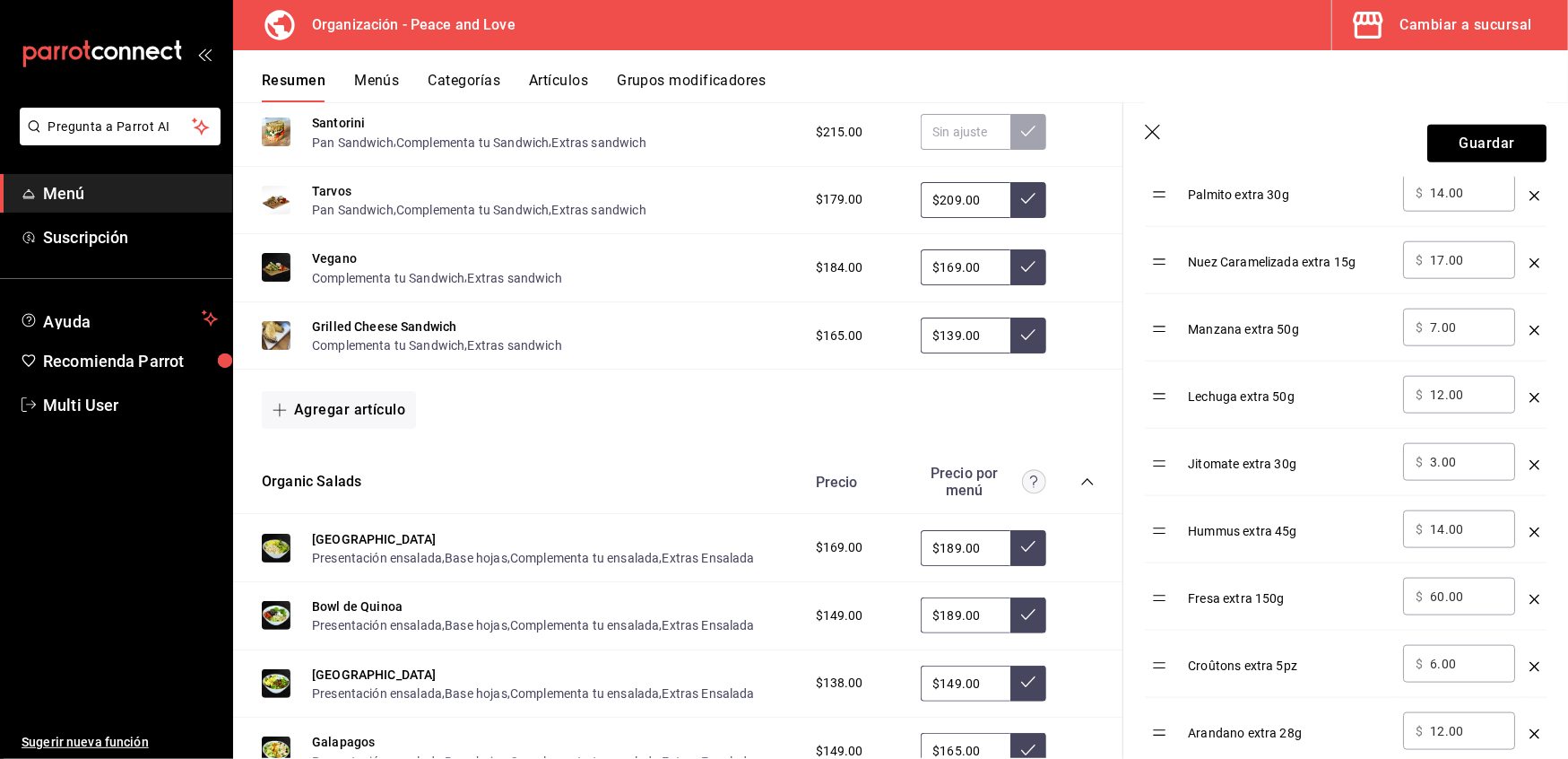
scroll to position [1325, 0]
drag, startPoint x: 1483, startPoint y: 528, endPoint x: 1246, endPoint y: 524, distance: 237.0
click at [1246, 524] on tr "Hummus extra 45g ​ $ 14.00 ​" at bounding box center [1346, 528] width 402 height 67
type input "25.00"
click at [1346, 597] on div "Fresa extra 150g" at bounding box center [1288, 591] width 200 height 29
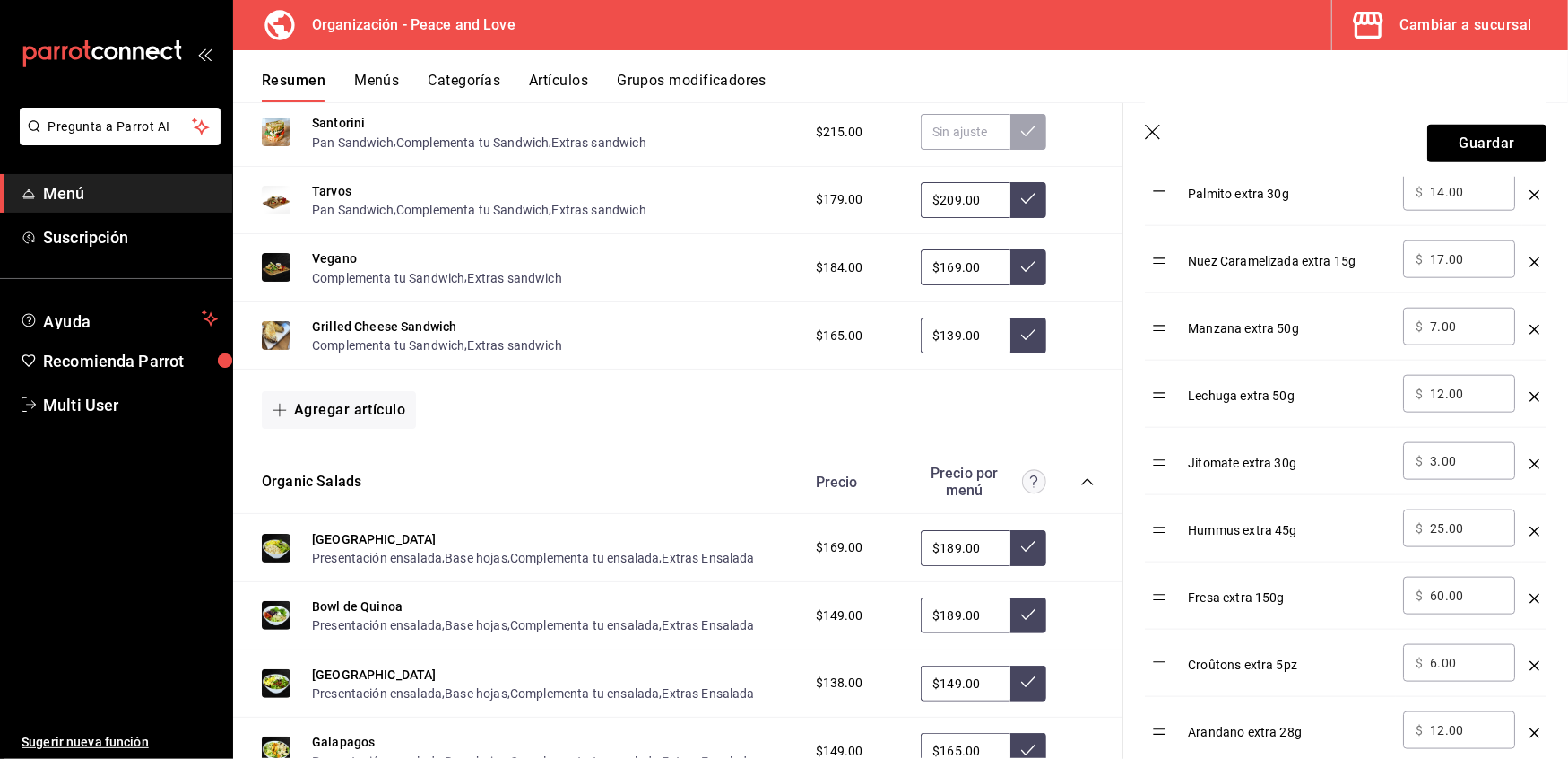
click at [1530, 603] on icon "optionsTable" at bounding box center [1534, 598] width 10 height 10
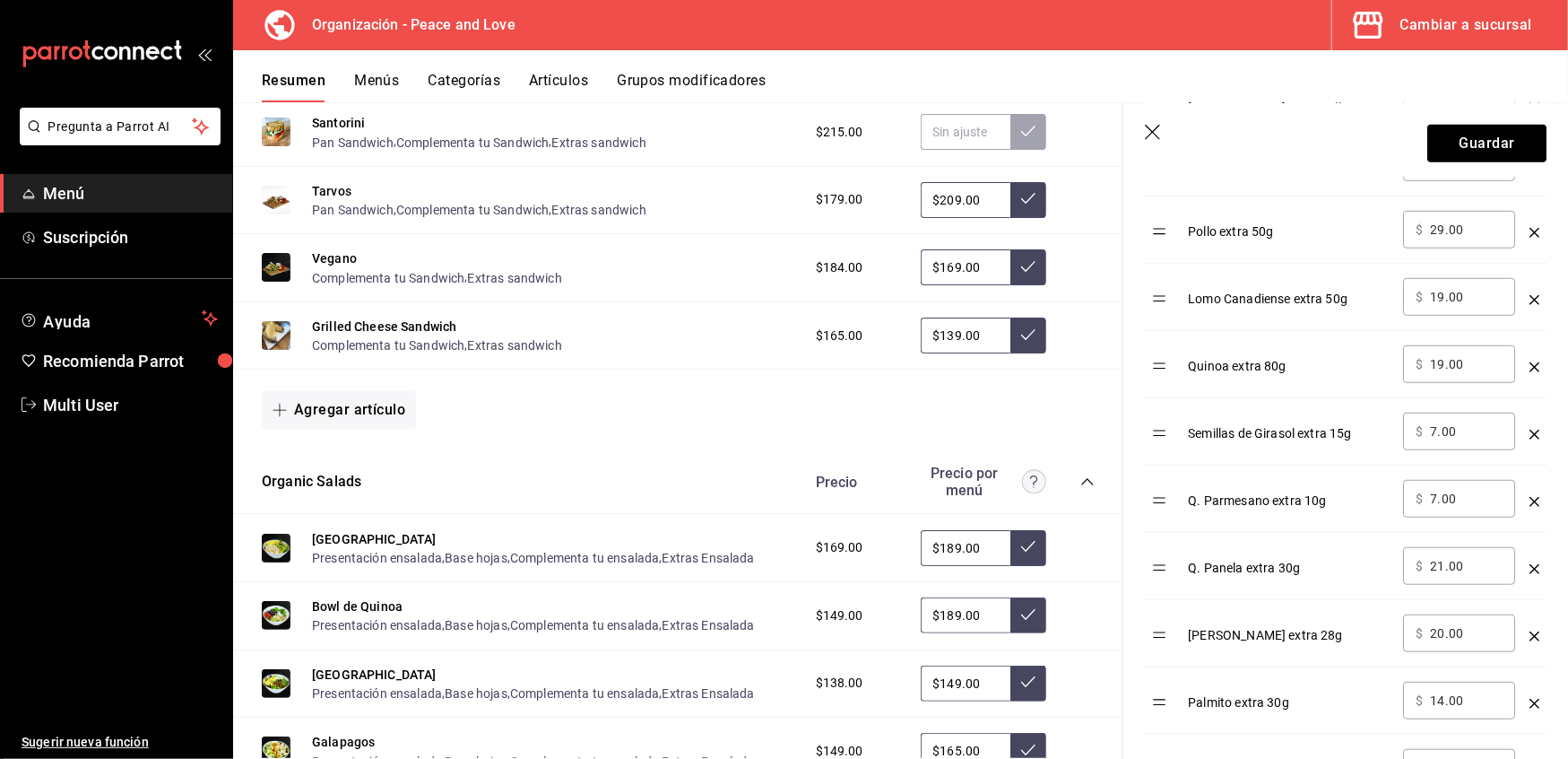
scroll to position [784, 0]
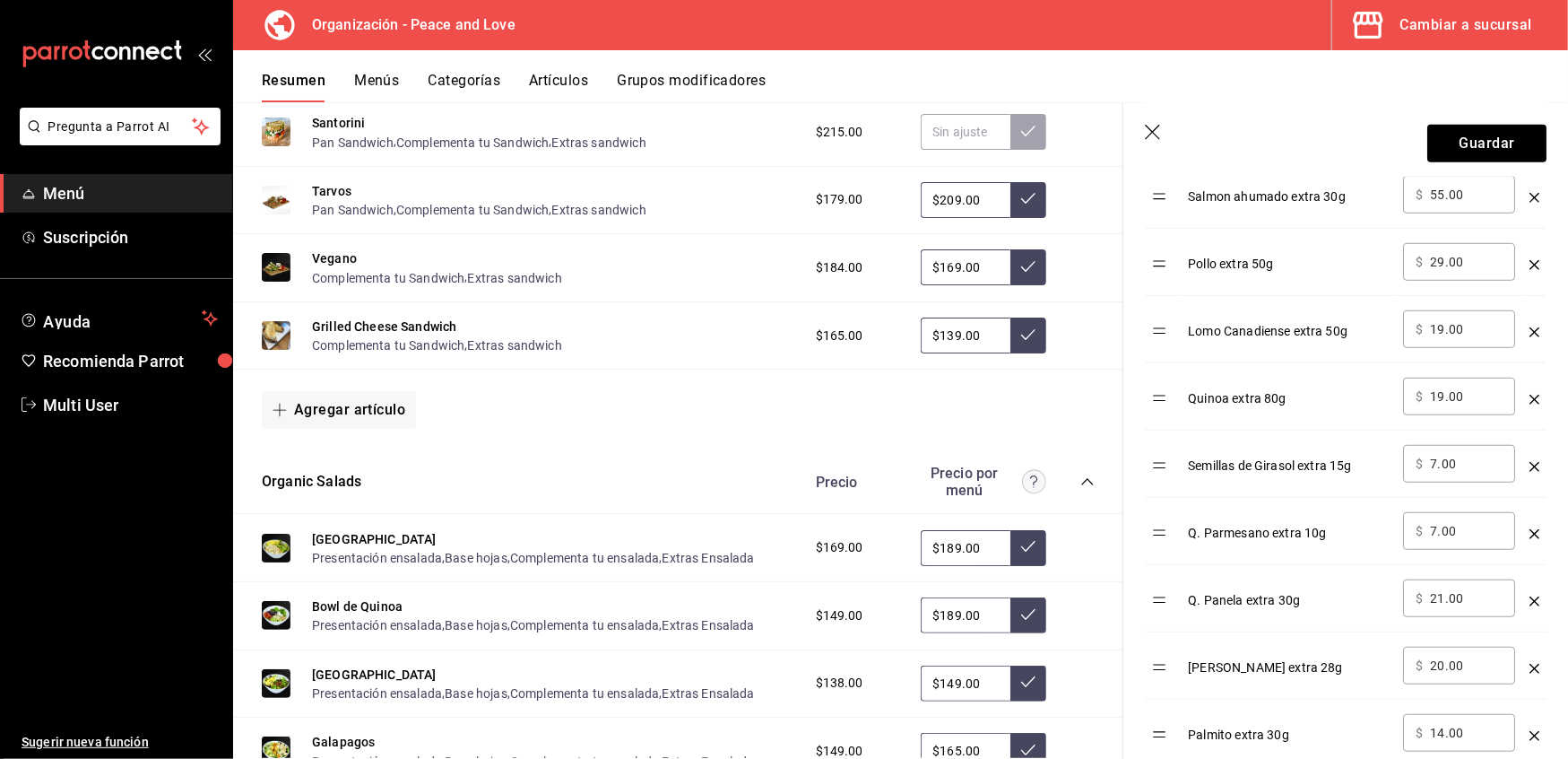
click at [1530, 470] on icon "optionsTable" at bounding box center [1534, 466] width 10 height 10
drag, startPoint x: 1475, startPoint y: 535, endPoint x: 1281, endPoint y: 525, distance: 194.3
click at [1281, 525] on tr "Q. Panela extra 30g ​ $ 21.00 ​" at bounding box center [1346, 531] width 402 height 67
type input "25.00"
drag, startPoint x: 1482, startPoint y: 600, endPoint x: 1314, endPoint y: 593, distance: 168.1
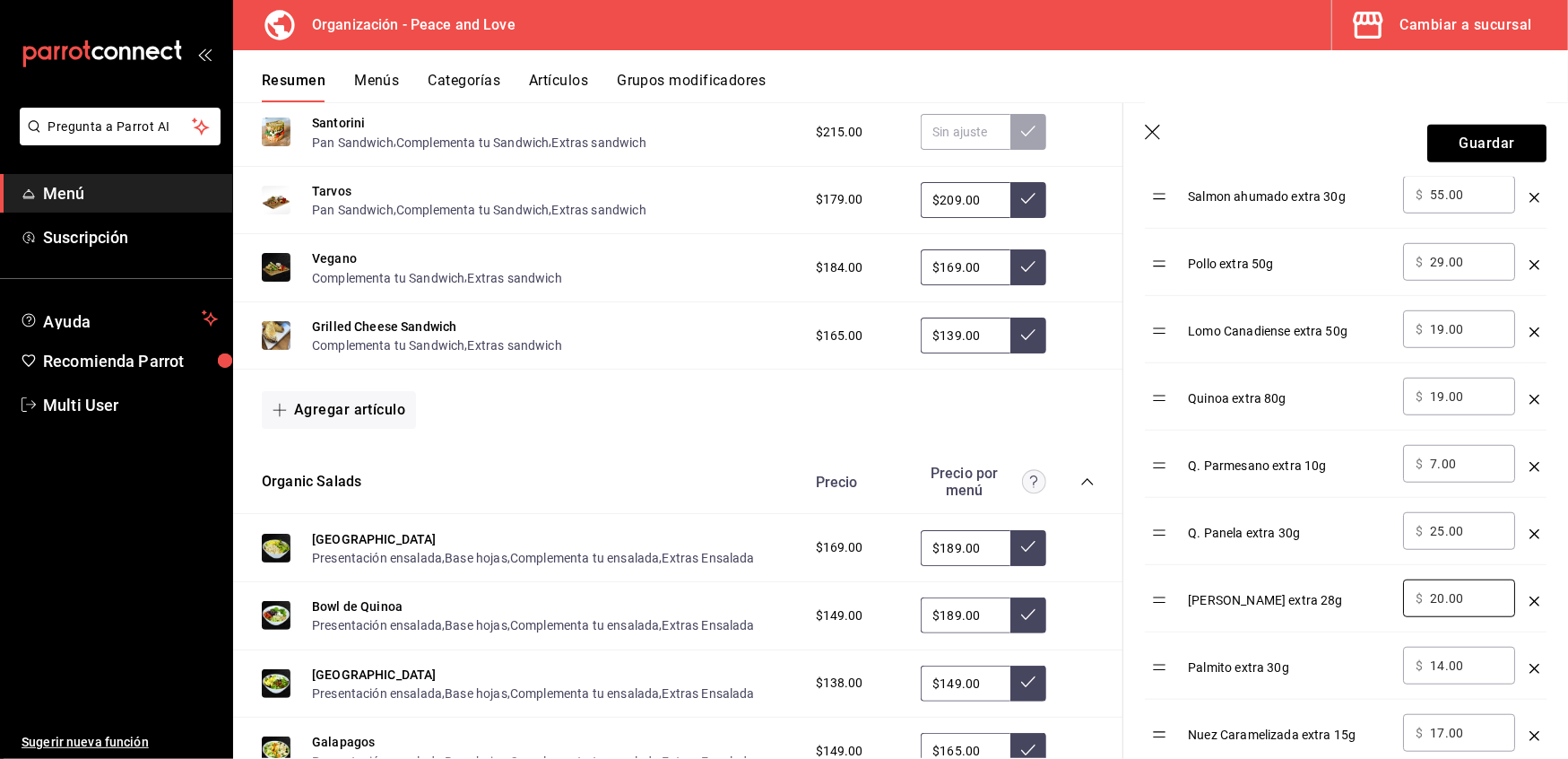
click at [1314, 593] on tr "[PERSON_NAME] extra 28g ​ $ 20.00 ​" at bounding box center [1346, 598] width 402 height 67
type input "25.00"
drag, startPoint x: 1474, startPoint y: 662, endPoint x: 1300, endPoint y: 657, distance: 174.1
click at [1300, 657] on tr "Palmito extra 30g ​ $ 14.00 ​" at bounding box center [1346, 666] width 402 height 67
type input "19.00"
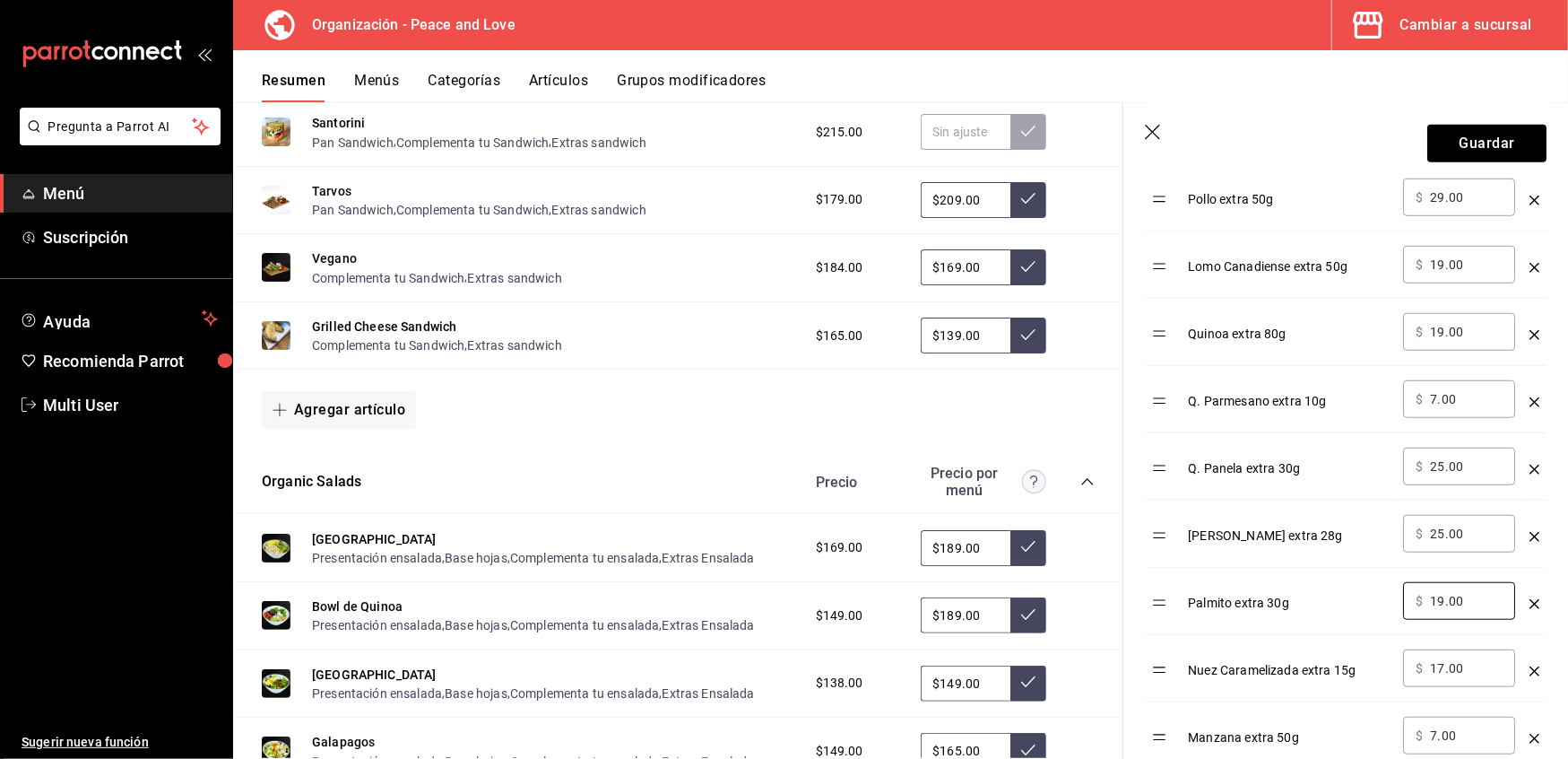
scroll to position [851, 0]
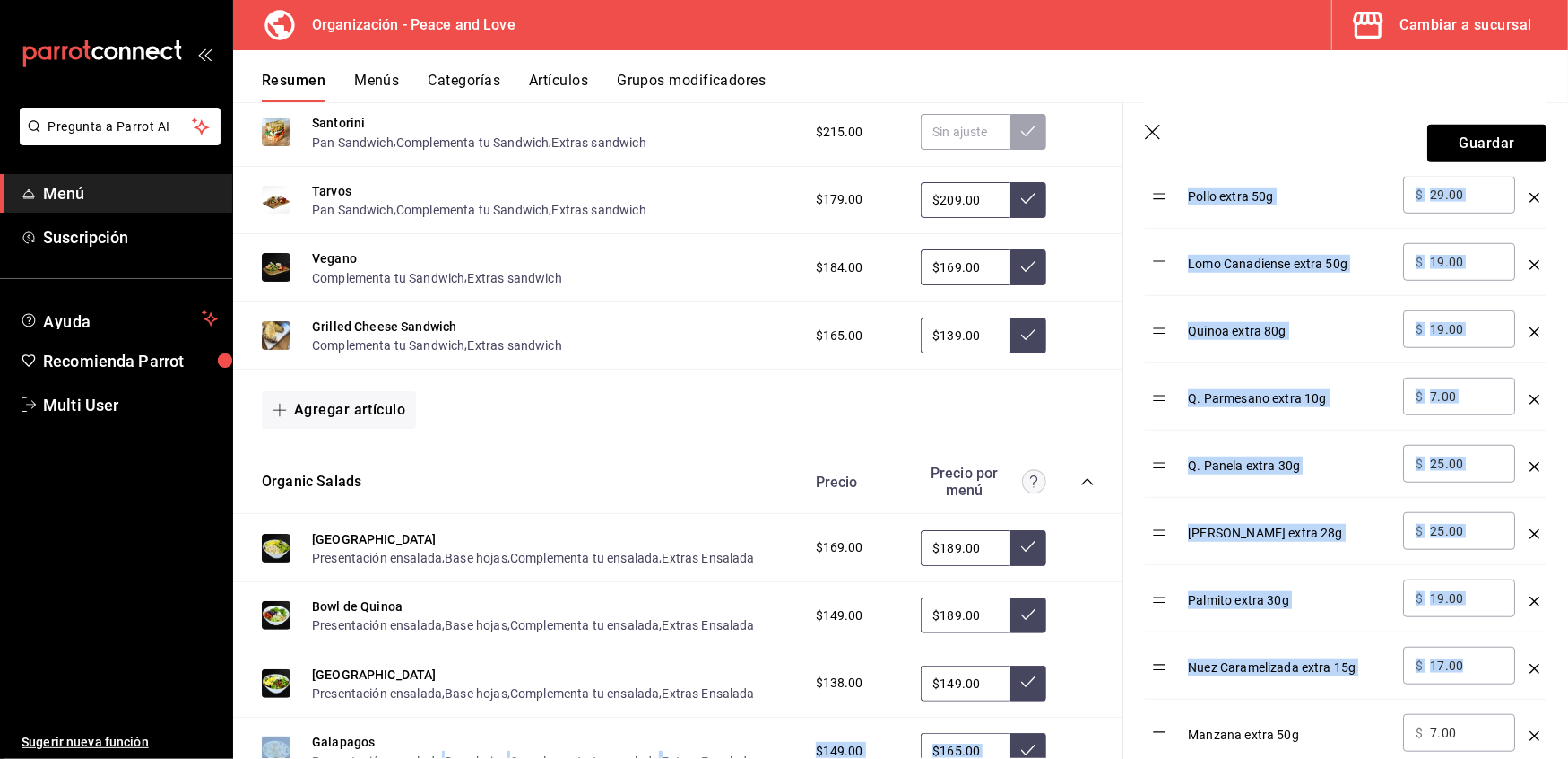
drag, startPoint x: 1488, startPoint y: 675, endPoint x: 1085, endPoint y: 656, distance: 403.4
click at [1085, 656] on main "Resumen organización Agrega y edita los menús, las categorías, artículos y grup…" at bounding box center [901, 430] width 1336 height 656
click at [1472, 662] on input "17.00" at bounding box center [1465, 666] width 72 height 18
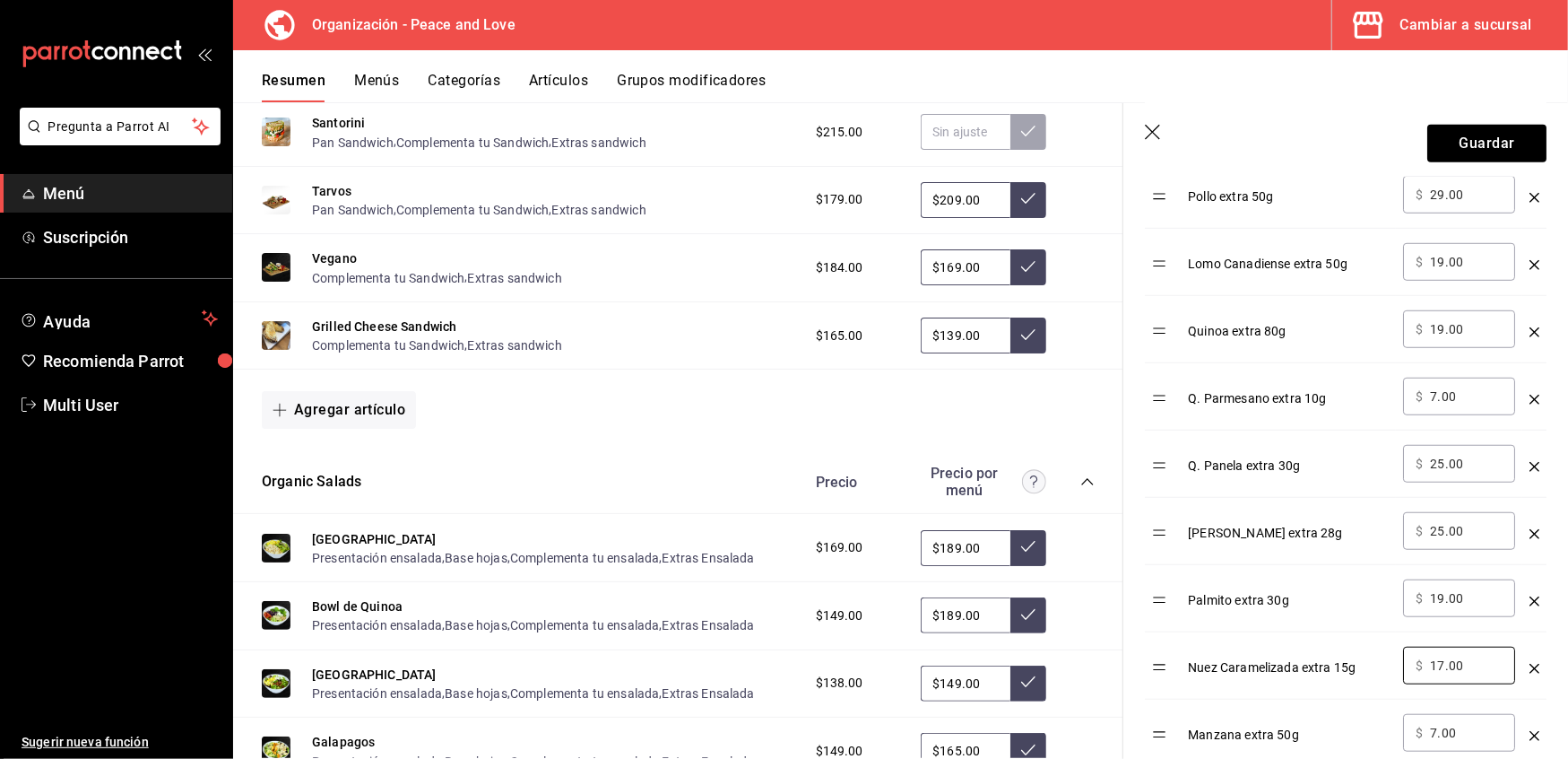
drag, startPoint x: 1477, startPoint y: 664, endPoint x: 1379, endPoint y: 666, distance: 98.0
click at [1379, 666] on tr "Nuez Caramelizada extra 15g ​ $ 17.00 ​" at bounding box center [1346, 666] width 402 height 67
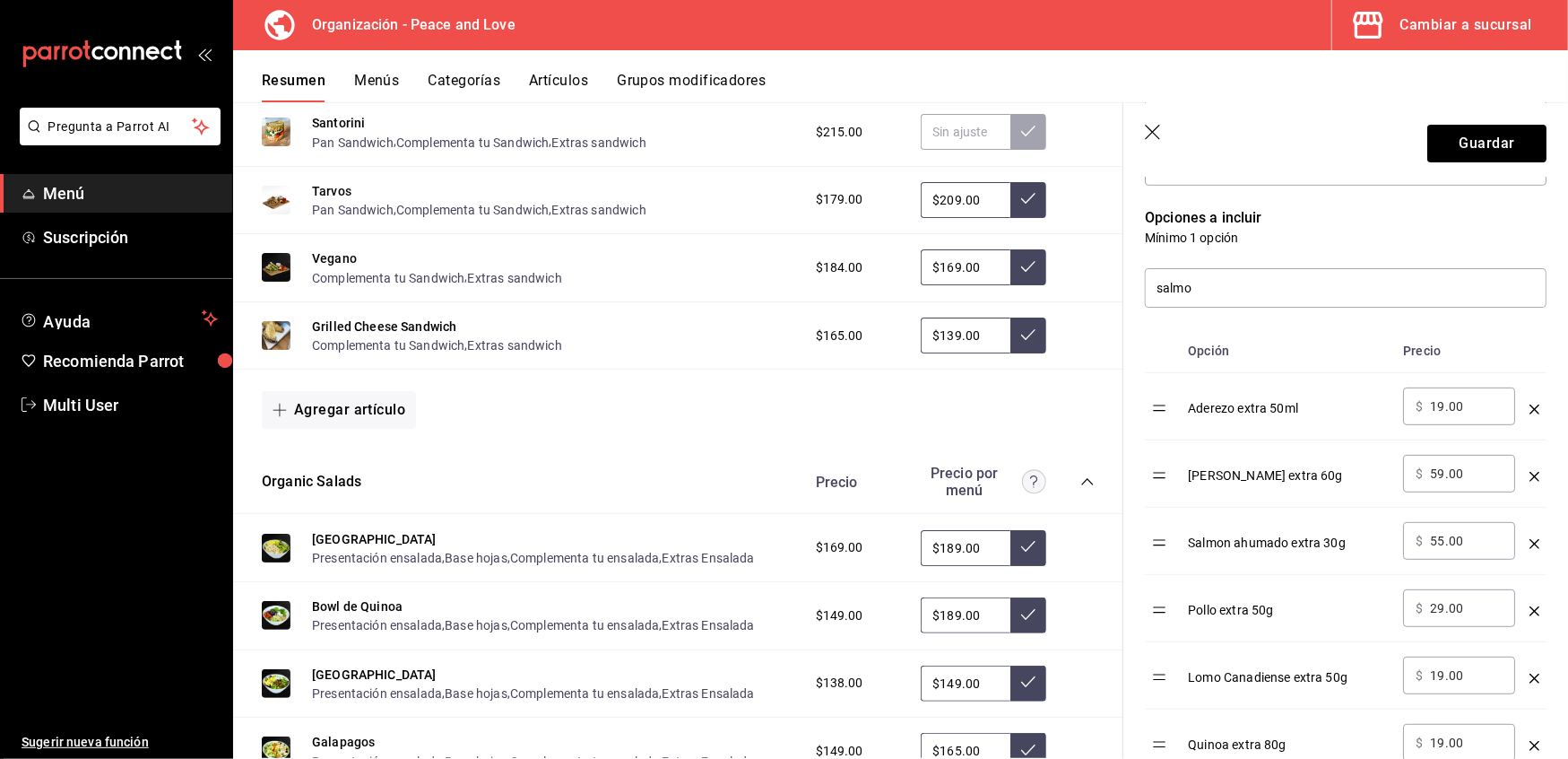
scroll to position [423, 0]
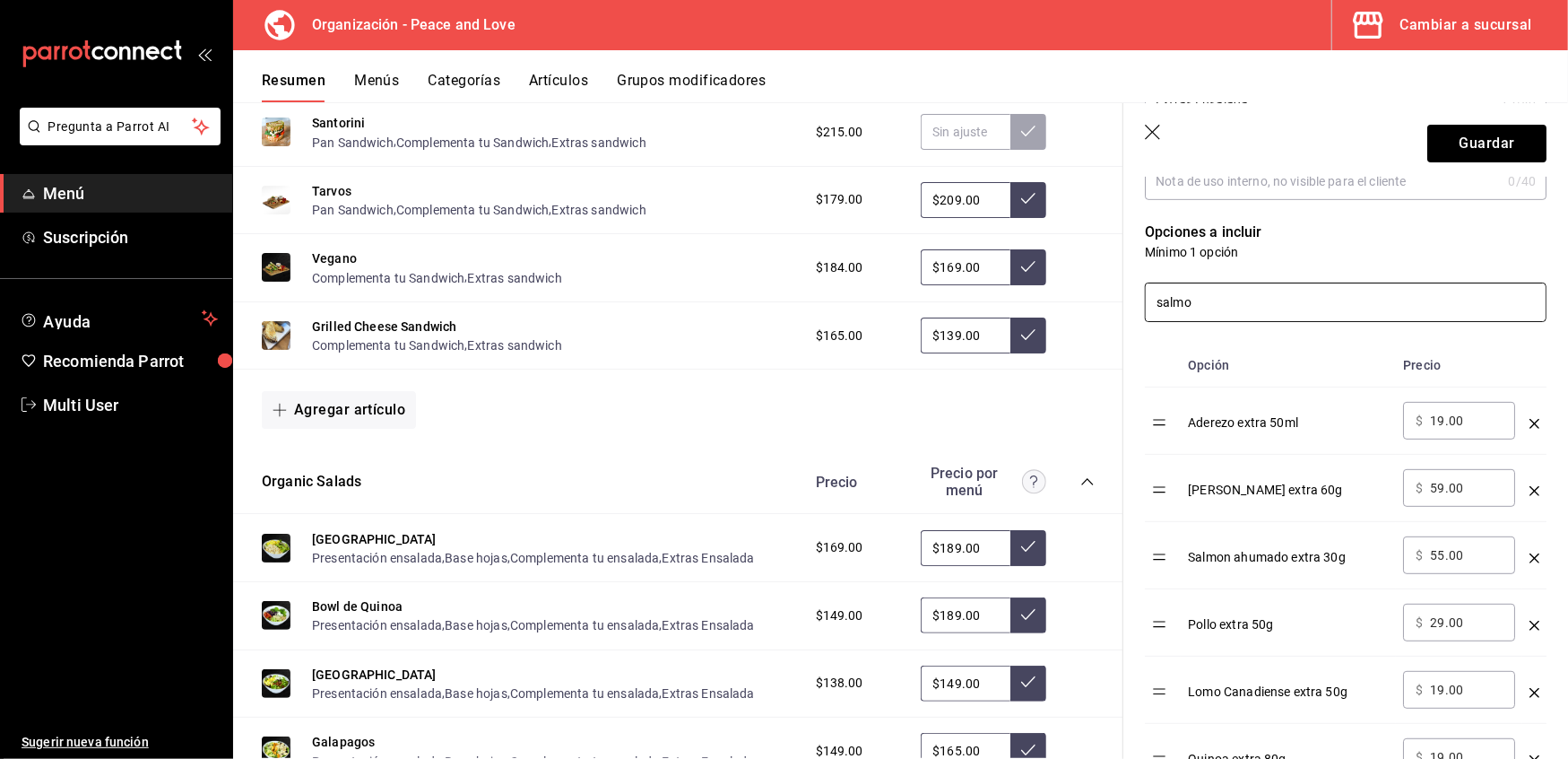
type input "9.00"
drag, startPoint x: 1242, startPoint y: 303, endPoint x: 1017, endPoint y: 287, distance: 225.6
click at [1017, 287] on main "Resumen organización Agrega y edita los menús, las categorías, artículos y grup…" at bounding box center [901, 430] width 1336 height 656
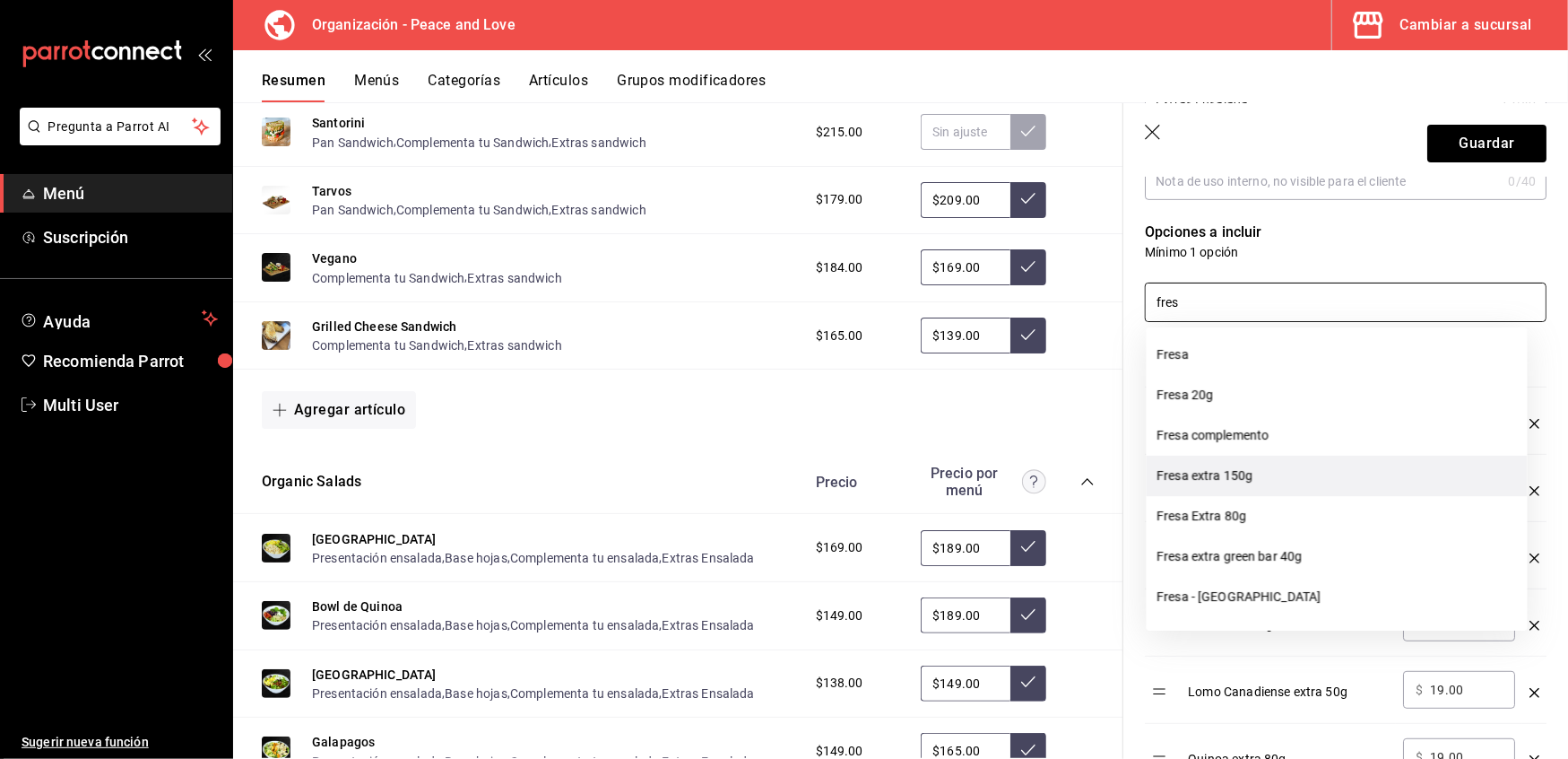
click at [1235, 481] on li "Fresa extra 150g" at bounding box center [1337, 476] width 381 height 40
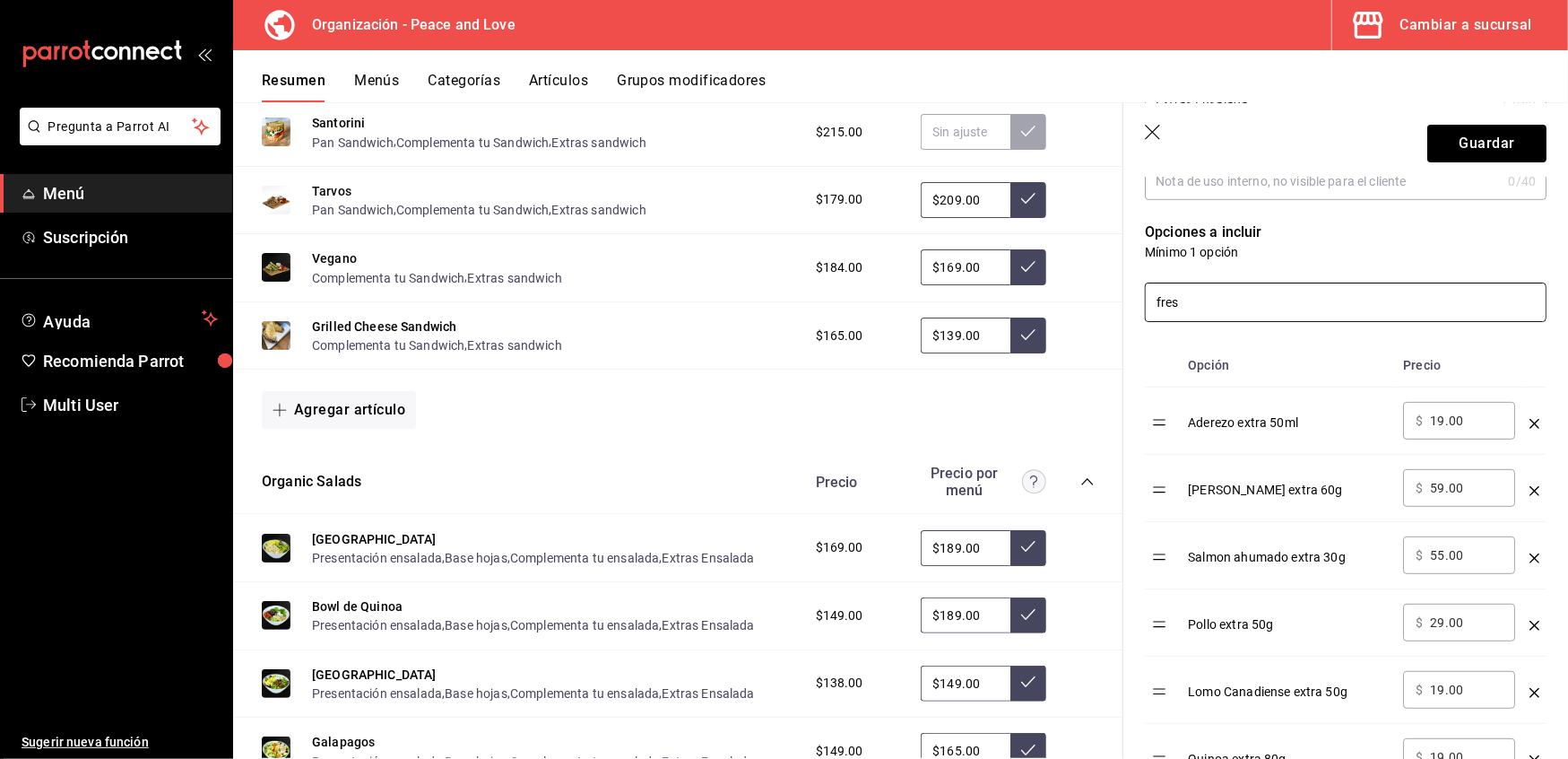
type input "fres"
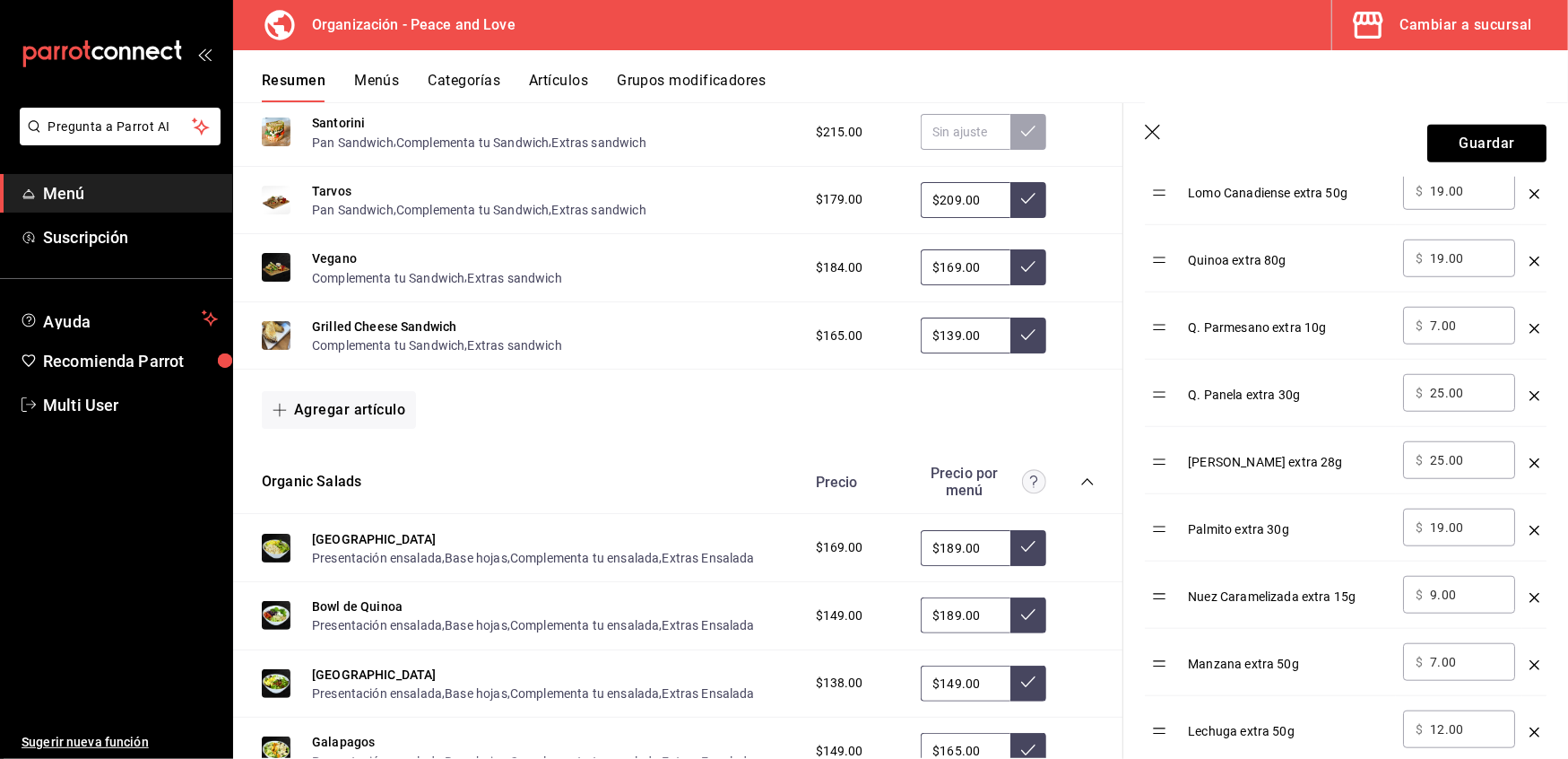
scroll to position [923, 0]
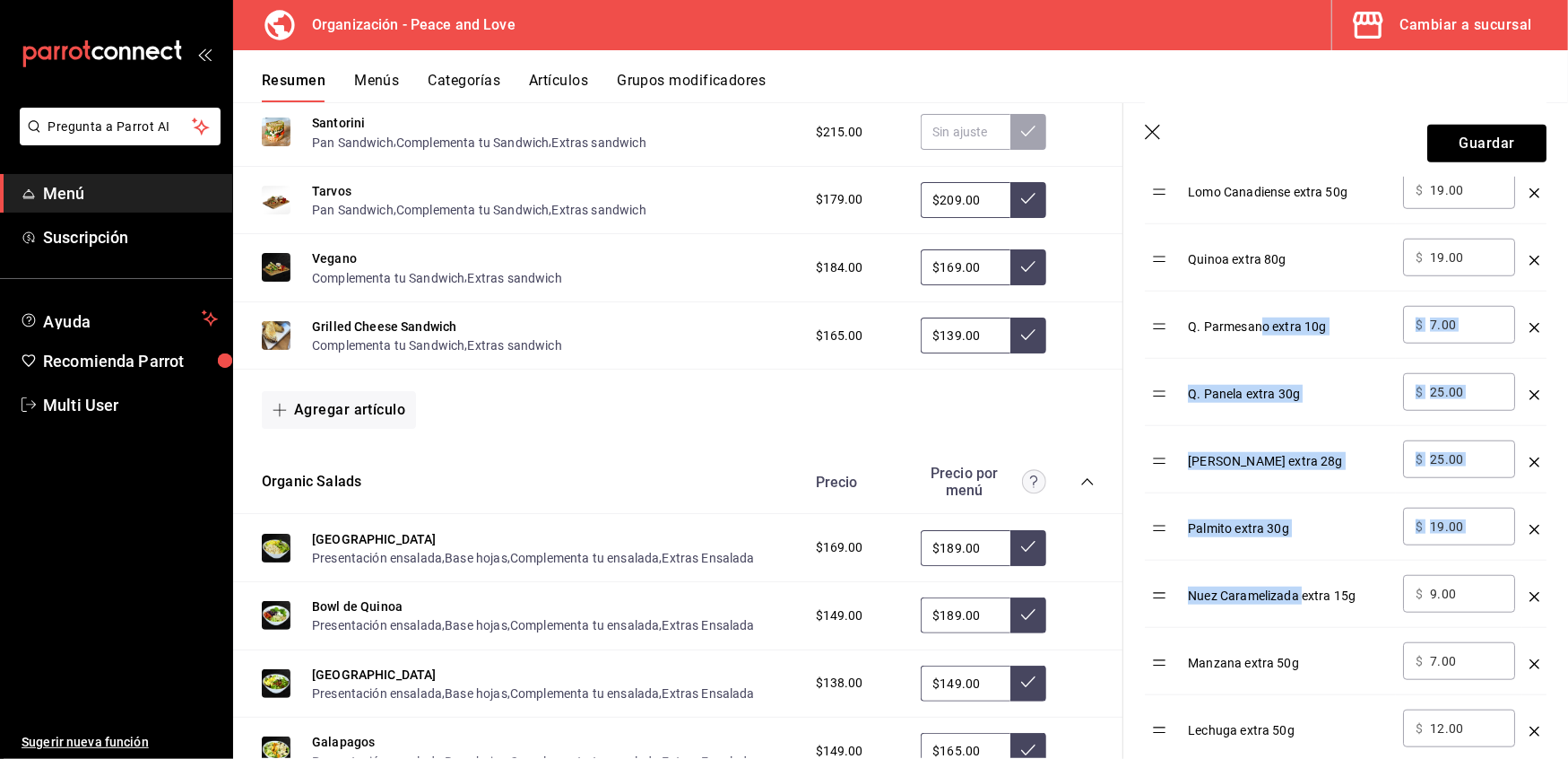
drag, startPoint x: 1303, startPoint y: 595, endPoint x: 1238, endPoint y: 286, distance: 315.8
click at [1238, 286] on tbody "Aderezo extra 50ml ​ $ 19.00 ​ [PERSON_NAME] extra 60g ​ $ 59.00 ​ Salmon ahuma…" at bounding box center [1346, 560] width 402 height 1345
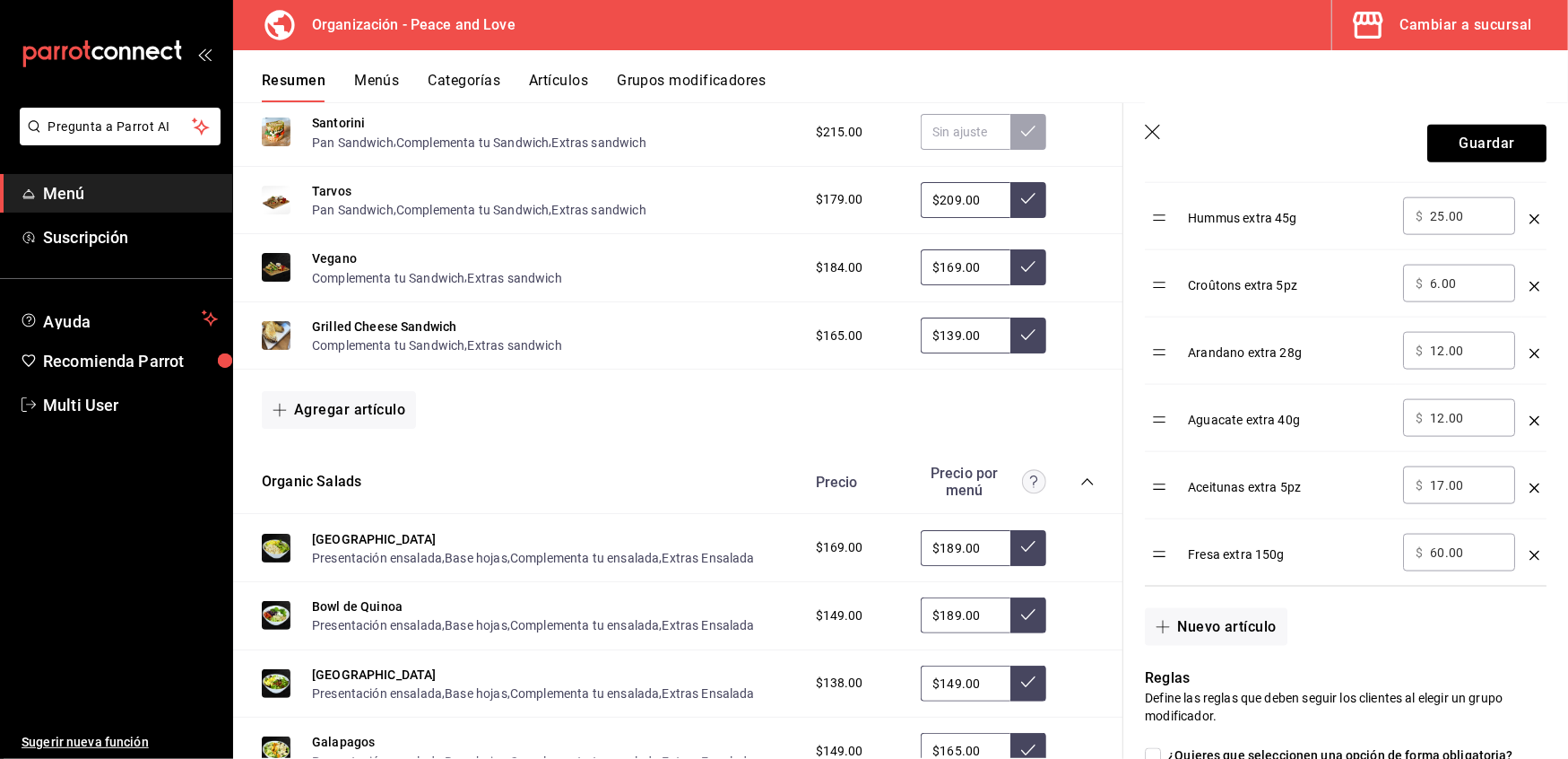
scroll to position [1577, 0]
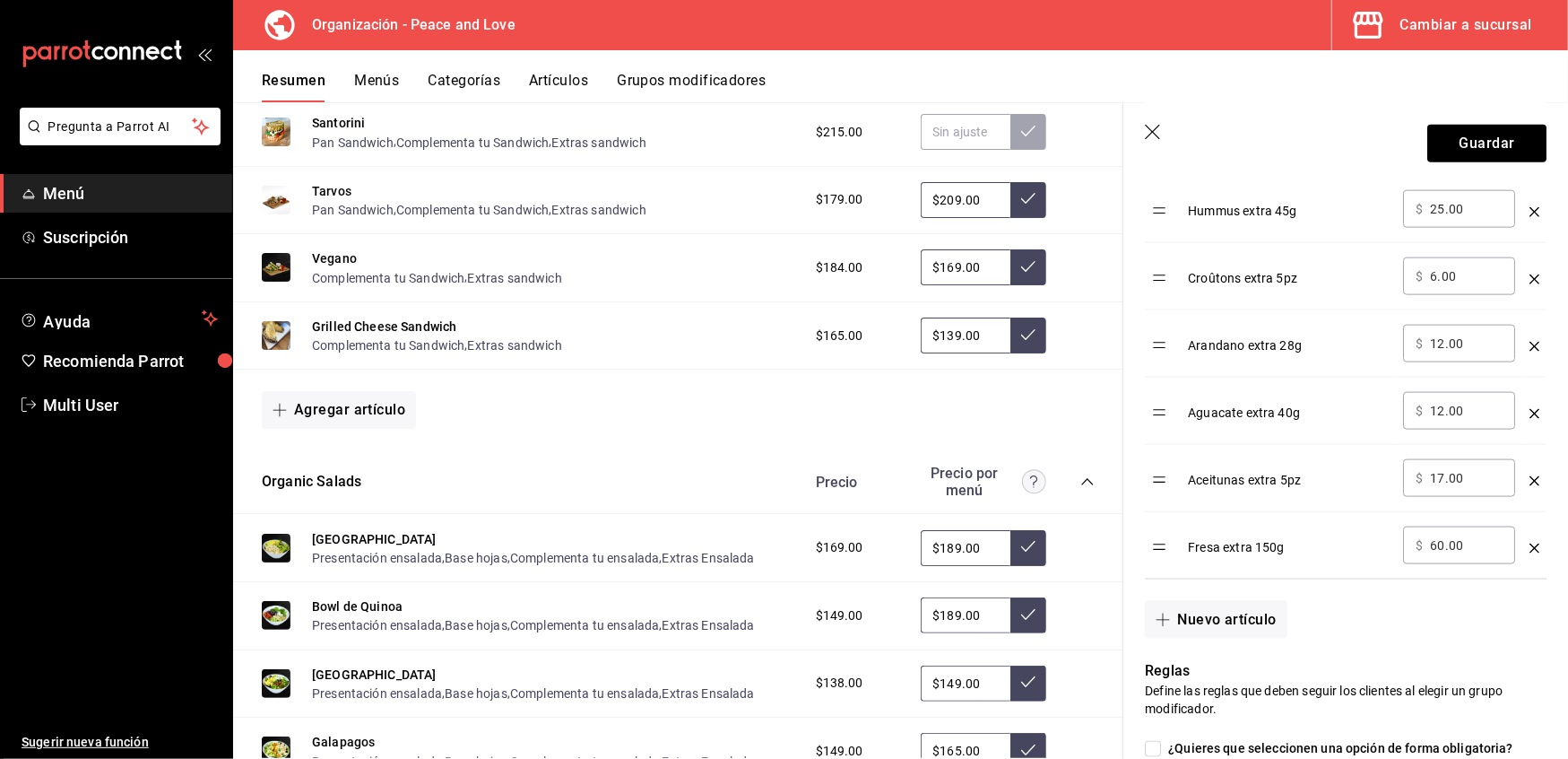
click at [1462, 163] on header "Guardar" at bounding box center [1346, 140] width 445 height 73
click at [1462, 157] on button "Guardar" at bounding box center [1487, 143] width 119 height 38
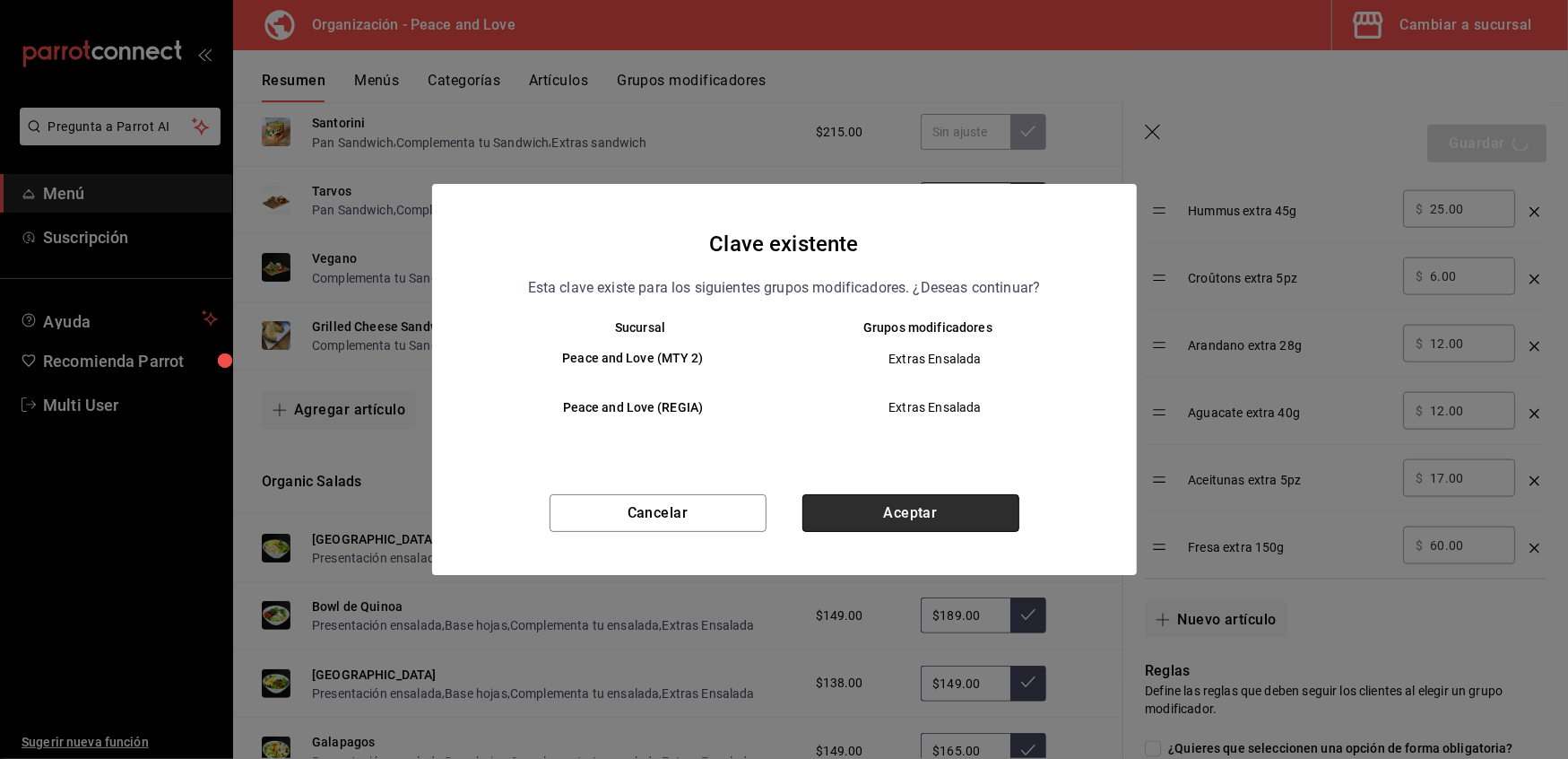
click at [880, 514] on button "Aceptar" at bounding box center [911, 513] width 217 height 38
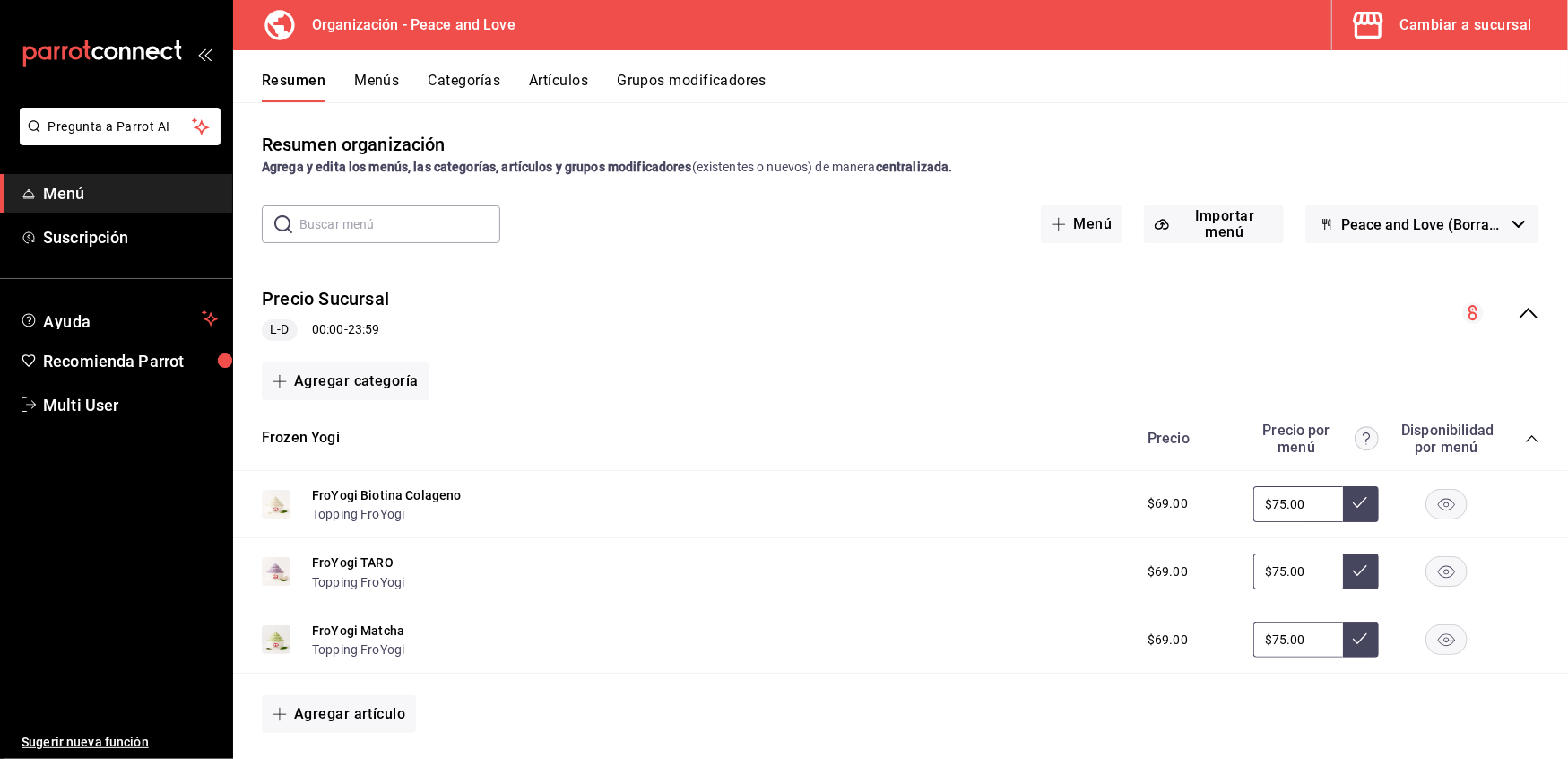
click at [481, 124] on div "Resumen organización Agrega y edita los menús, las categorías, artículos y grup…" at bounding box center [901, 430] width 1336 height 656
click at [680, 83] on button "Grupos modificadores" at bounding box center [691, 86] width 149 height 30
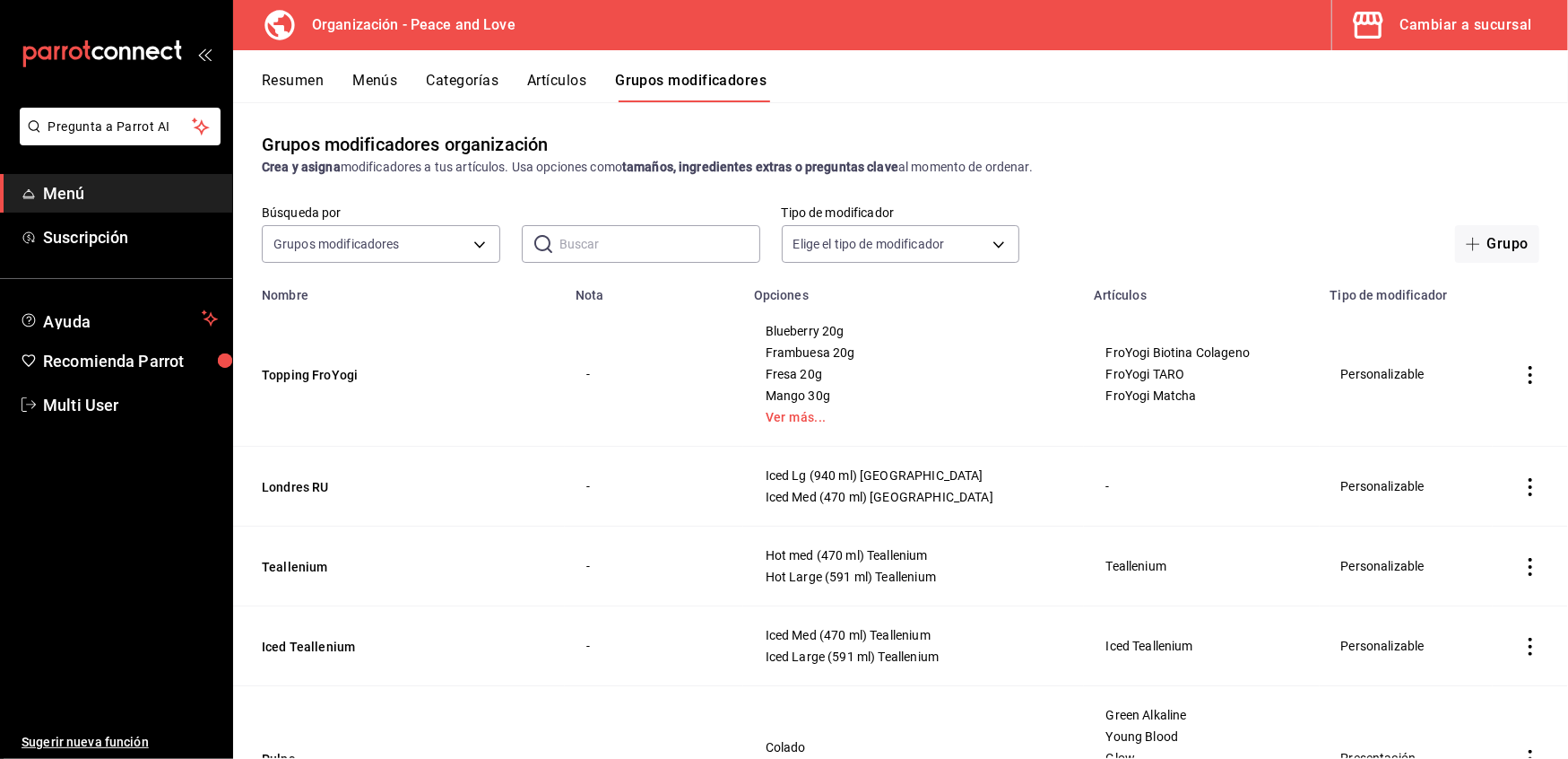
click at [582, 249] on input "text" at bounding box center [659, 244] width 200 height 36
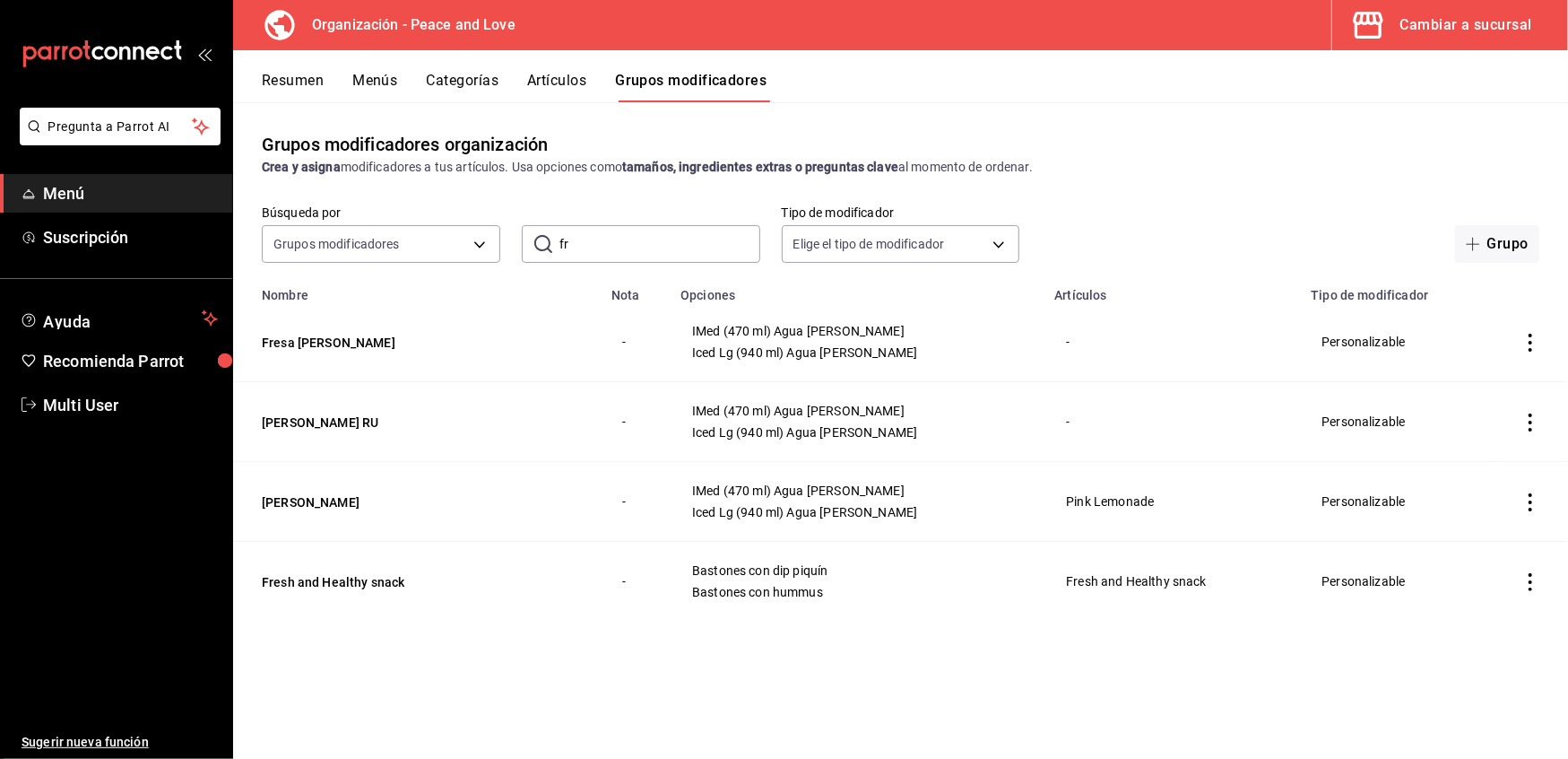
type input "f"
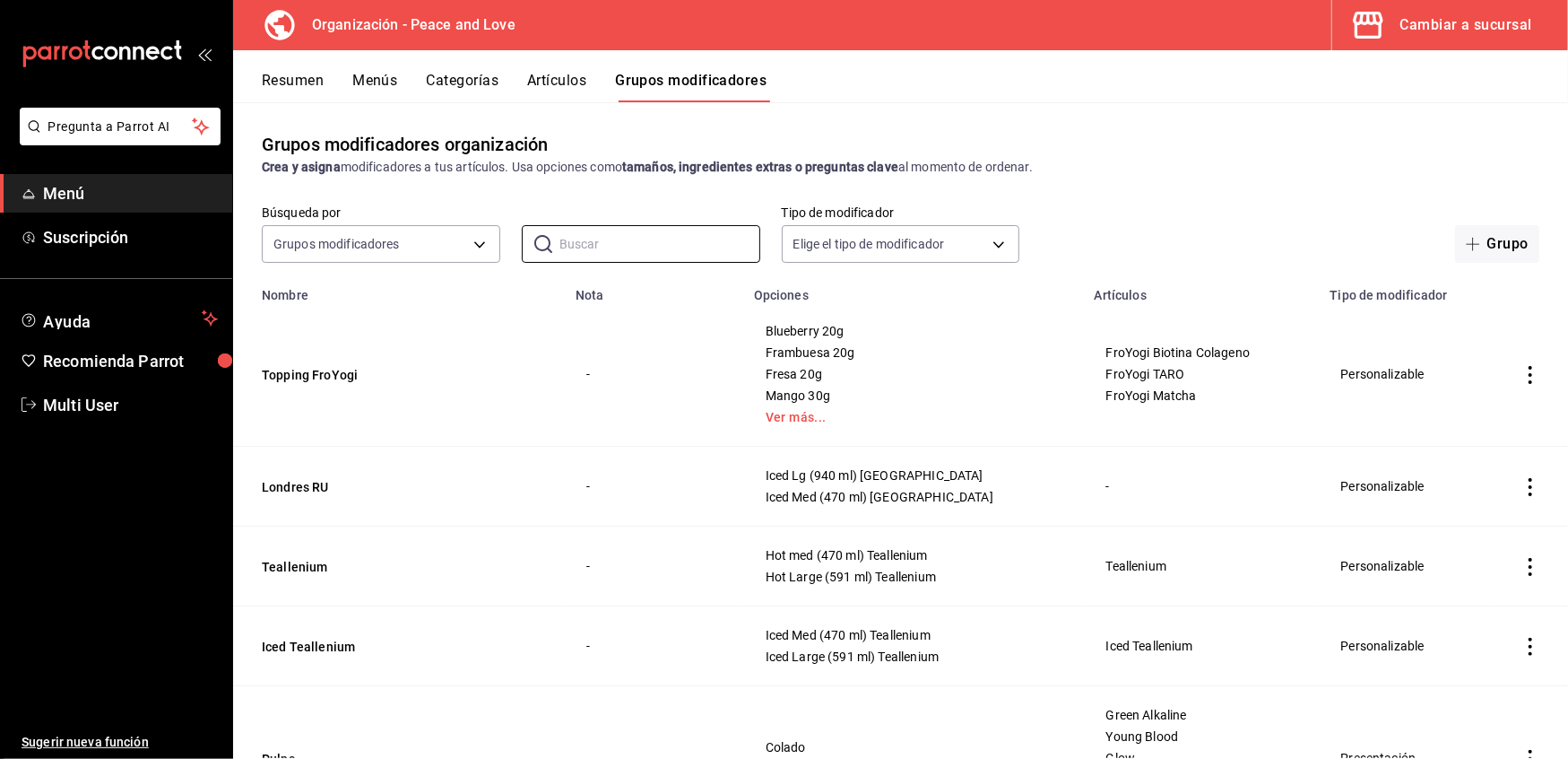
click at [557, 75] on button "Artículos" at bounding box center [557, 86] width 59 height 30
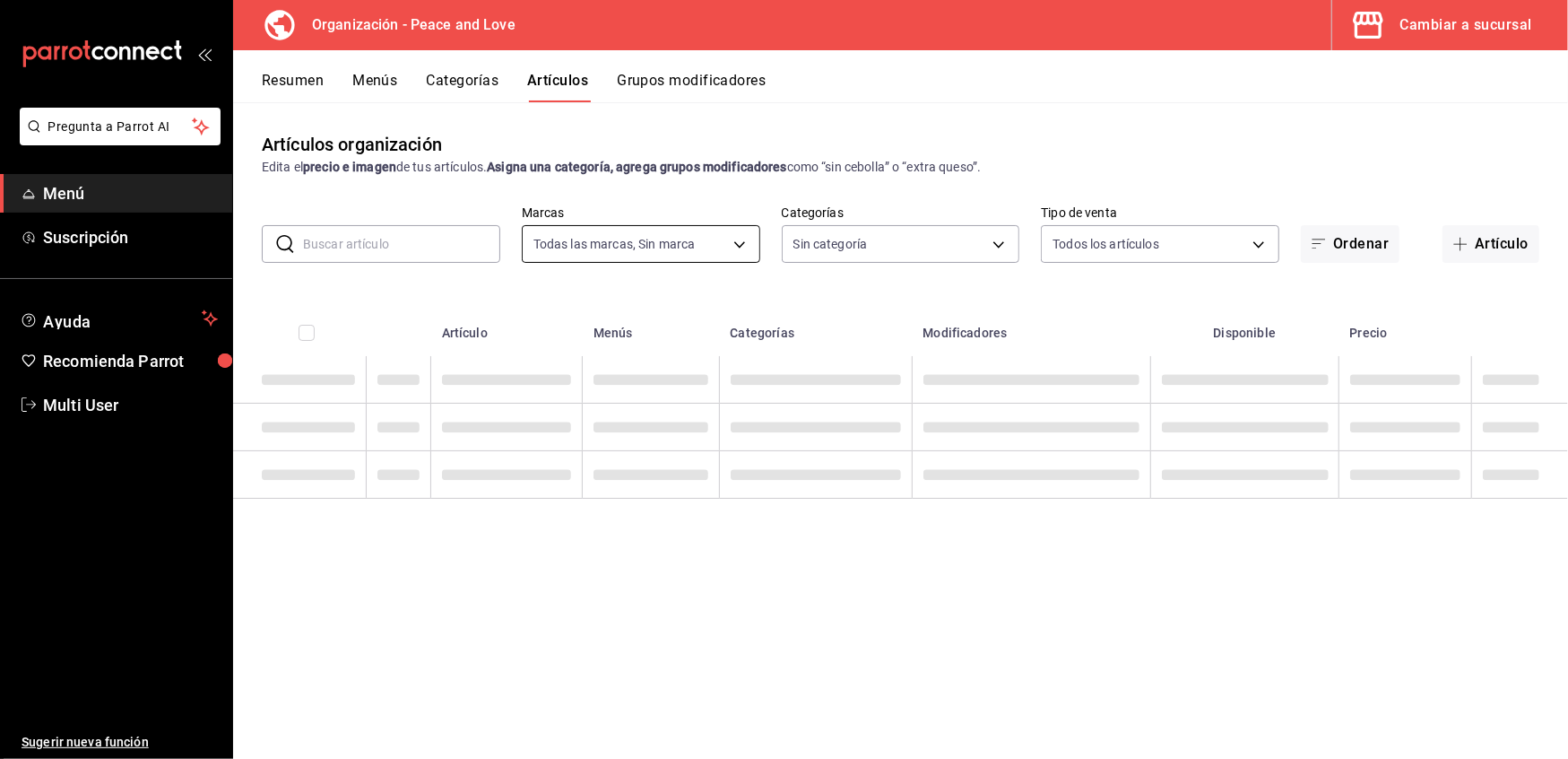
type input "b95d4f55-8390-4aa3-b872-30c8ea5dd563"
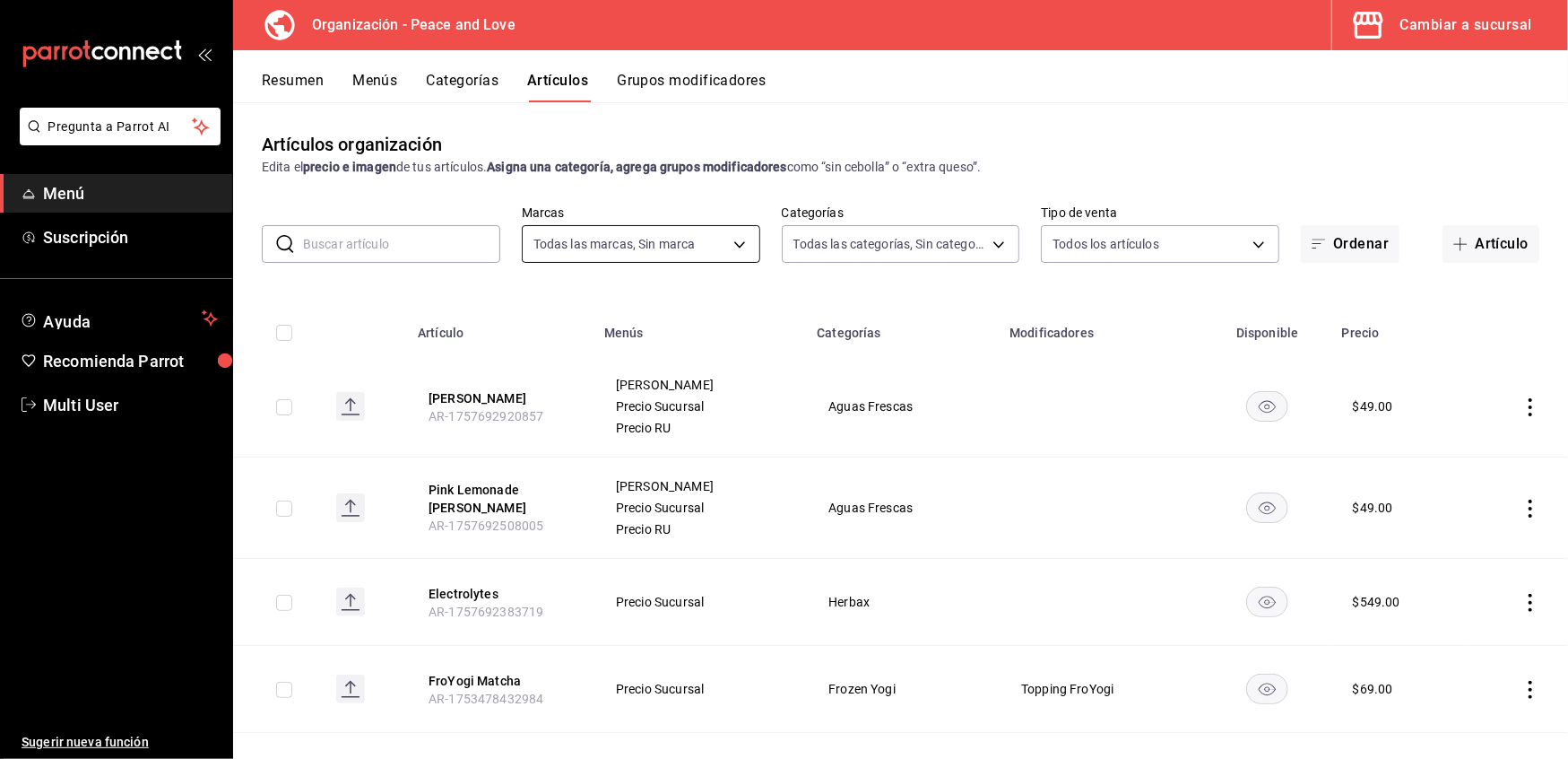
type input "9ea23167-2d5d-4102-9c87-89af9dc5278e,3840b789-b954-49e1-b386-82b604f894c8,a2e0d…"
click at [450, 262] on input "text" at bounding box center [402, 244] width 198 height 36
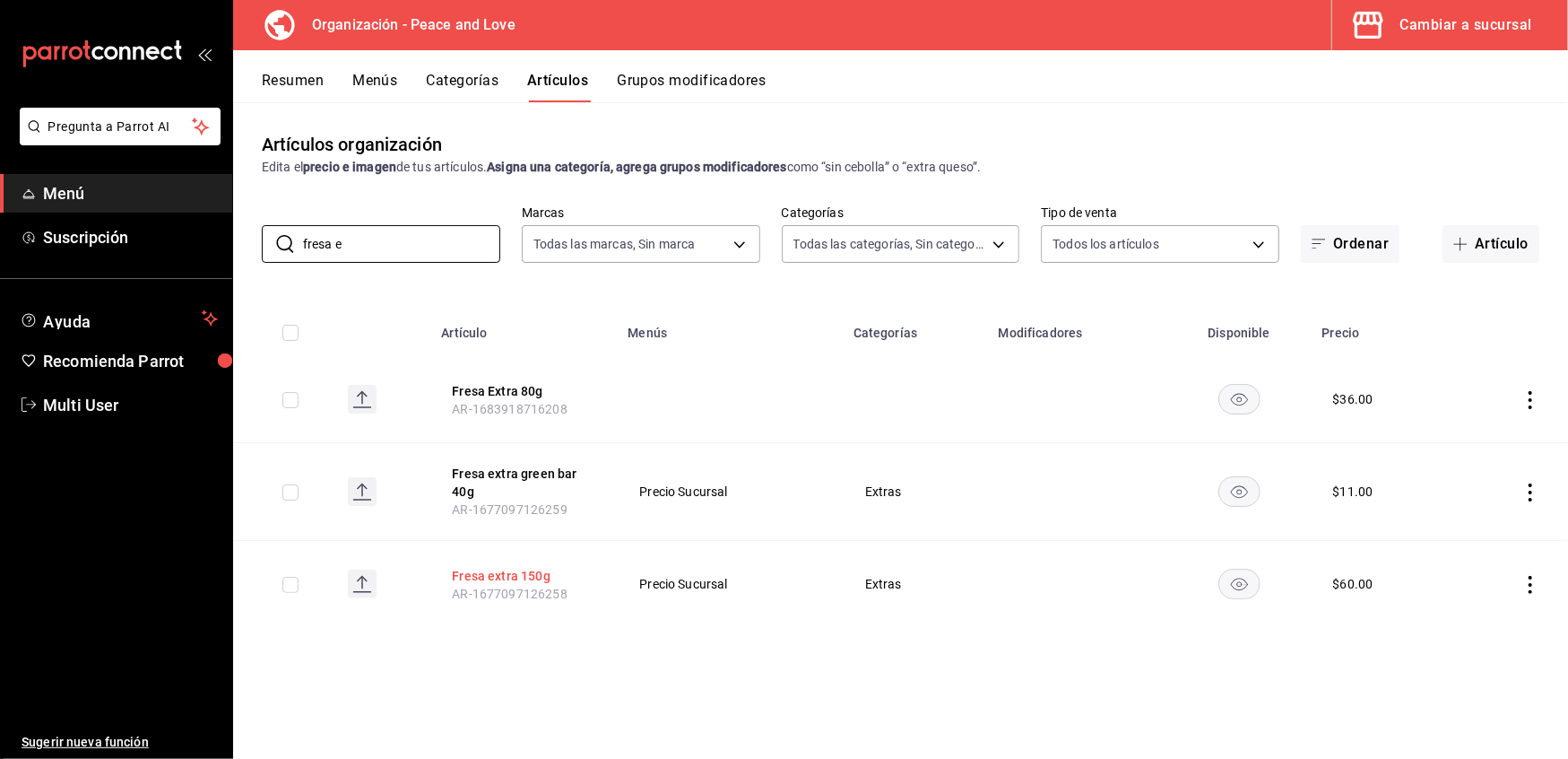
type input "fresa e"
click at [497, 571] on button "Fresa extra 150g" at bounding box center [524, 576] width 144 height 18
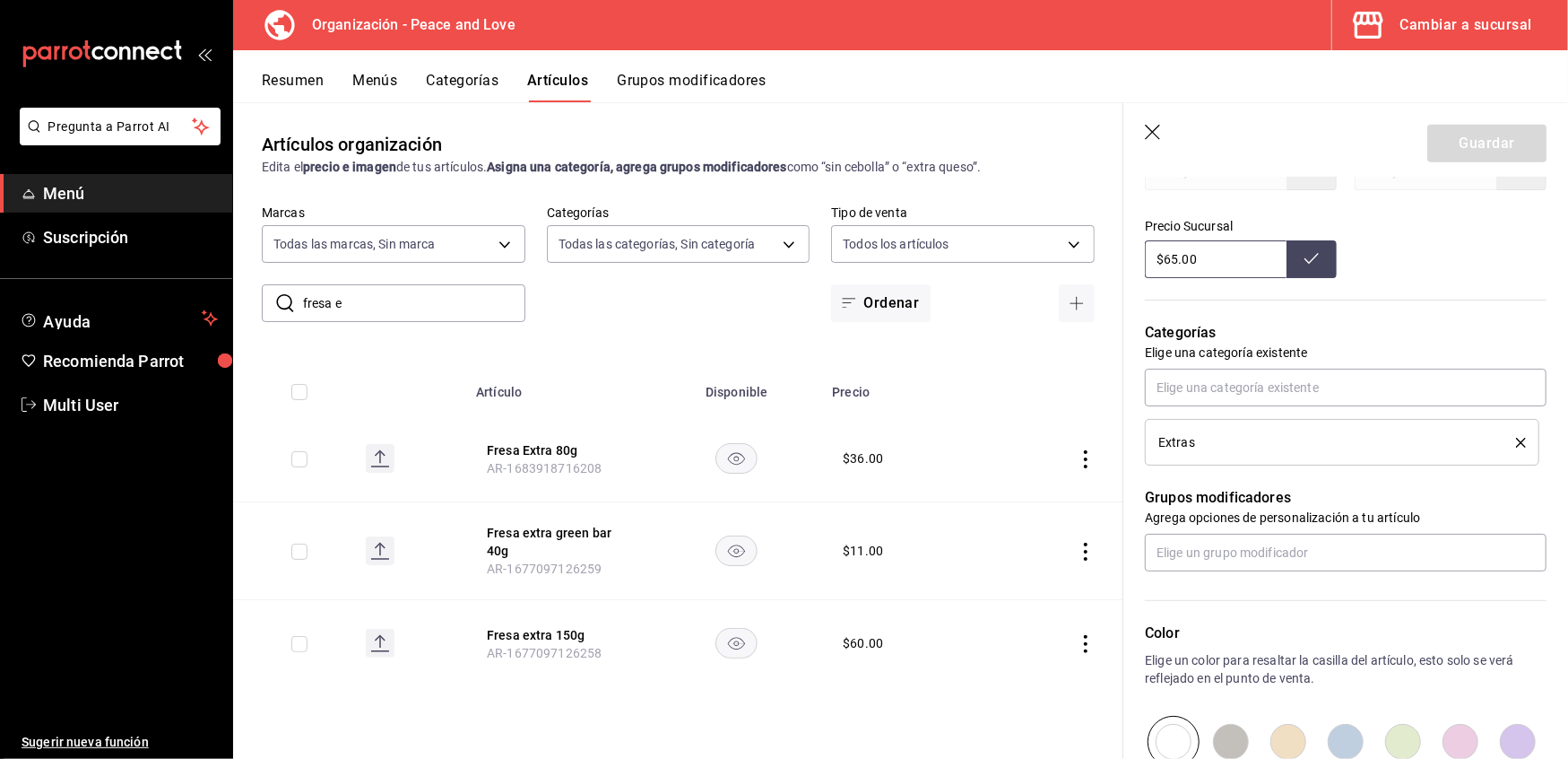
scroll to position [700, 0]
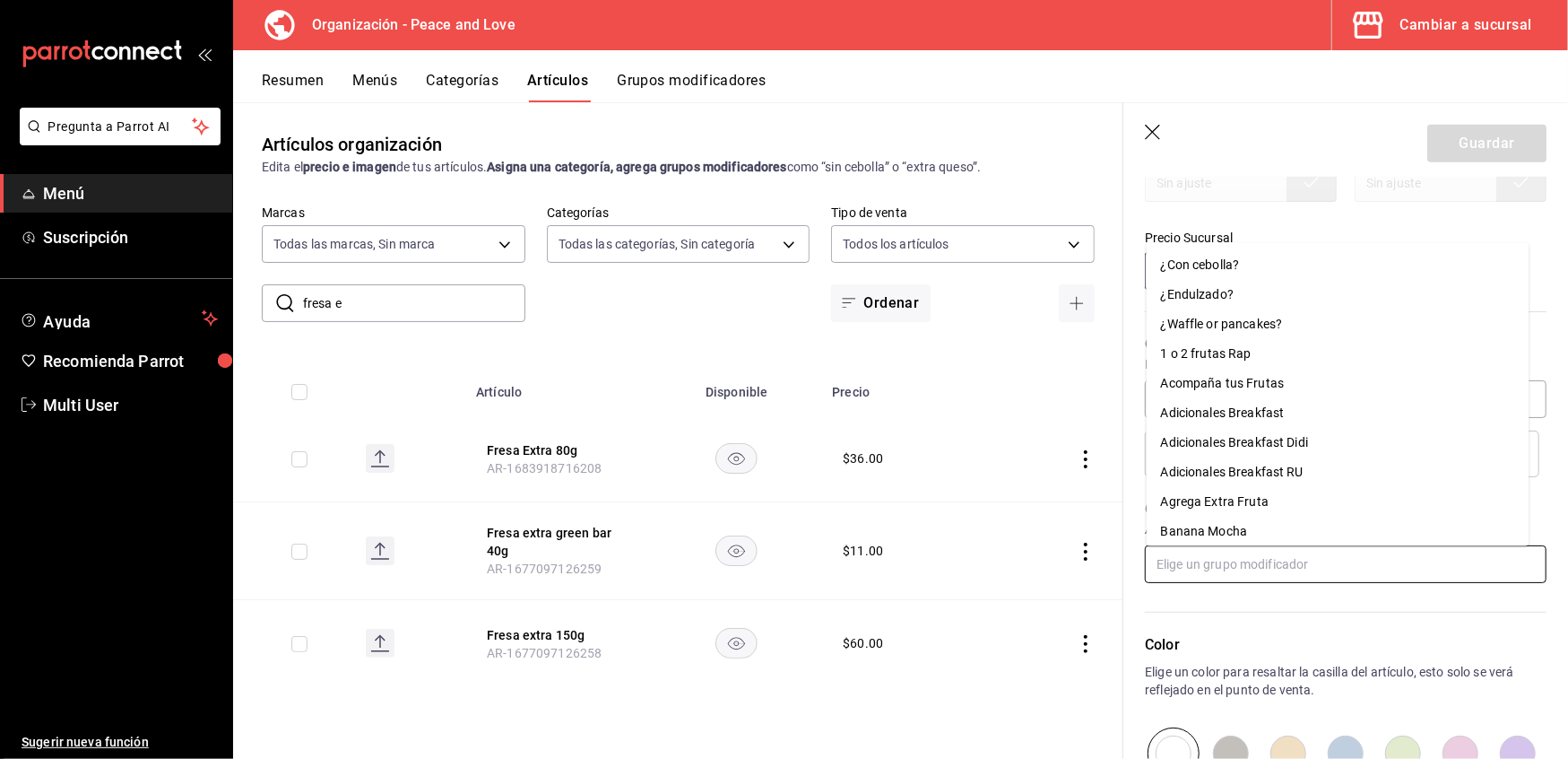
click at [1465, 569] on input "text" at bounding box center [1346, 564] width 402 height 38
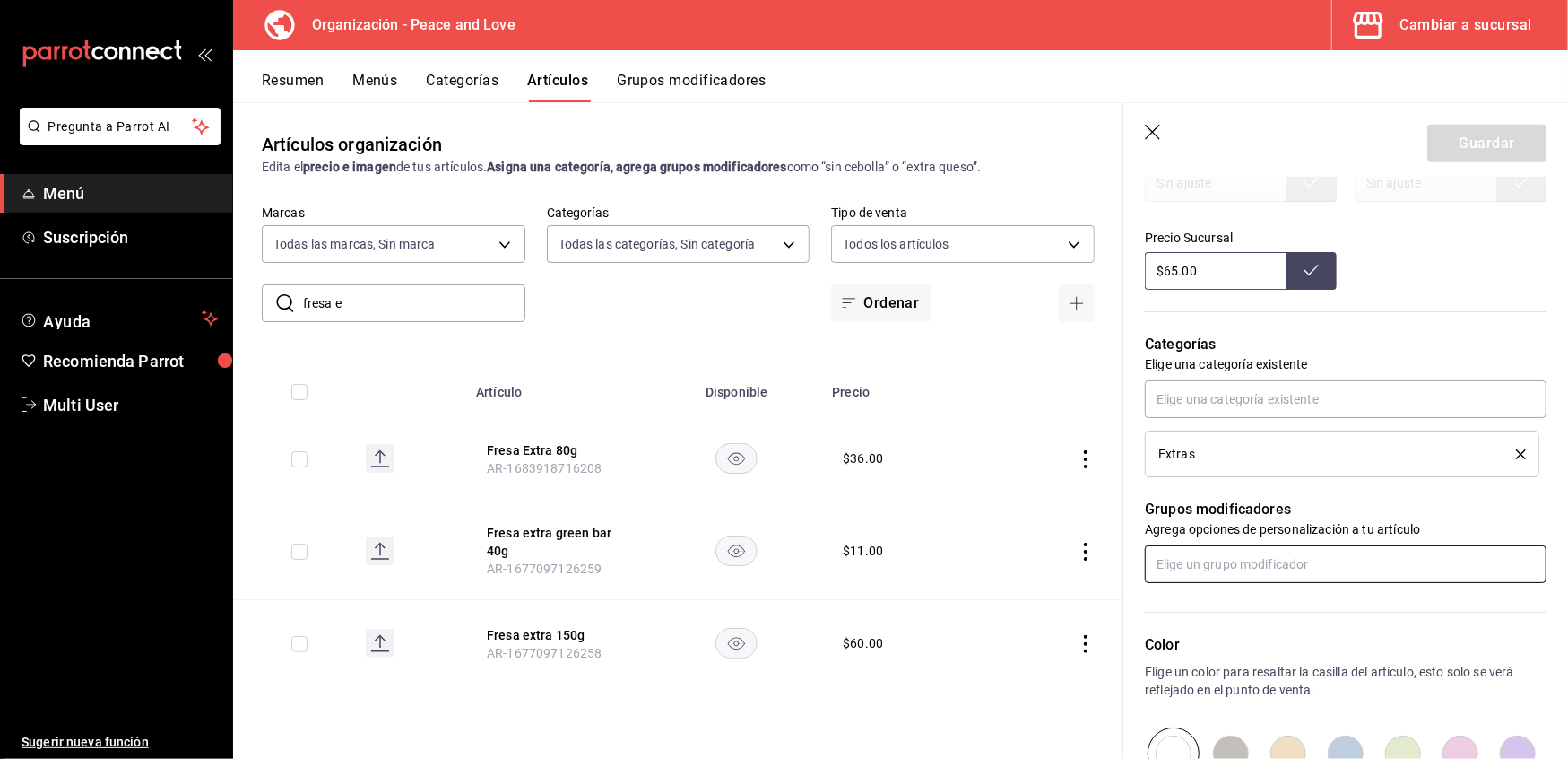
click at [1465, 569] on input "text" at bounding box center [1346, 564] width 402 height 38
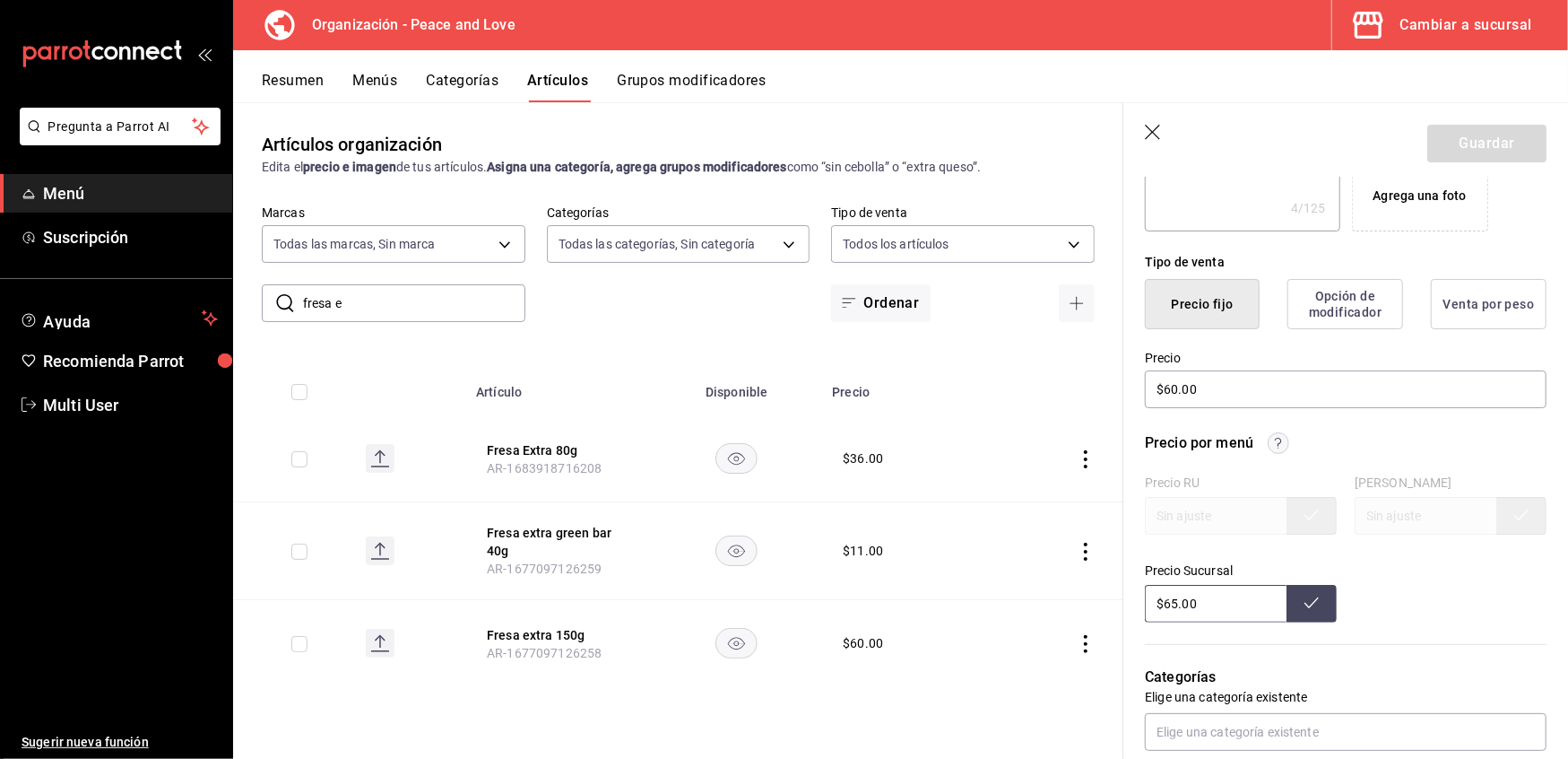
scroll to position [305, 0]
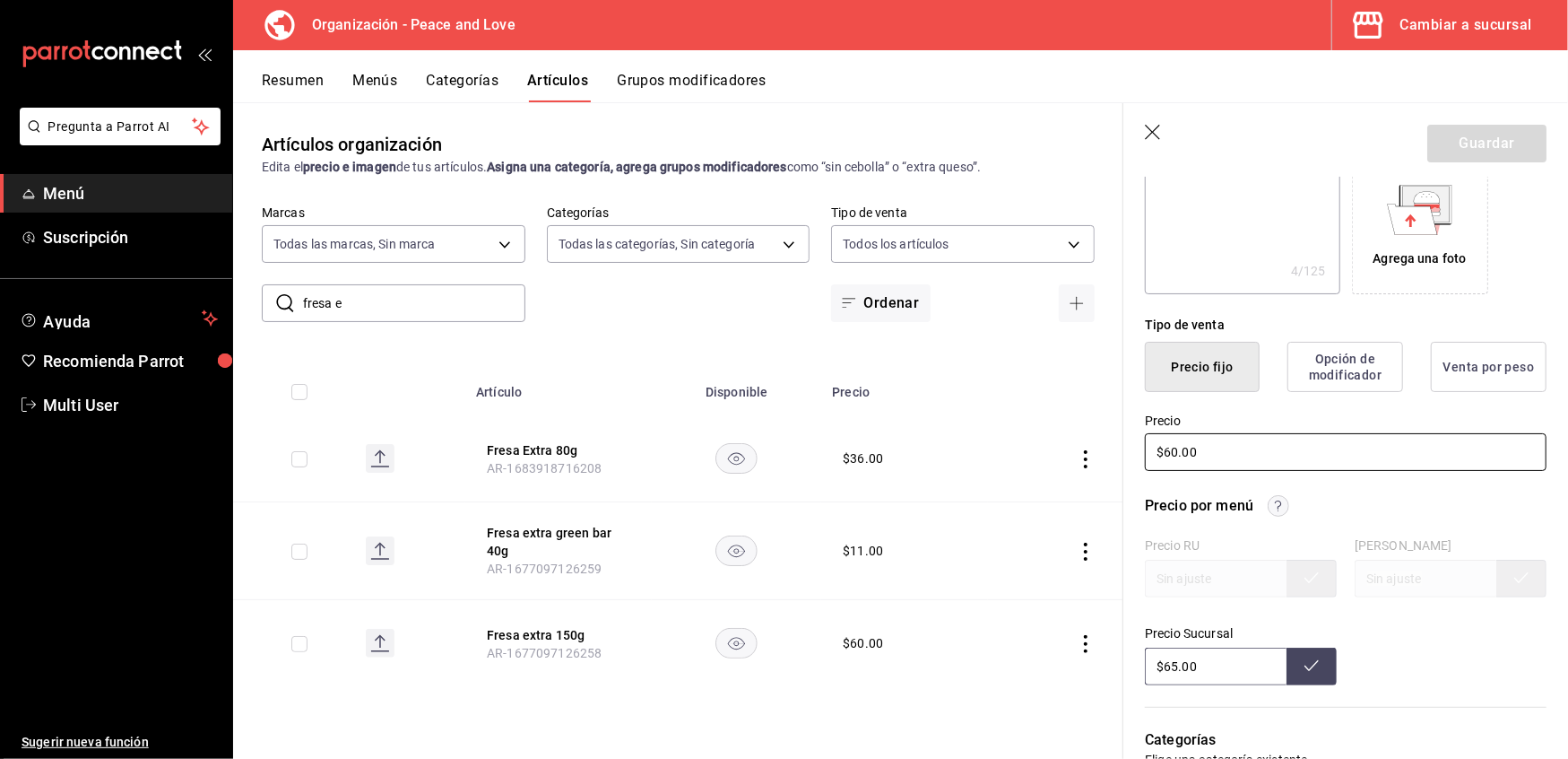
drag, startPoint x: 1281, startPoint y: 460, endPoint x: 875, endPoint y: 417, distance: 408.3
click at [875, 417] on main "Artículos organización Edita el precio e imagen de tus artículos. Asigna una ca…" at bounding box center [901, 430] width 1336 height 656
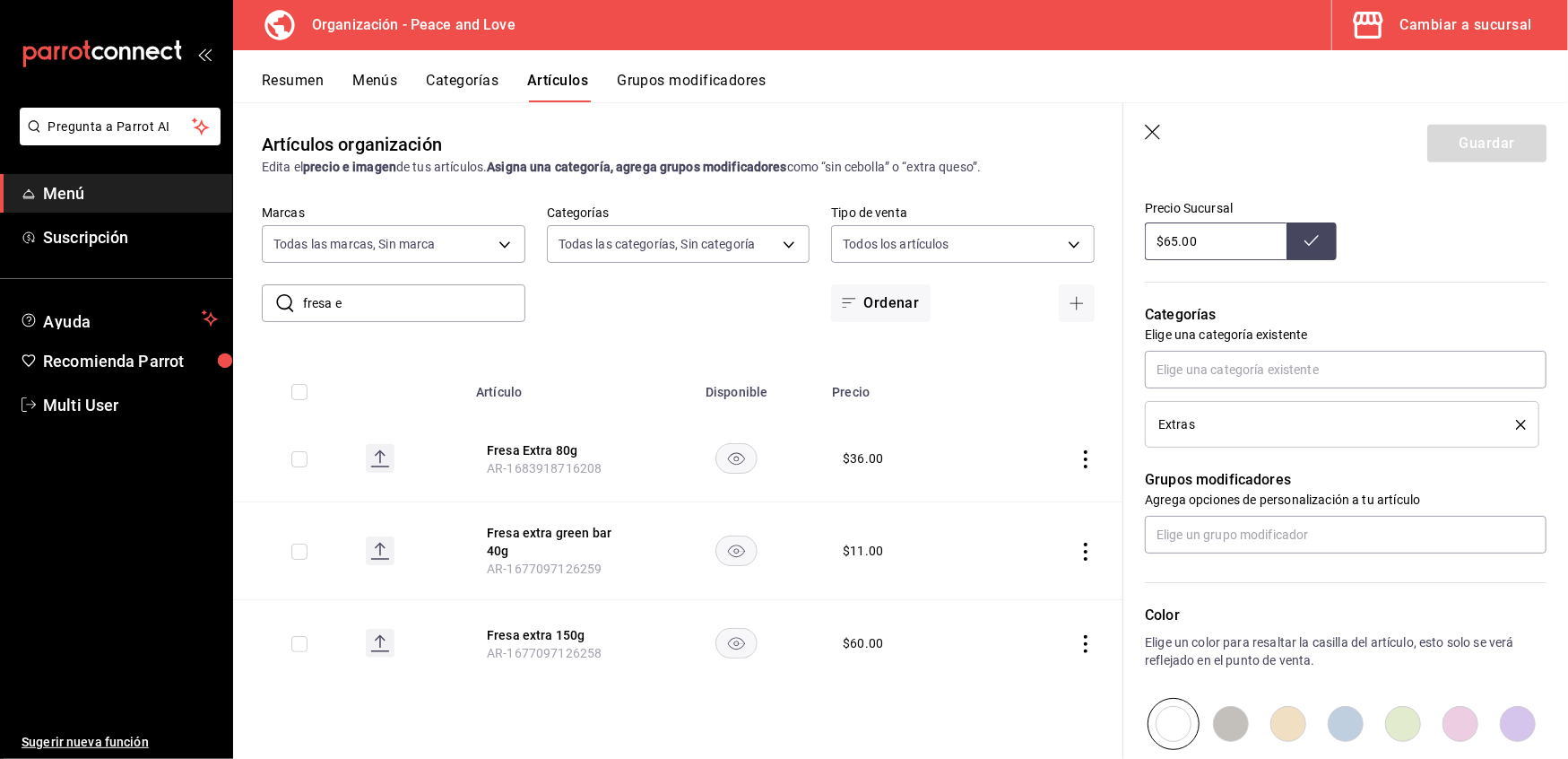
scroll to position [729, 0]
click at [528, 709] on div "Artículos organización Edita el precio e imagen de tus artículos. Asigna una ca…" at bounding box center [678, 430] width 891 height 656
click at [543, 463] on span "AR-1683918716208" at bounding box center [544, 469] width 114 height 15
click at [543, 452] on button "Fresa Extra 80g" at bounding box center [558, 450] width 144 height 18
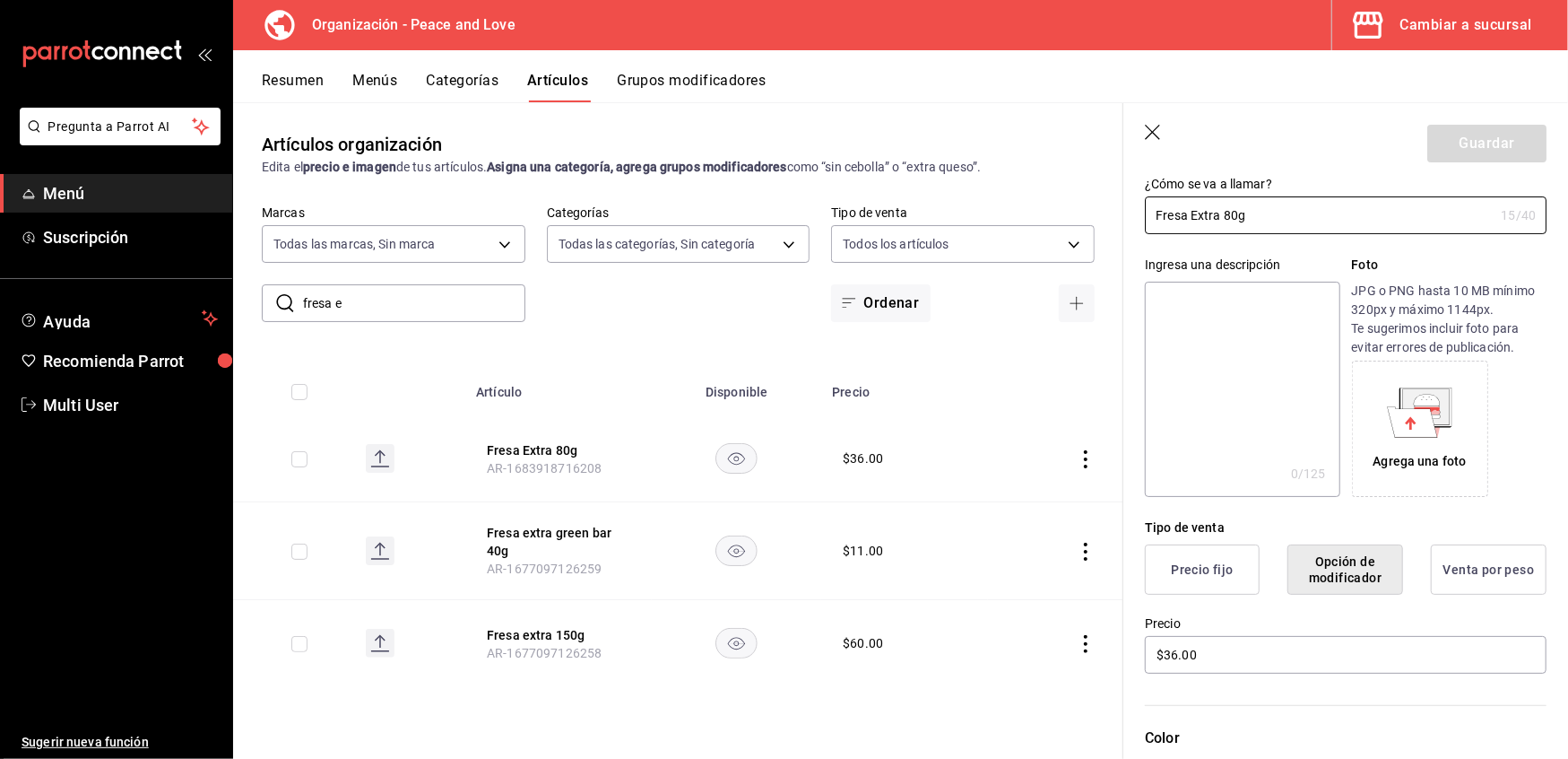
scroll to position [441, 0]
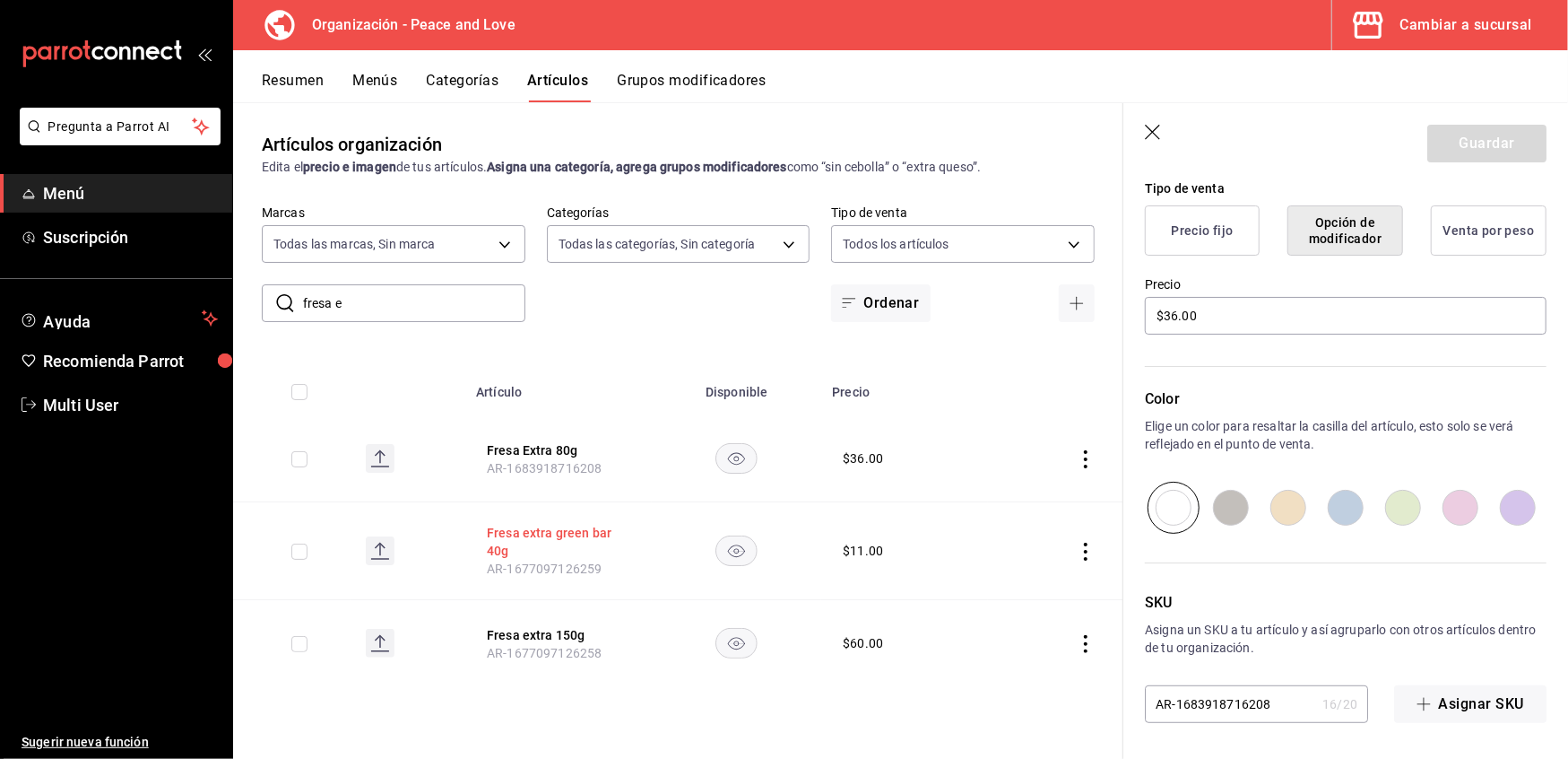
click at [538, 537] on button "Fresa extra green bar 40g" at bounding box center [558, 541] width 144 height 36
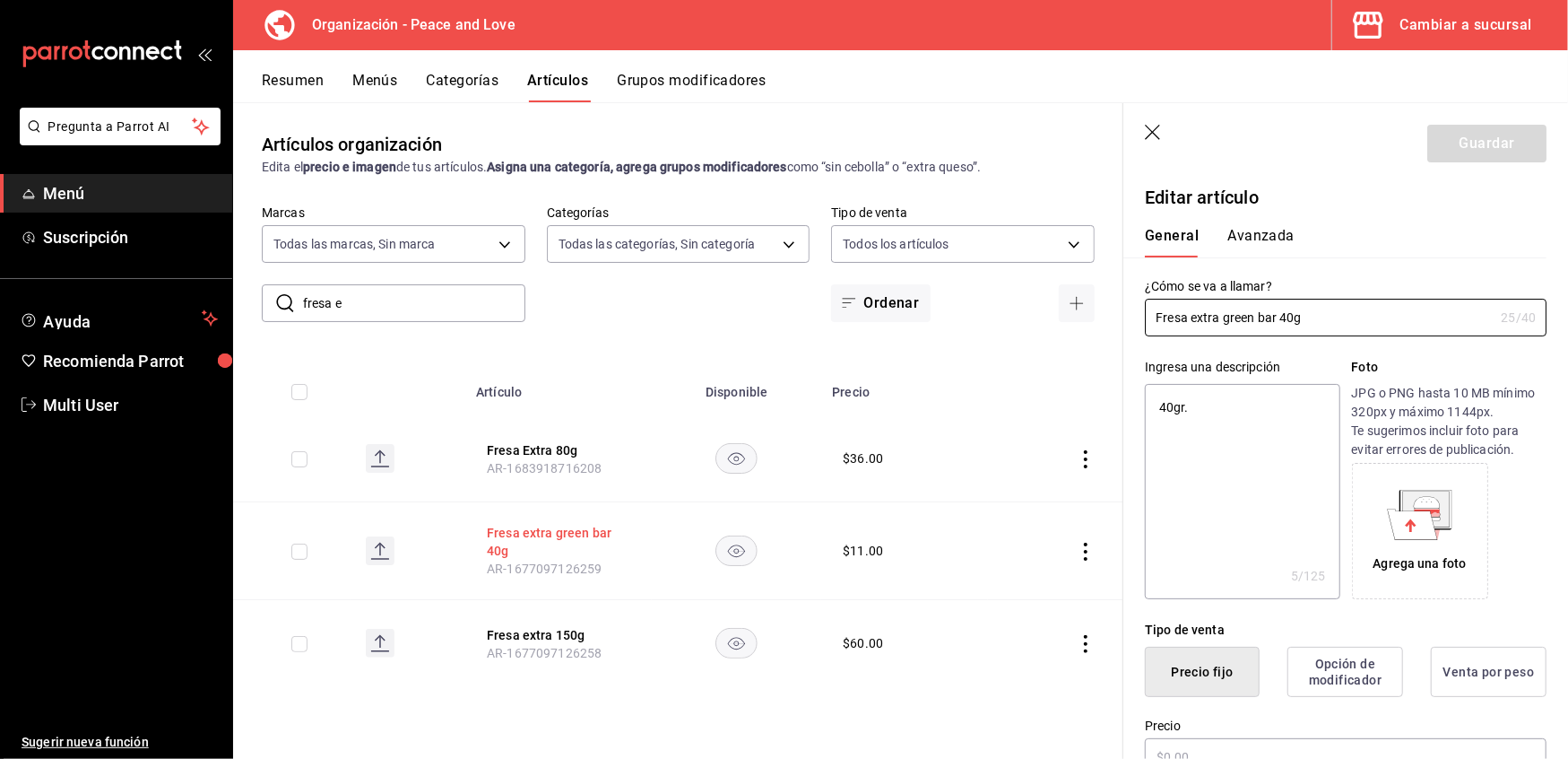
type textarea "x"
type input "$11.00"
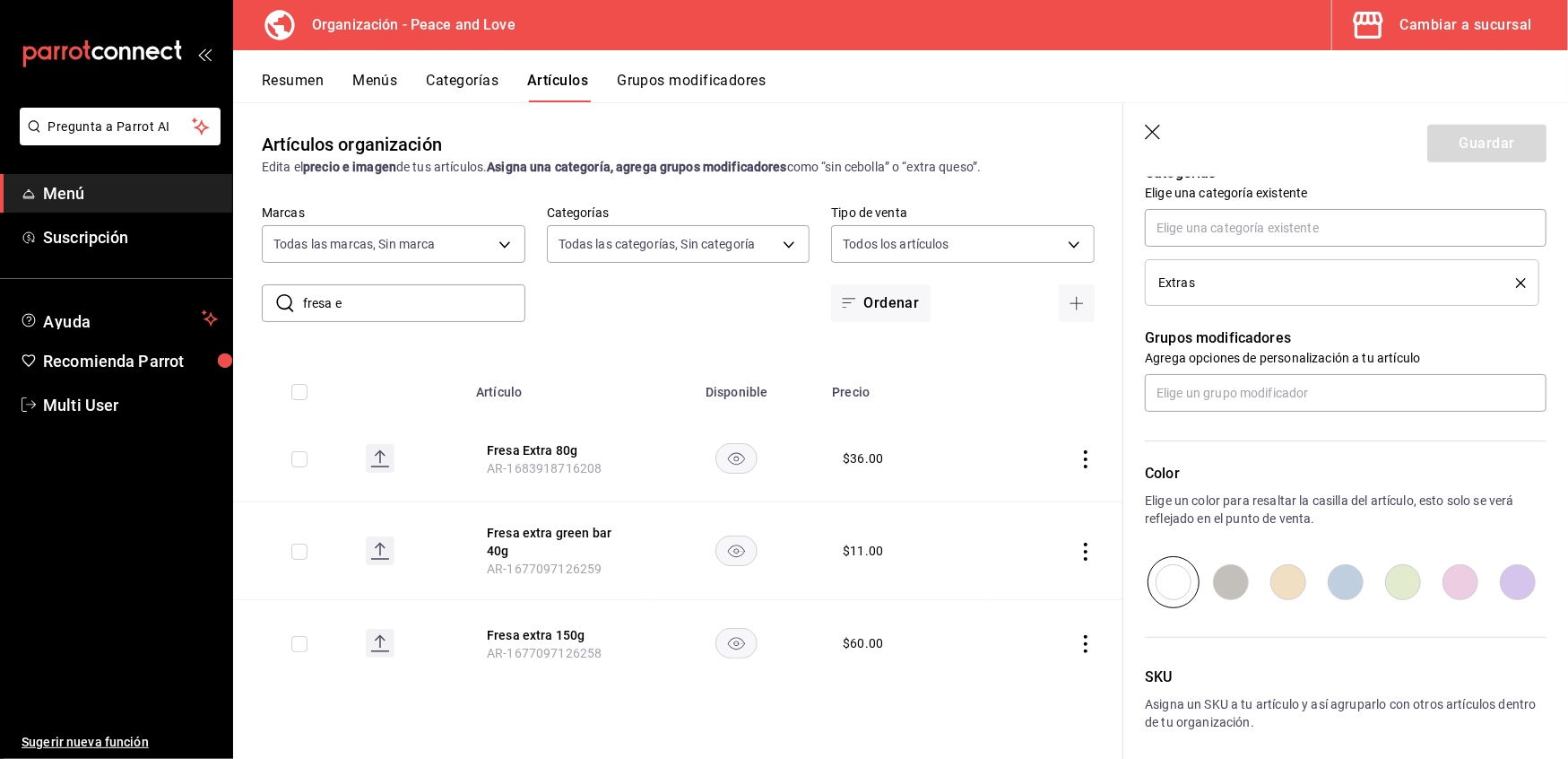
scroll to position [947, 0]
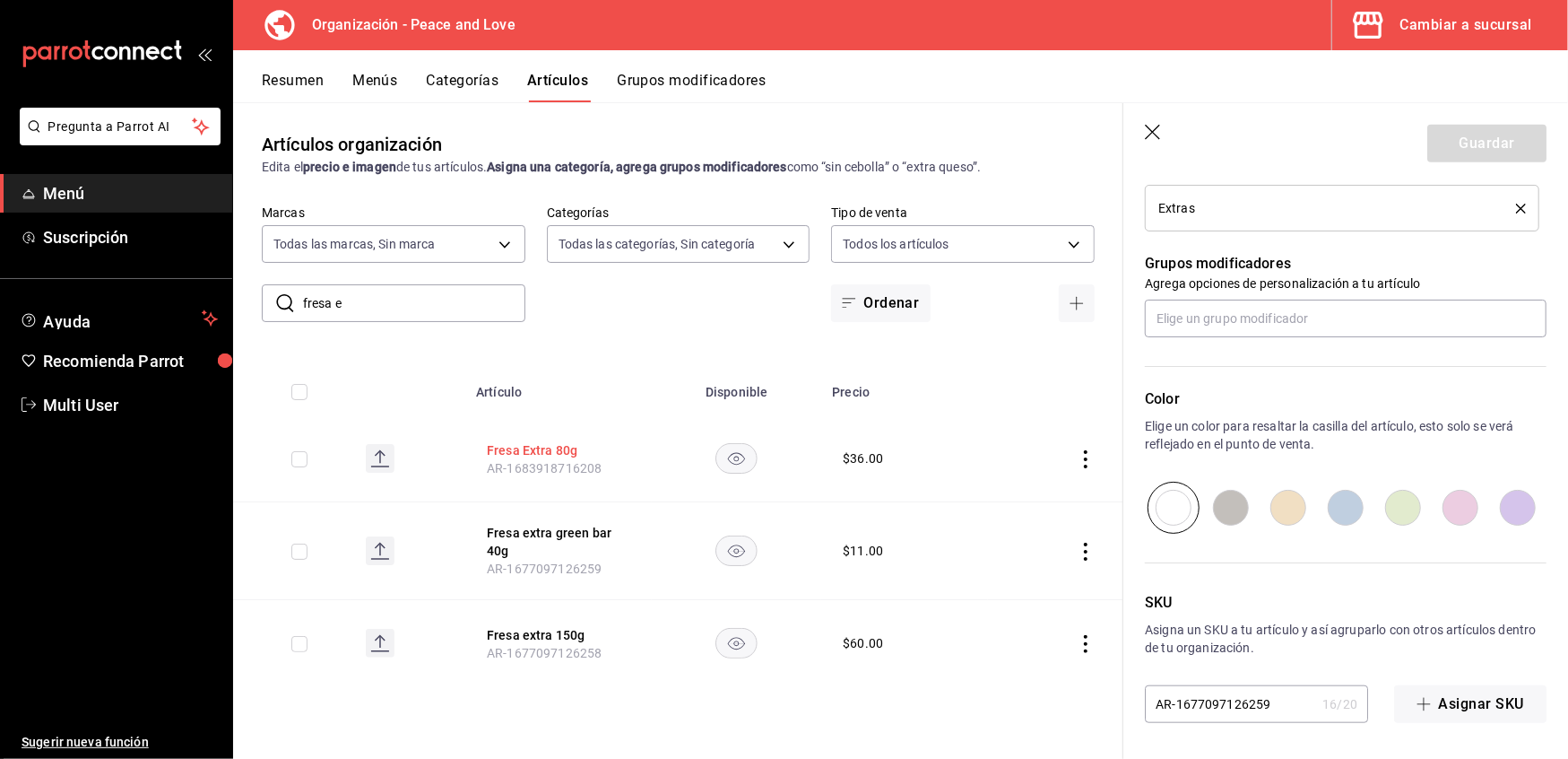
click at [539, 446] on button "Fresa Extra 80g" at bounding box center [558, 450] width 144 height 18
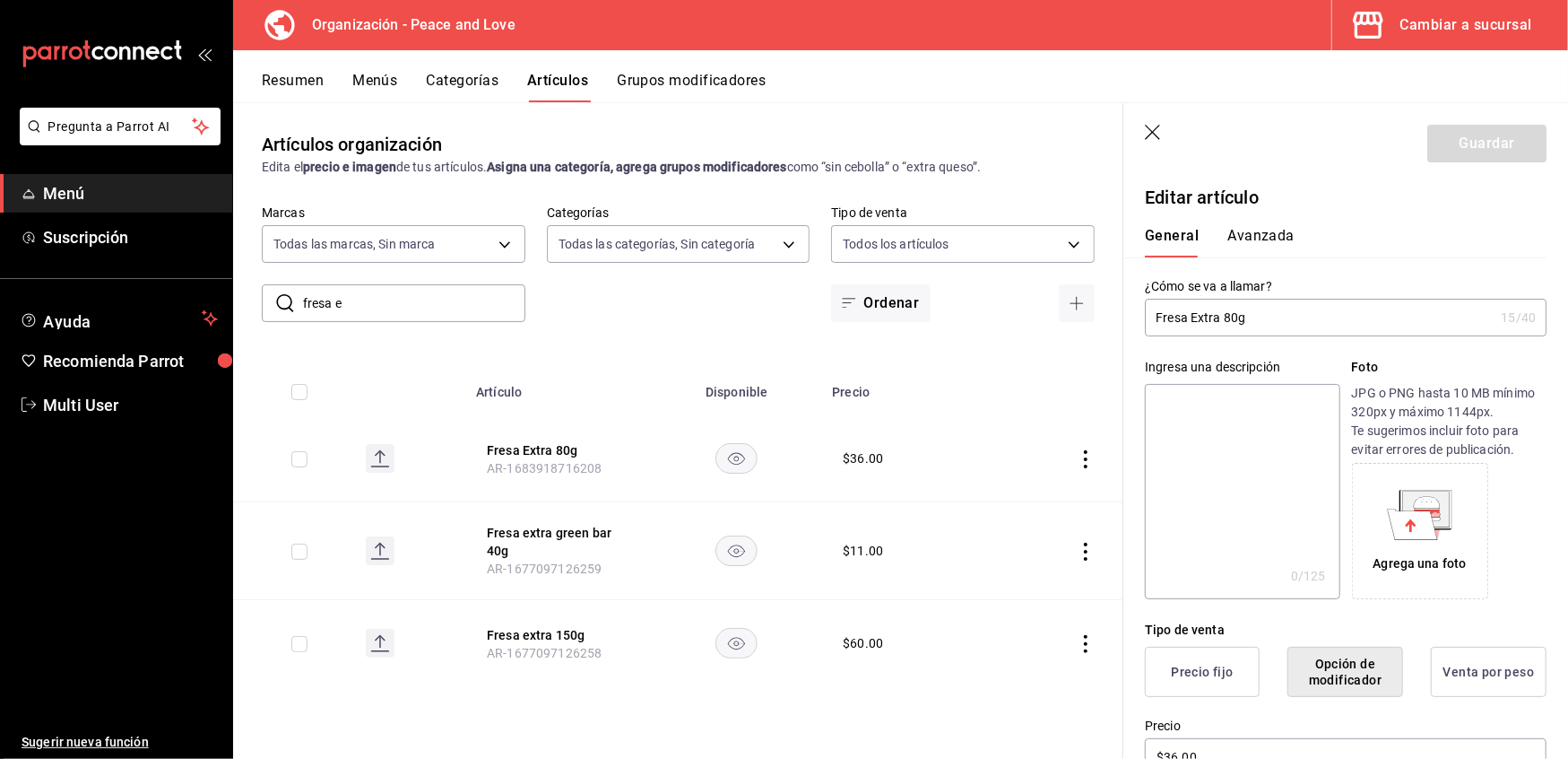
click at [1228, 309] on input "Fresa Extra 80g" at bounding box center [1319, 317] width 349 height 36
type input "Fresa Extra 50g"
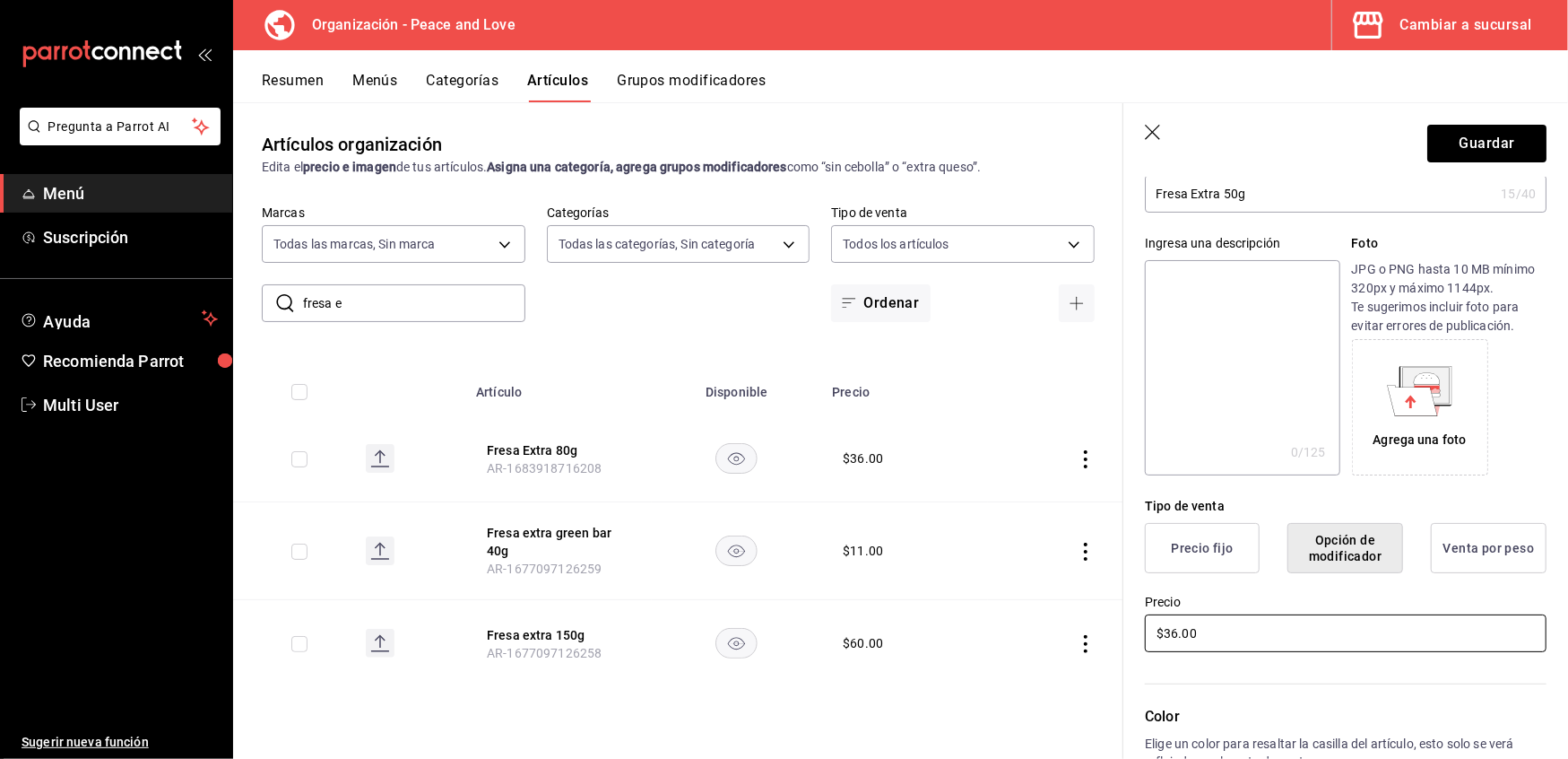
drag, startPoint x: 1245, startPoint y: 629, endPoint x: 954, endPoint y: 647, distance: 291.6
click at [954, 647] on main "Artículos organización Edita el precio e imagen de tus artículos. Asigna una ca…" at bounding box center [901, 430] width 1336 height 656
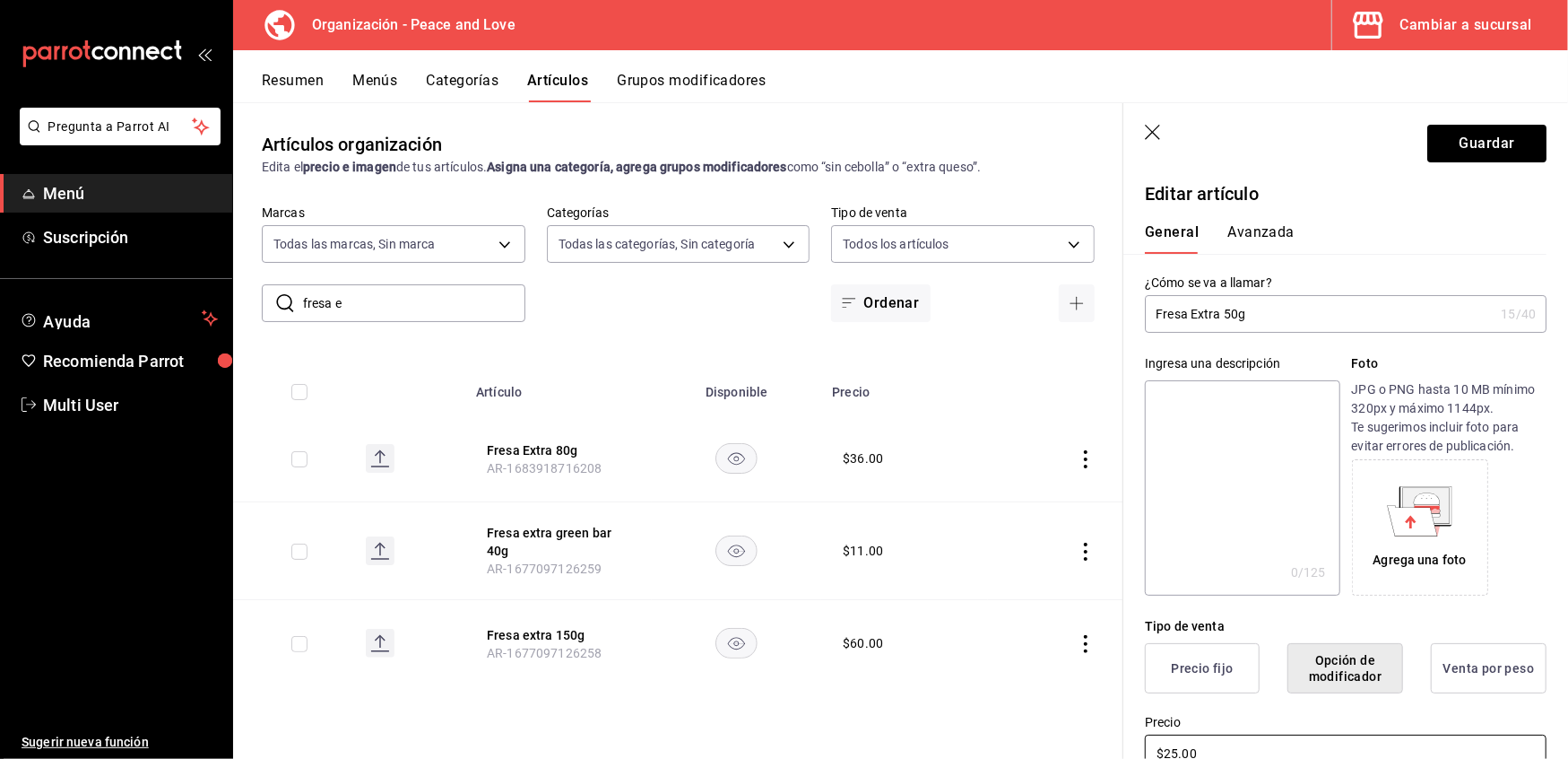
scroll to position [0, 0]
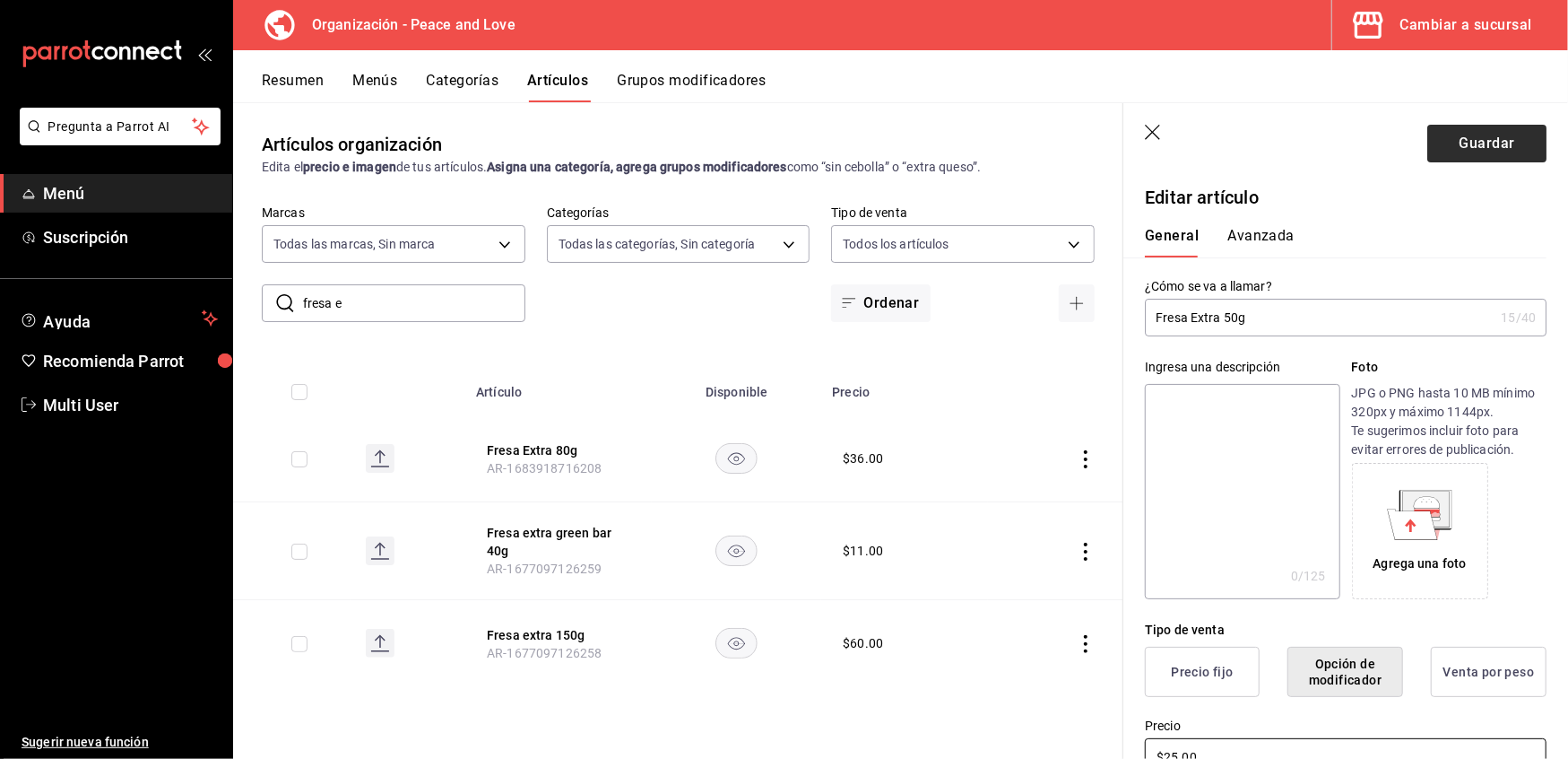
type input "$25.00"
click at [1461, 146] on button "Guardar" at bounding box center [1487, 143] width 119 height 38
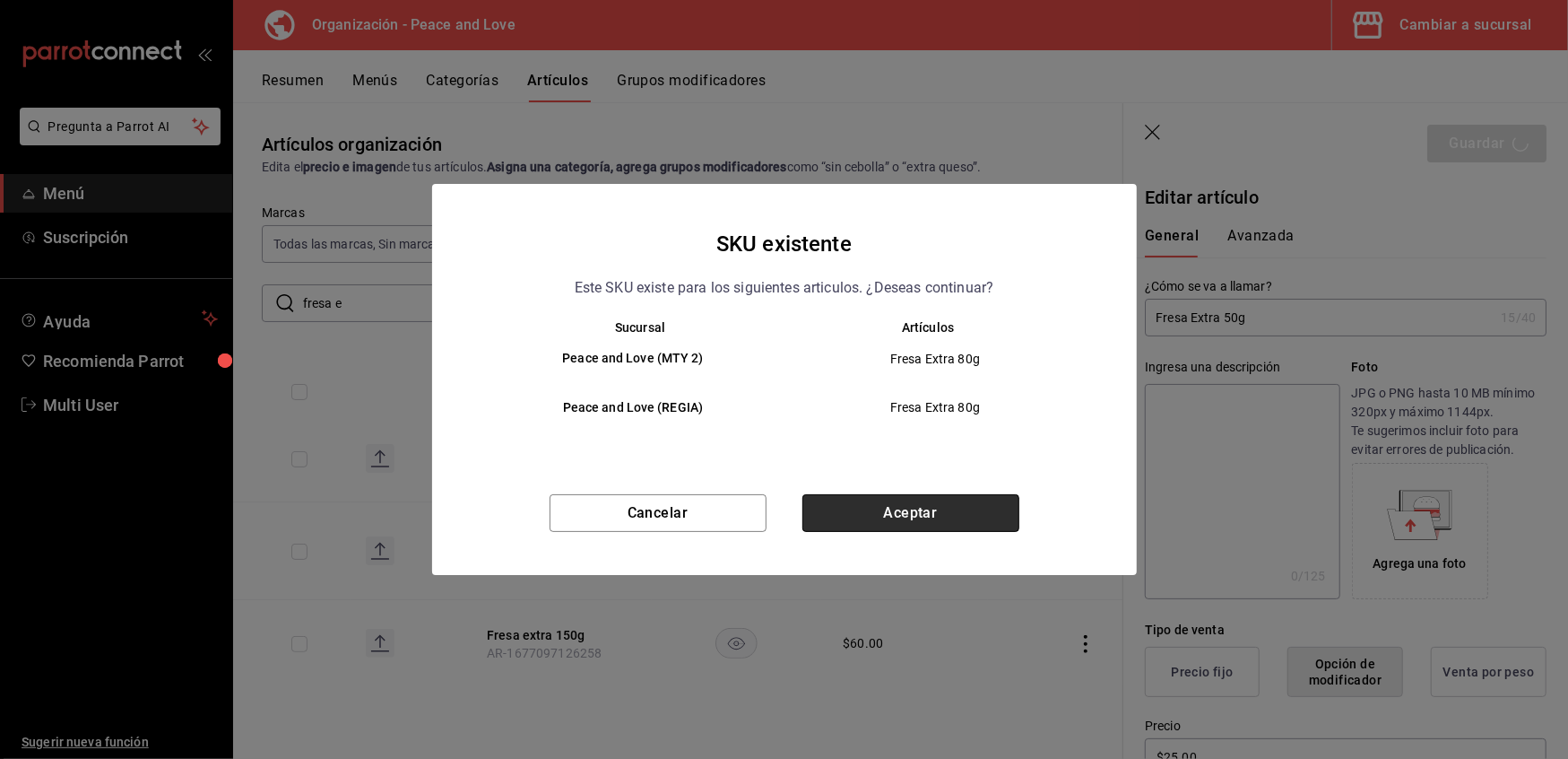
click at [884, 517] on button "Aceptar" at bounding box center [911, 513] width 217 height 38
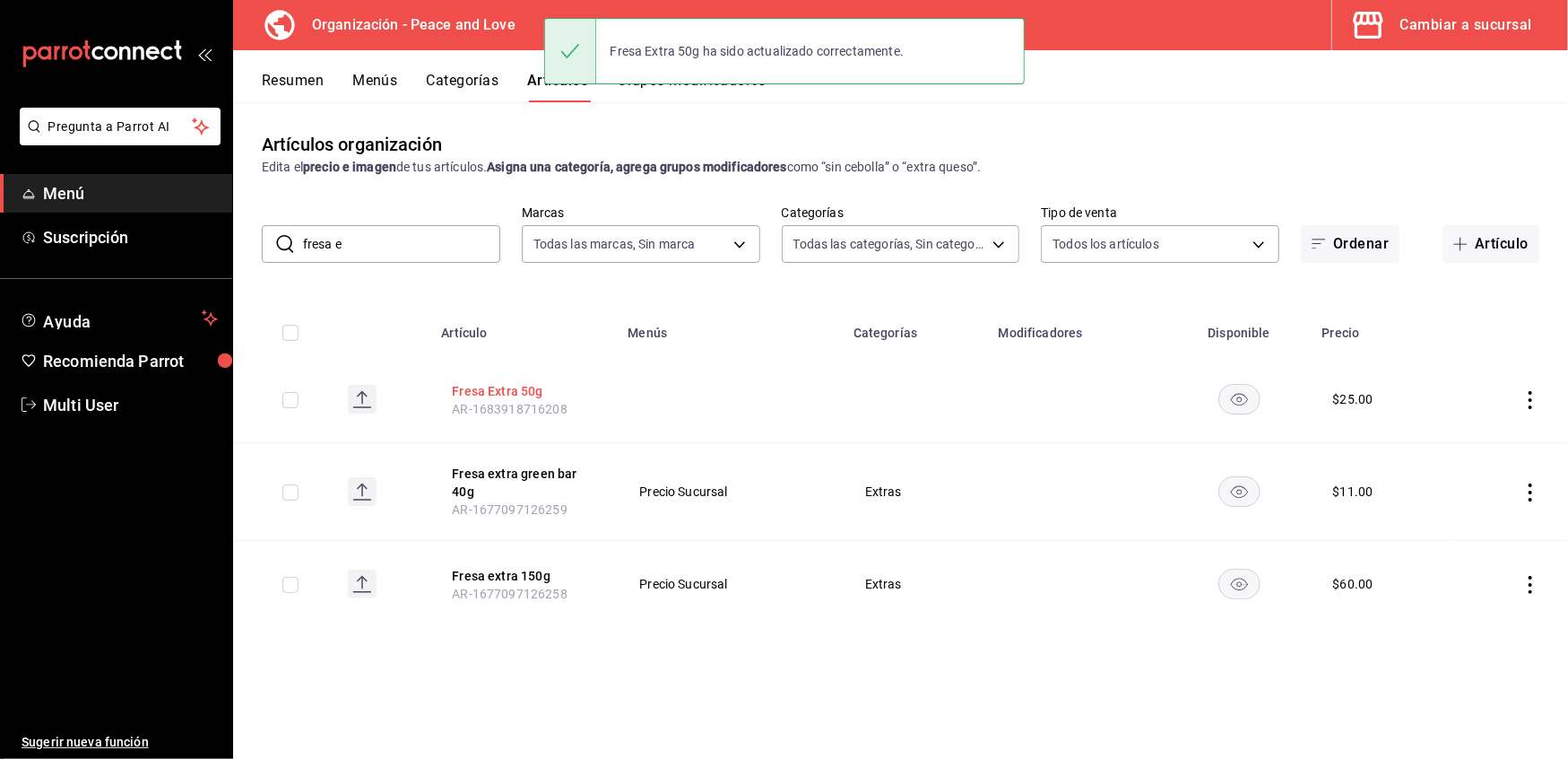
click at [513, 396] on button "Fresa Extra 50g" at bounding box center [524, 391] width 144 height 18
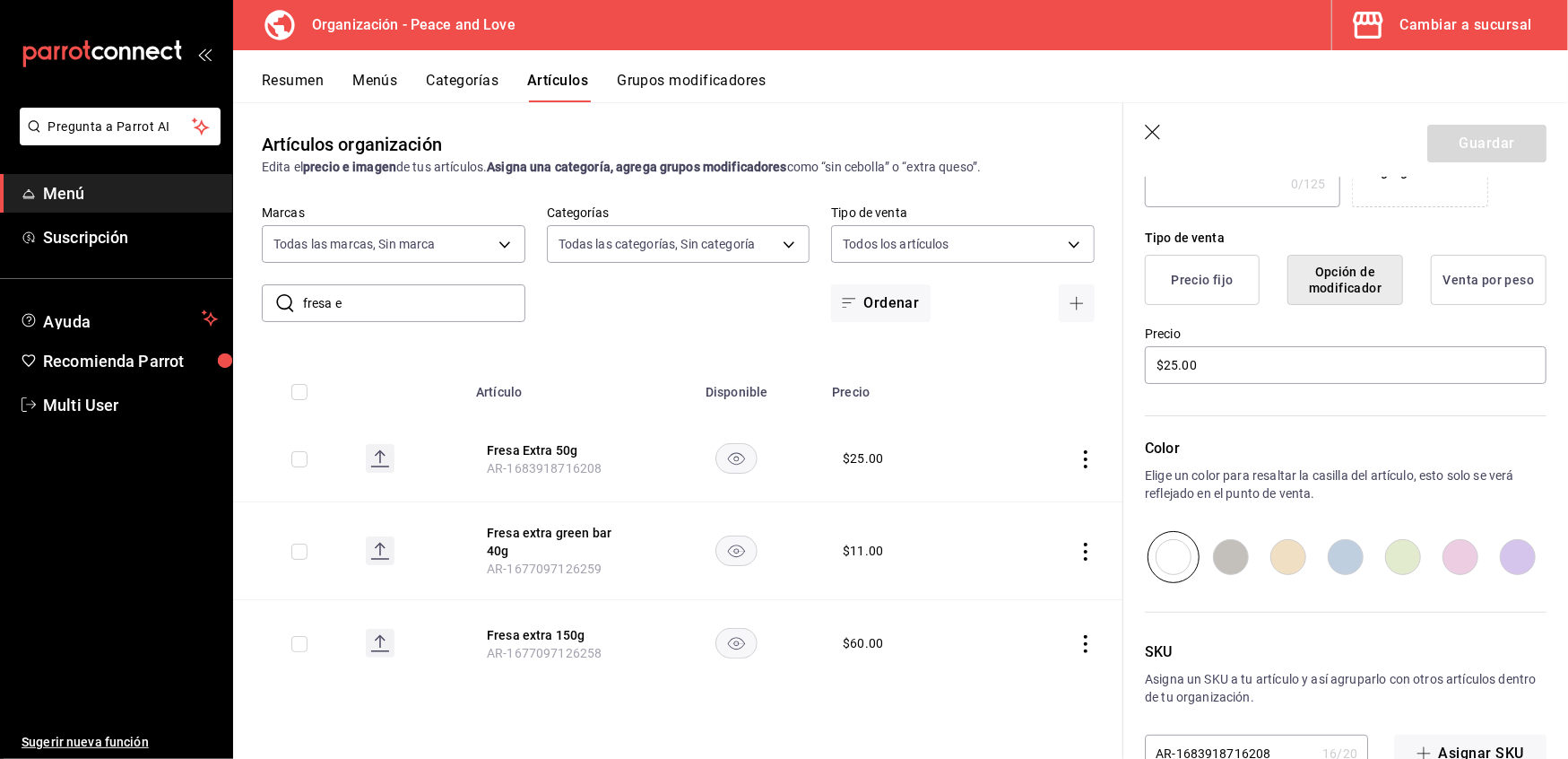
scroll to position [441, 0]
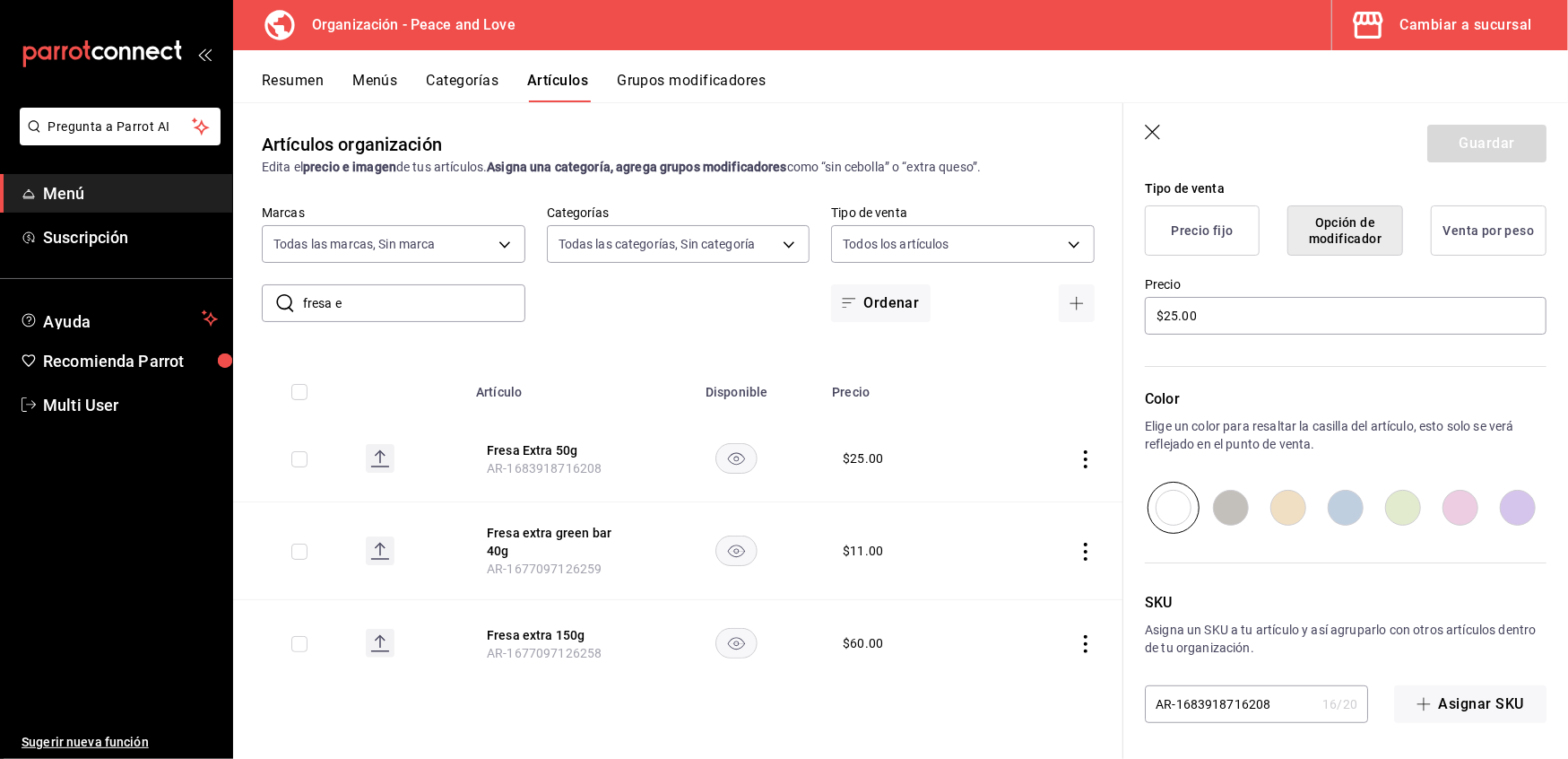
click at [617, 697] on div "Artículos organización Edita el precio e imagen de tus artículos. Asigna una ca…" at bounding box center [678, 430] width 891 height 656
click at [539, 635] on button "Fresa extra 150g" at bounding box center [558, 635] width 144 height 18
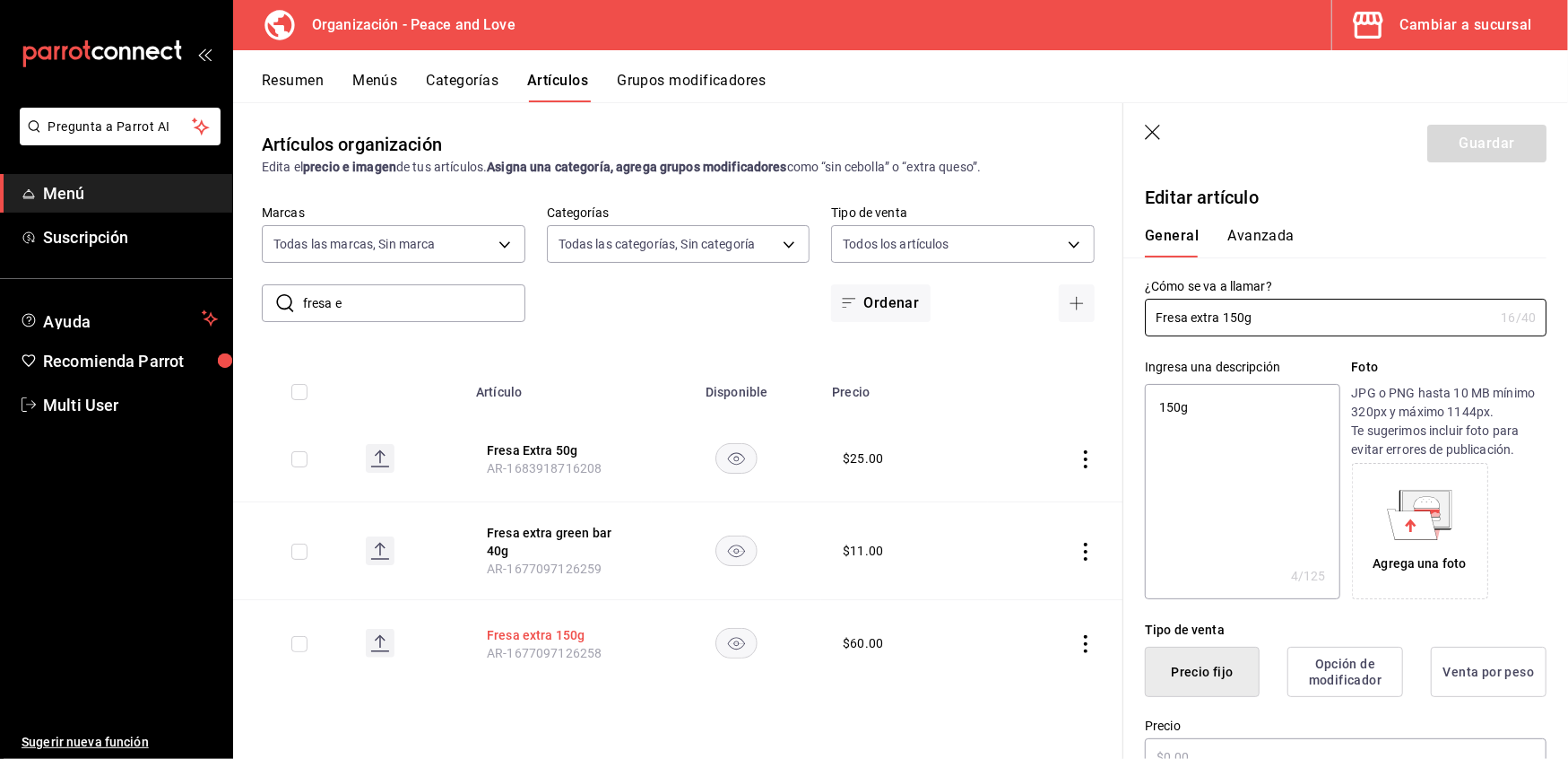
type textarea "x"
type input "$60.00"
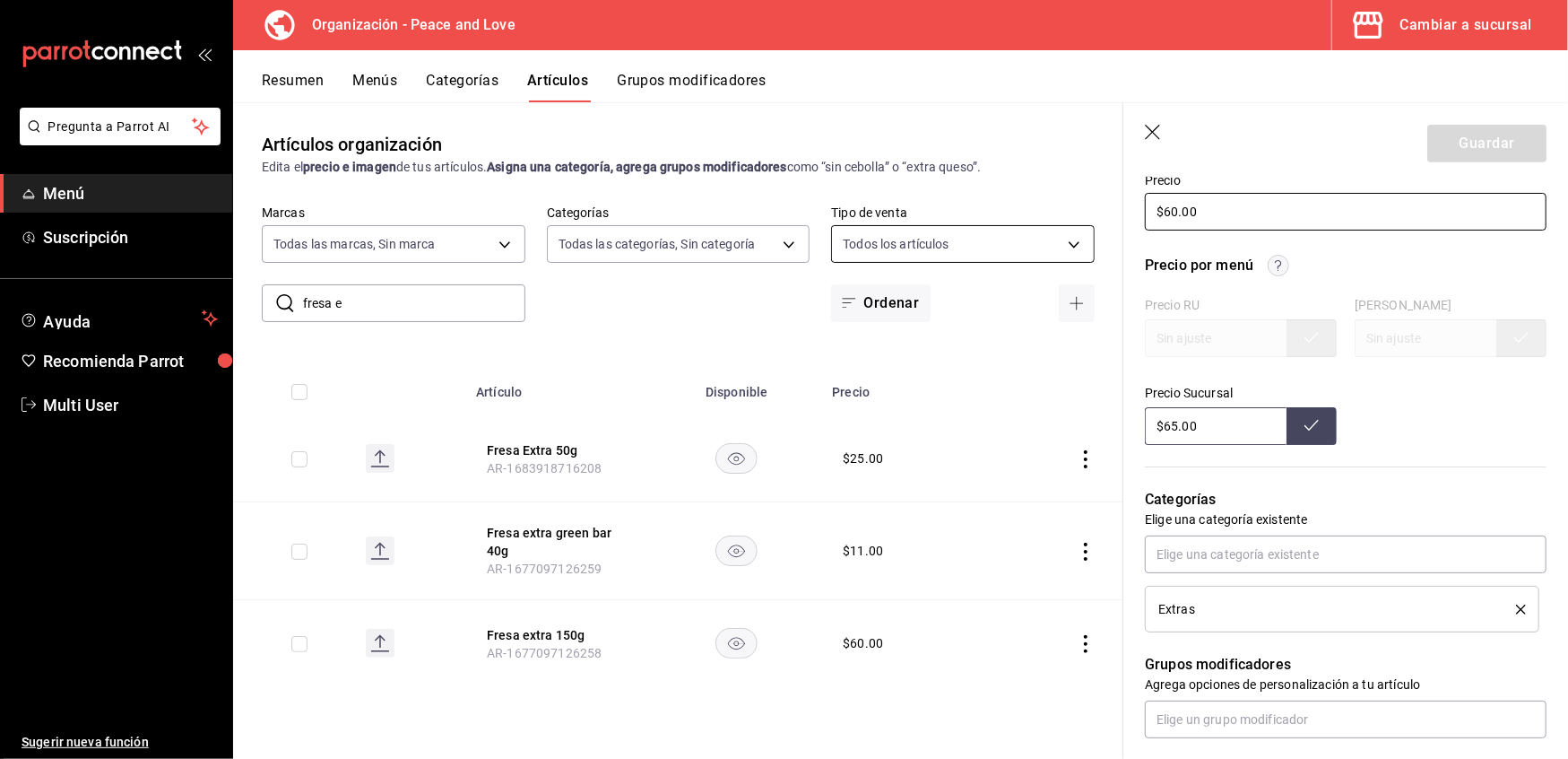
drag, startPoint x: 1213, startPoint y: 208, endPoint x: 898, endPoint y: 237, distance: 316.3
click at [898, 237] on main "Artículos organización Edita el precio e imagen de tus artículos. Asigna una ca…" at bounding box center [901, 430] width 1336 height 656
type textarea "x"
type input "$6.00"
type textarea "x"
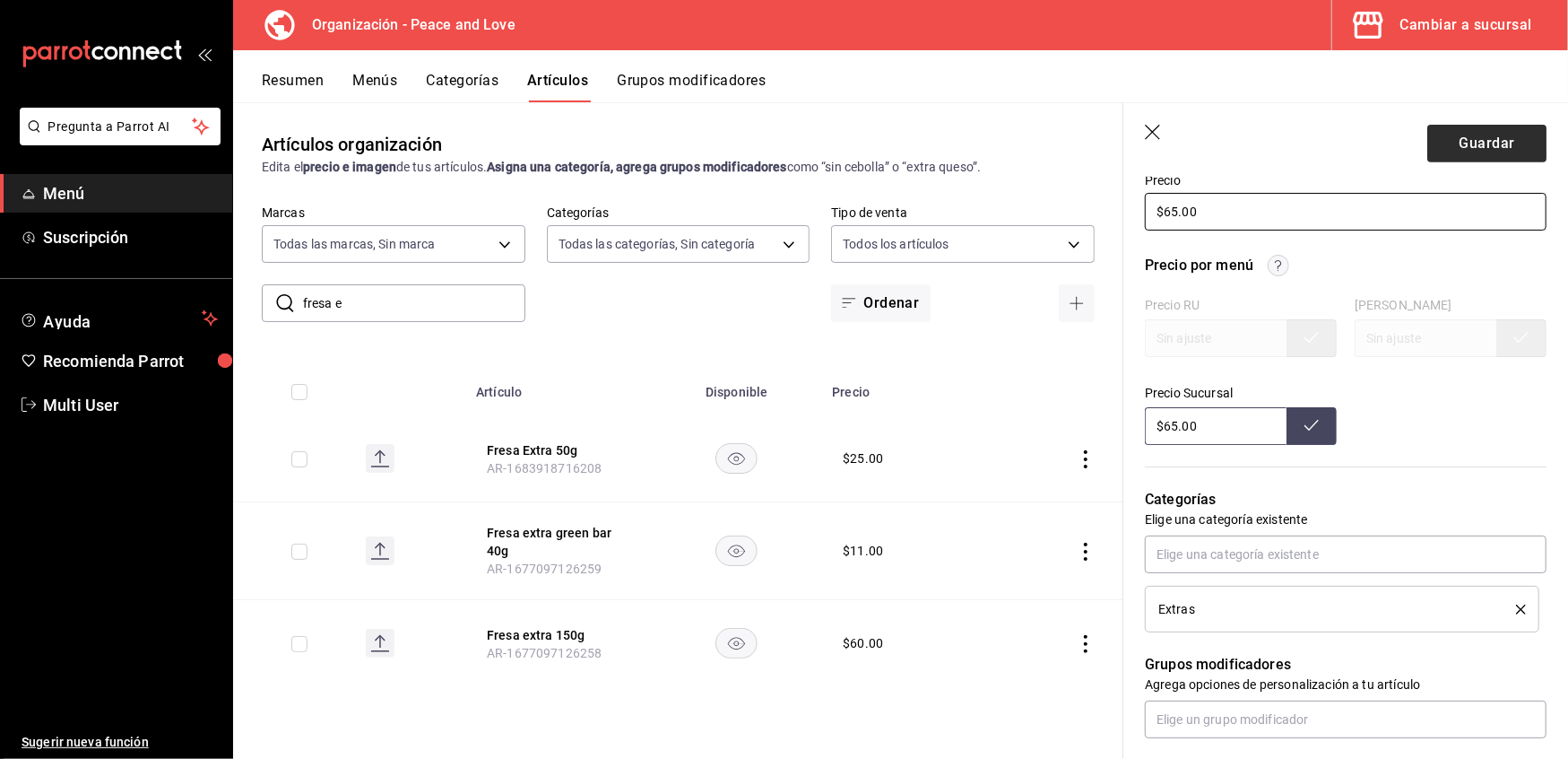
type input "$65.00"
click at [1467, 155] on button "Guardar" at bounding box center [1487, 143] width 119 height 38
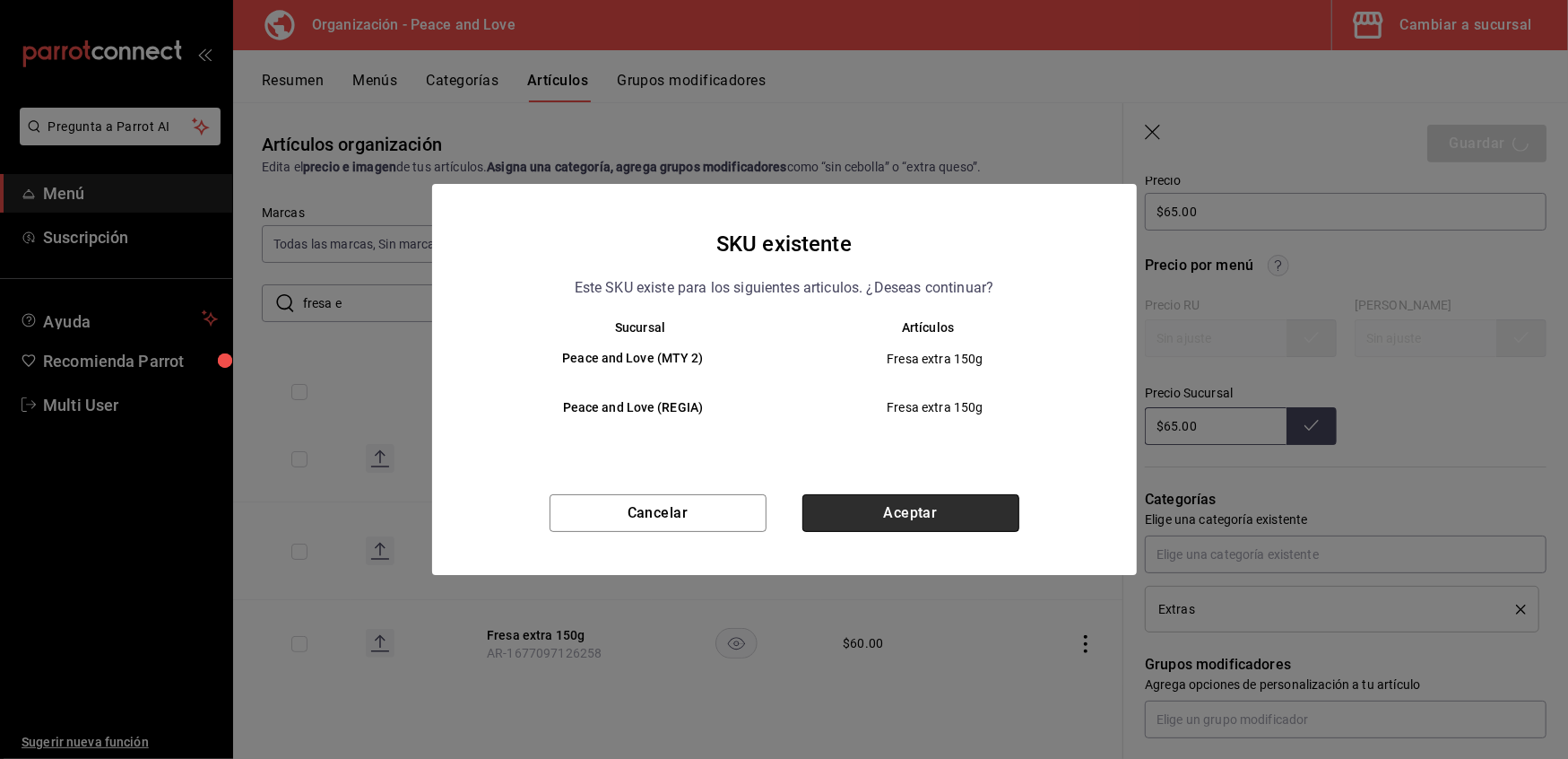
click at [914, 505] on button "Aceptar" at bounding box center [911, 513] width 217 height 38
type textarea "x"
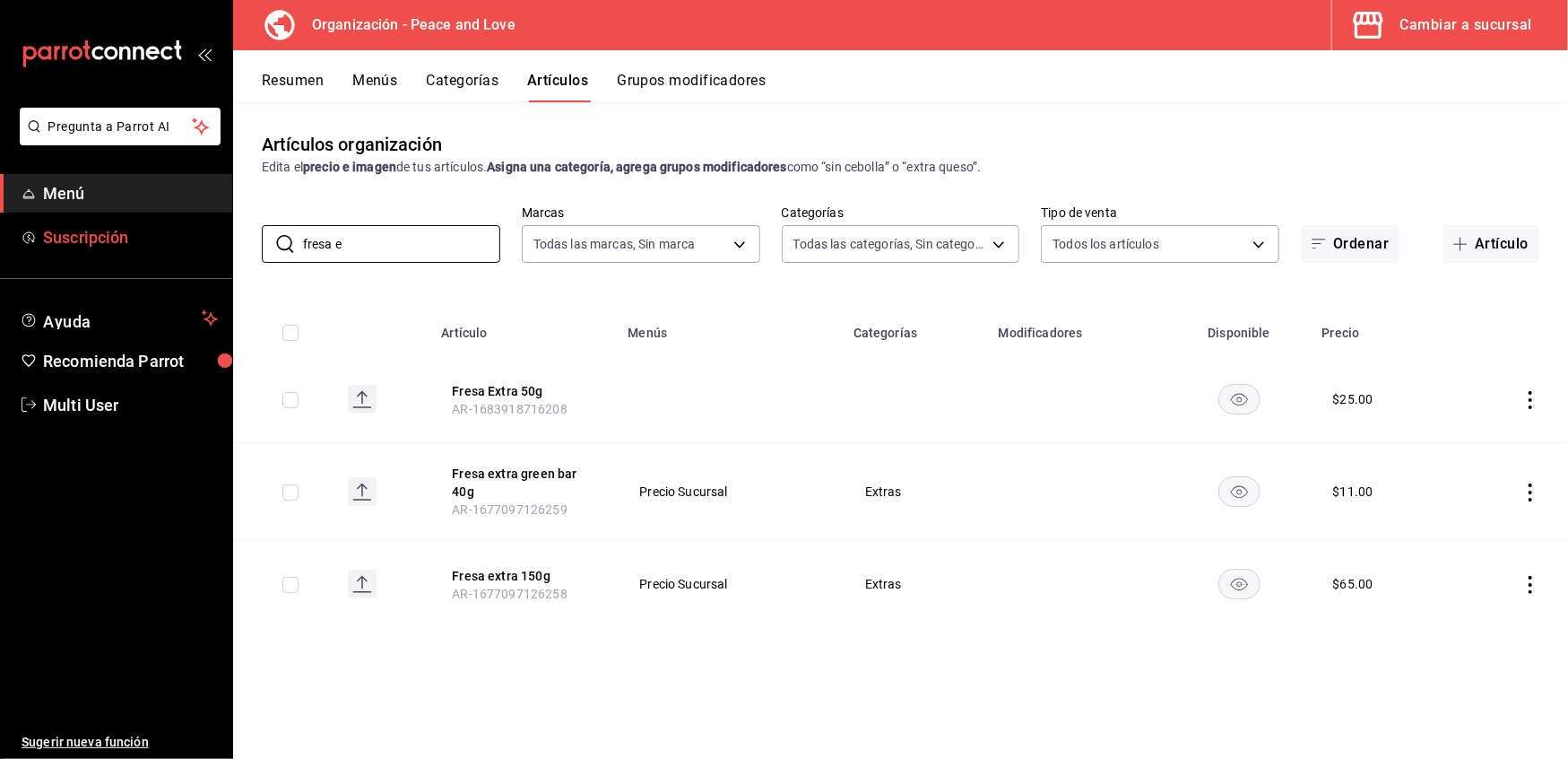
drag, startPoint x: 400, startPoint y: 241, endPoint x: 114, endPoint y: 234, distance: 286.1
click at [114, 234] on div "Pregunta a Parrot AI Menú Suscripción Ayuda Recomienda Parrot Multi User Sugeri…" at bounding box center [784, 379] width 1568 height 759
type input "aceite"
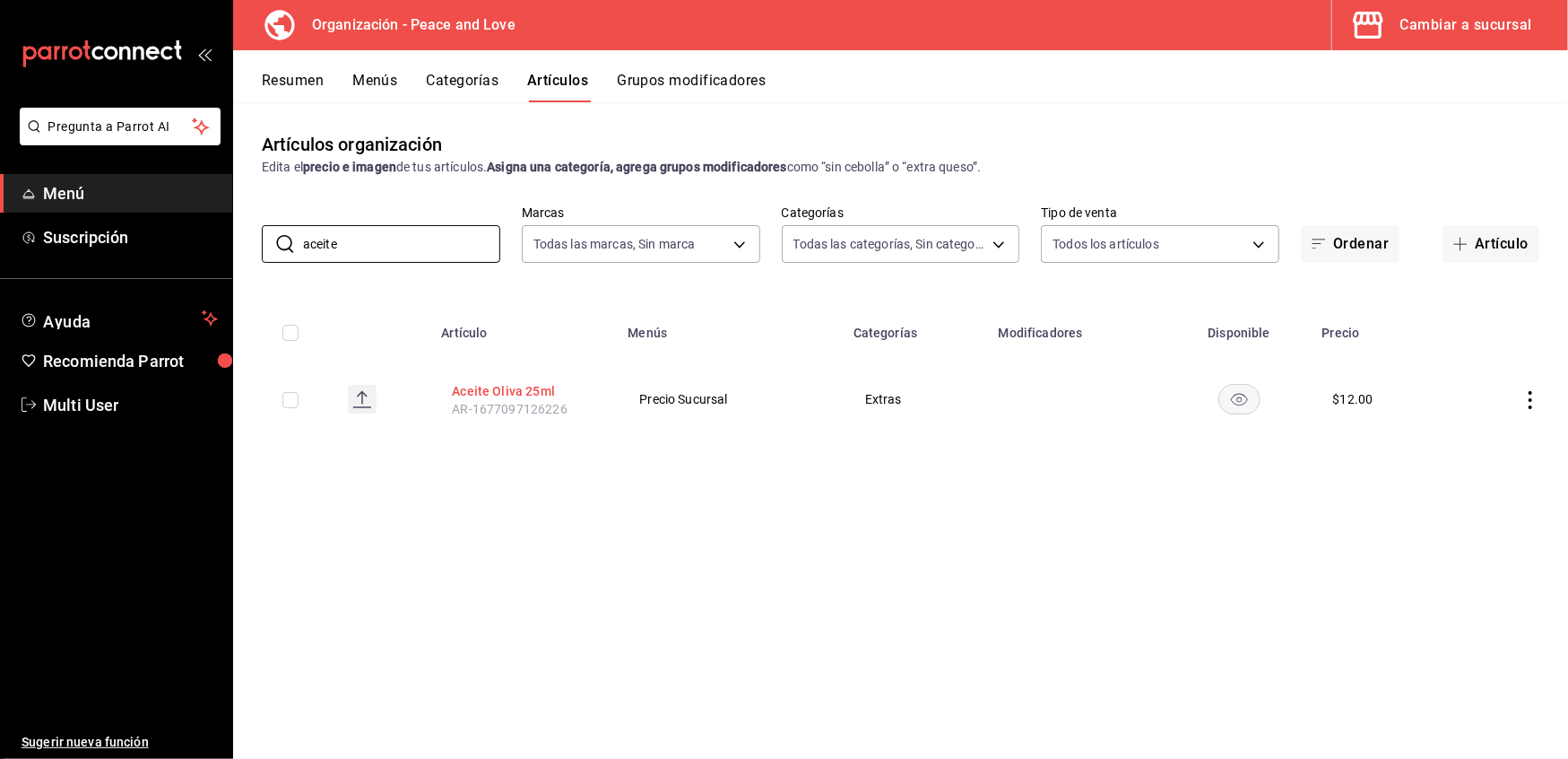
click at [481, 382] on button "Aceite Oliva 25ml" at bounding box center [524, 391] width 144 height 18
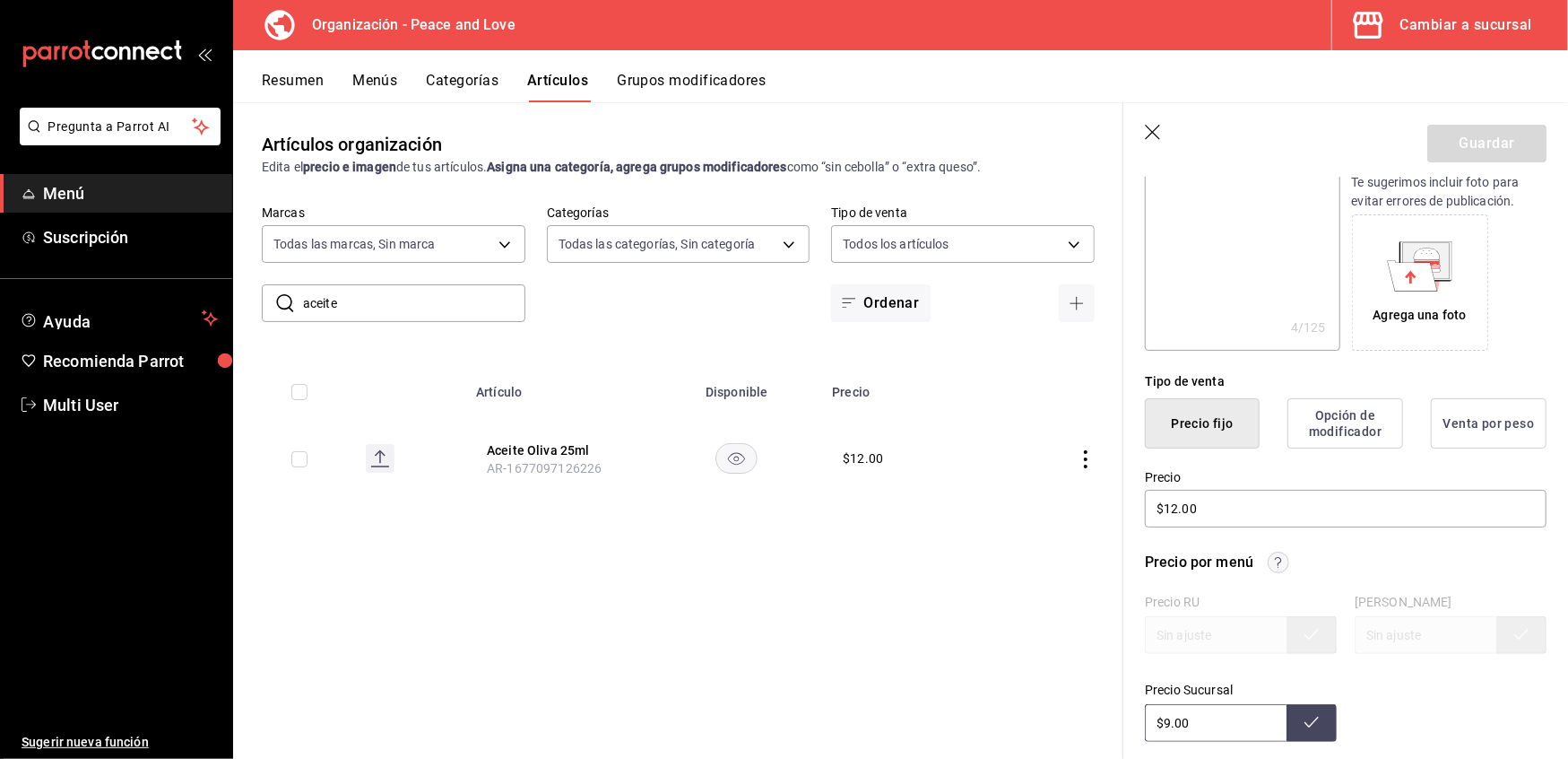
scroll to position [249, 0]
drag, startPoint x: 1249, startPoint y: 506, endPoint x: 869, endPoint y: 517, distance: 380.2
click at [869, 517] on main "Artículos organización Edita el precio e imagen de tus artículos. Asigna una ca…" at bounding box center [901, 430] width 1336 height 656
type textarea "x"
type input "$9.00"
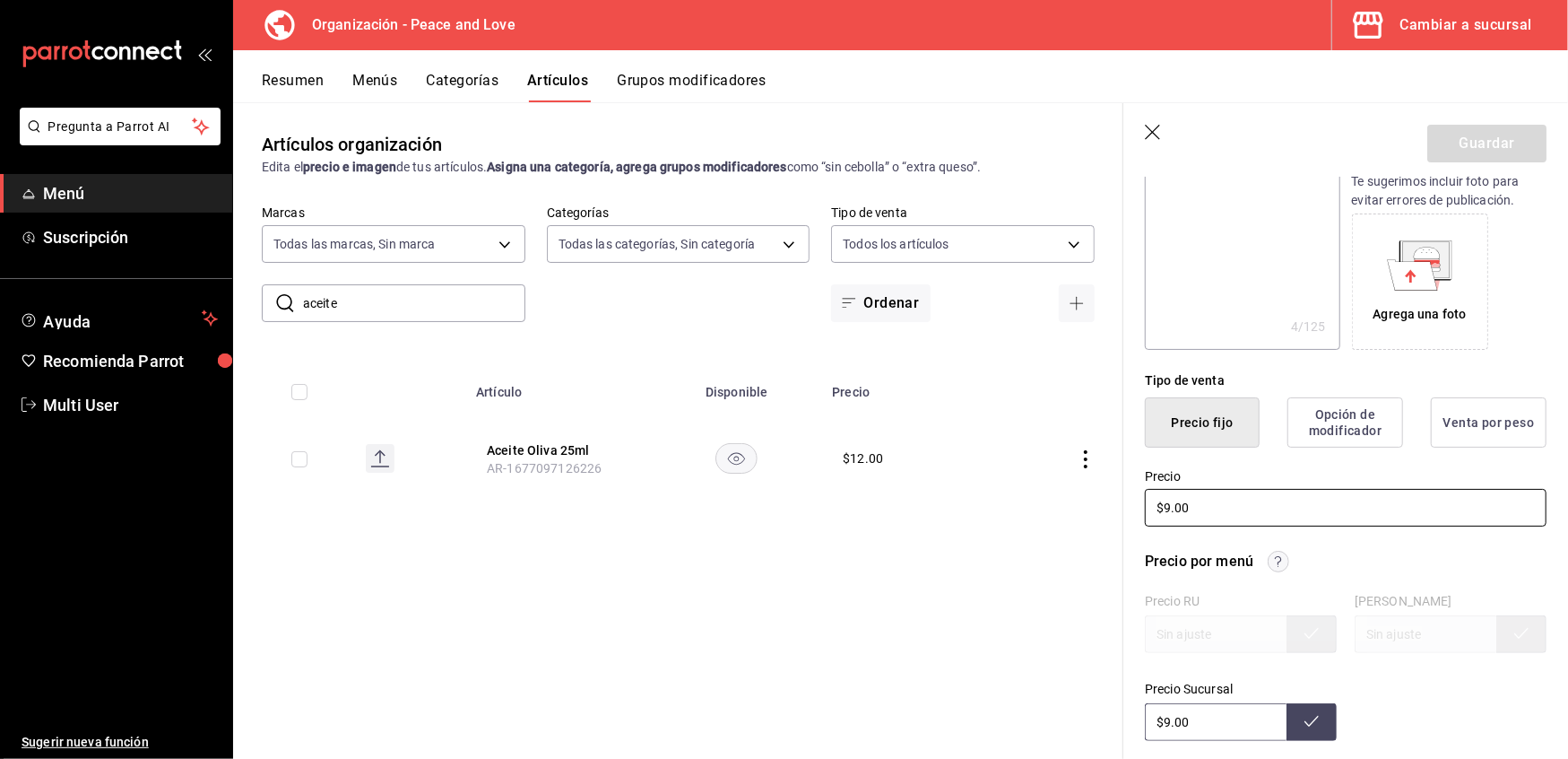
type textarea "x"
type input "$9.00"
click at [1474, 131] on button "Guardar" at bounding box center [1487, 143] width 119 height 38
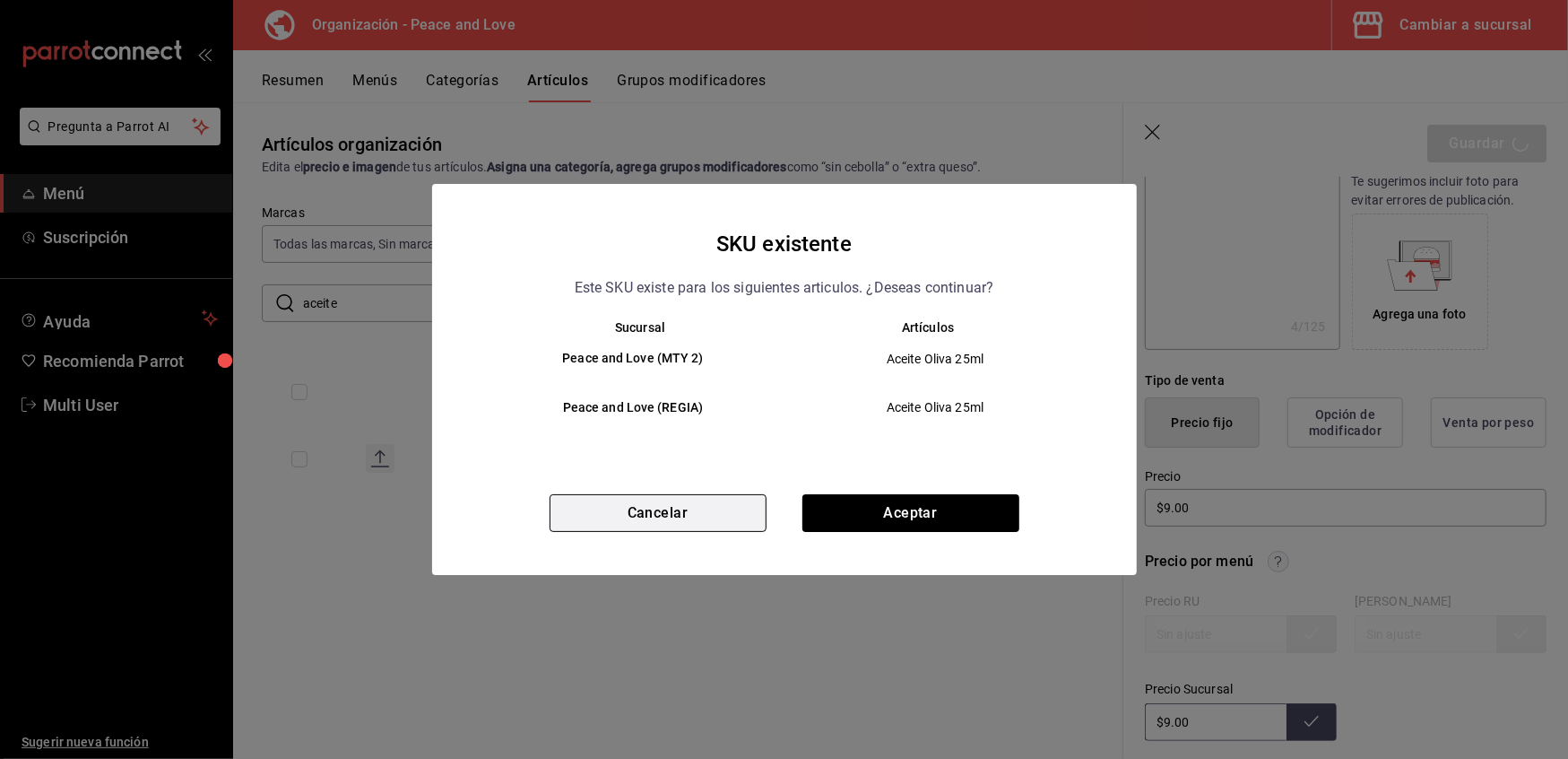
click at [701, 518] on button "Cancelar" at bounding box center [657, 513] width 217 height 38
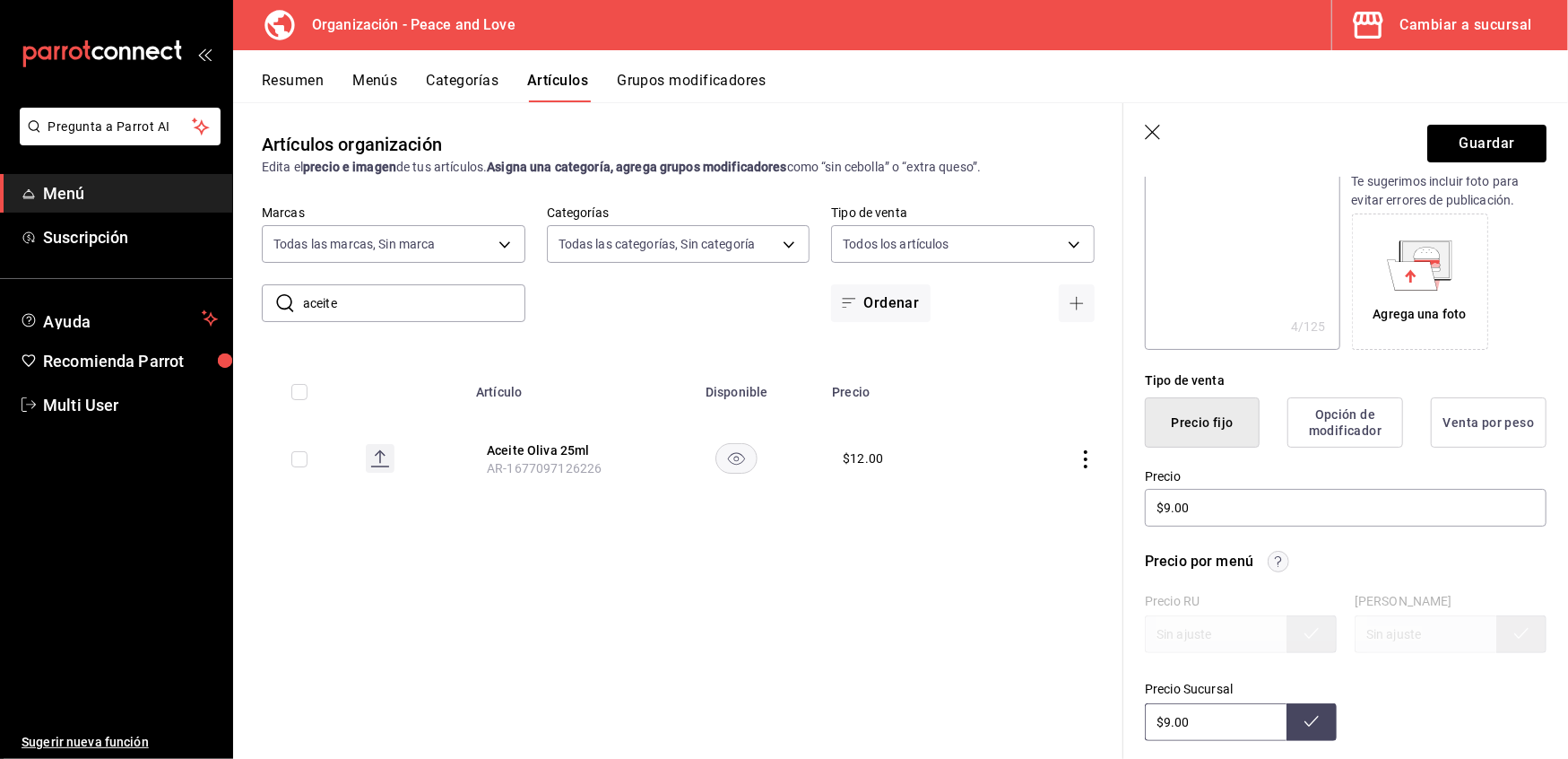
click at [306, 82] on button "Resumen" at bounding box center [293, 86] width 62 height 30
type textarea "x"
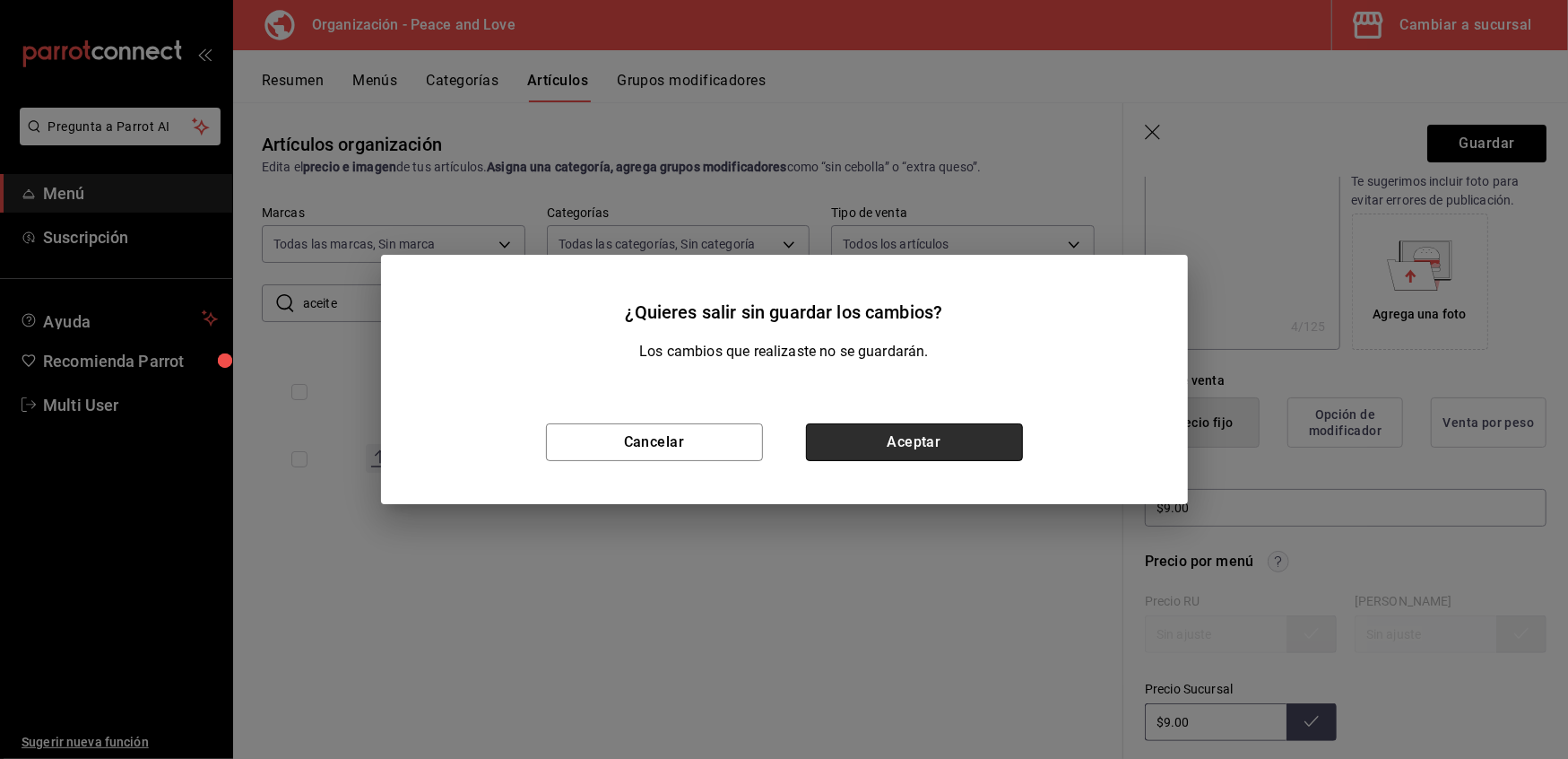
click at [870, 445] on button "Aceptar" at bounding box center [914, 441] width 217 height 38
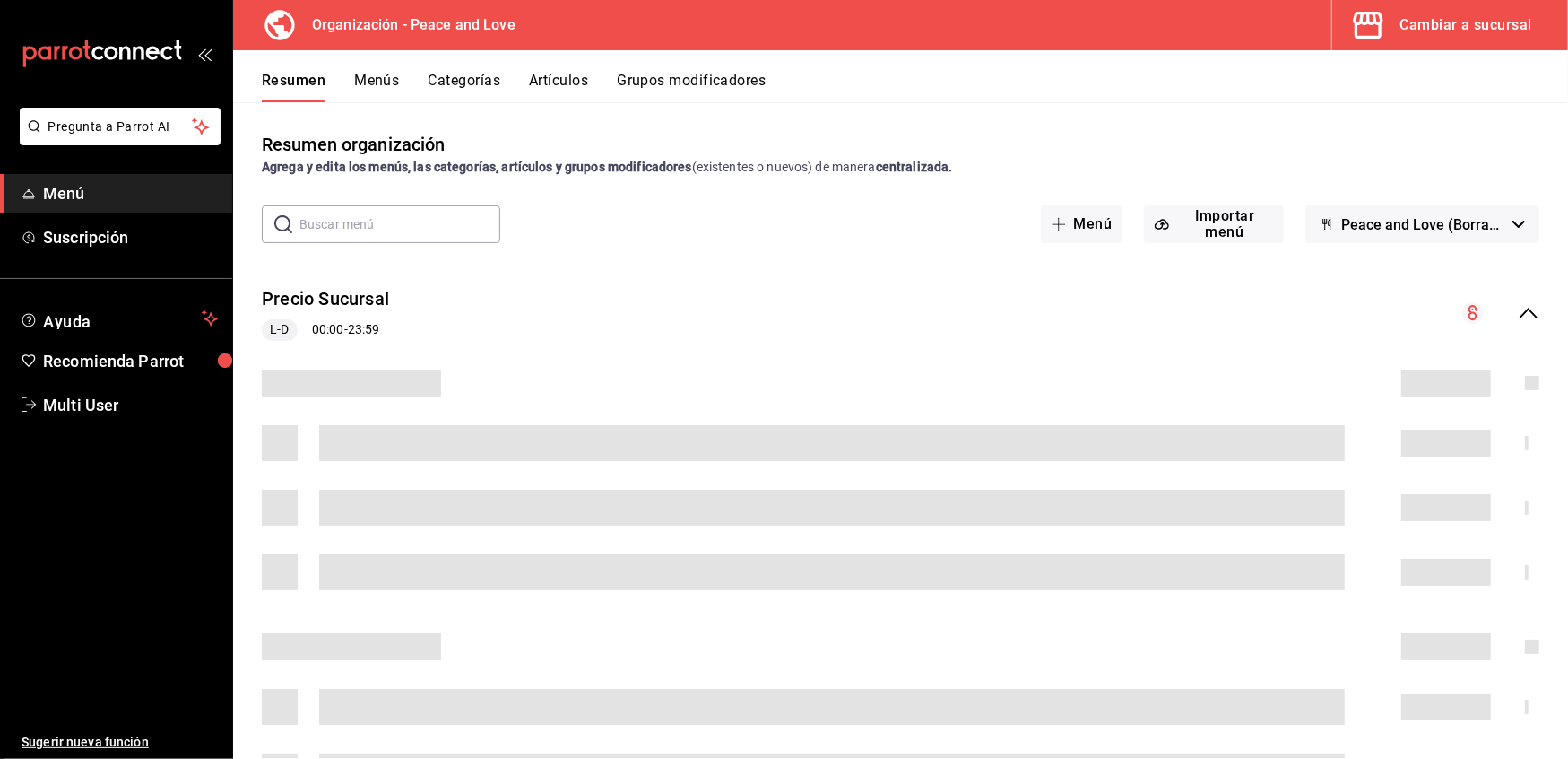
click at [302, 83] on button "Resumen" at bounding box center [294, 86] width 64 height 30
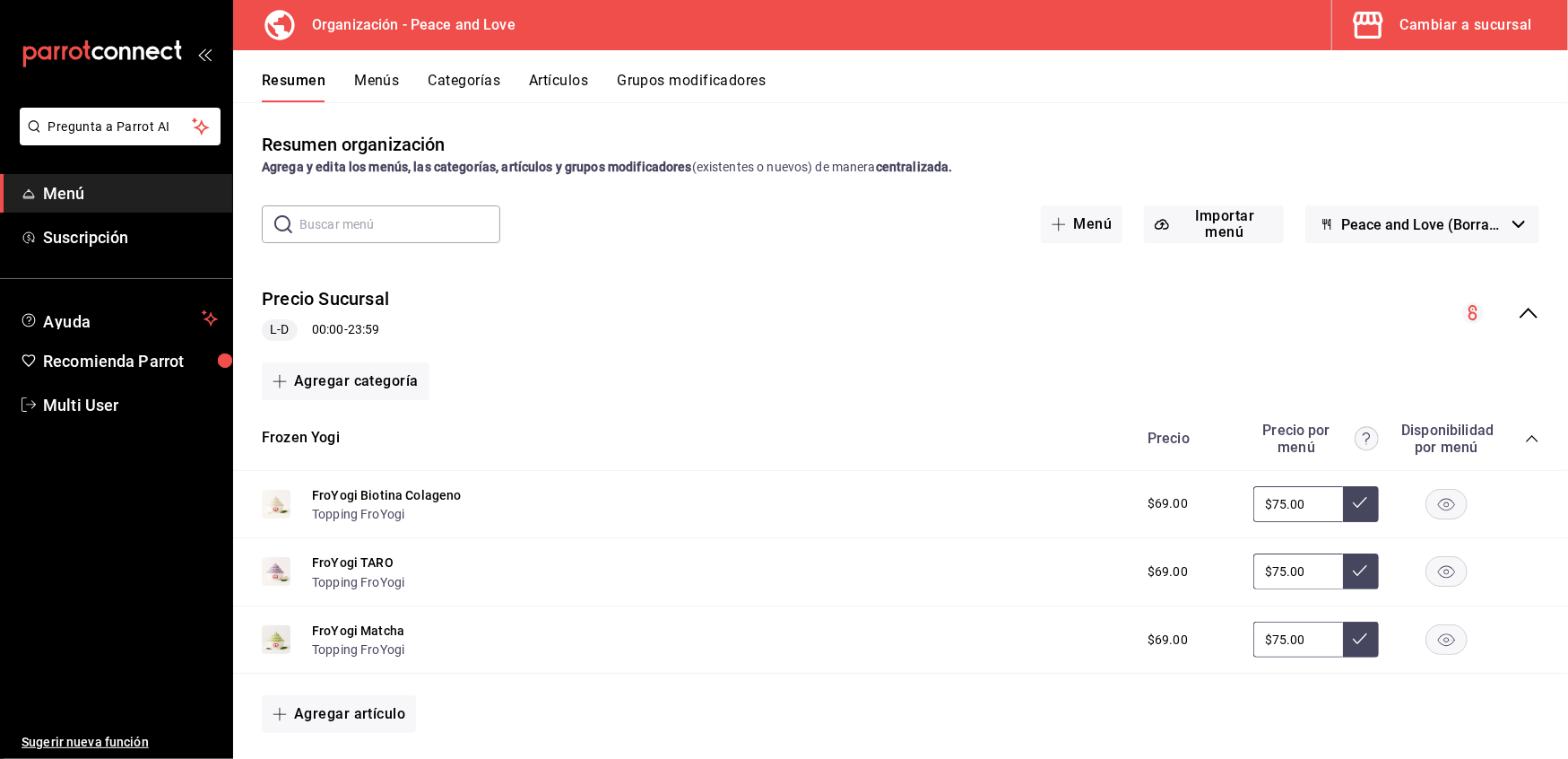
scroll to position [698, 0]
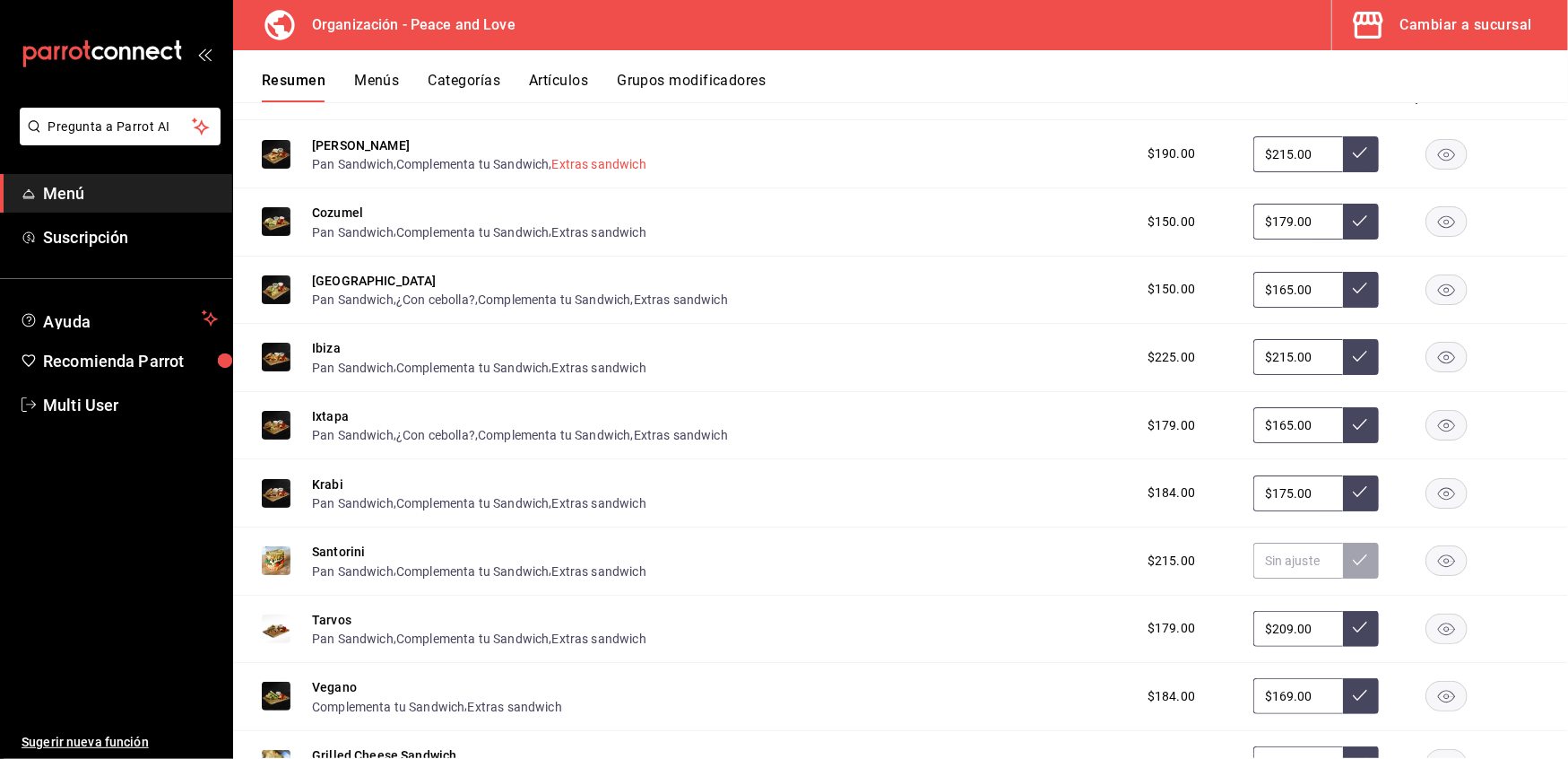
click at [595, 165] on button "Extras sandwich" at bounding box center [599, 164] width 94 height 18
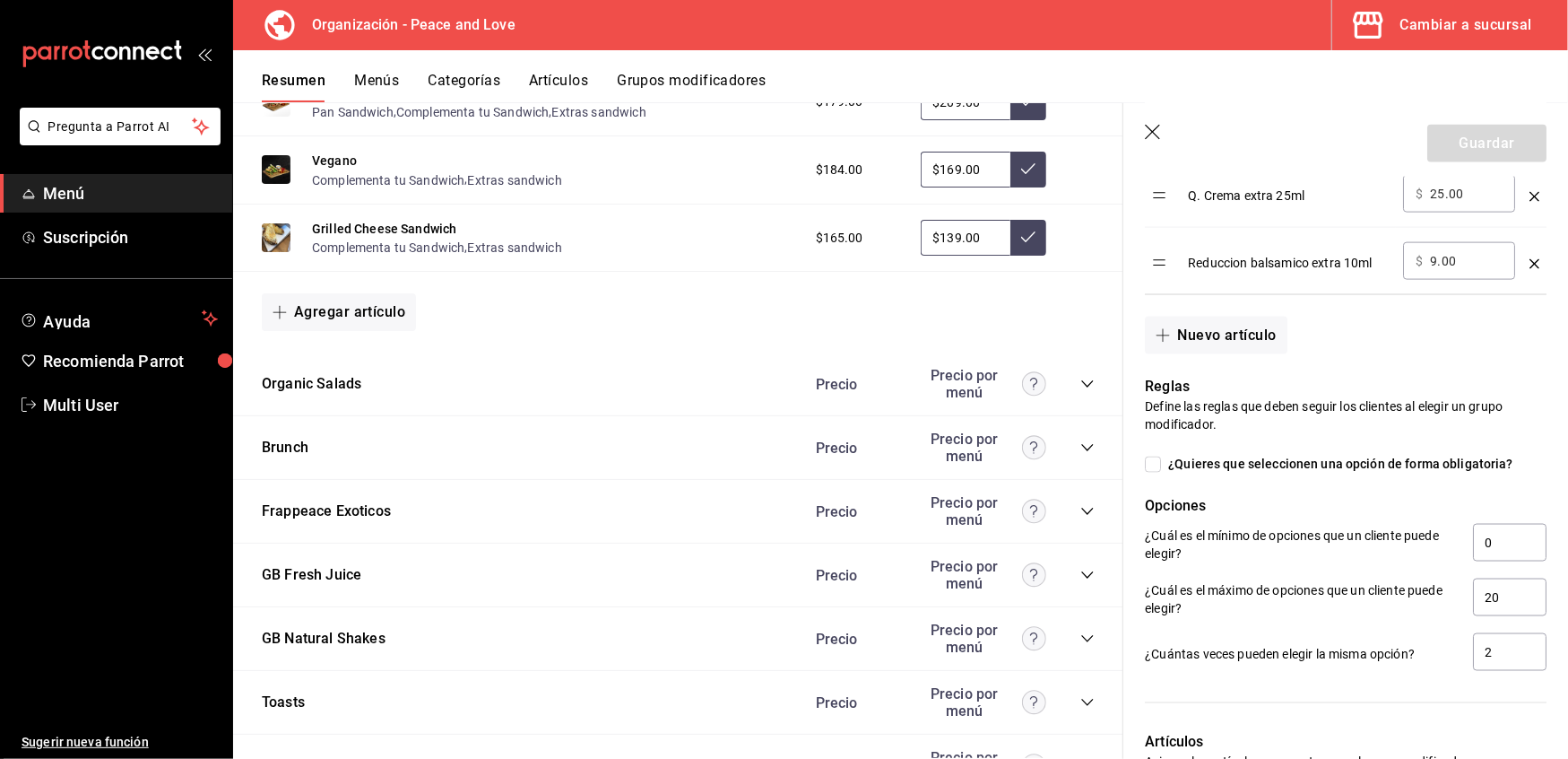
scroll to position [1225, 0]
click at [335, 381] on button "Organic Salads" at bounding box center [311, 384] width 100 height 21
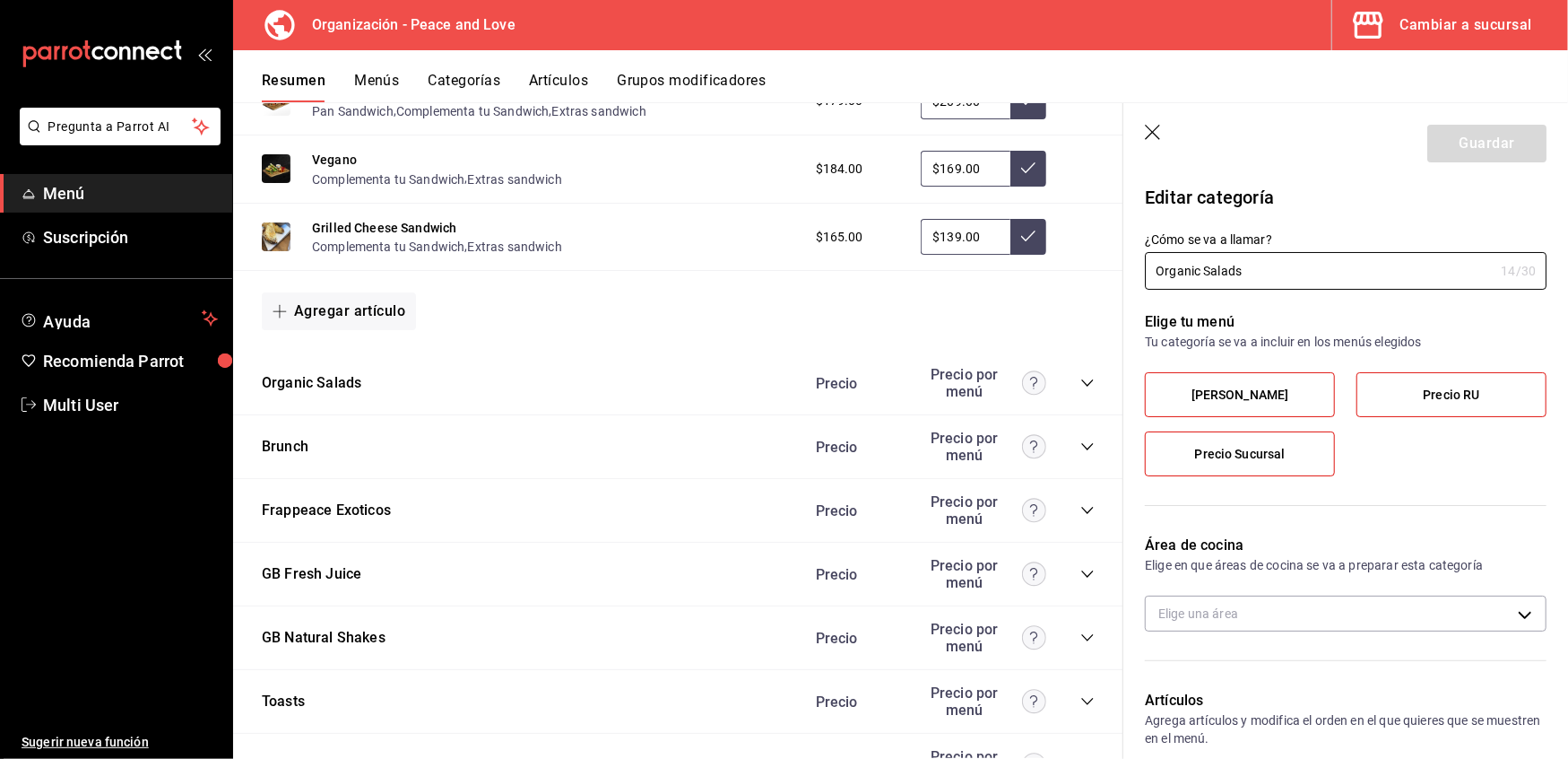
click at [1076, 374] on div "Organic Salads Precio Precio por menú" at bounding box center [678, 384] width 891 height 64
click at [1081, 379] on icon "collapse-category-row" at bounding box center [1087, 383] width 12 height 7
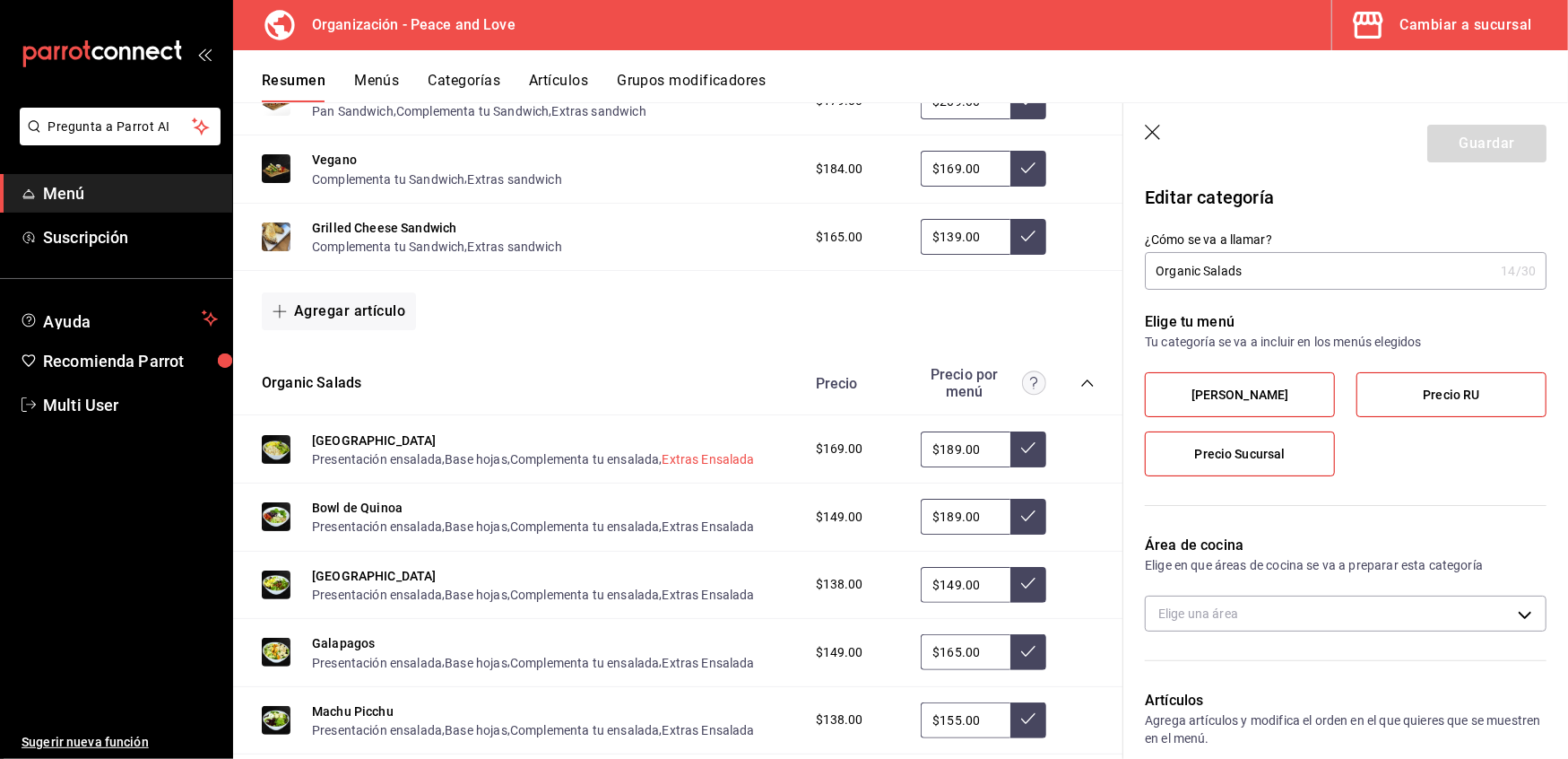
click at [716, 458] on button "Extras Ensalada" at bounding box center [708, 460] width 92 height 18
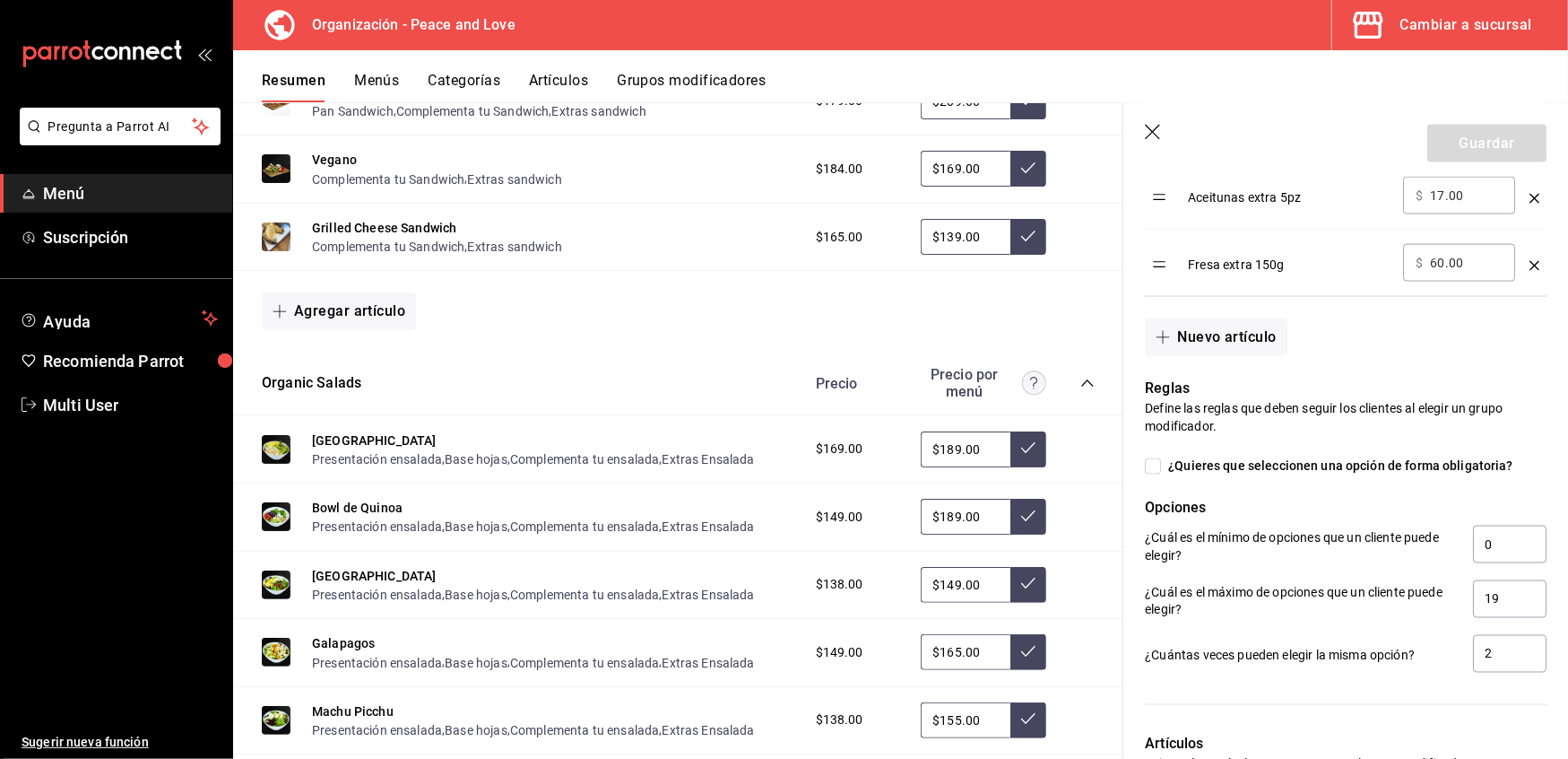
scroll to position [1684, 0]
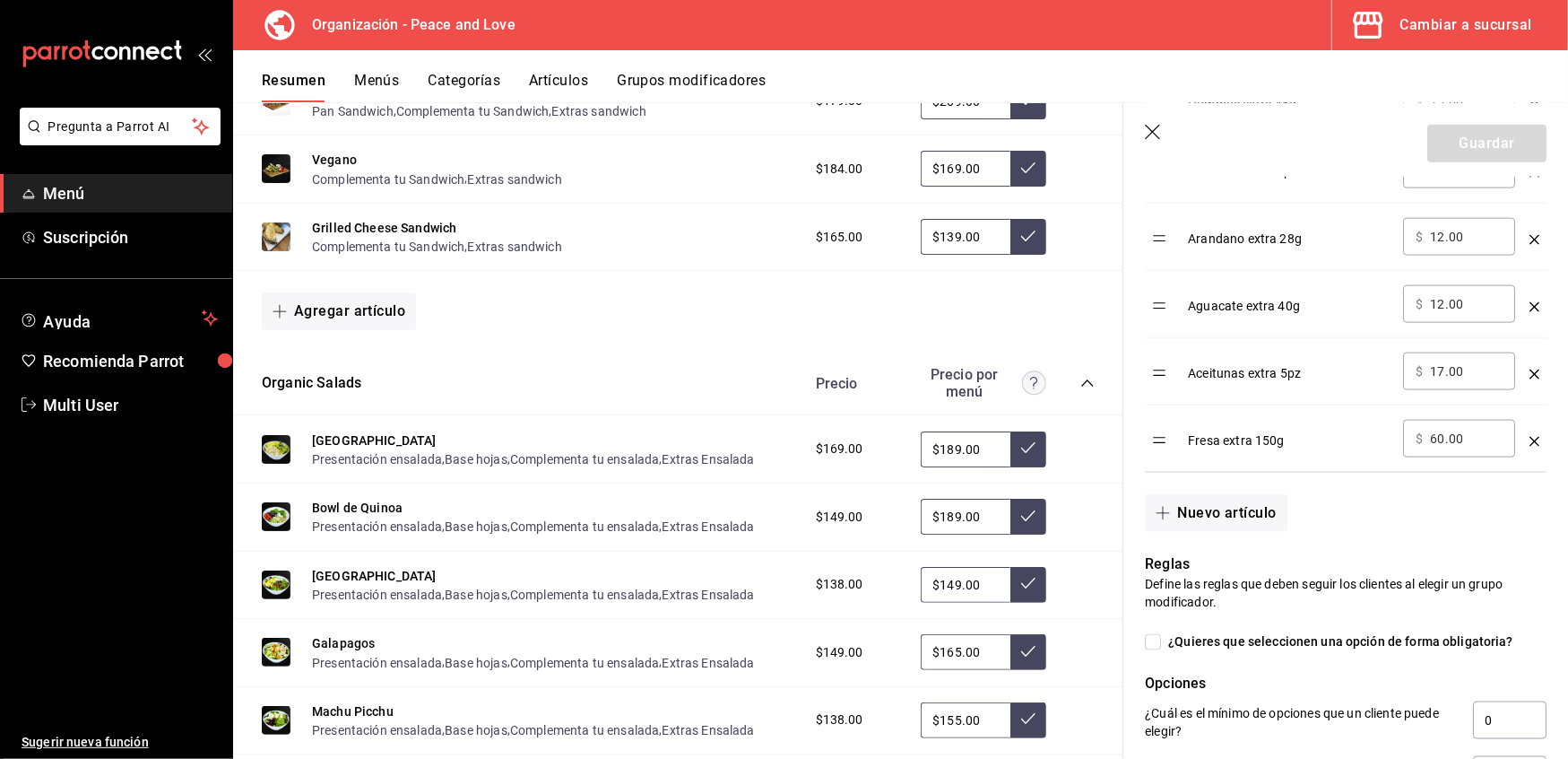
click at [1530, 445] on icon "optionsTable" at bounding box center [1534, 441] width 10 height 10
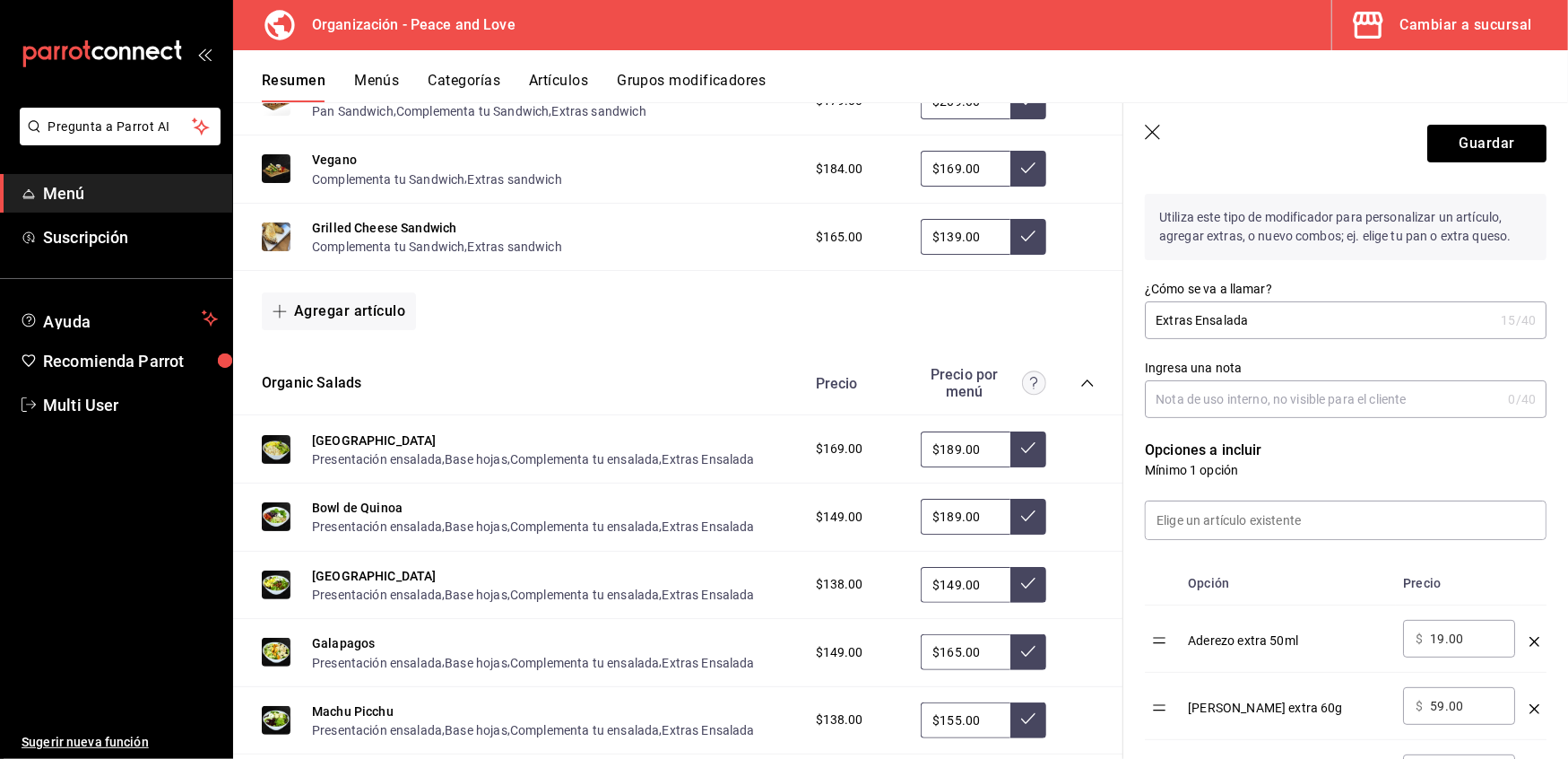
scroll to position [206, 0]
click at [1282, 521] on input at bounding box center [1346, 519] width 400 height 38
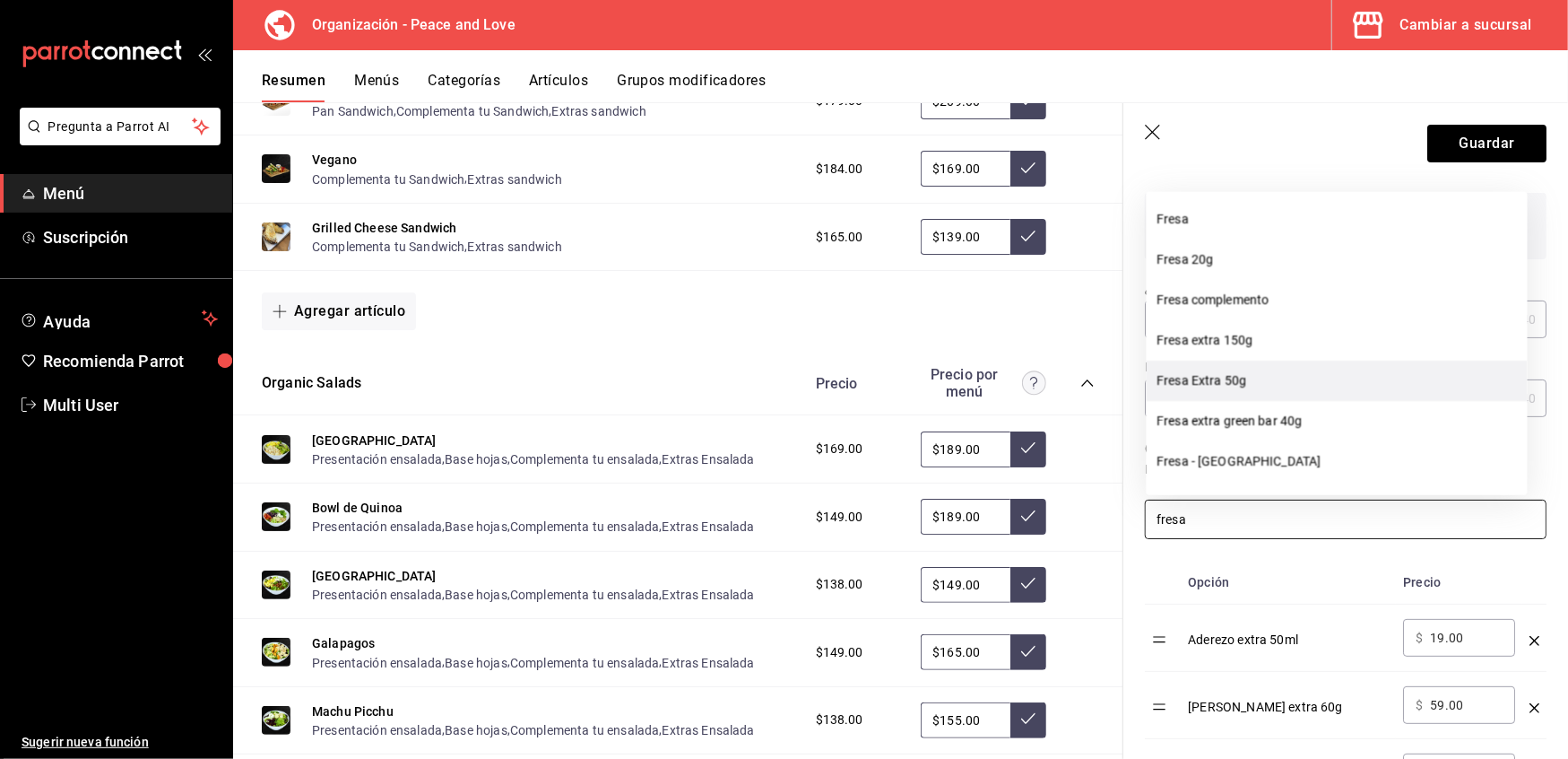
click at [1286, 368] on li "Fresa Extra 50g" at bounding box center [1337, 380] width 381 height 40
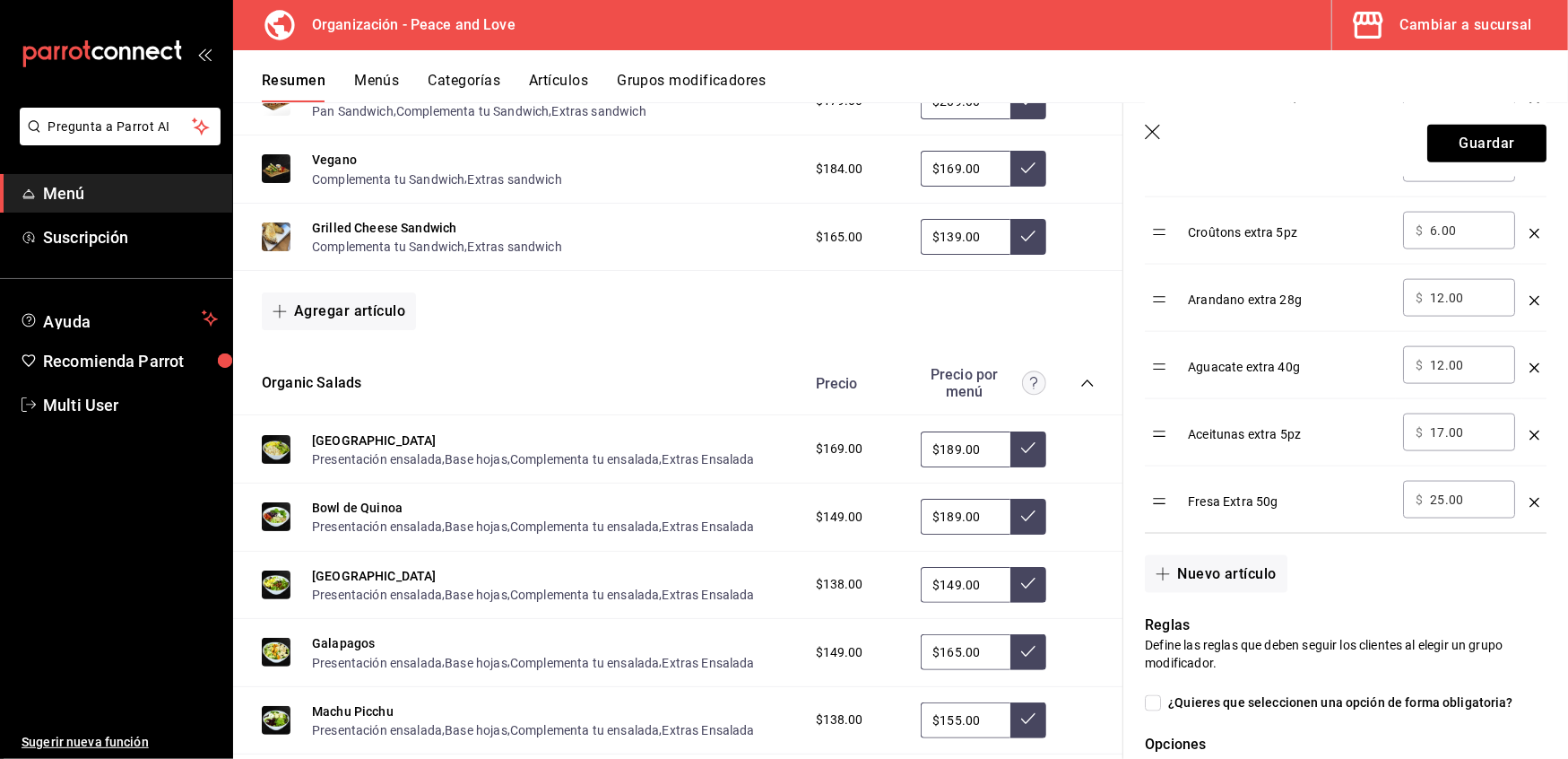
scroll to position [1623, 0]
type input "fresa"
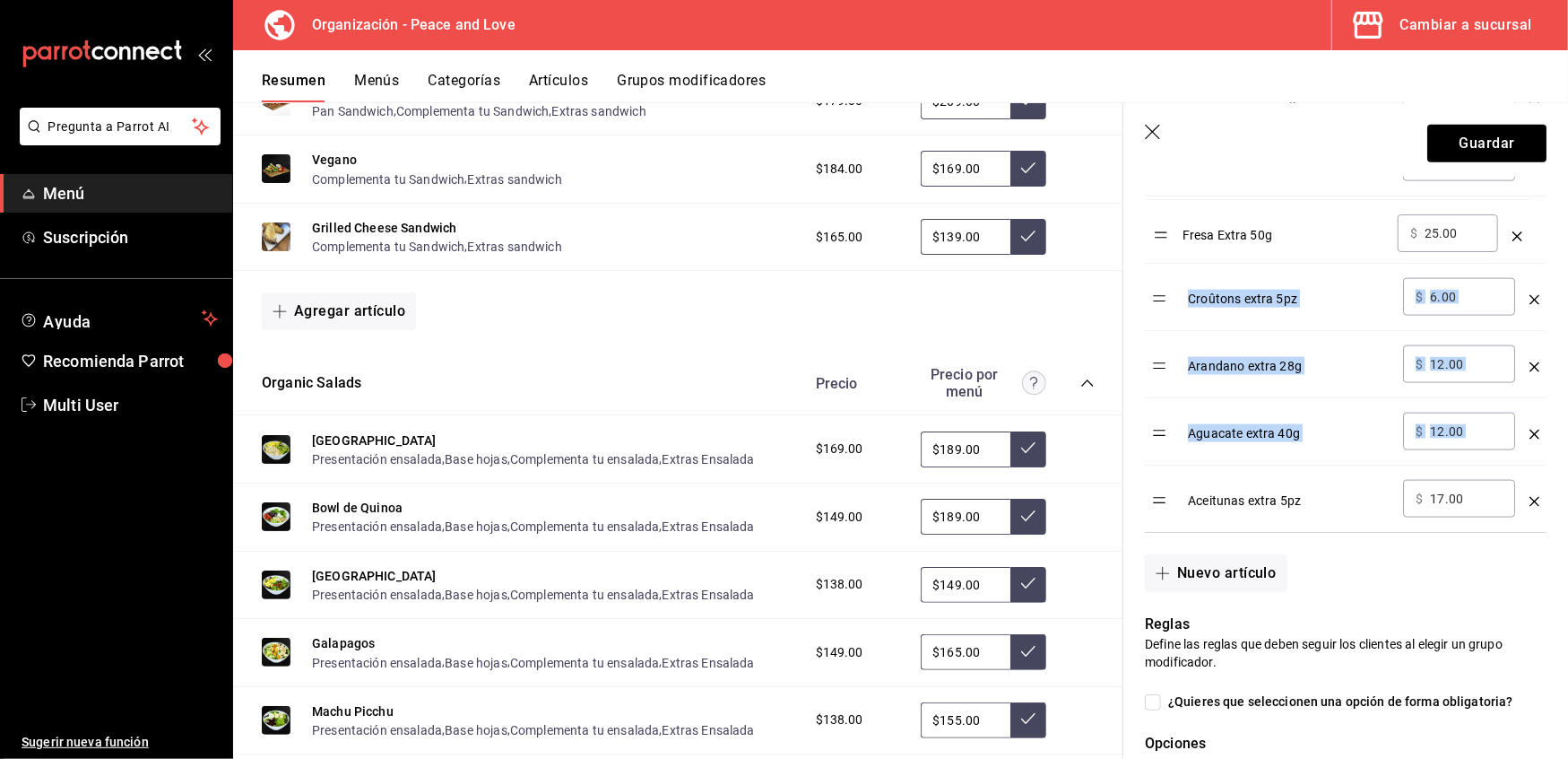
drag, startPoint x: 1165, startPoint y: 507, endPoint x: 1163, endPoint y: 223, distance: 284.0
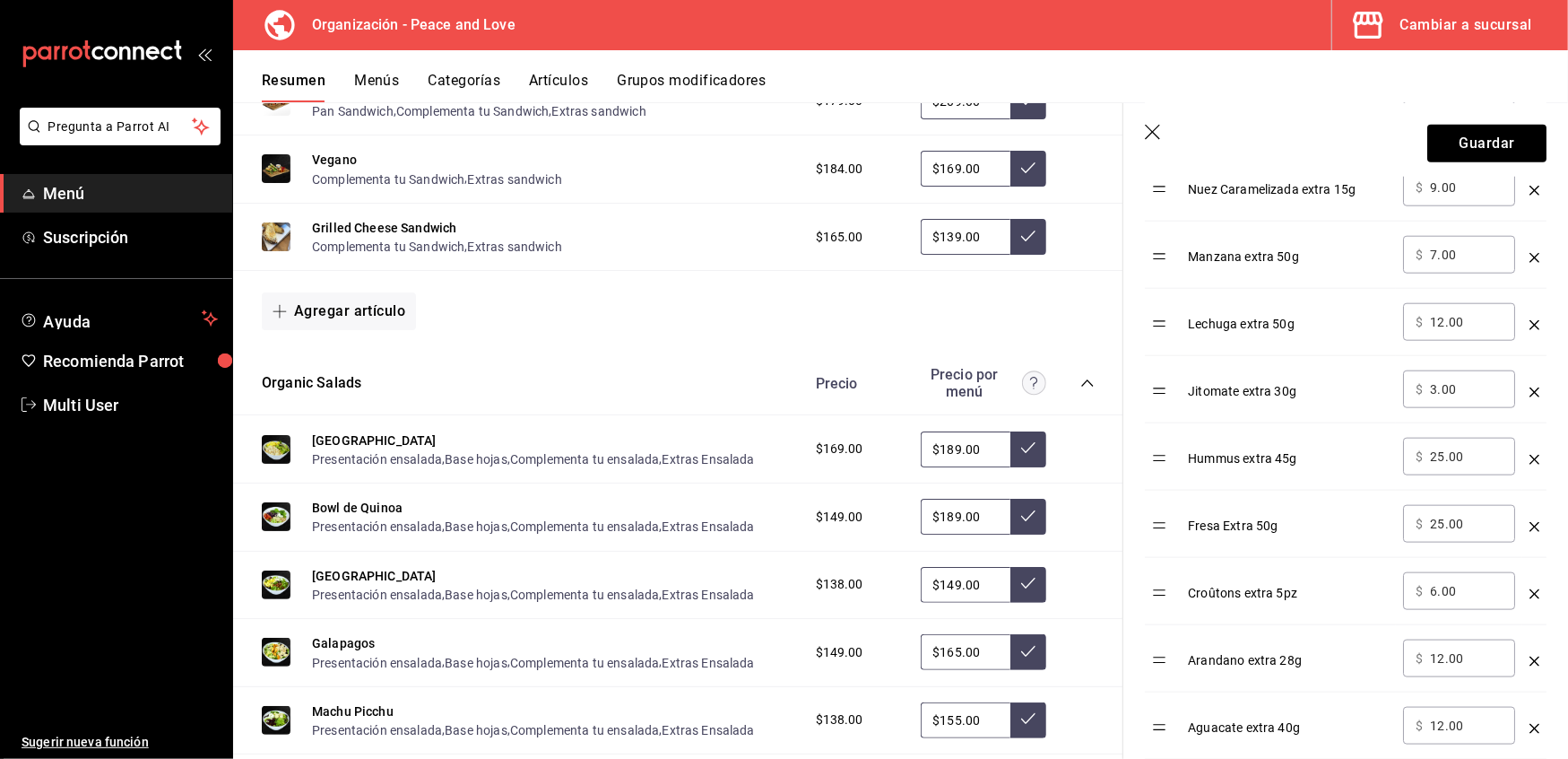
scroll to position [1234, 0]
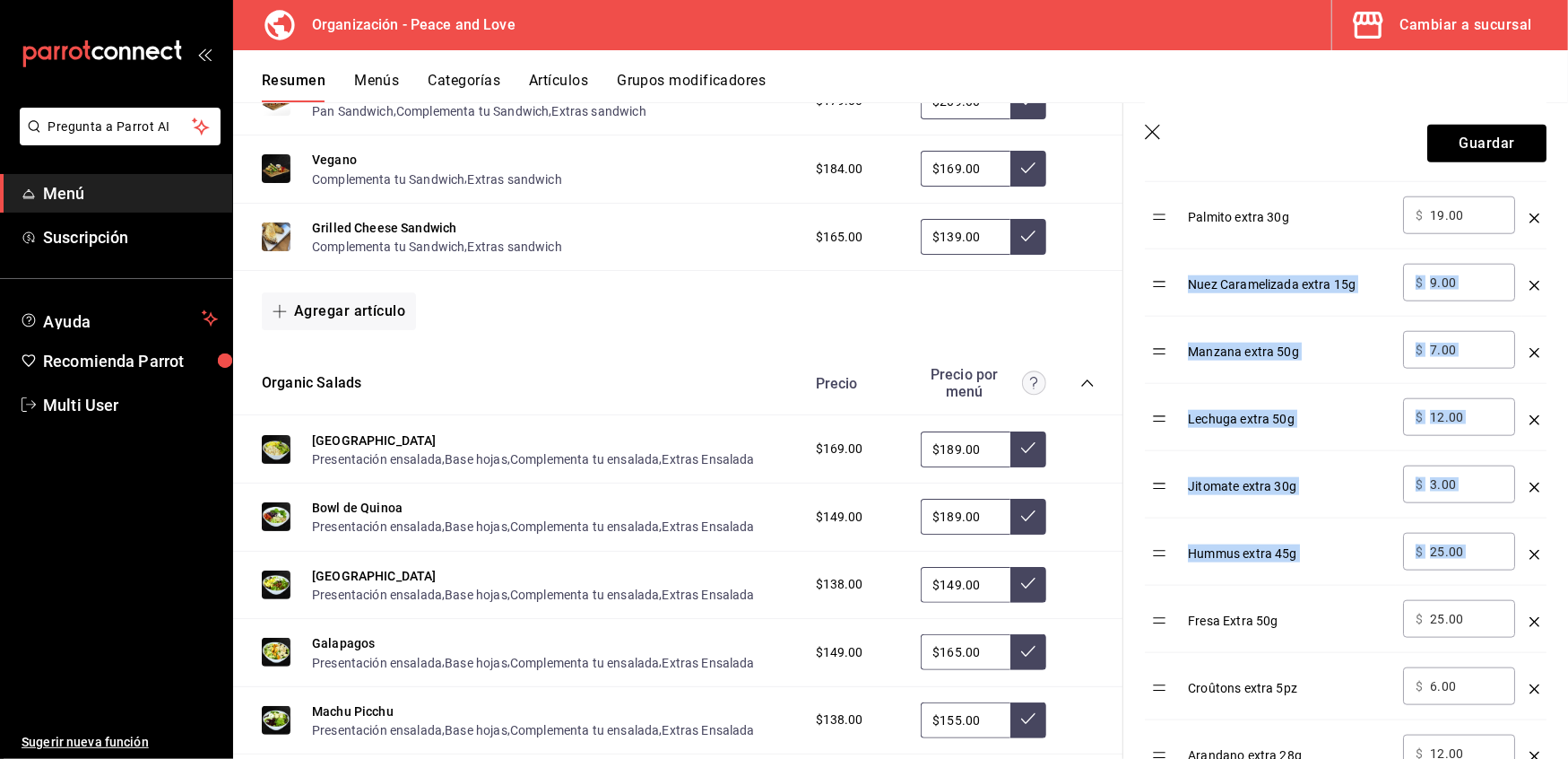
drag, startPoint x: 1164, startPoint y: 639, endPoint x: 1167, endPoint y: 294, distance: 345.0
click at [1167, 294] on tbody "Aderezo extra 50ml ​ $ 19.00 ​ [PERSON_NAME] extra 60g ​ $ 59.00 ​ Salmon ahuma…" at bounding box center [1346, 249] width 402 height 1345
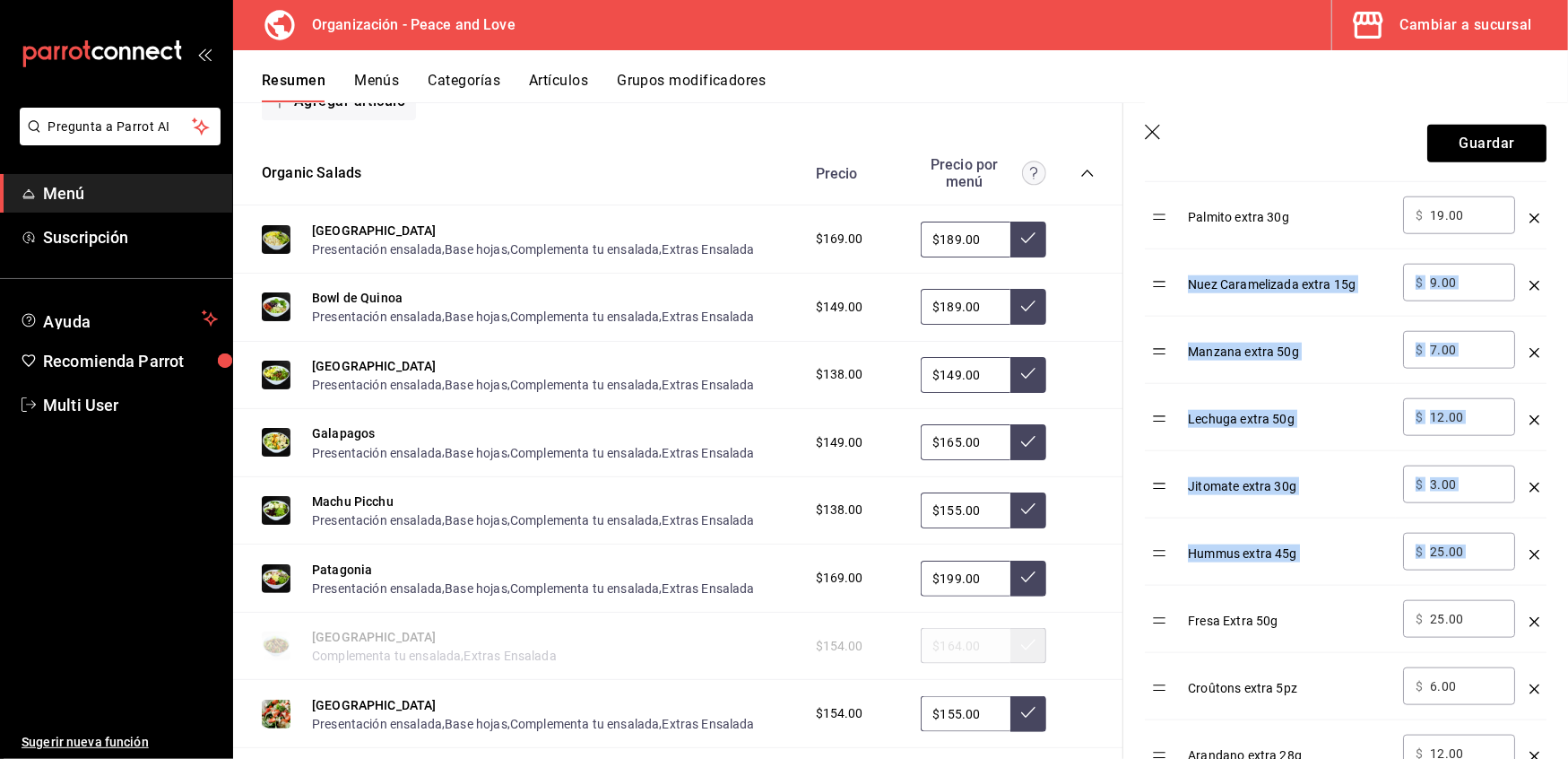
scroll to position [1436, 0]
click at [1153, 624] on table "Opción Precio Aderezo extra 50ml ​ $ 19.00 ​ [PERSON_NAME] extra 60g ​ $ 59.00 …" at bounding box center [1346, 227] width 402 height 1388
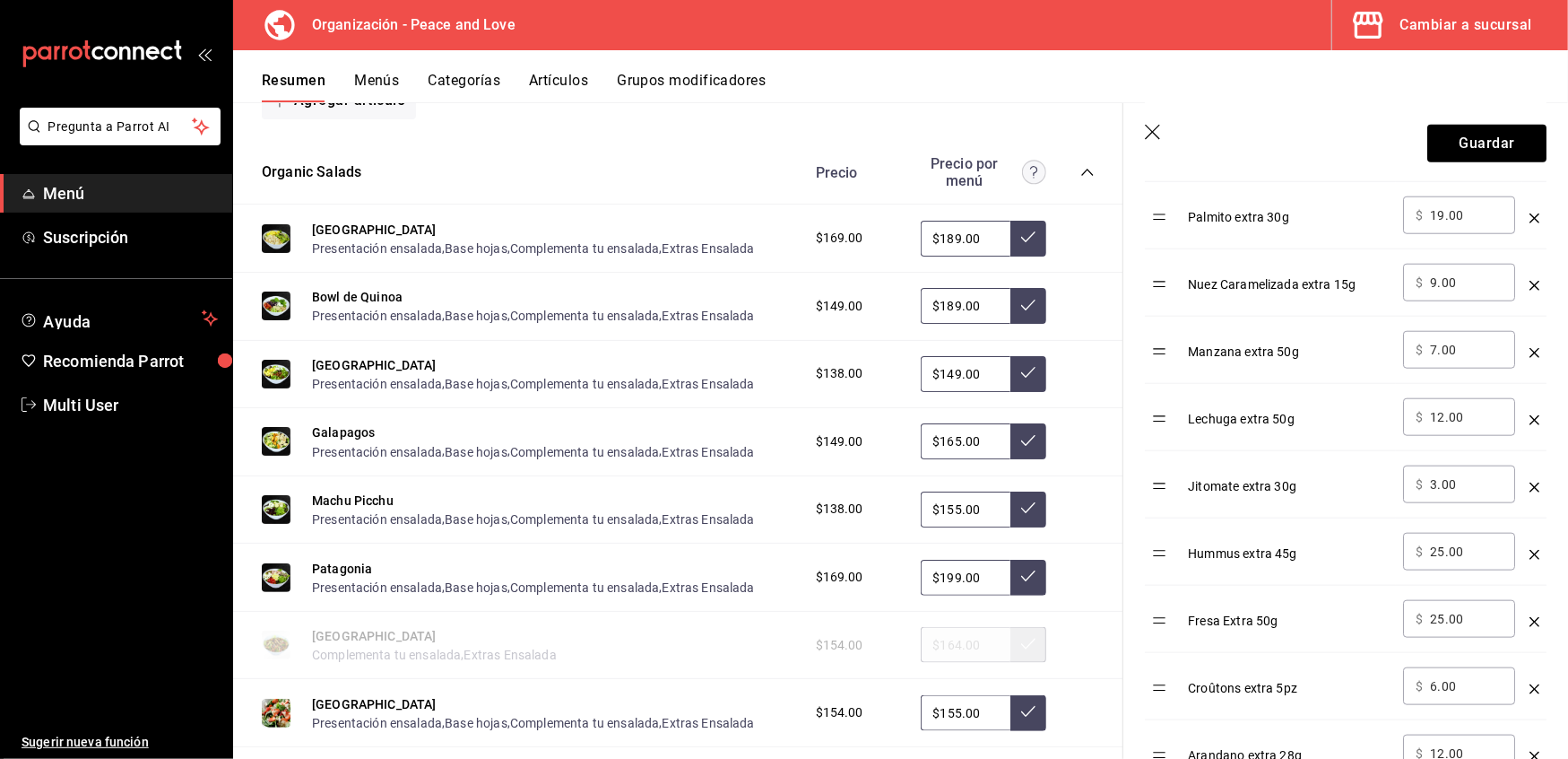
scroll to position [1220, 0]
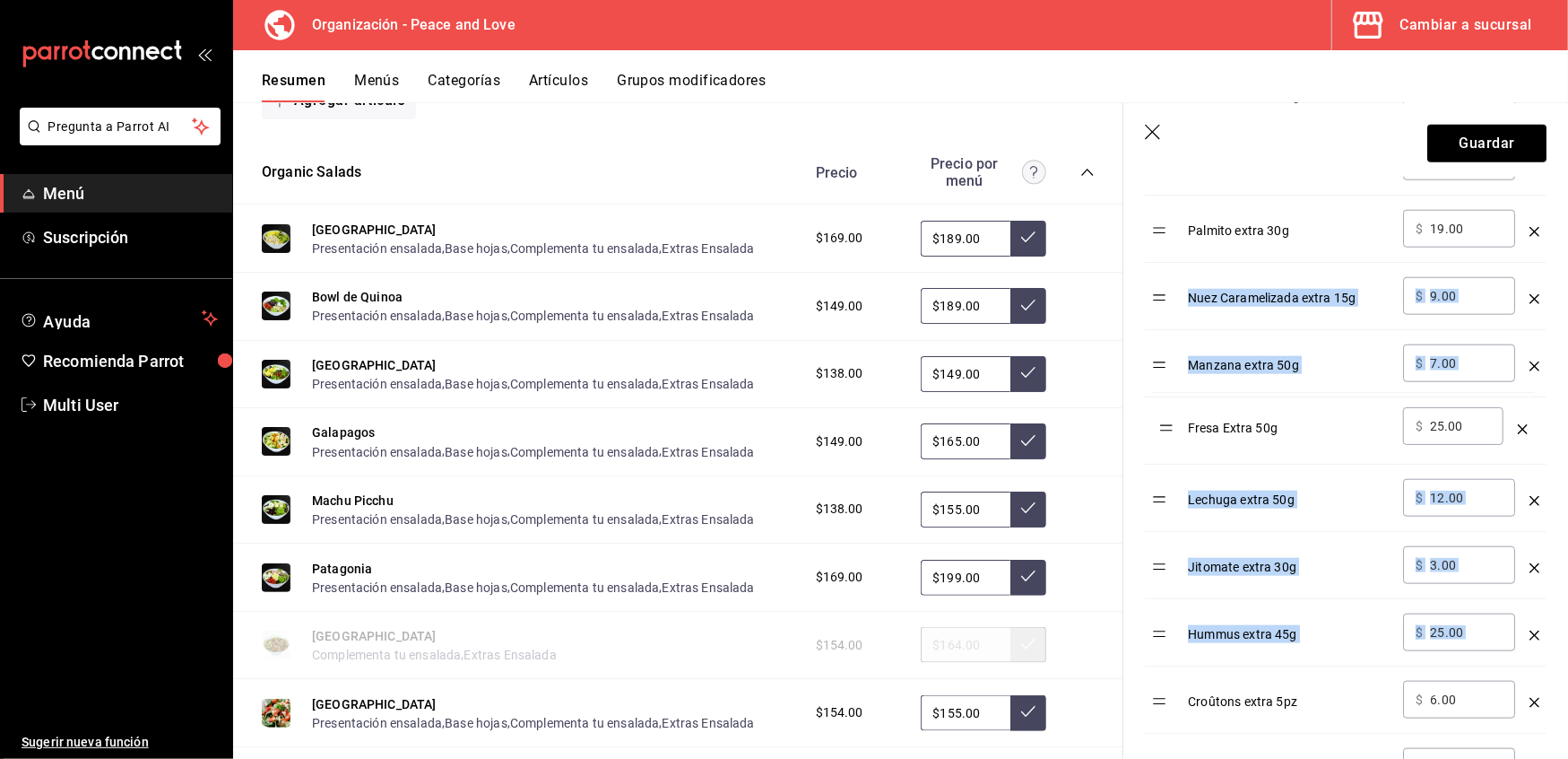
drag, startPoint x: 1160, startPoint y: 640, endPoint x: 1174, endPoint y: 331, distance: 309.3
click at [1174, 331] on tbody "Aderezo extra 50ml ​ $ 19.00 ​ [PERSON_NAME] extra 60g ​ $ 59.00 ​ Salmon ahuma…" at bounding box center [1346, 262] width 402 height 1345
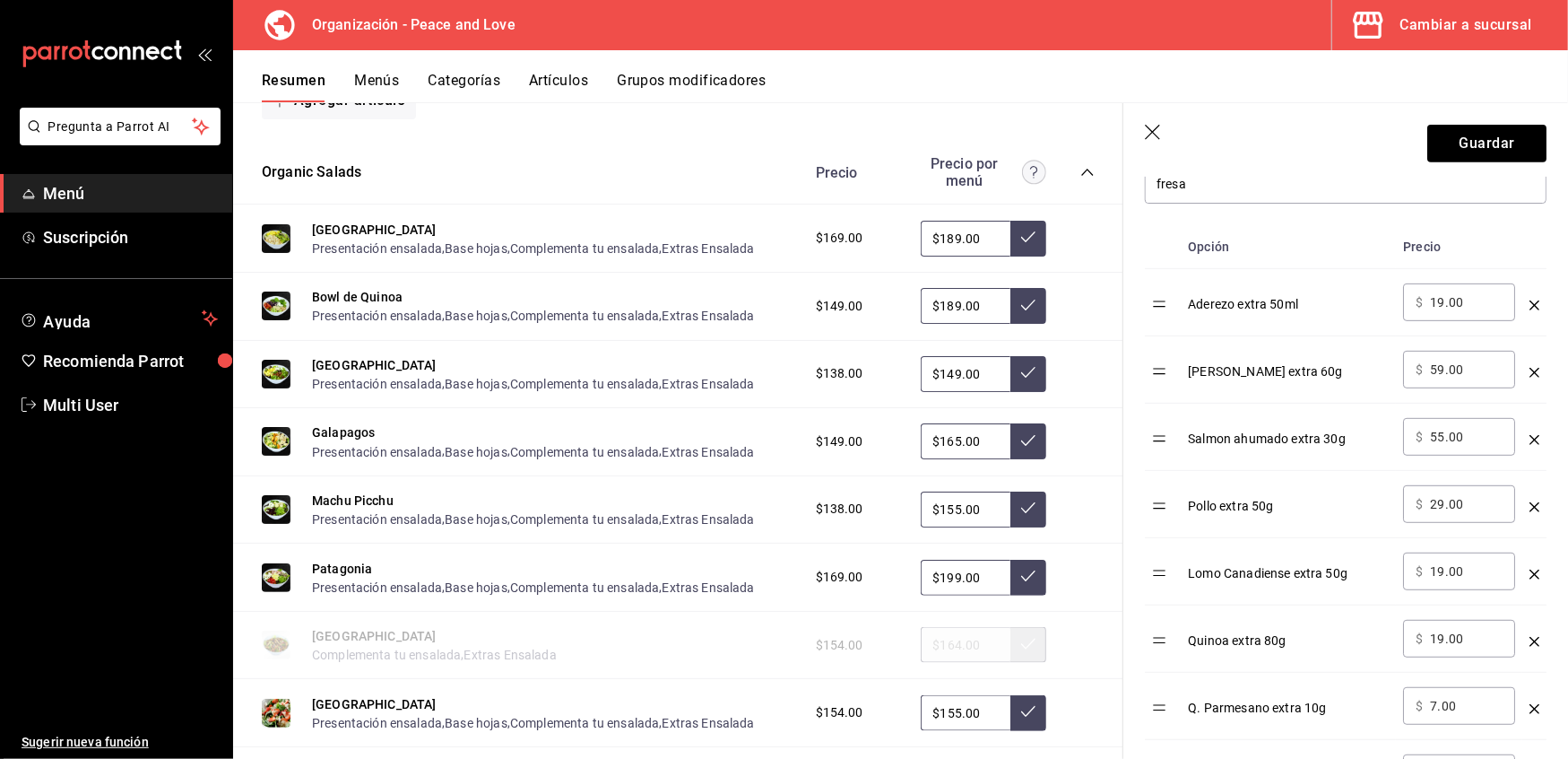
scroll to position [543, 0]
drag, startPoint x: 1165, startPoint y: 646, endPoint x: 1160, endPoint y: 635, distance: 12.1
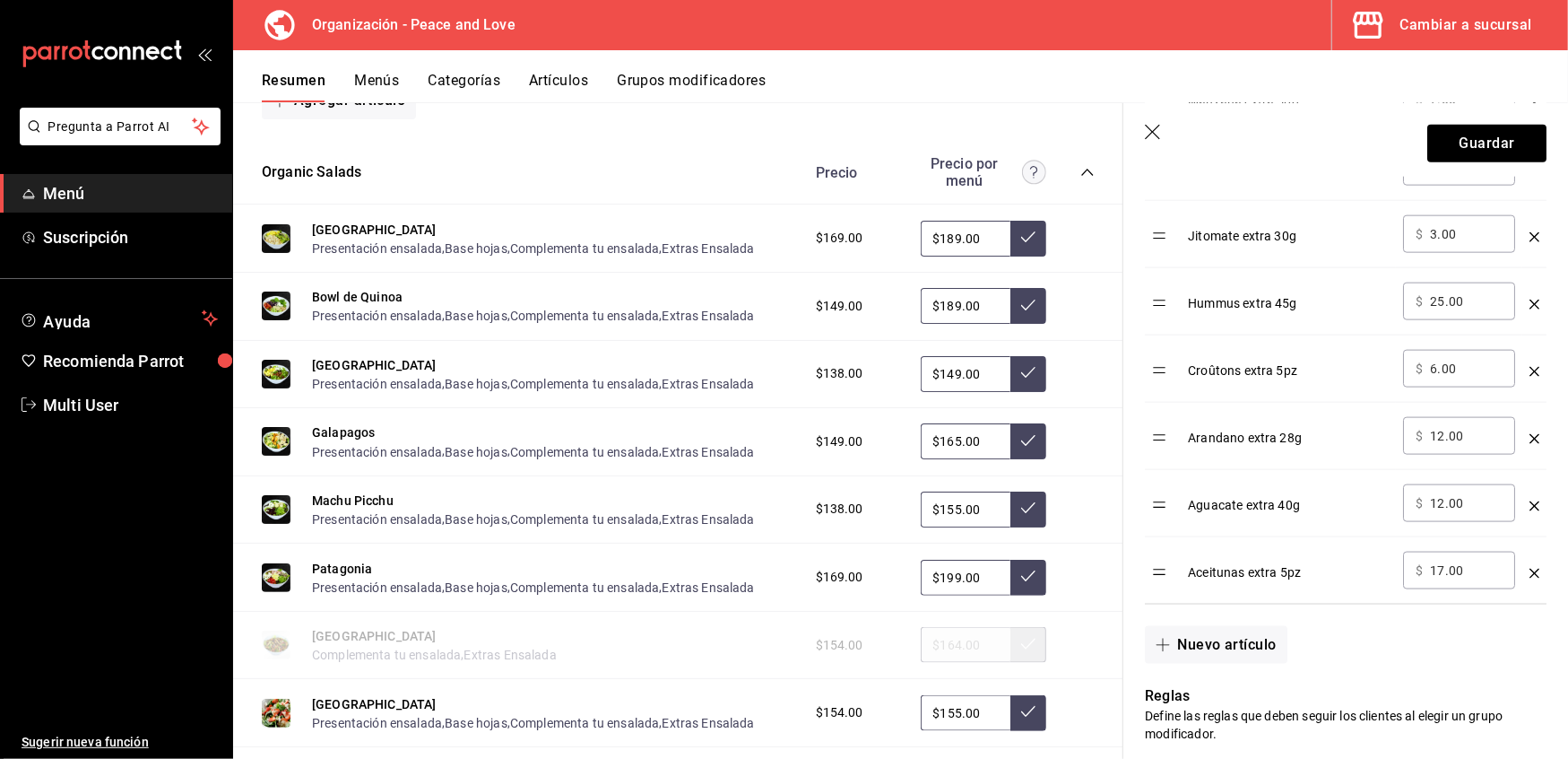
scroll to position [1554, 0]
drag, startPoint x: 1472, startPoint y: 505, endPoint x: 1112, endPoint y: 467, distance: 362.0
click at [1112, 467] on main "Resumen organización Agrega y edita los menús, las categorías, artículos y grup…" at bounding box center [901, 430] width 1336 height 656
drag, startPoint x: 1472, startPoint y: 505, endPoint x: 1245, endPoint y: 492, distance: 227.4
click at [1245, 492] on tr "Aguacate extra 40g ​ $ 9.00 ​" at bounding box center [1346, 501] width 402 height 67
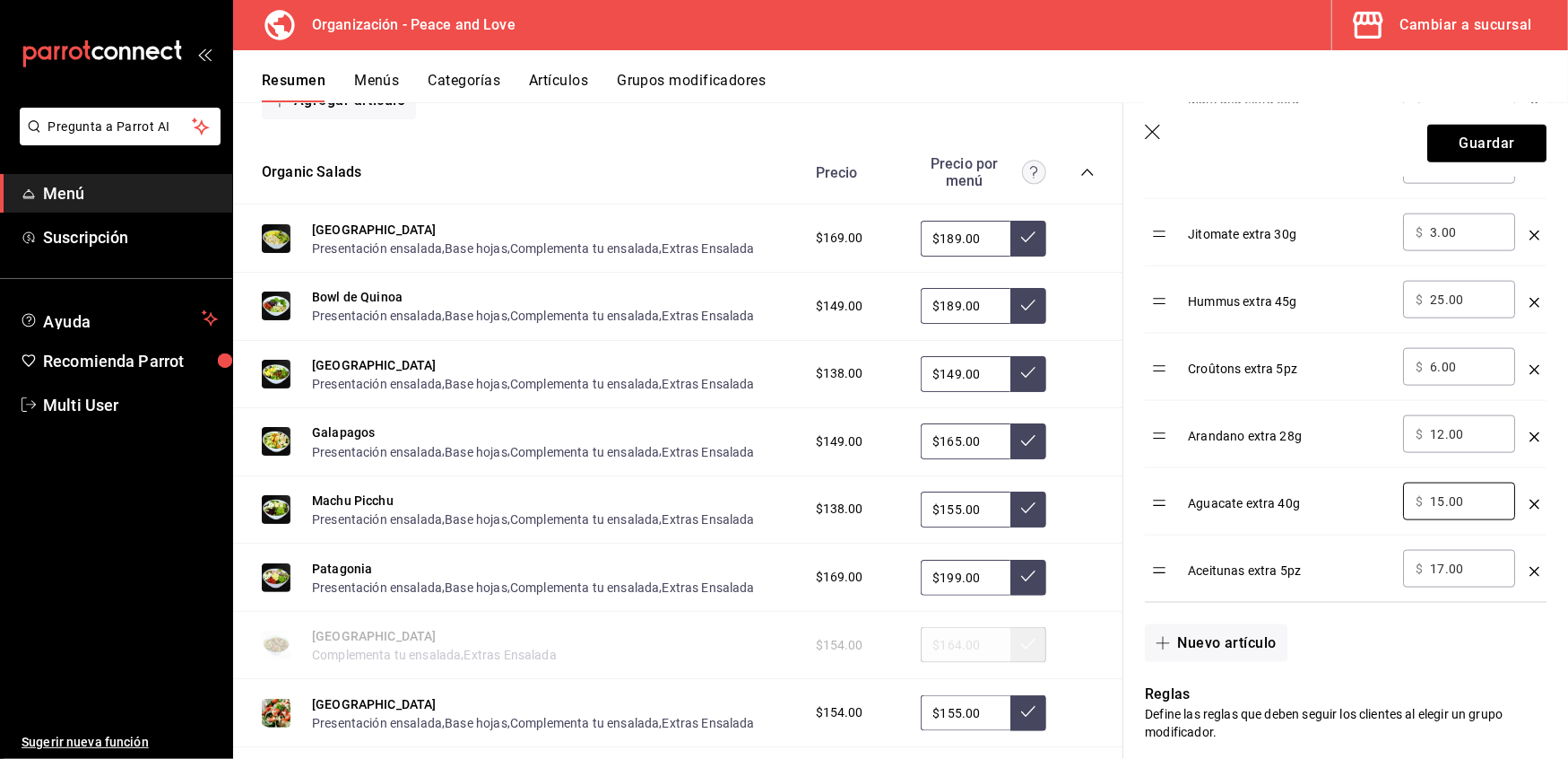
type input "15.00"
drag, startPoint x: 1474, startPoint y: 570, endPoint x: 976, endPoint y: 537, distance: 499.1
click at [976, 537] on main "Resumen organización Agrega y edita los menús, las categorías, artículos y grup…" at bounding box center [901, 430] width 1336 height 656
type input "9.00"
drag, startPoint x: 1464, startPoint y: 443, endPoint x: 1257, endPoint y: 410, distance: 209.6
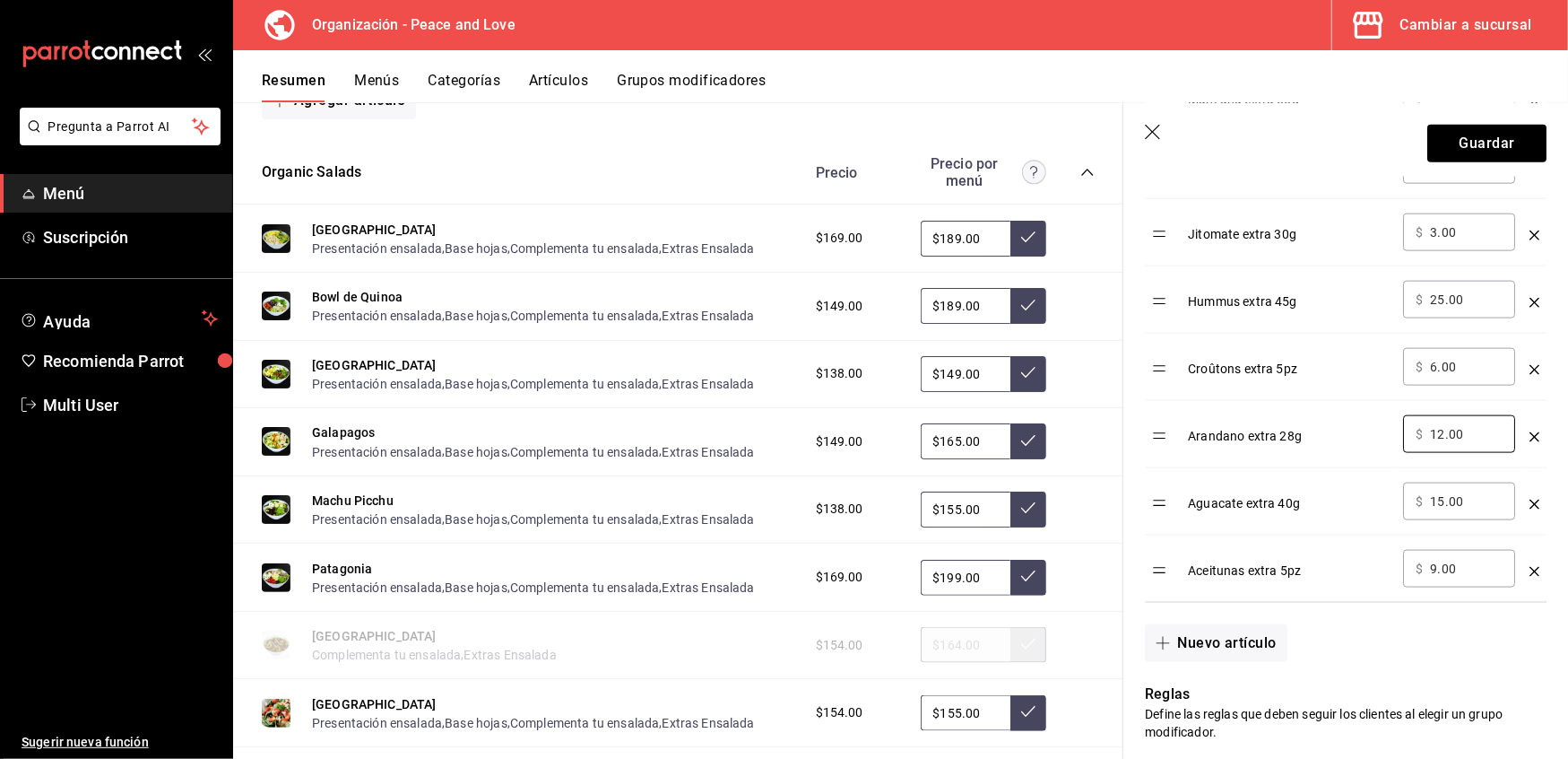
click at [1257, 410] on tr "Arandano extra 28g ​ $ 12.00 ​" at bounding box center [1346, 434] width 402 height 67
type input "15.00"
drag, startPoint x: 1471, startPoint y: 370, endPoint x: 1256, endPoint y: 372, distance: 215.0
click at [1256, 372] on tr "Croûtons extra 5pz ​ $ 6.00 ​" at bounding box center [1346, 366] width 402 height 67
type input "5.00"
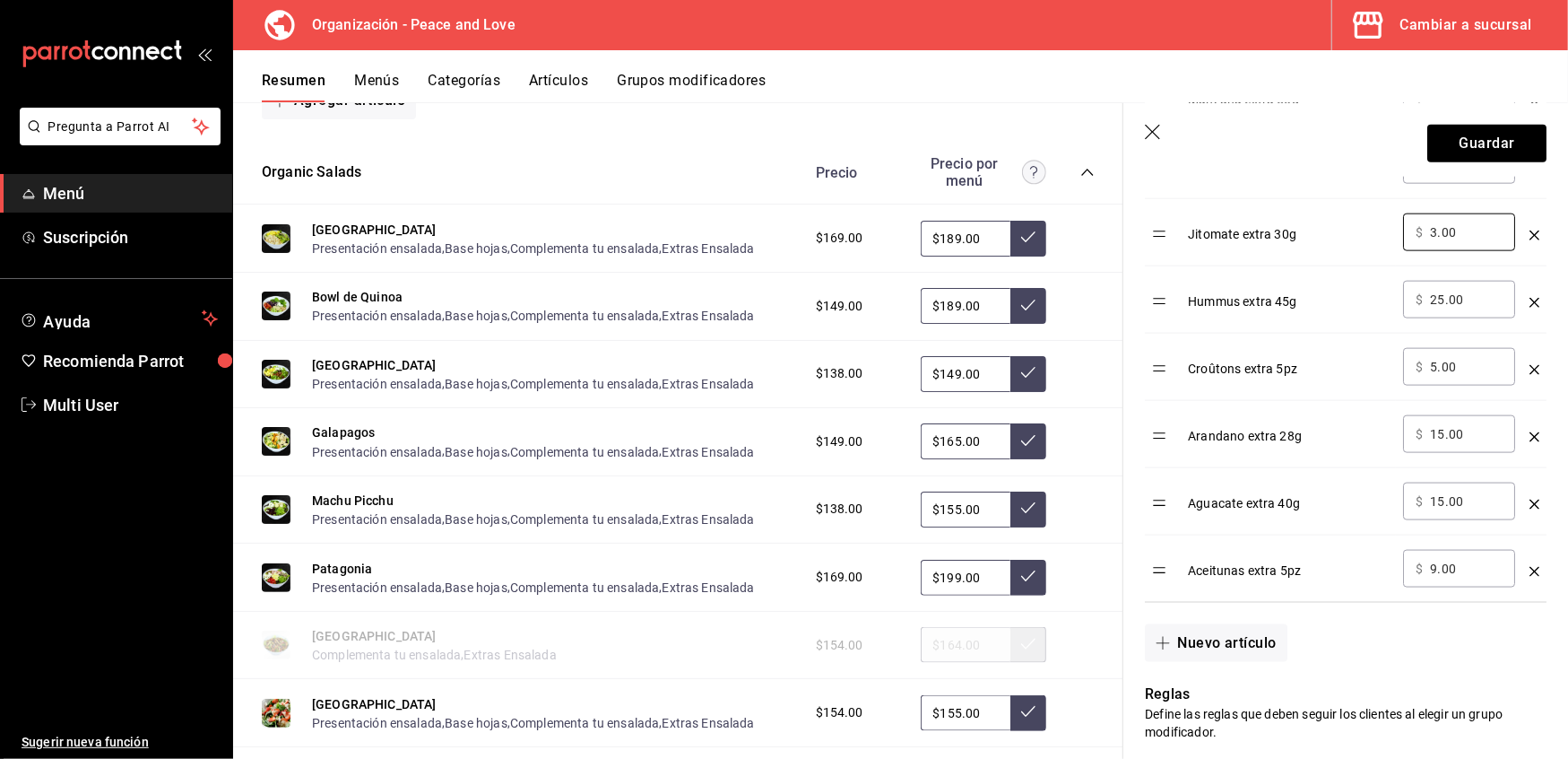
drag, startPoint x: 1468, startPoint y: 239, endPoint x: 1098, endPoint y: 233, distance: 370.0
click at [1098, 233] on main "Resumen organización Agrega y edita los menús, las categorías, artículos y grup…" at bounding box center [901, 430] width 1336 height 656
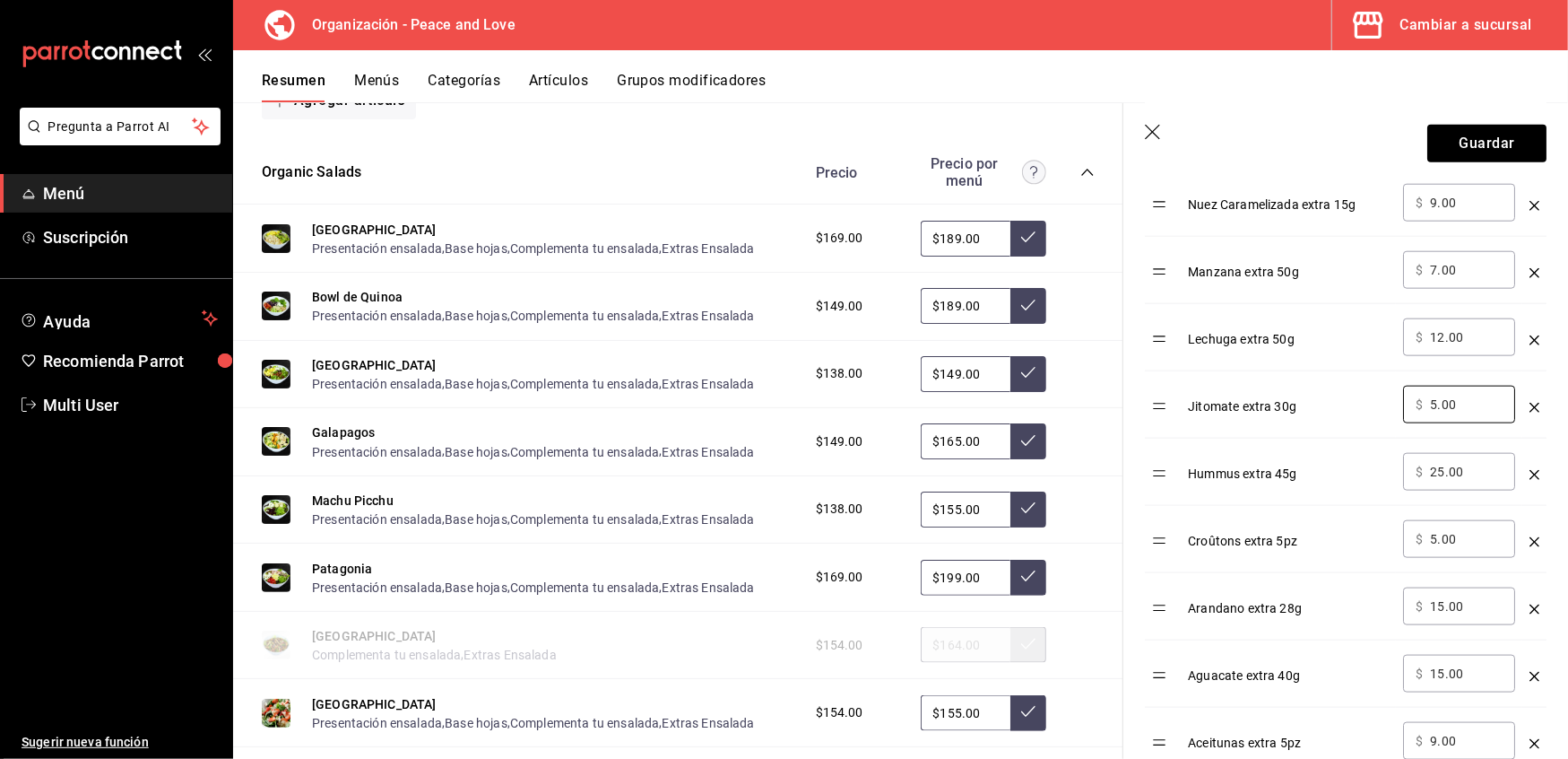
scroll to position [1380, 0]
type input "5.00"
drag, startPoint x: 1472, startPoint y: 344, endPoint x: 1052, endPoint y: 339, distance: 420.0
click at [1052, 339] on main "Resumen organización Agrega y edita los menús, las categorías, artículos y grup…" at bounding box center [901, 430] width 1336 height 656
type input "19.00"
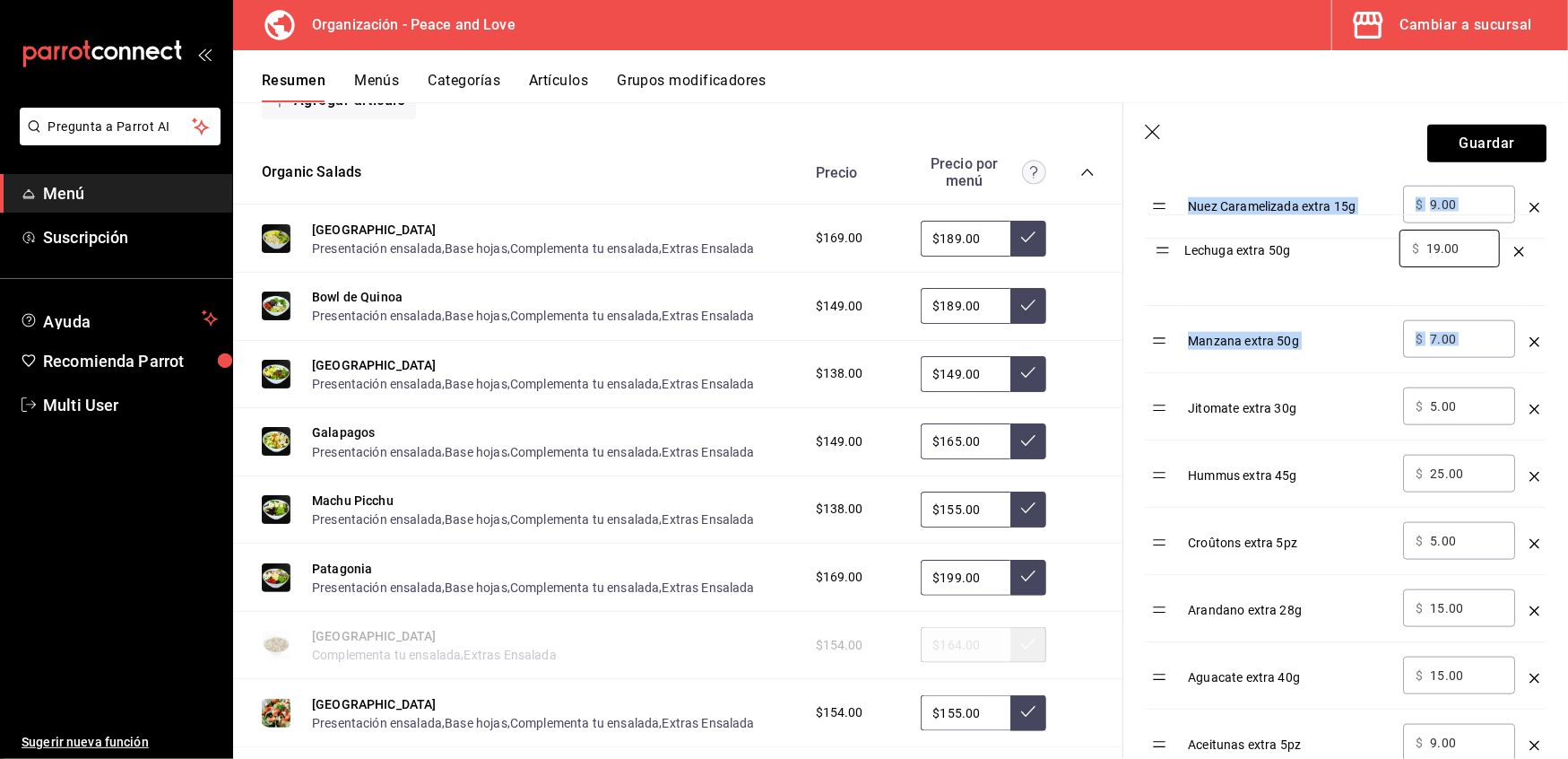
drag, startPoint x: 1156, startPoint y: 344, endPoint x: 1141, endPoint y: 172, distance: 172.7
click at [1141, 172] on section "Guardar Editar grupo modificador Los cambios realizados en este grupo modificad…" at bounding box center [1346, 431] width 445 height 656
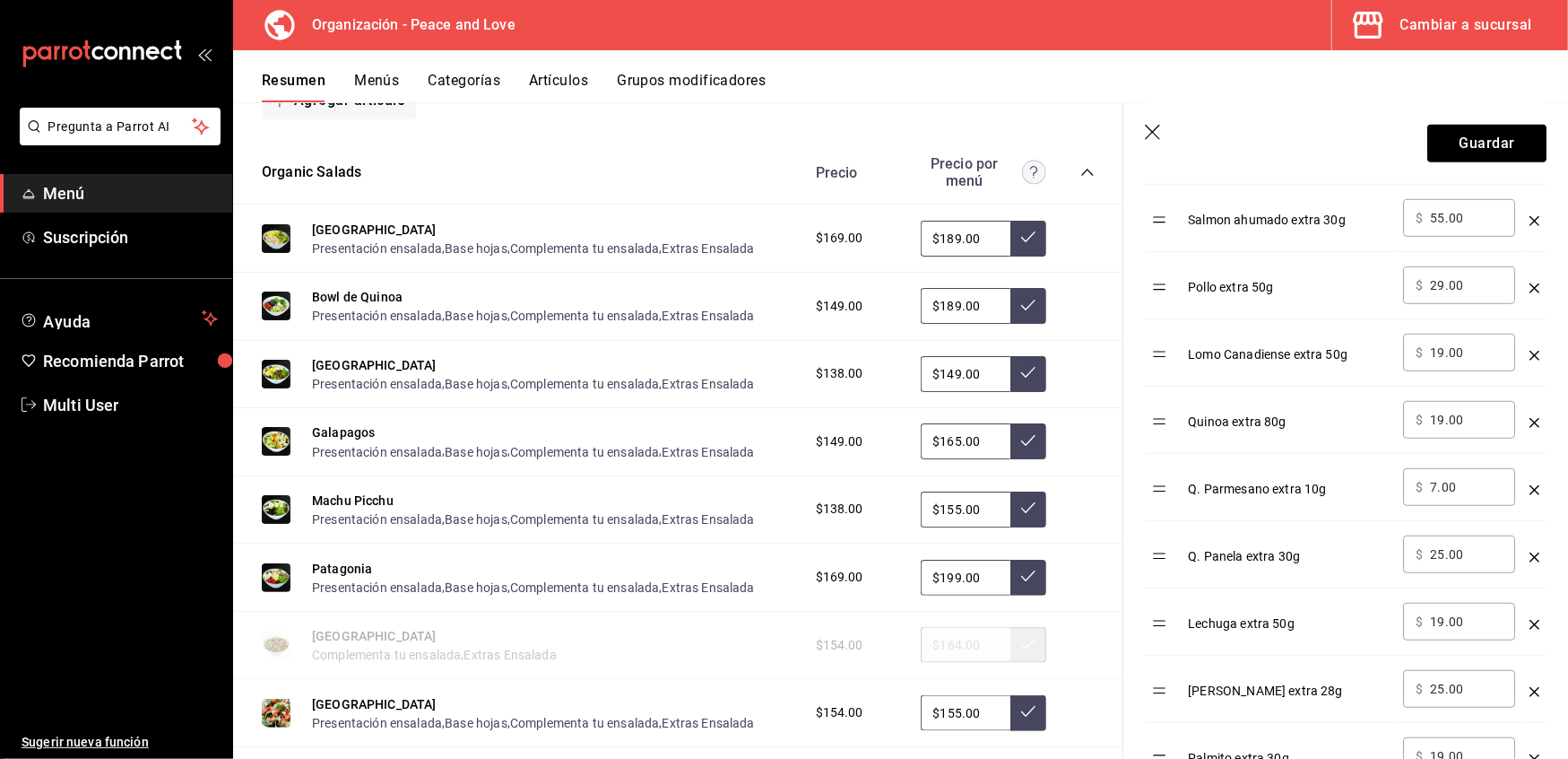
scroll to position [758, 0]
drag, startPoint x: 1173, startPoint y: 639, endPoint x: 1178, endPoint y: 490, distance: 149.1
click at [1178, 490] on table "Opción Precio Aderezo extra 50ml ​ $ 19.00 ​ [PERSON_NAME] extra 60g ​ $ 59.00 …" at bounding box center [1346, 703] width 402 height 1388
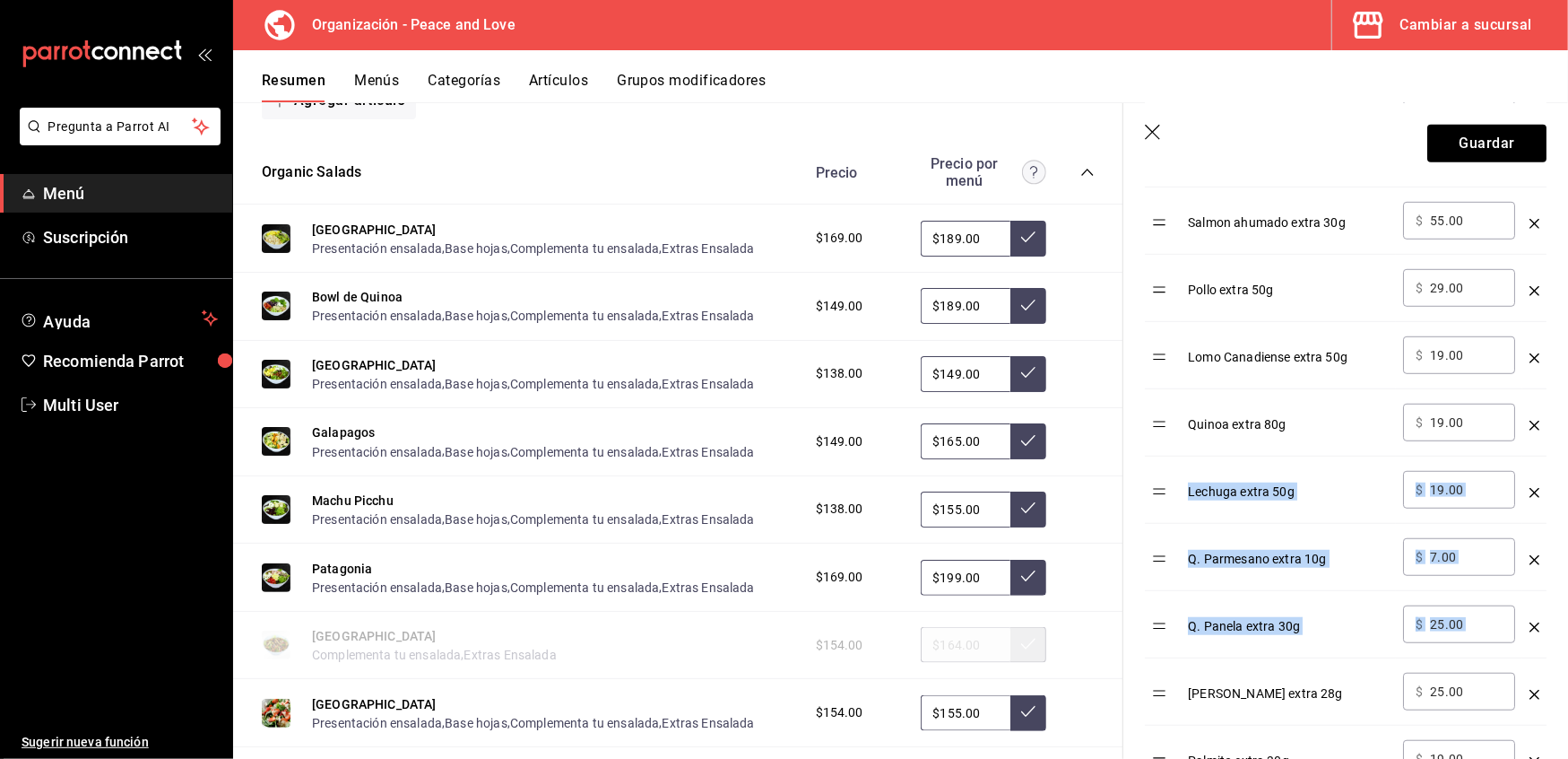
click at [1161, 503] on table "Opción Precio Aderezo extra 50ml ​ $ 19.00 ​ [PERSON_NAME] extra 60g ​ $ 59.00 …" at bounding box center [1346, 703] width 402 height 1388
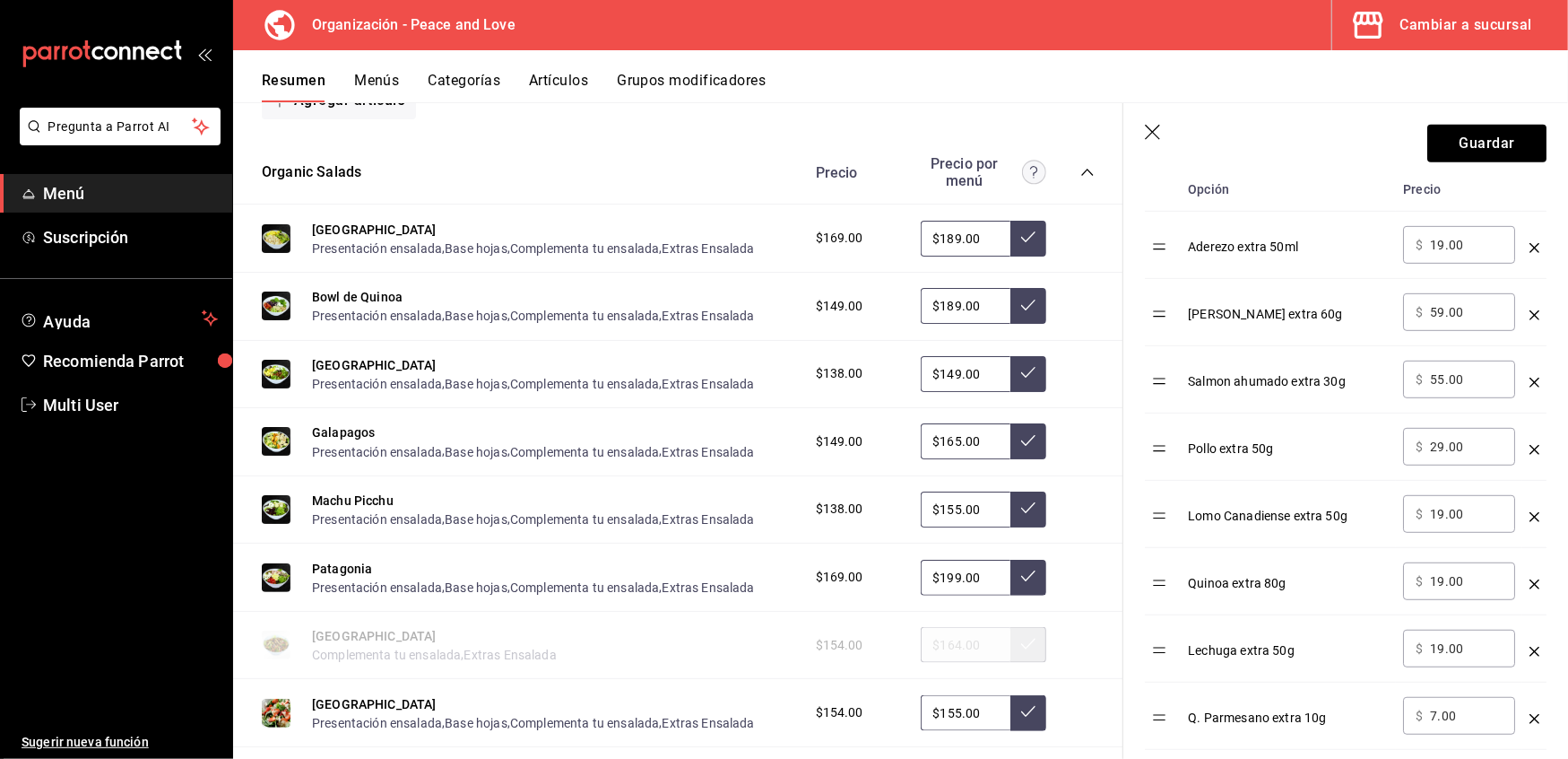
scroll to position [602, 0]
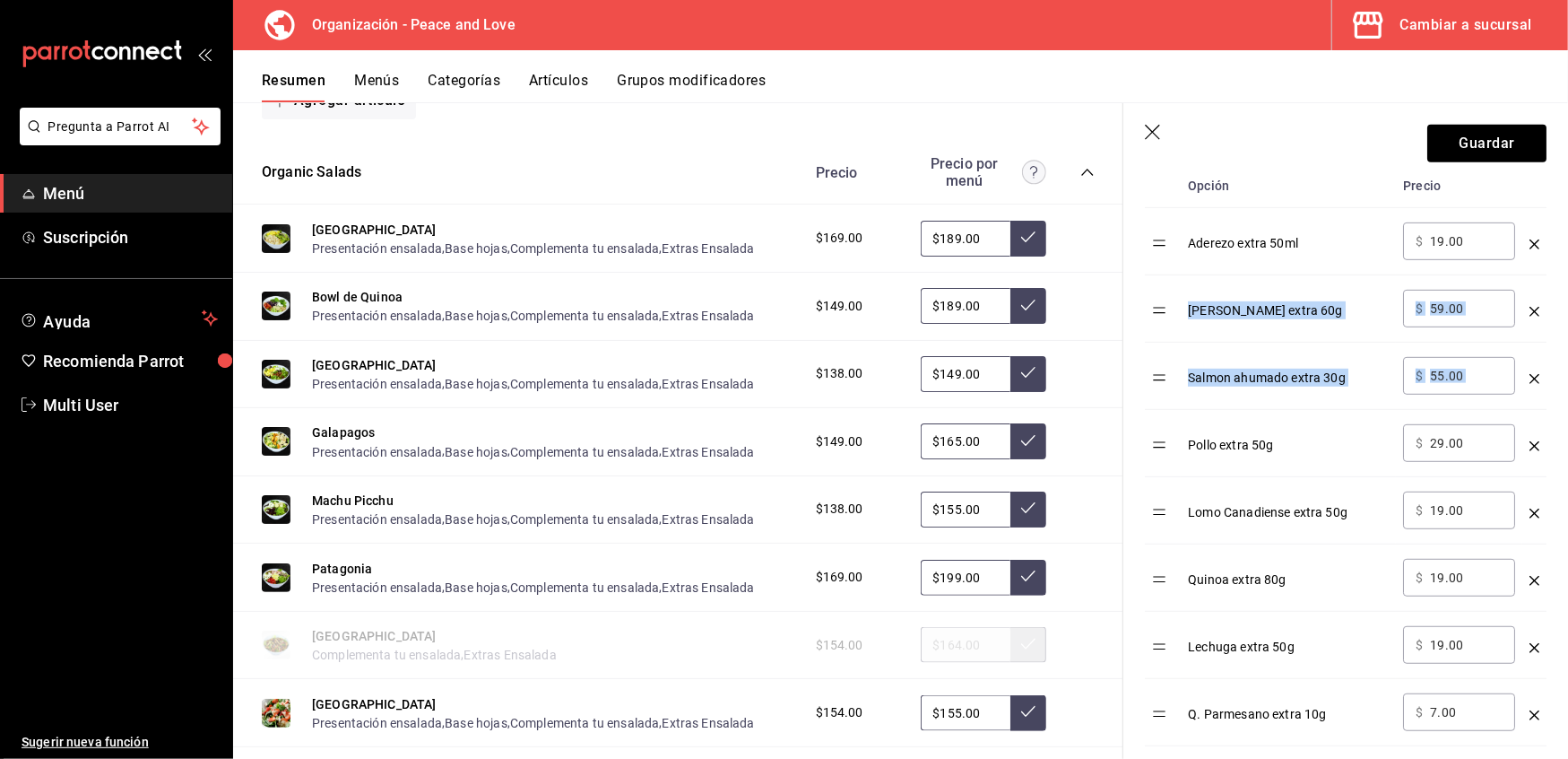
drag, startPoint x: 1162, startPoint y: 463, endPoint x: 1170, endPoint y: 316, distance: 147.2
click at [1166, 461] on td "optionsTable" at bounding box center [1162, 443] width 36 height 67
drag, startPoint x: 1166, startPoint y: 461, endPoint x: 1166, endPoint y: 356, distance: 105.0
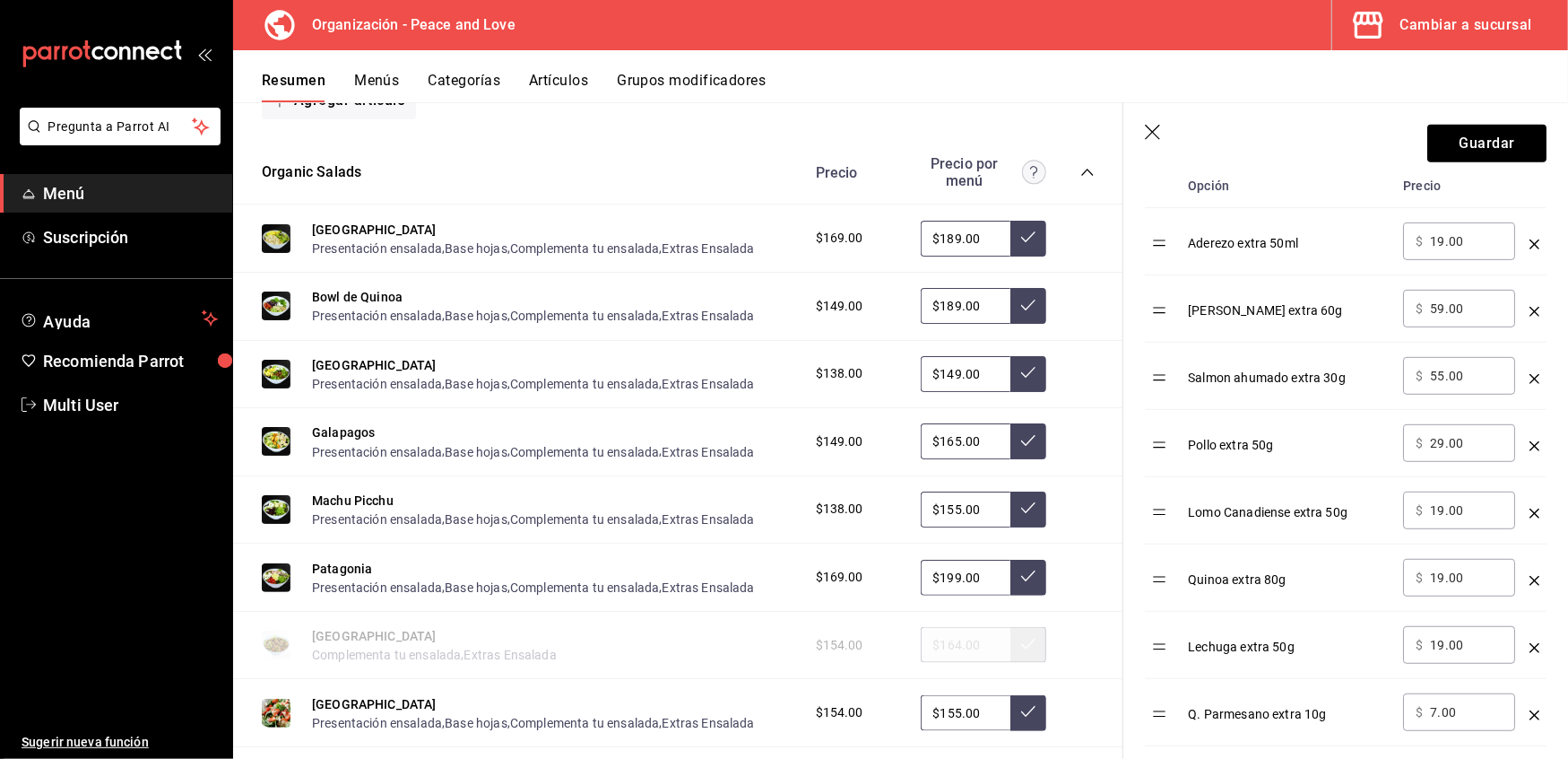
click at [1220, 443] on div "Pollo extra 50g" at bounding box center [1288, 439] width 200 height 29
drag, startPoint x: 1163, startPoint y: 445, endPoint x: 1156, endPoint y: 303, distance: 142.2
click at [1307, 75] on div "Resumen Menús Categorías Artículos Grupos modificadores" at bounding box center [914, 86] width 1306 height 30
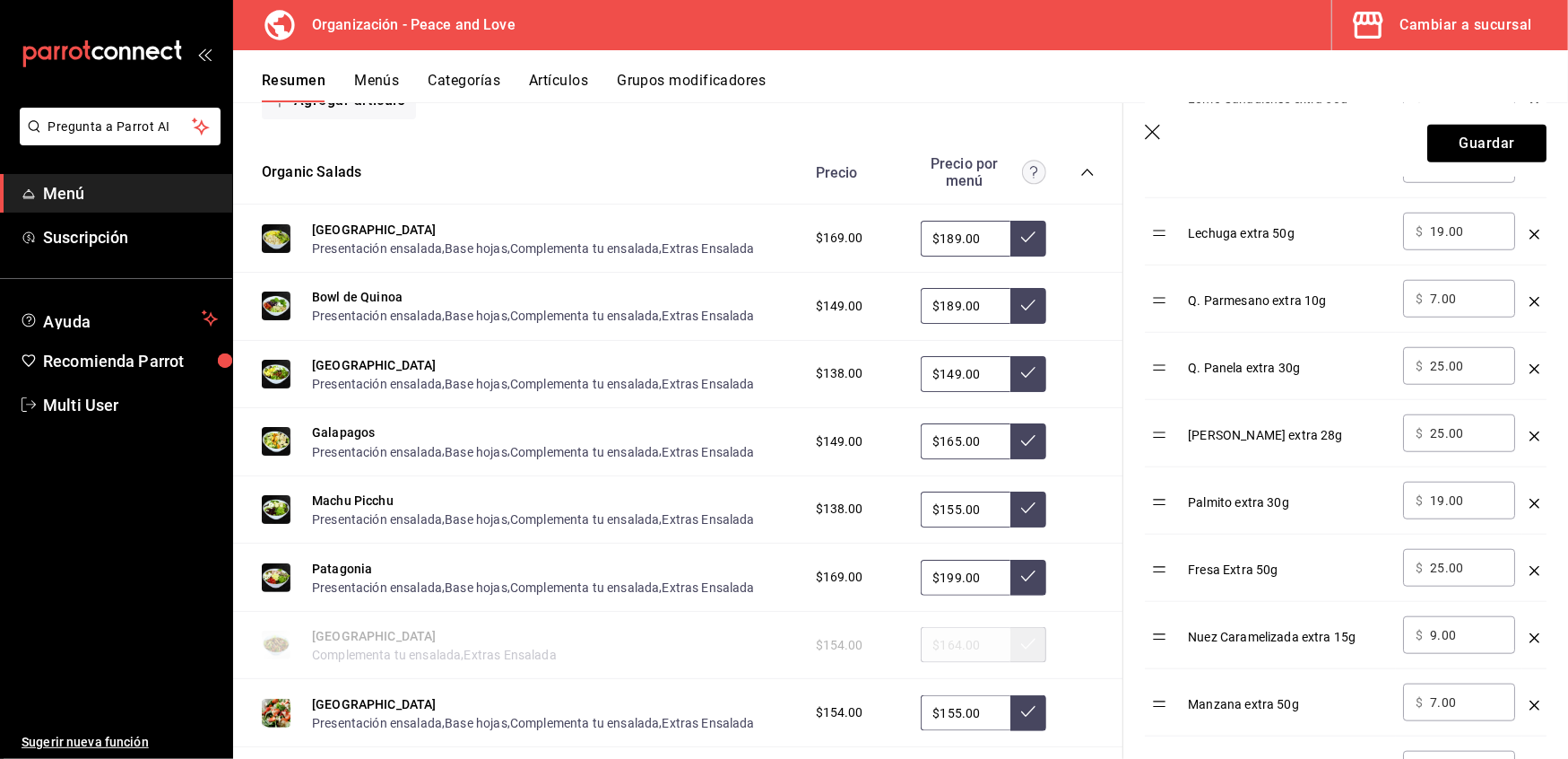
scroll to position [1017, 0]
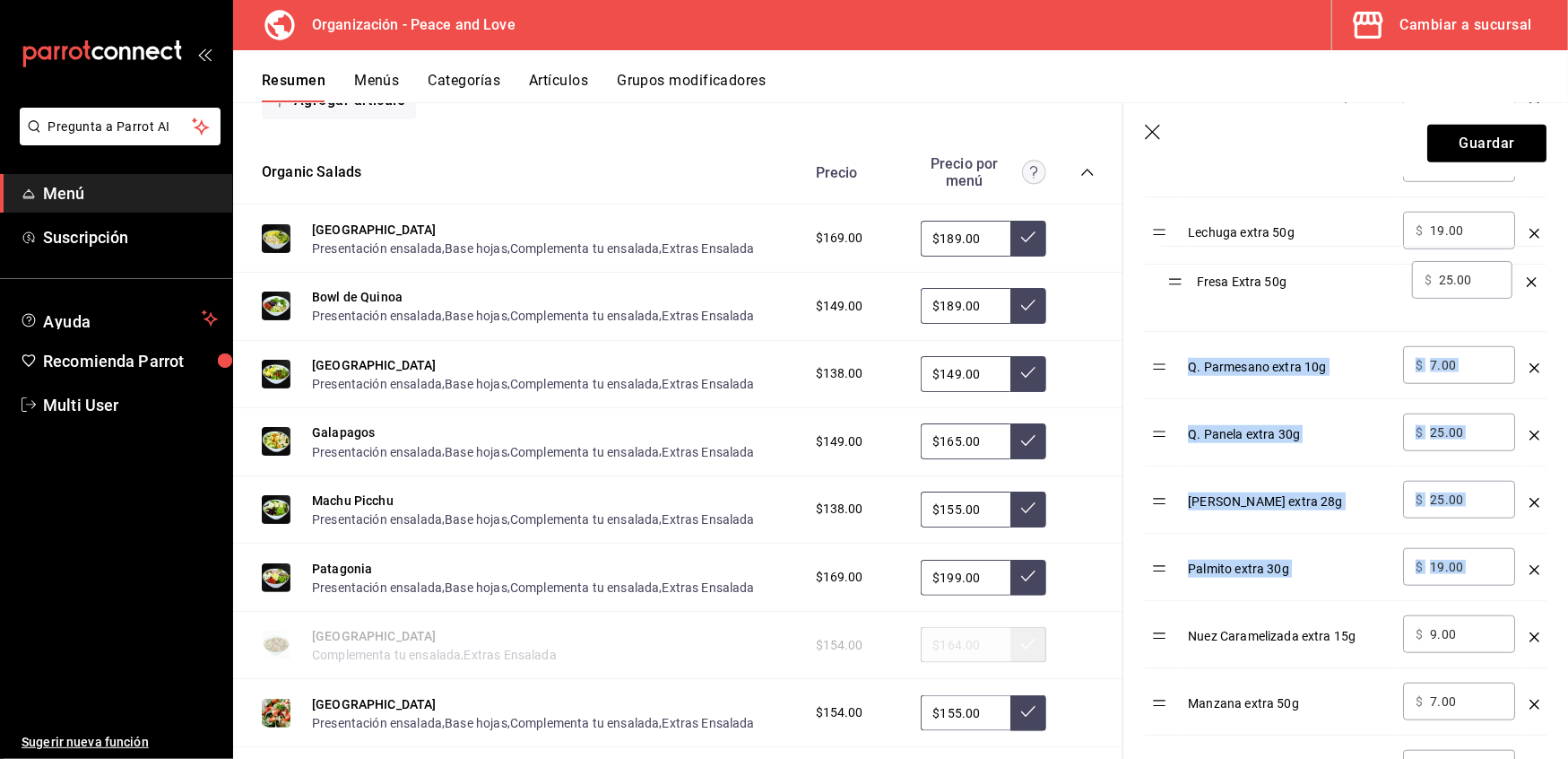
drag, startPoint x: 1169, startPoint y: 578, endPoint x: 1184, endPoint y: 286, distance: 292.4
click at [1184, 286] on table "Opción Precio Aderezo extra 50ml ​ $ 19.00 ​ Pollo extra 50g ​ $ 29.00 ​ [PERSO…" at bounding box center [1346, 444] width 402 height 1388
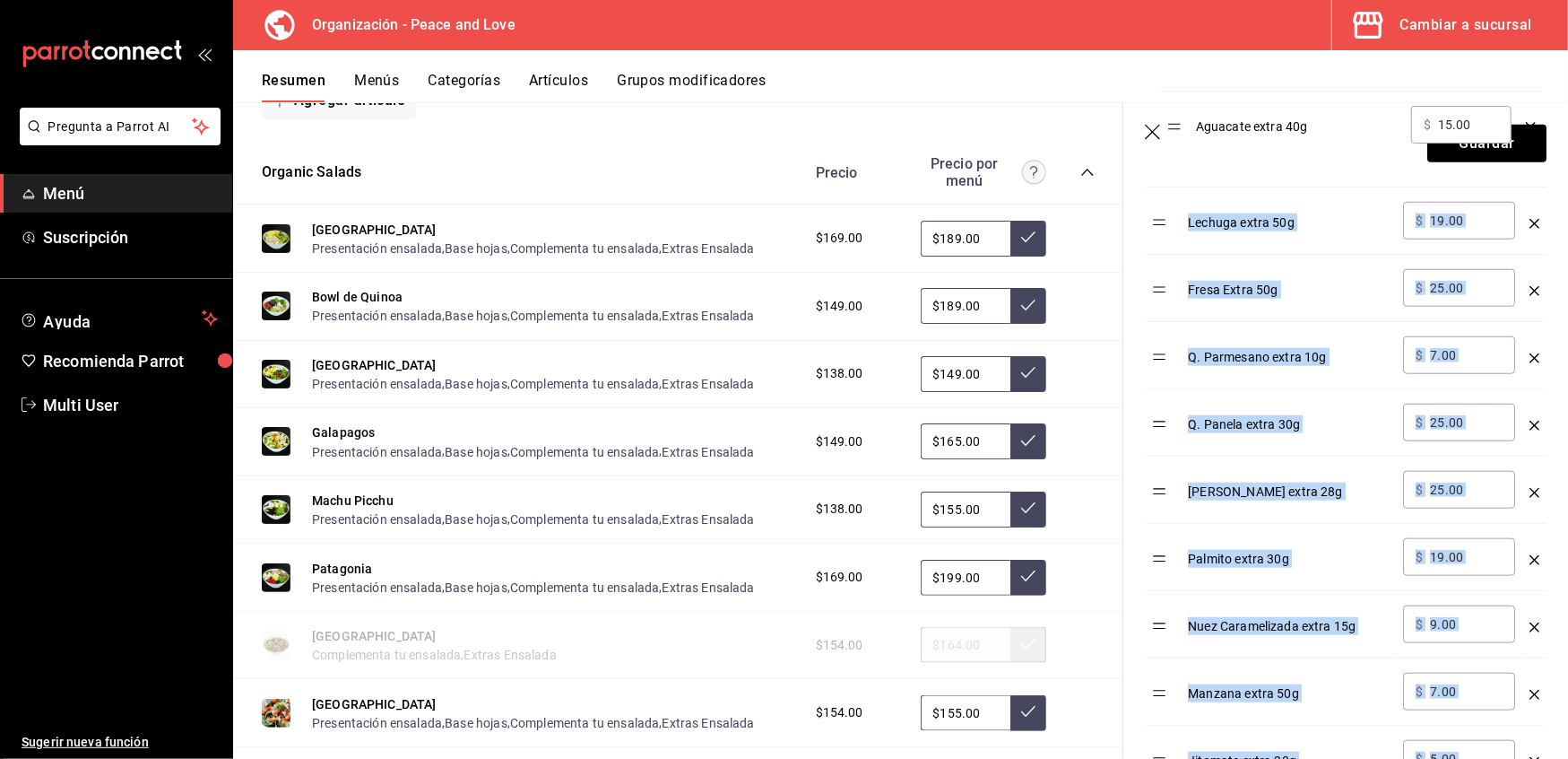
scroll to position [1073, 0]
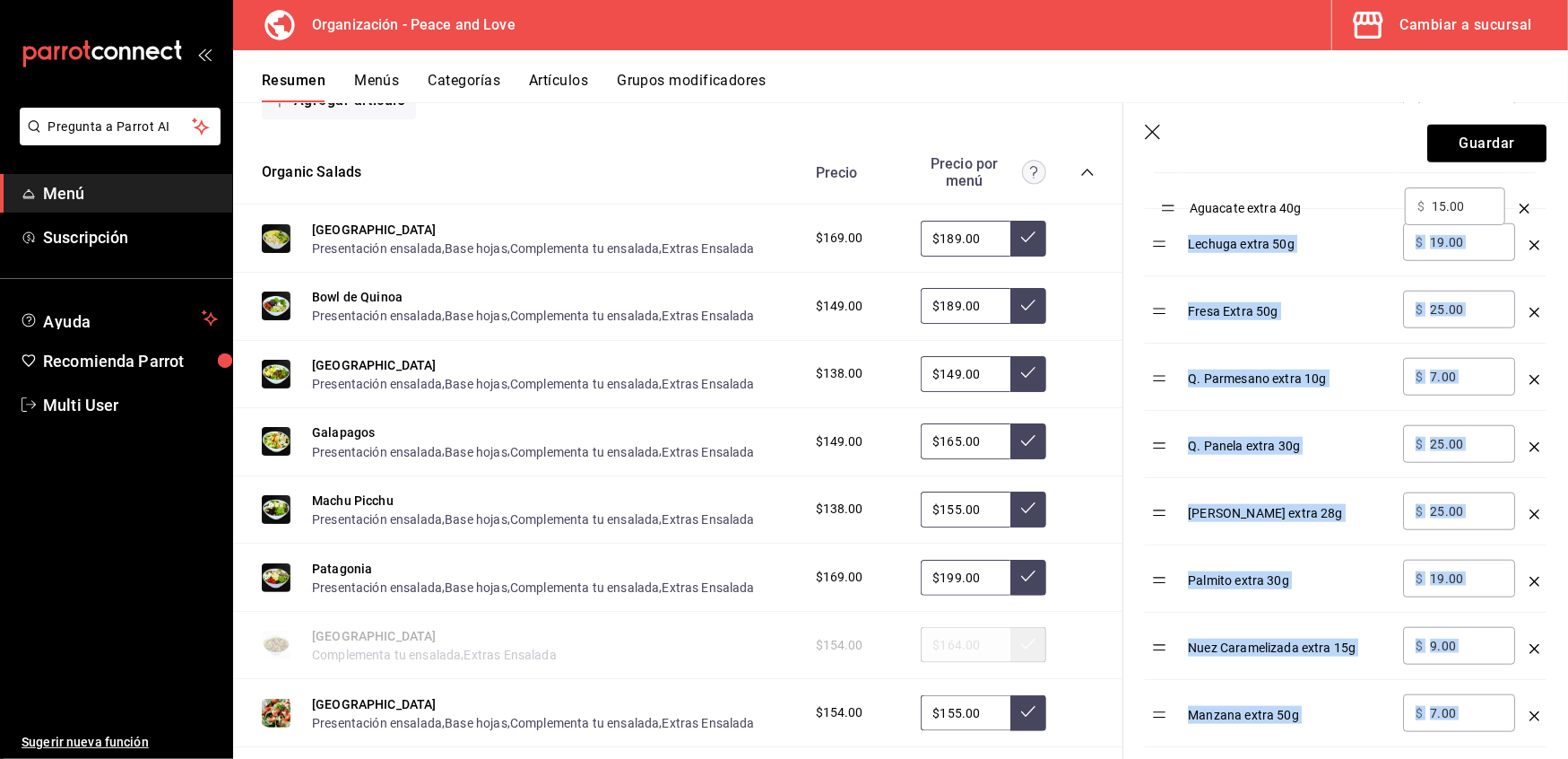
drag, startPoint x: 1163, startPoint y: 493, endPoint x: 1171, endPoint y: 215, distance: 278.1
click at [1171, 215] on tbody "Aderezo extra 50ml ​ $ 19.00 ​ Pollo extra 50g ​ $ 29.00 ​ [PERSON_NAME] extra …" at bounding box center [1346, 410] width 402 height 1345
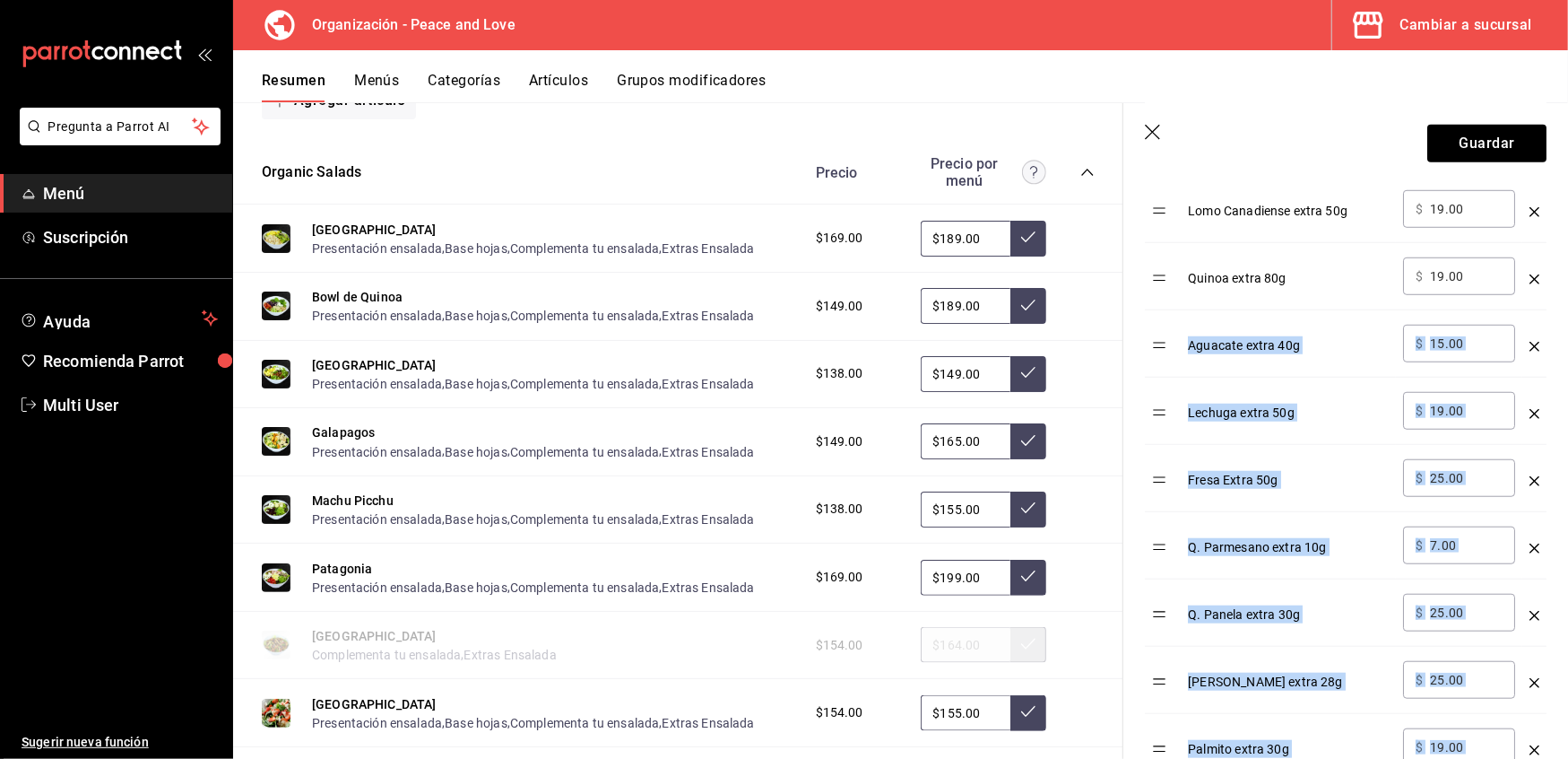
scroll to position [902, 0]
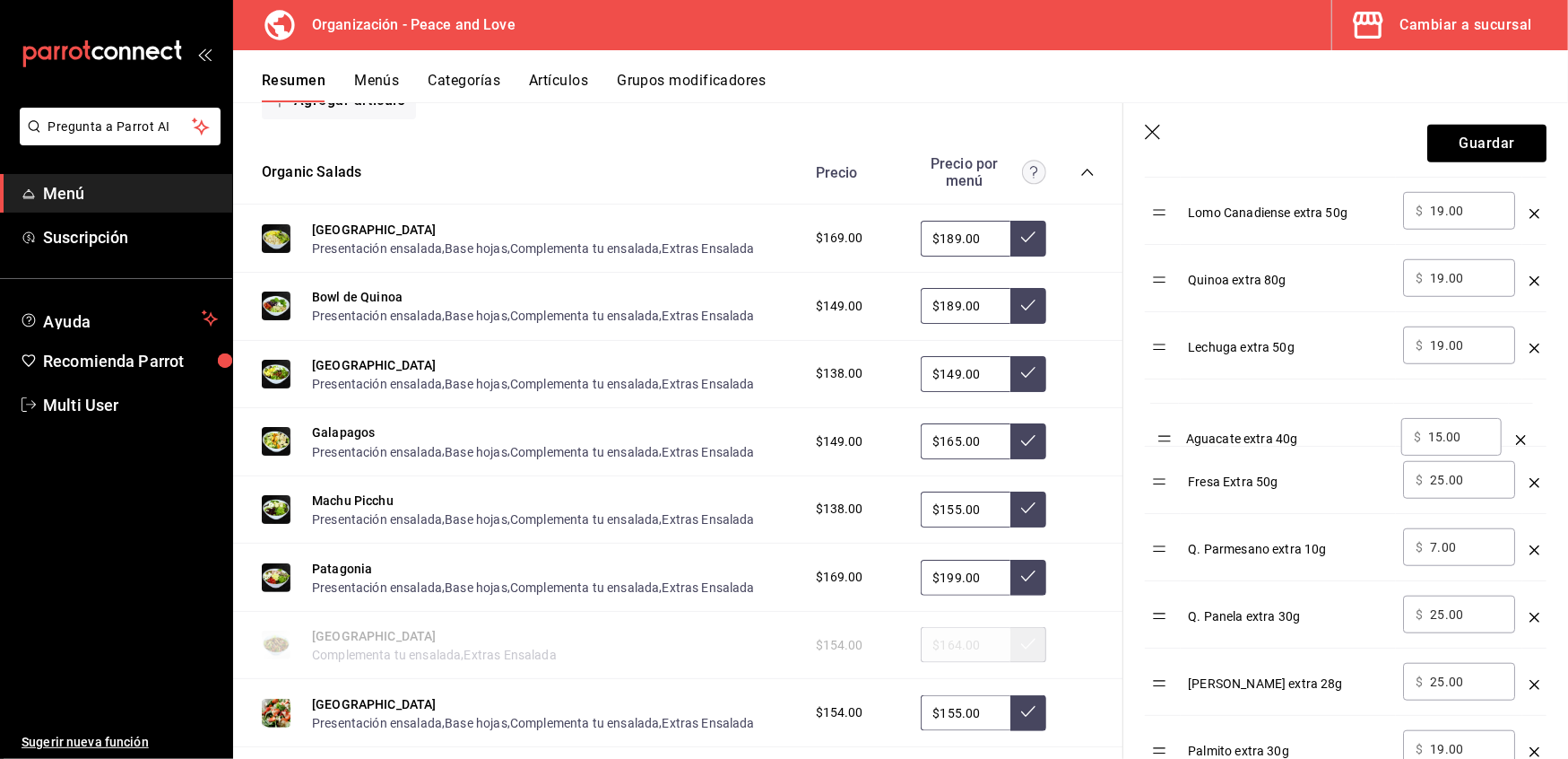
drag, startPoint x: 1162, startPoint y: 353, endPoint x: 1166, endPoint y: 439, distance: 86.1
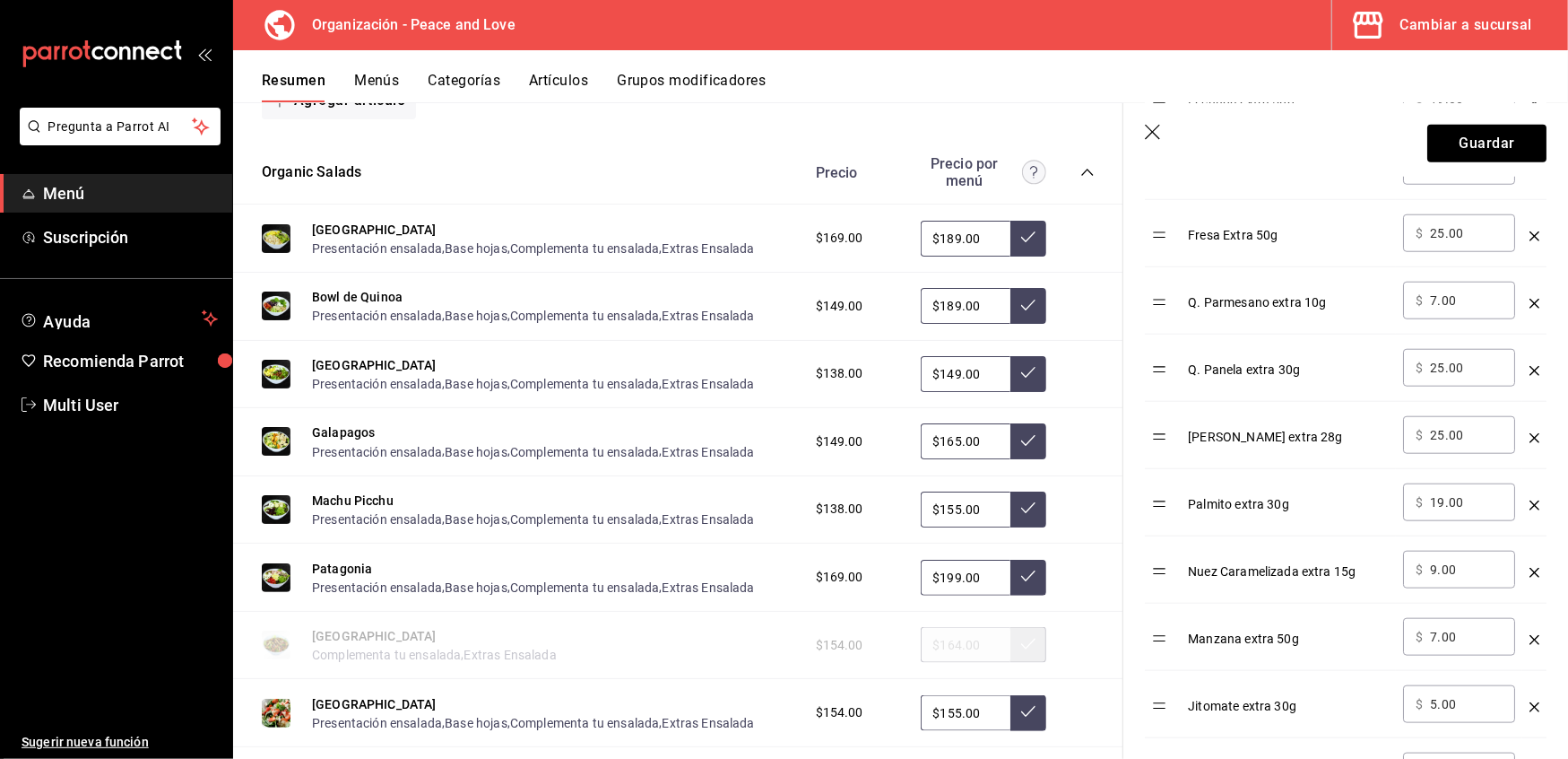
scroll to position [1156, 0]
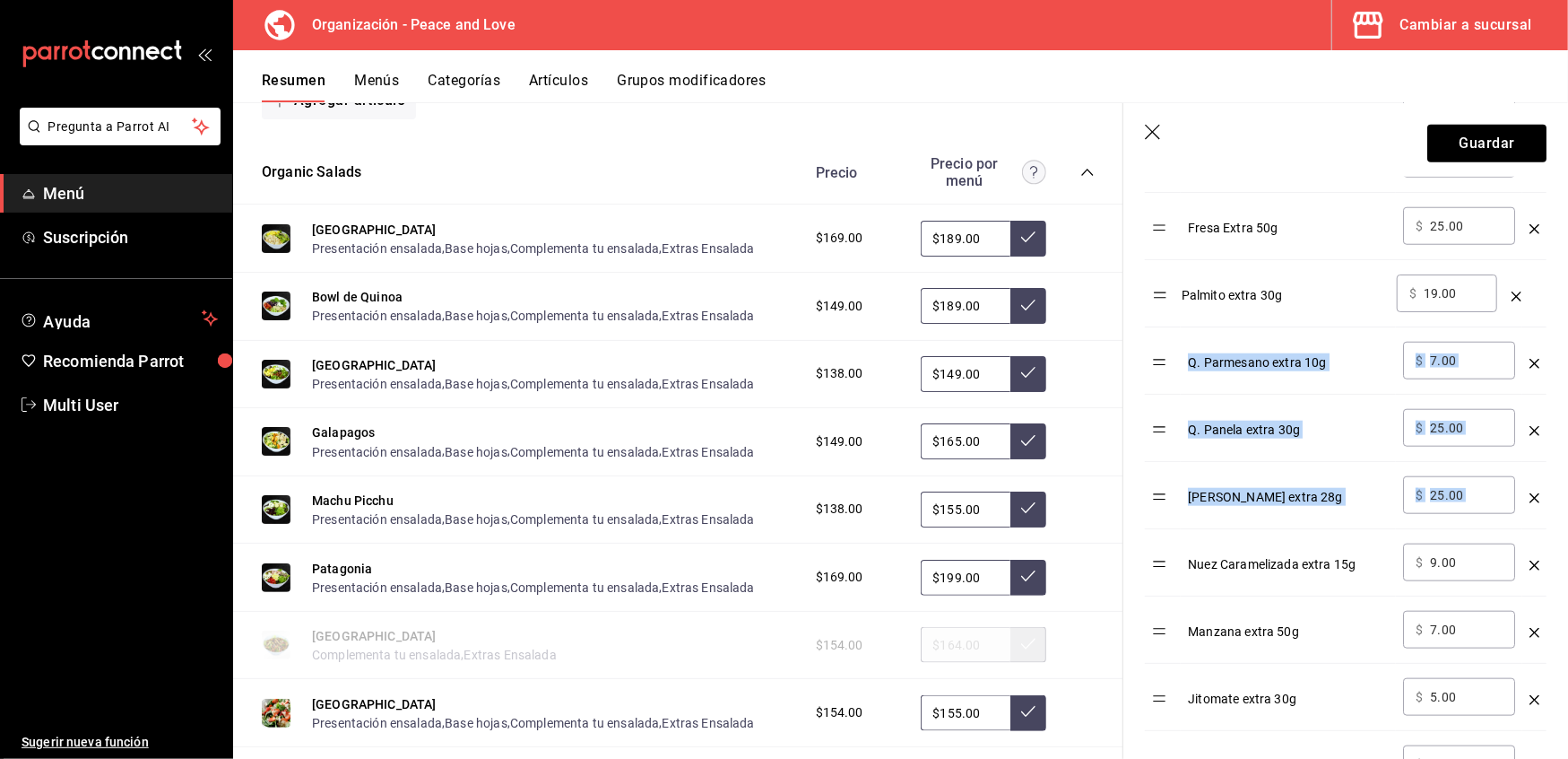
drag, startPoint x: 1169, startPoint y: 509, endPoint x: 1169, endPoint y: 302, distance: 207.0
click at [1169, 302] on table "Opción Precio Aderezo extra 50ml ​ $ 19.00 ​ Pollo extra 50g ​ $ 29.00 ​ [PERSO…" at bounding box center [1346, 305] width 402 height 1388
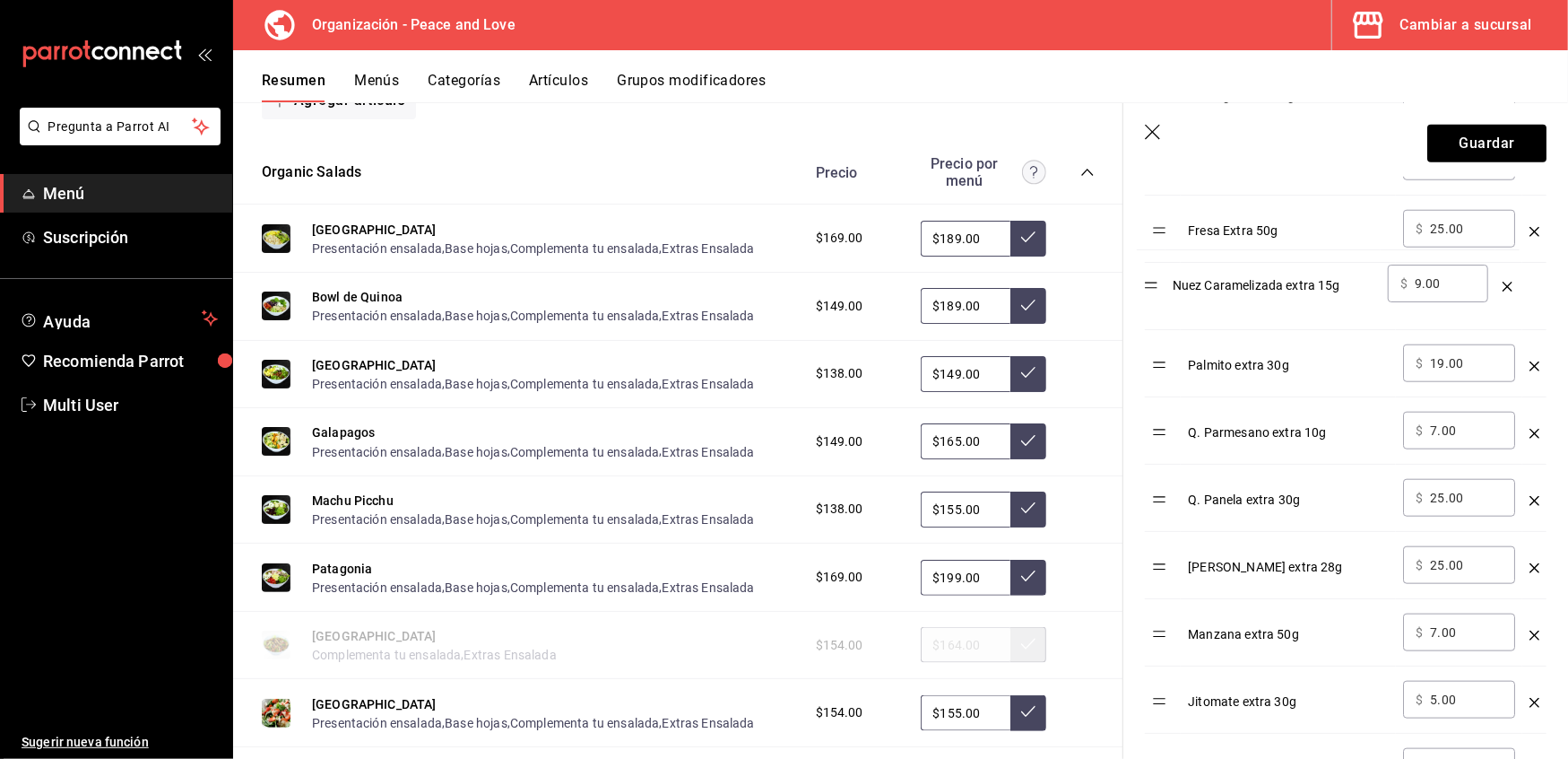
click at [1157, 298] on table "Opción Precio Aderezo extra 50ml ​ $ 19.00 ​ Pollo extra 50g ​ $ 29.00 ​ [PERSO…" at bounding box center [1346, 308] width 402 height 1388
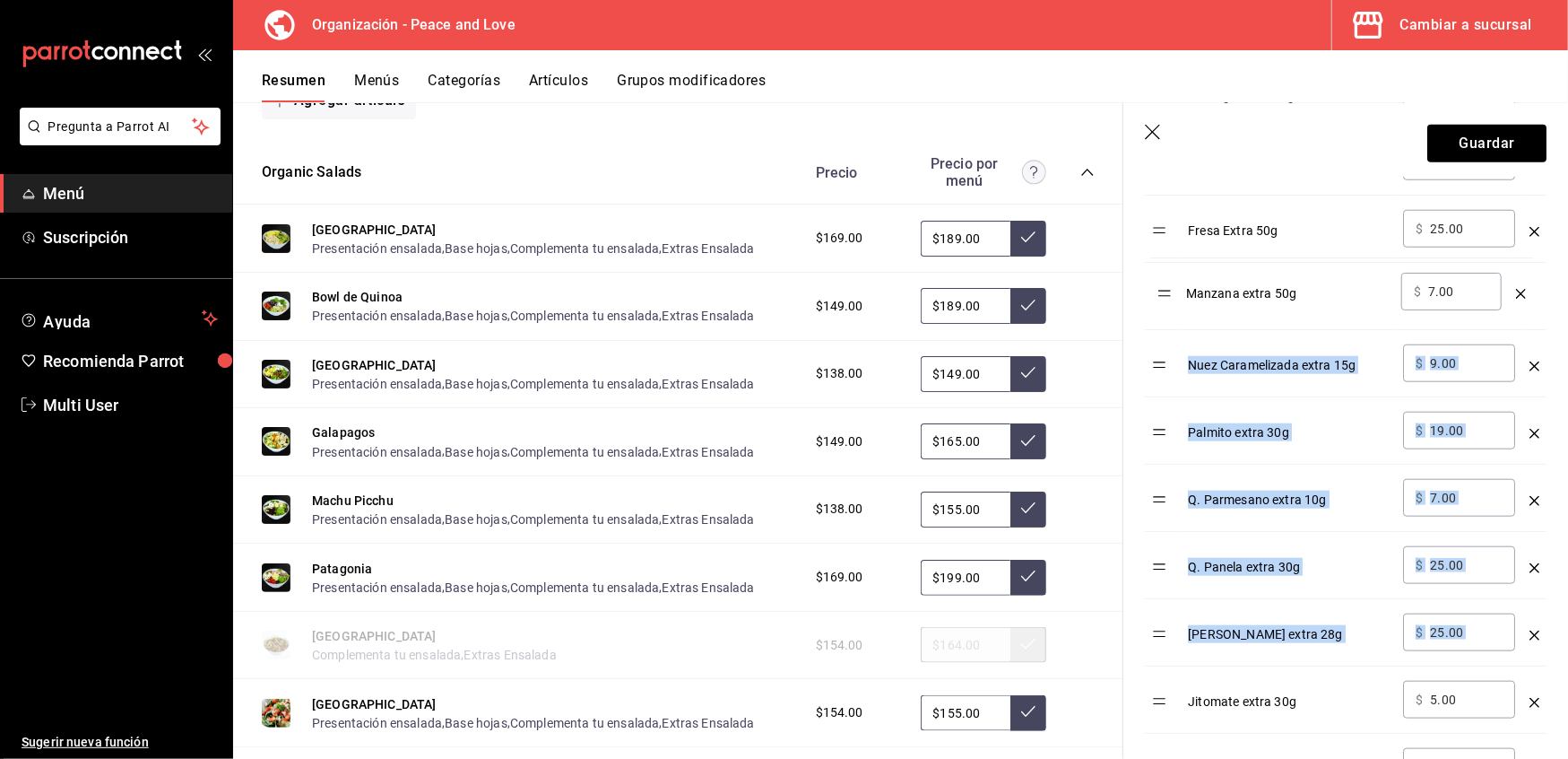
drag, startPoint x: 1159, startPoint y: 649, endPoint x: 1163, endPoint y: 303, distance: 346.0
click at [1163, 303] on table "Opción Precio Aderezo extra 50ml ​ $ 19.00 ​ Pollo extra 50g ​ $ 29.00 ​ [PERSO…" at bounding box center [1346, 308] width 402 height 1388
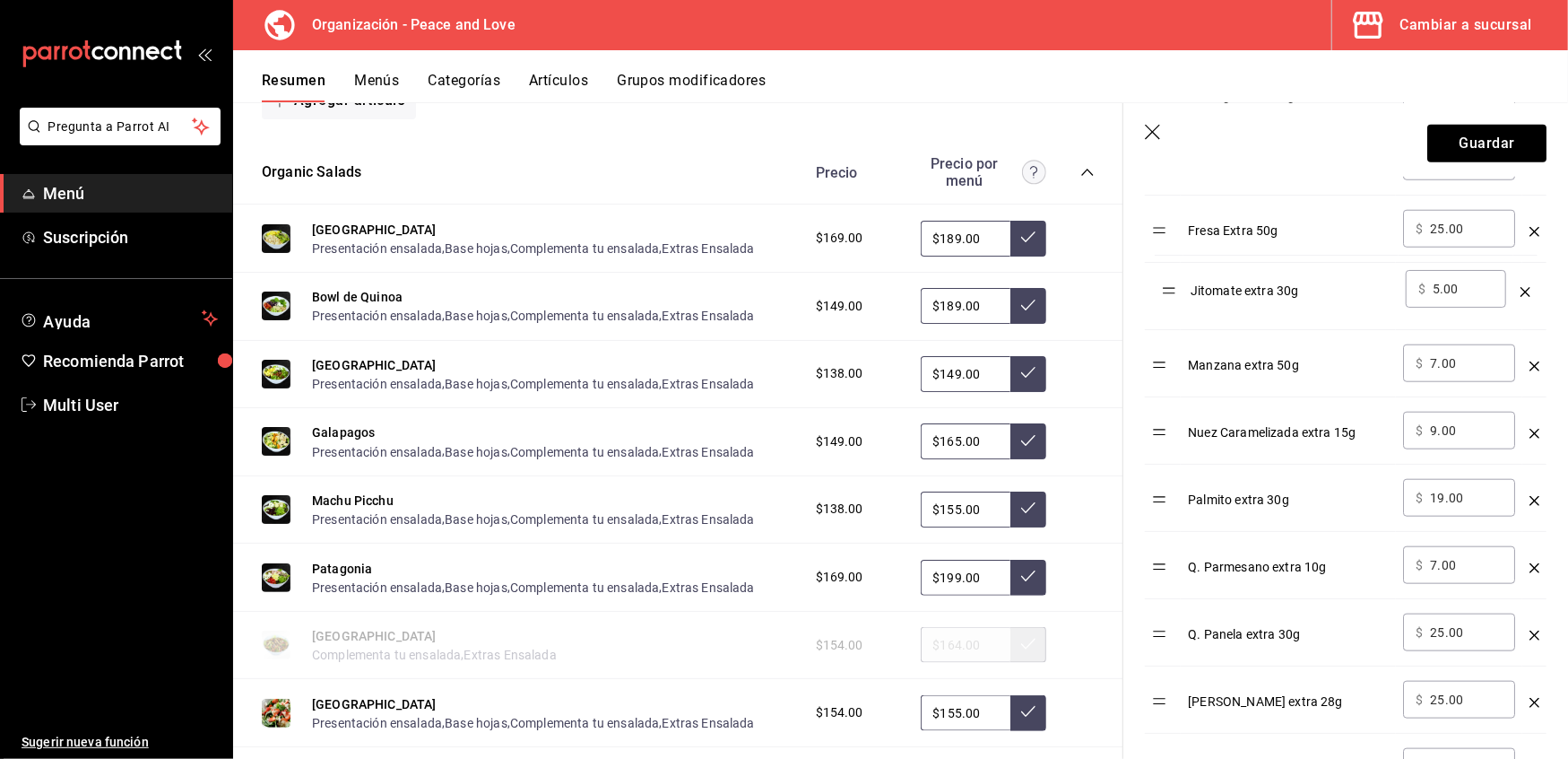
click at [1164, 285] on table "Opción Precio Aderezo extra 50ml ​ $ 19.00 ​ Pollo extra 50g ​ $ 29.00 ​ [PERSO…" at bounding box center [1346, 308] width 402 height 1388
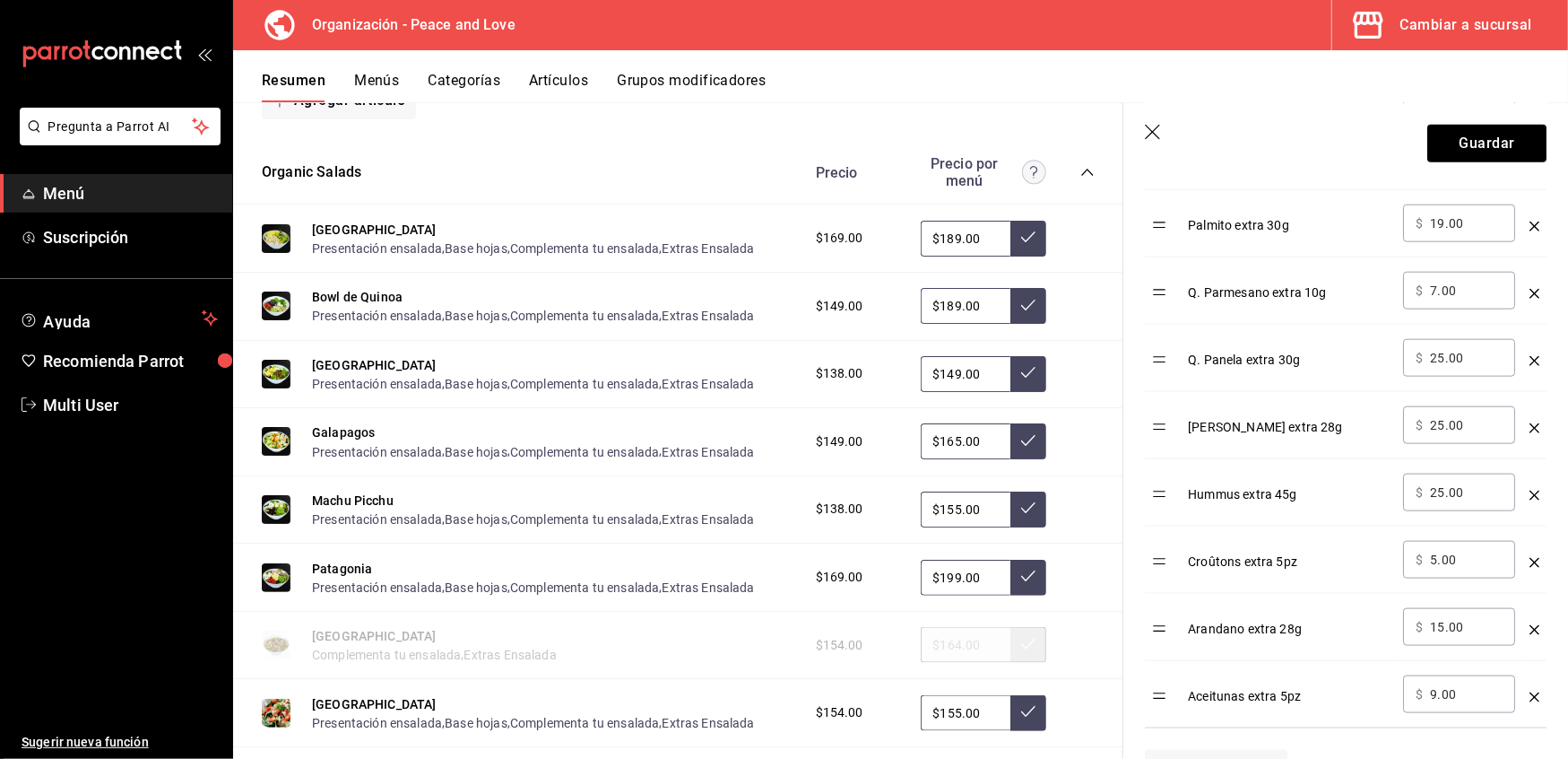
scroll to position [1440, 0]
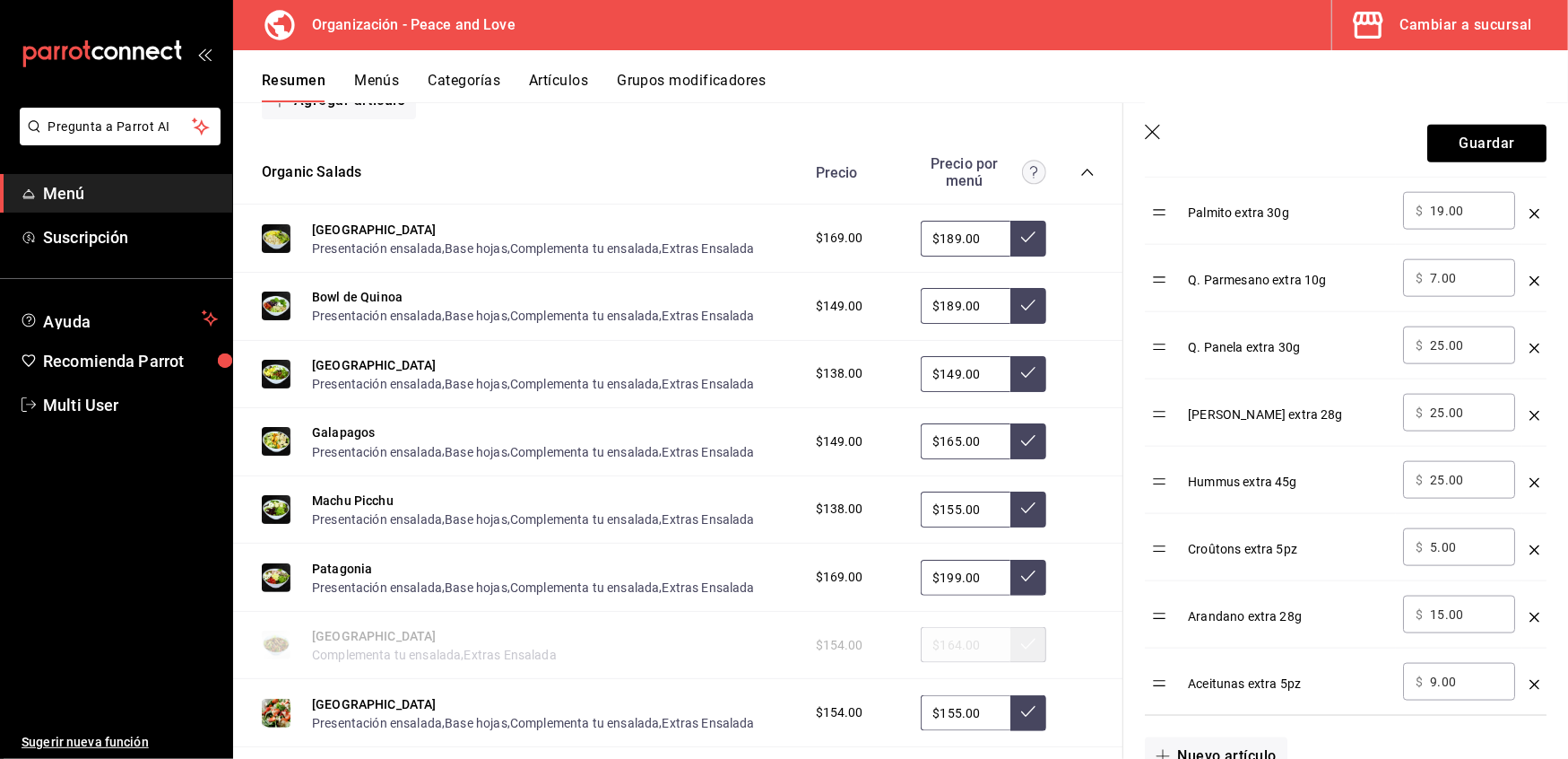
click at [1530, 555] on icon "optionsTable" at bounding box center [1534, 550] width 10 height 10
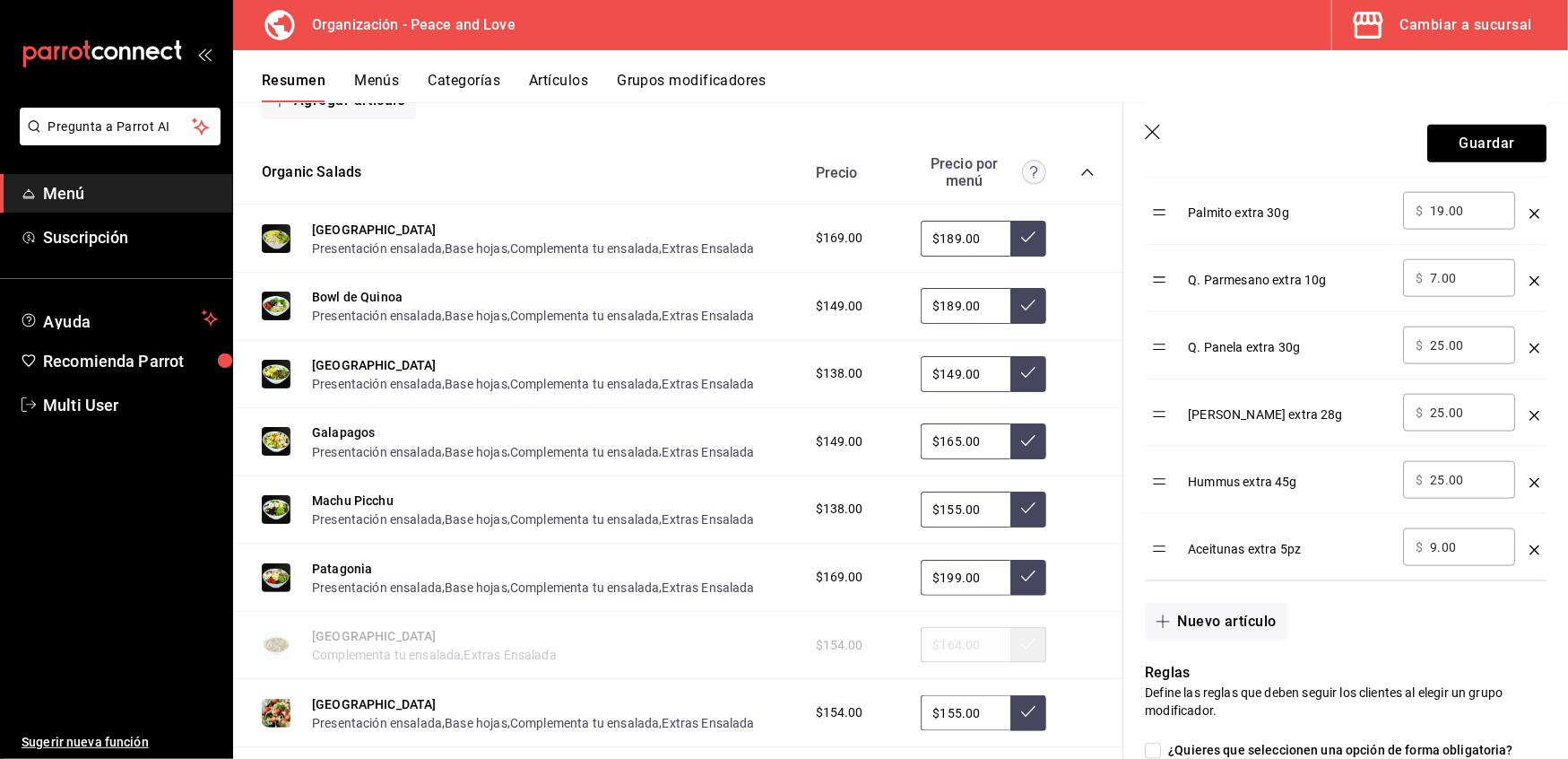
click at [1530, 555] on icon "optionsTable" at bounding box center [1534, 550] width 10 height 10
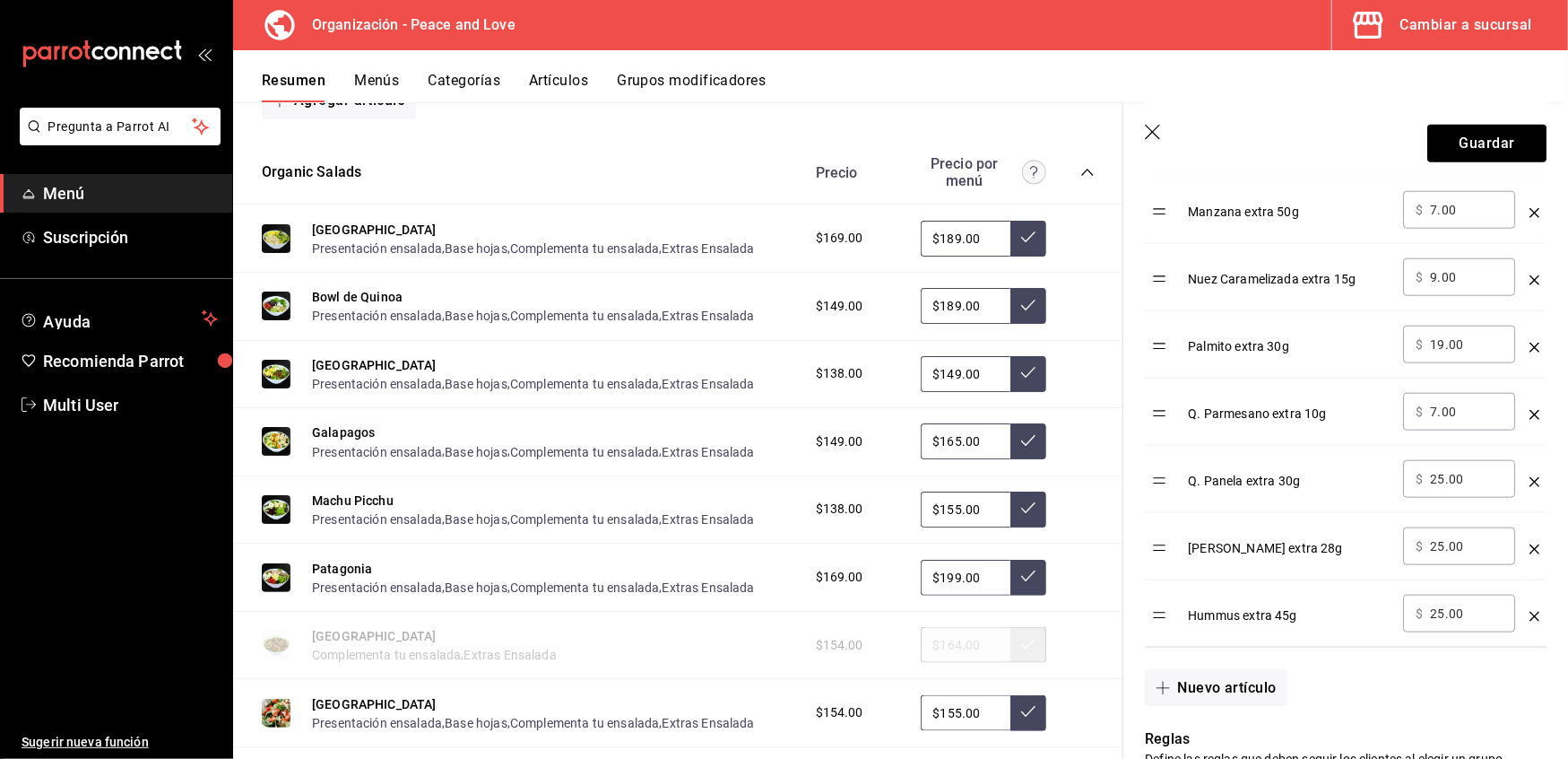
scroll to position [1306, 0]
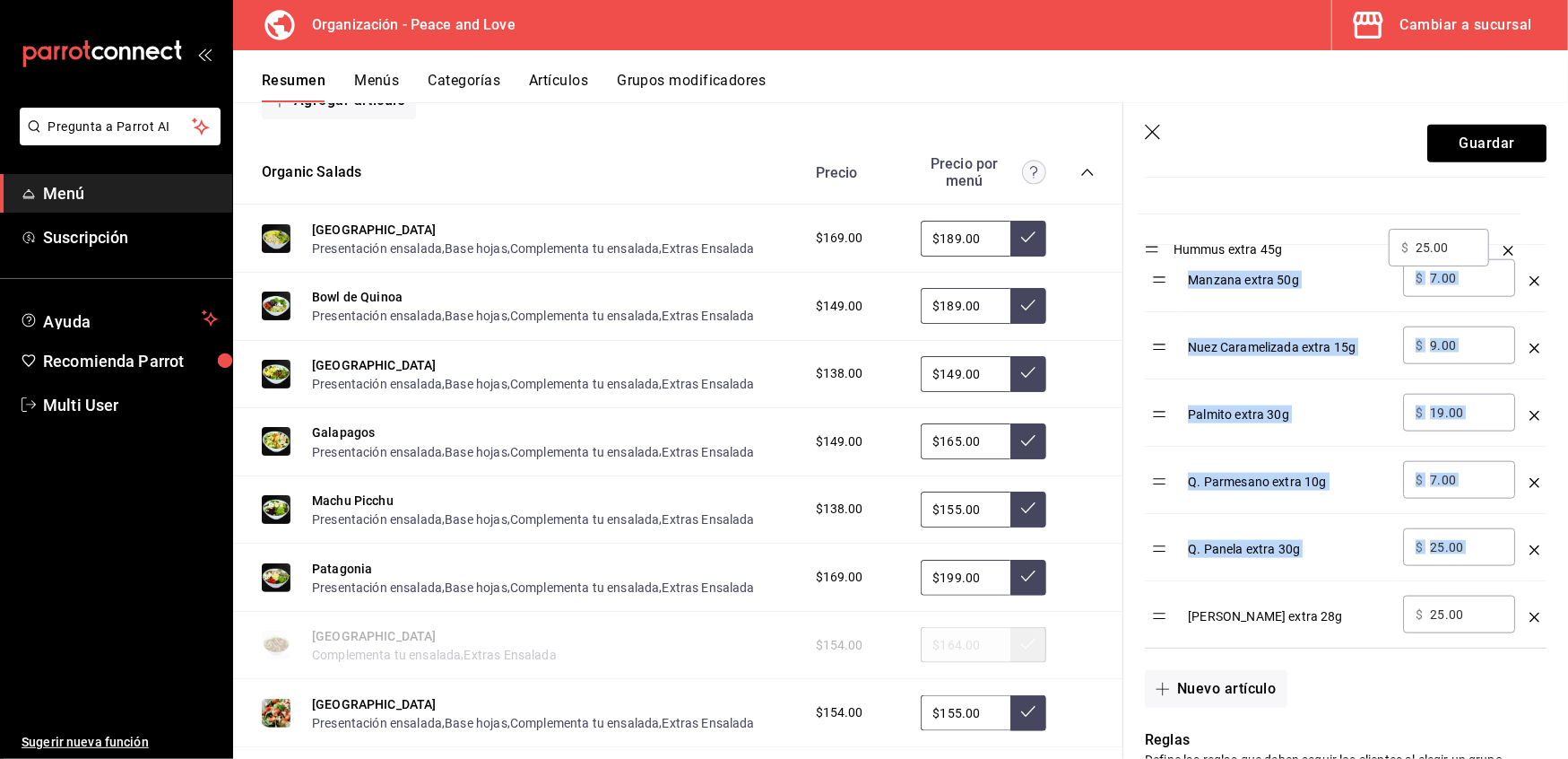
drag, startPoint x: 1161, startPoint y: 634, endPoint x: 1152, endPoint y: 259, distance: 375.1
click at [1152, 259] on tbody "Aderezo extra 50ml ​ $ 19.00 ​ Pollo extra 50g ​ $ 29.00 ​ [PERSON_NAME] extra …" at bounding box center [1346, 76] width 402 height 1144
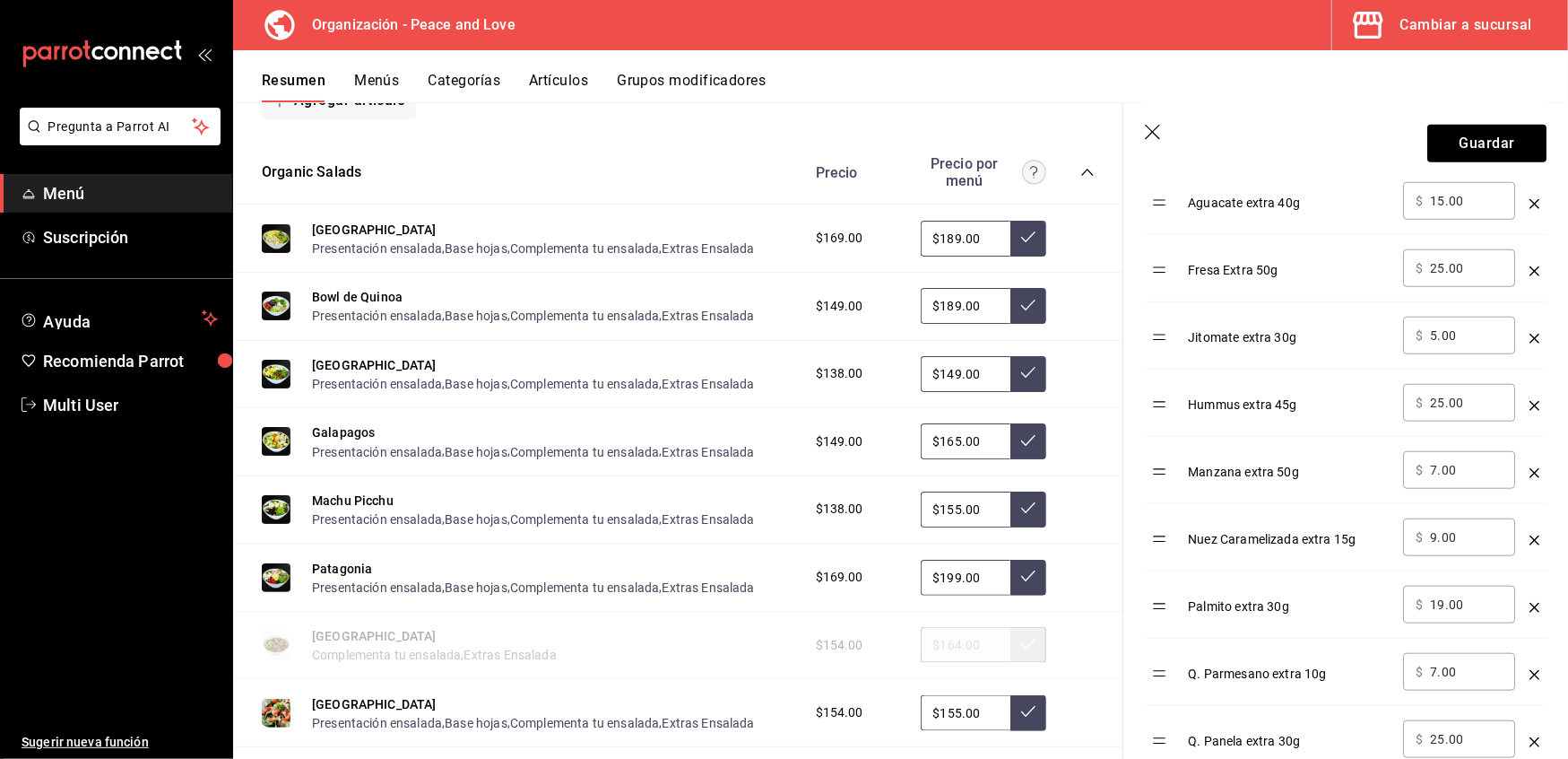
scroll to position [1089, 0]
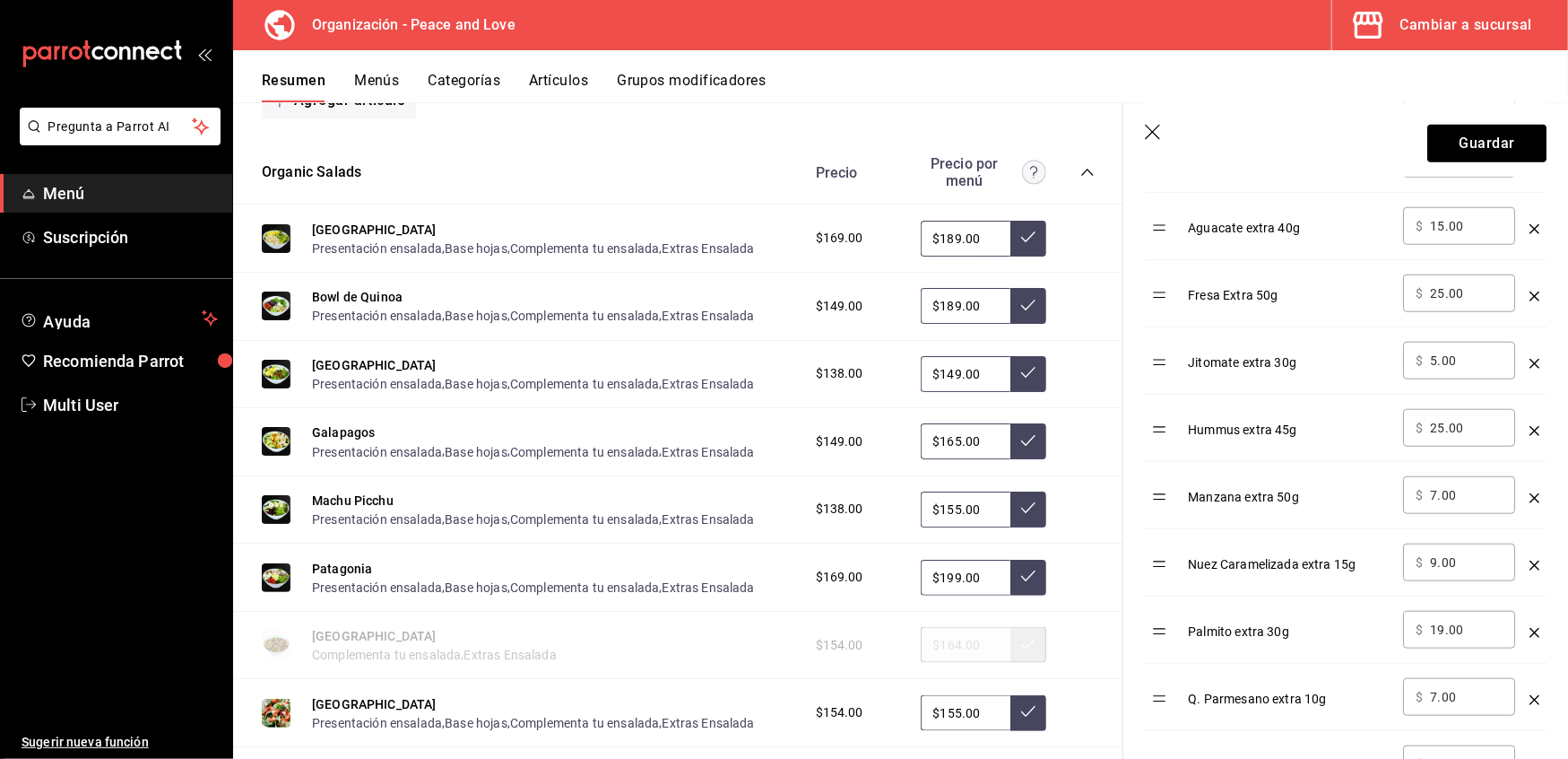
click at [1530, 366] on icon "optionsTable" at bounding box center [1534, 363] width 10 height 10
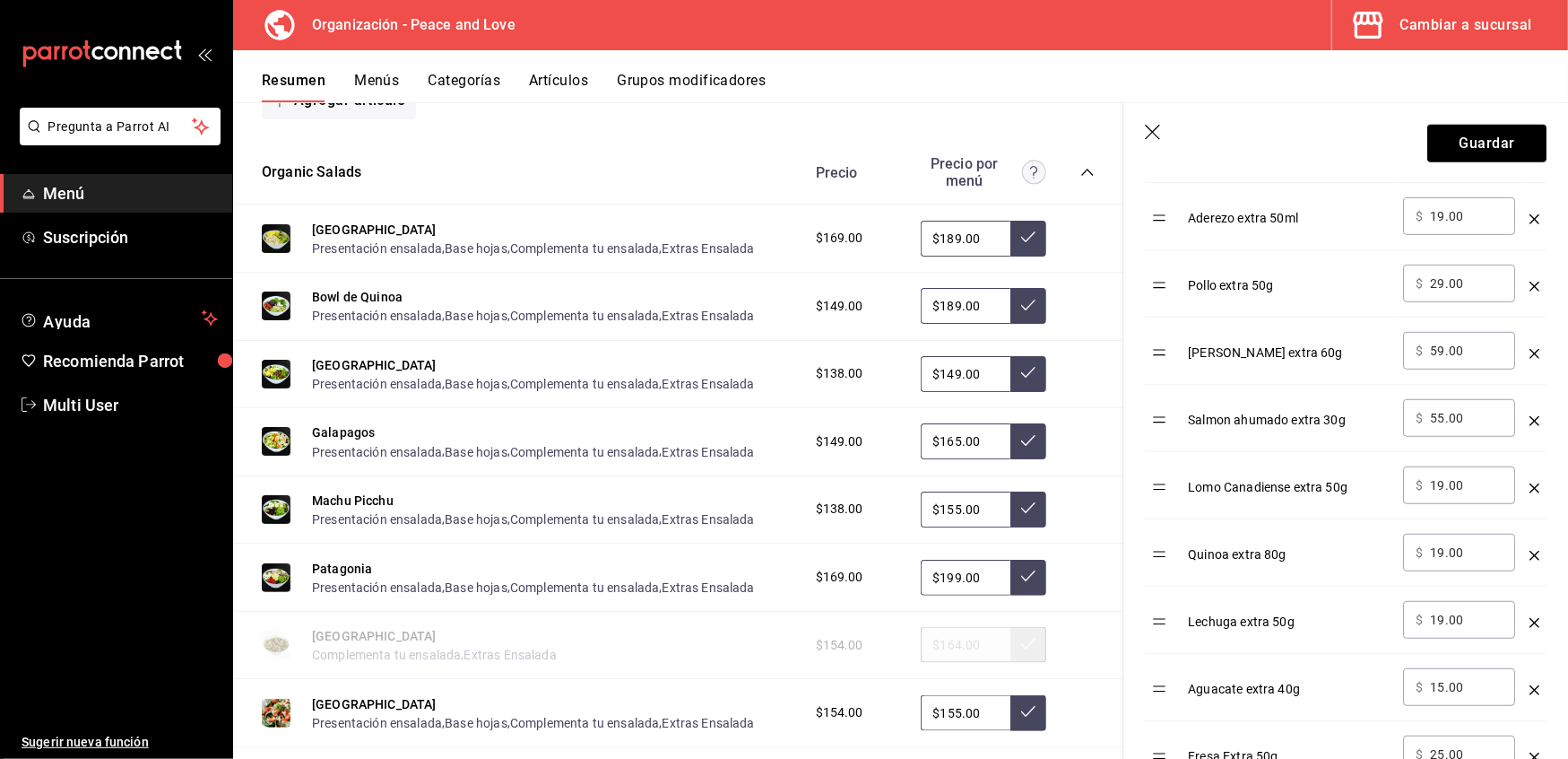
scroll to position [626, 0]
click at [1187, 228] on td "Aderezo extra 50ml" at bounding box center [1288, 218] width 215 height 67
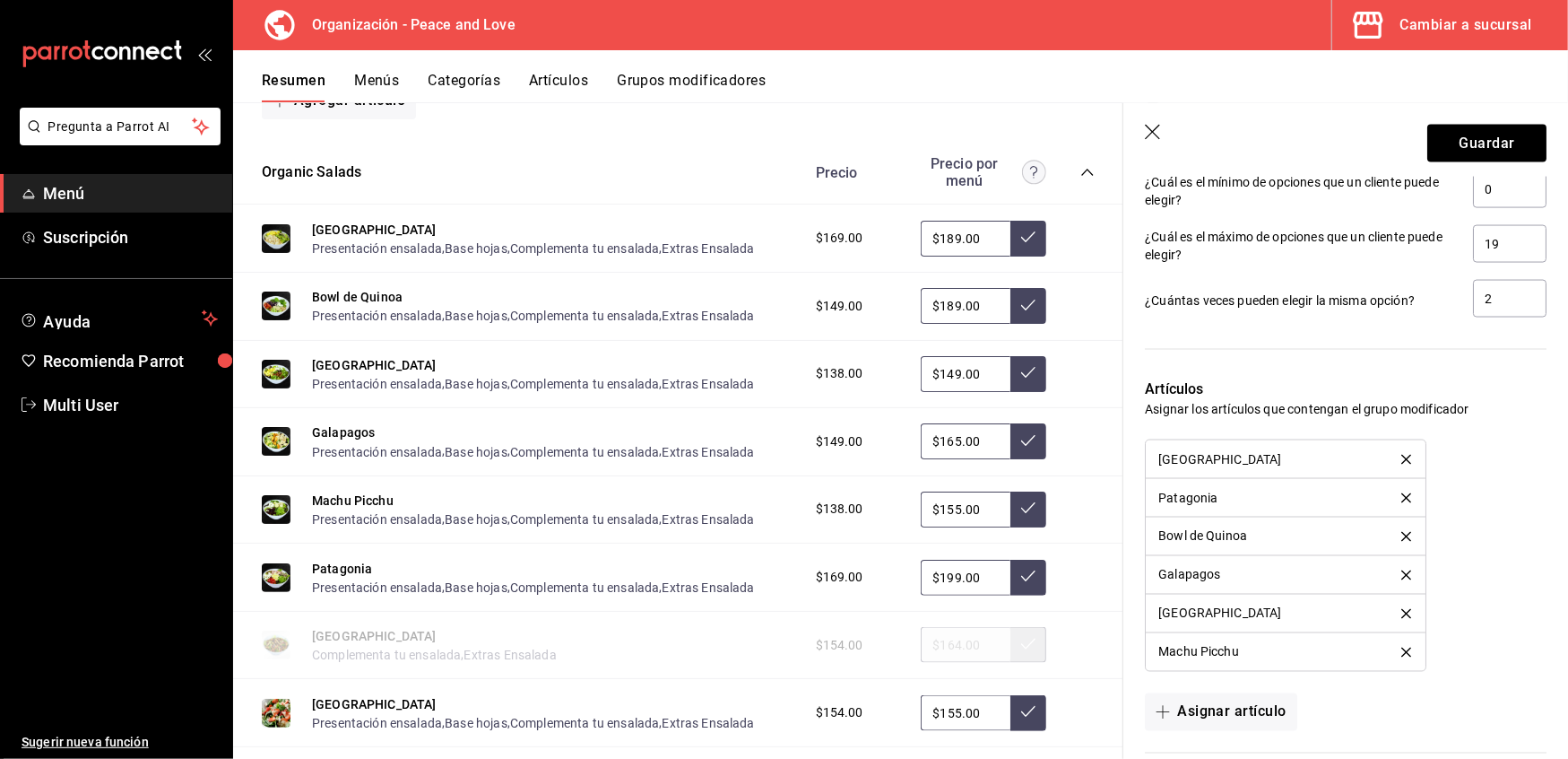
scroll to position [2139, 0]
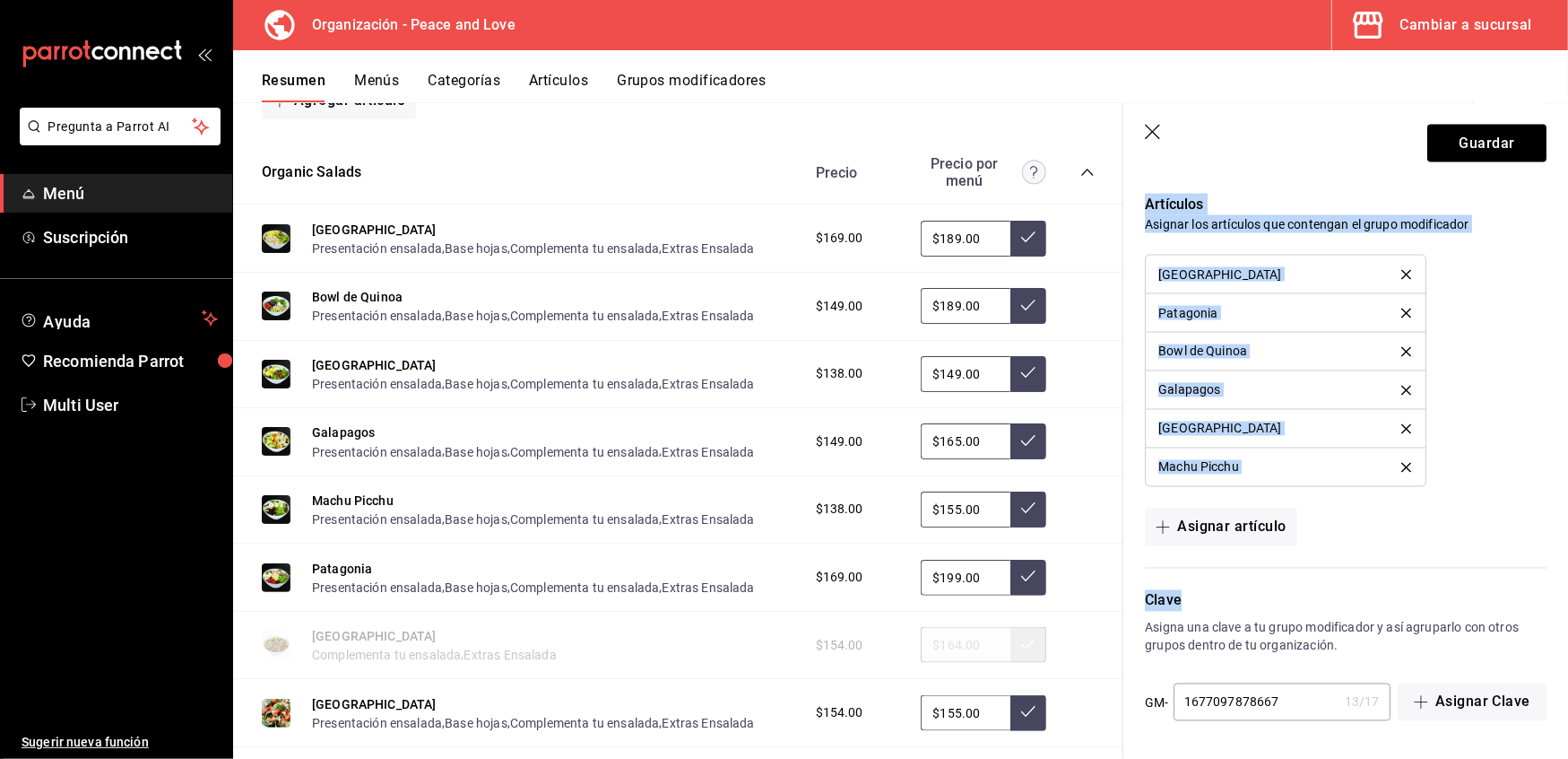
drag, startPoint x: 1195, startPoint y: 224, endPoint x: 1381, endPoint y: 570, distance: 392.8
copy div "derezo extra 50ml ​ $ ​ Pollo extra 50g ​ $ ​ [PERSON_NAME] extra 60g ​ $ ​ Sal…"
drag, startPoint x: 1391, startPoint y: 462, endPoint x: 1252, endPoint y: 496, distance: 143.1
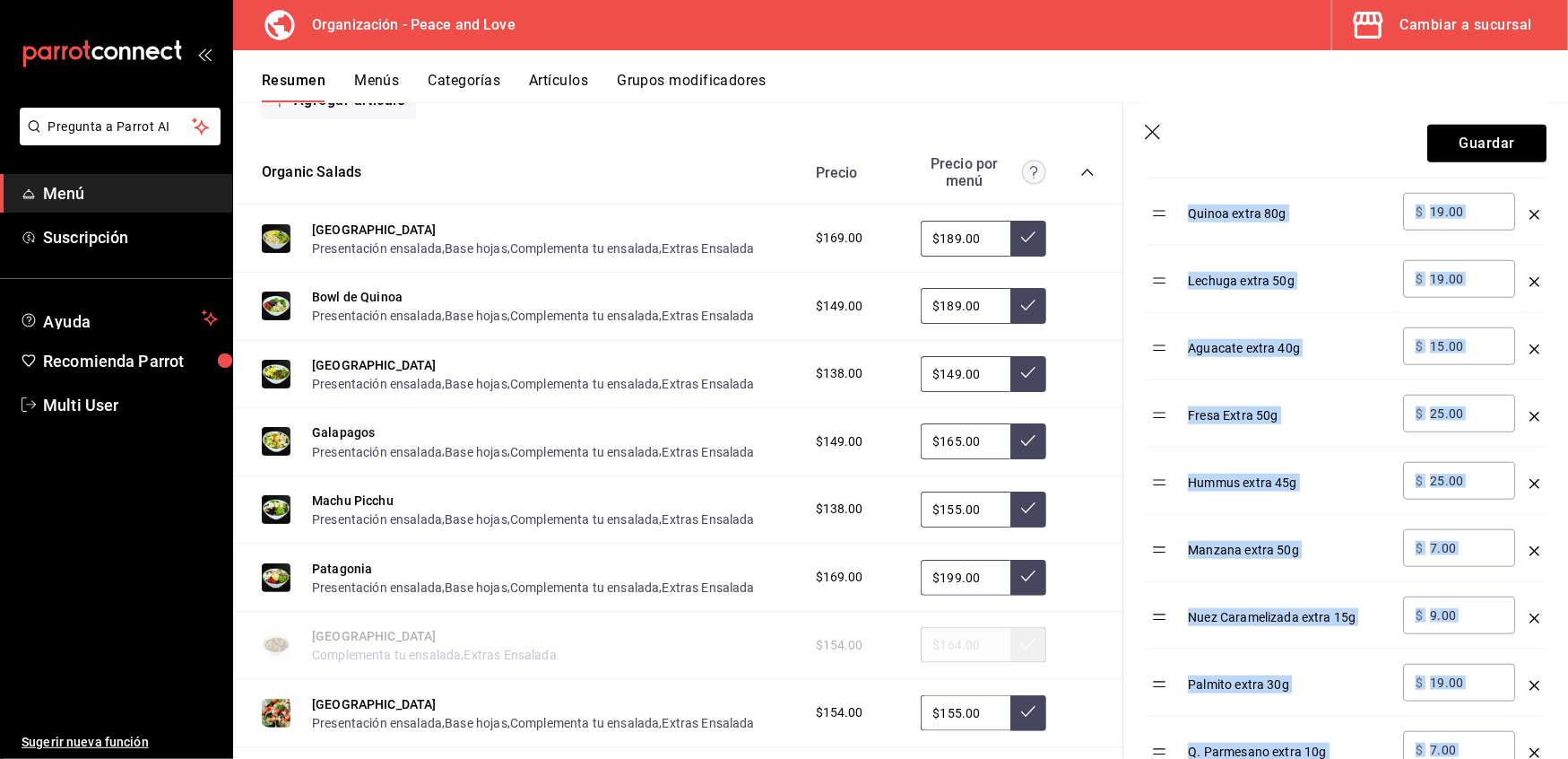
scroll to position [970, 0]
click at [1474, 553] on input "7.00" at bounding box center [1465, 548] width 72 height 18
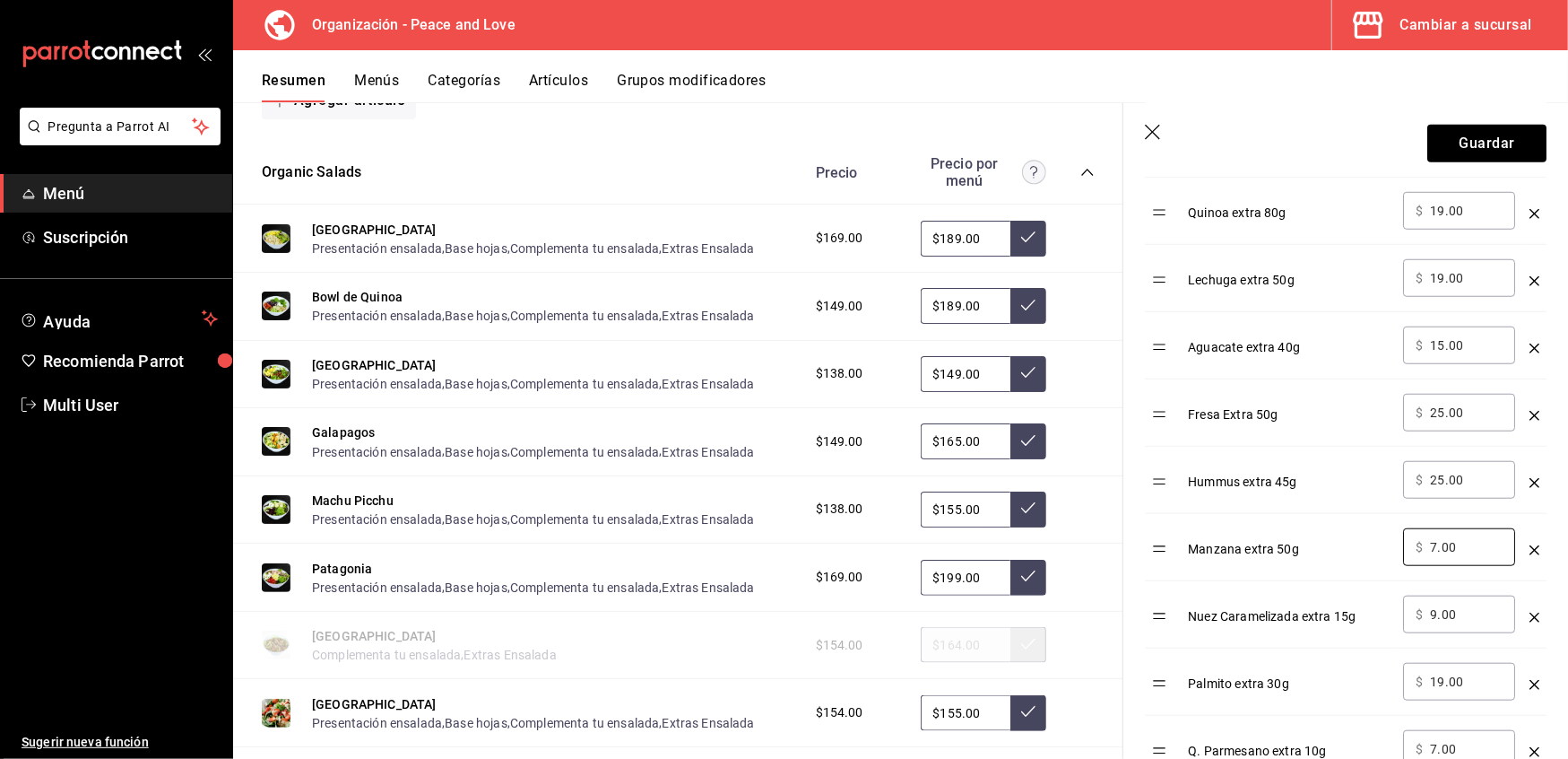
drag, startPoint x: 1474, startPoint y: 553, endPoint x: 1070, endPoint y: 490, distance: 408.9
click at [1070, 490] on main "Resumen organización Agrega y edita los menús, las categorías, artículos y grup…" at bounding box center [901, 430] width 1336 height 656
type input "9.00"
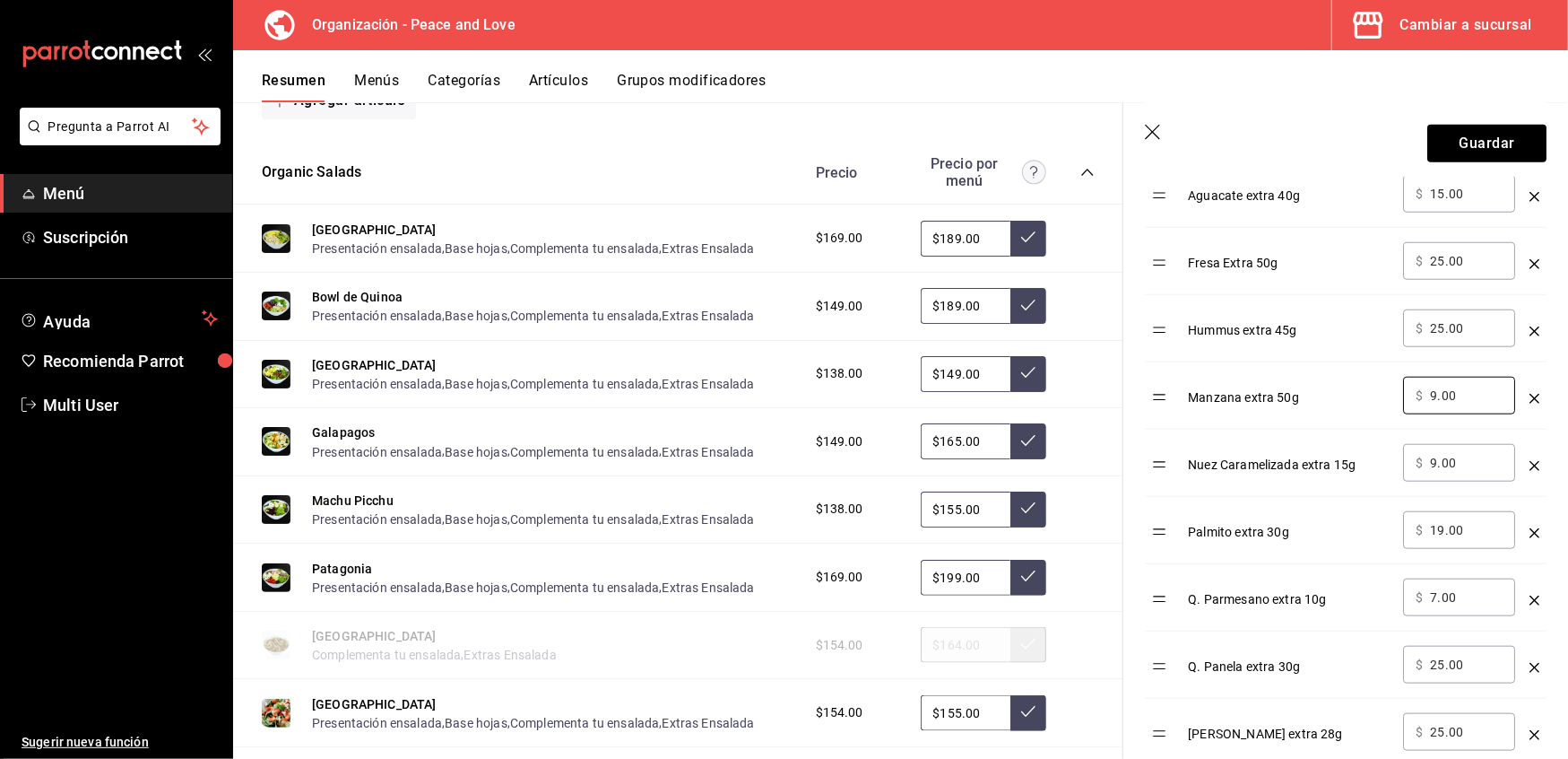
scroll to position [1145, 0]
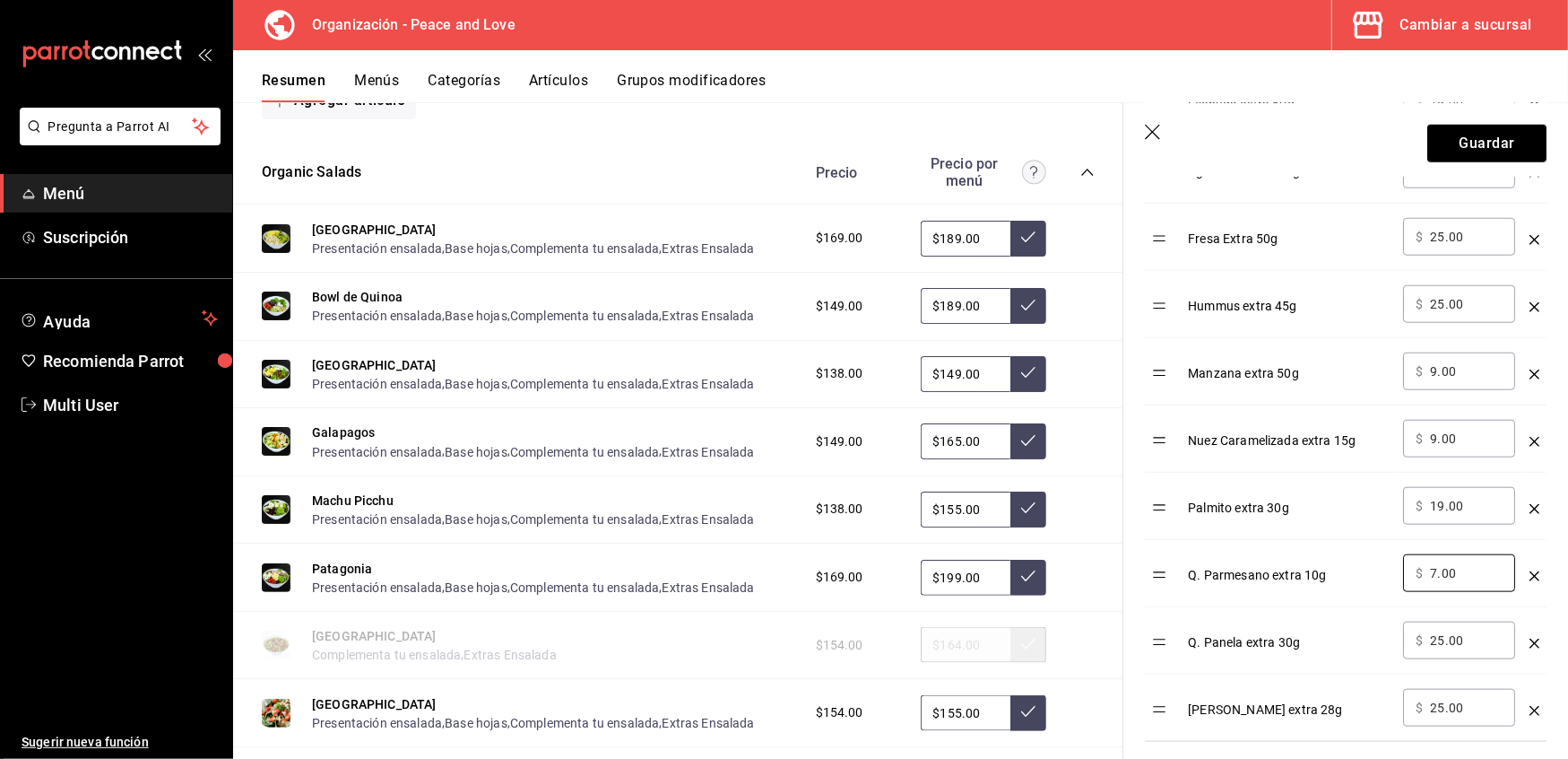
drag, startPoint x: 1468, startPoint y: 583, endPoint x: 1203, endPoint y: 506, distance: 276.0
click at [1203, 506] on tbody "Aderezo extra 50ml ​ $ 19.00 ​ Pollo extra 50g ​ $ 29.00 ​ [PERSON_NAME] extra …" at bounding box center [1346, 204] width 402 height 1077
type input "9.00"
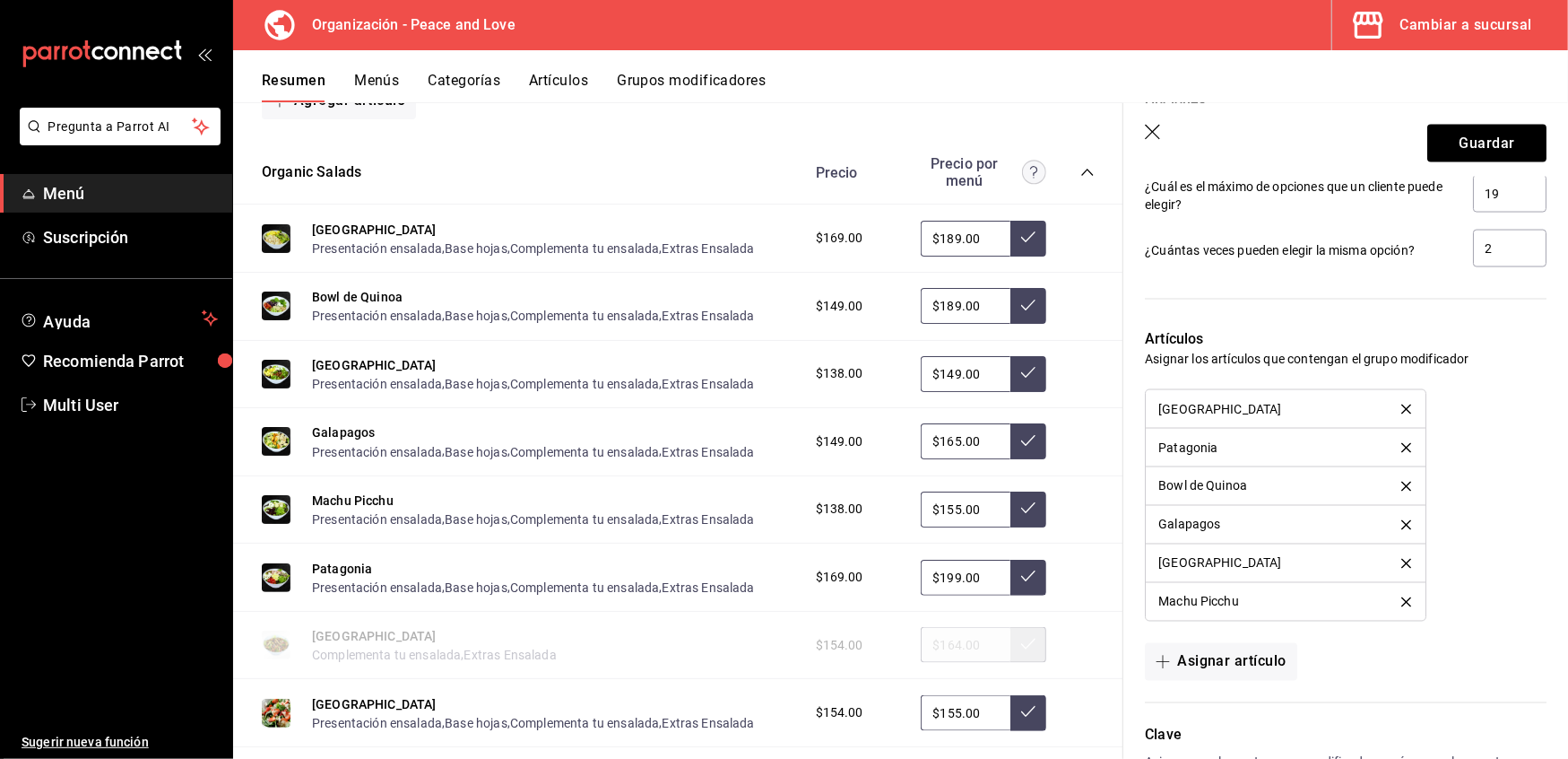
scroll to position [1997, 0]
click at [1472, 126] on button "Guardar" at bounding box center [1487, 143] width 119 height 38
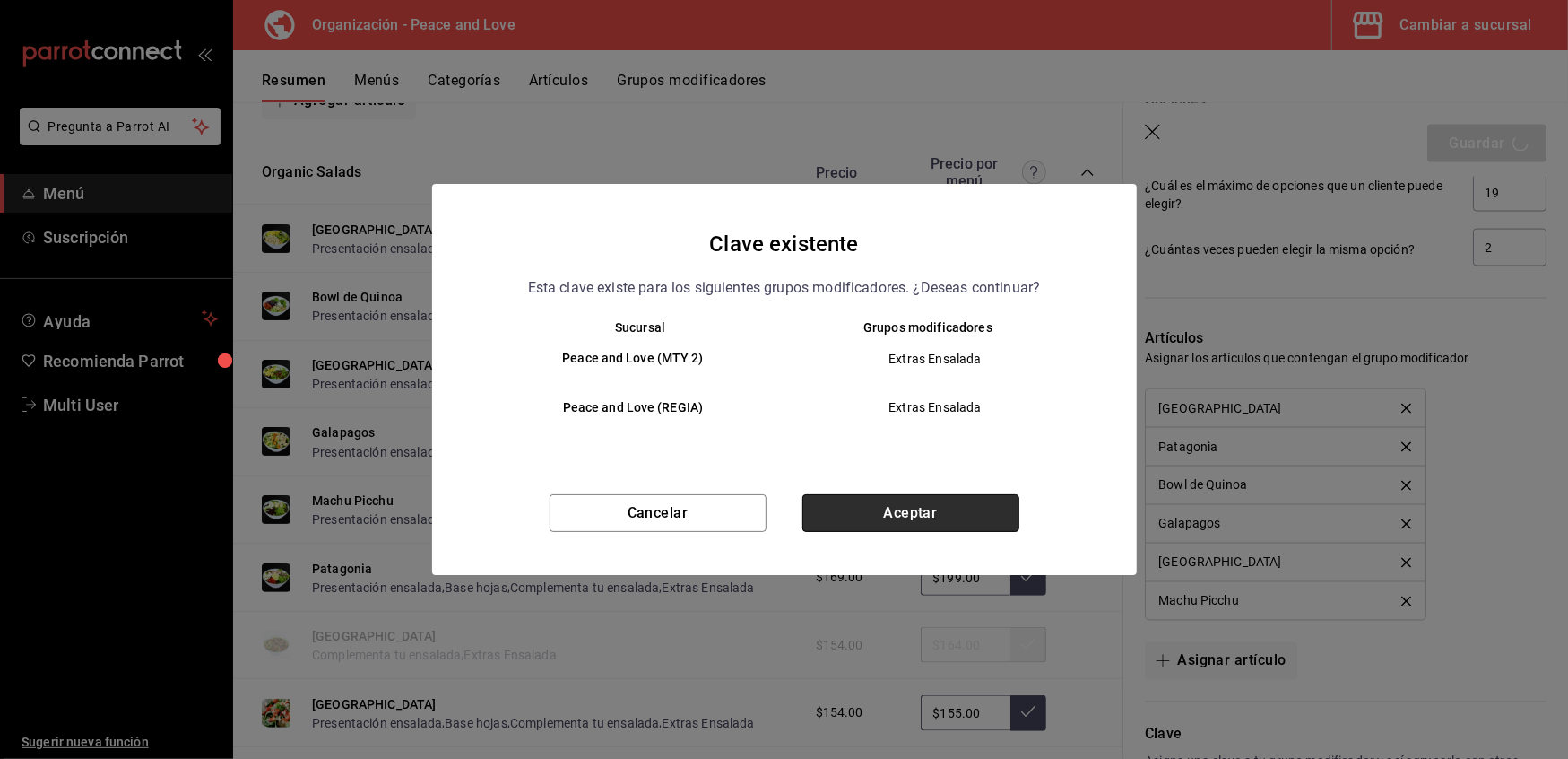
click at [904, 500] on button "Aceptar" at bounding box center [911, 513] width 217 height 38
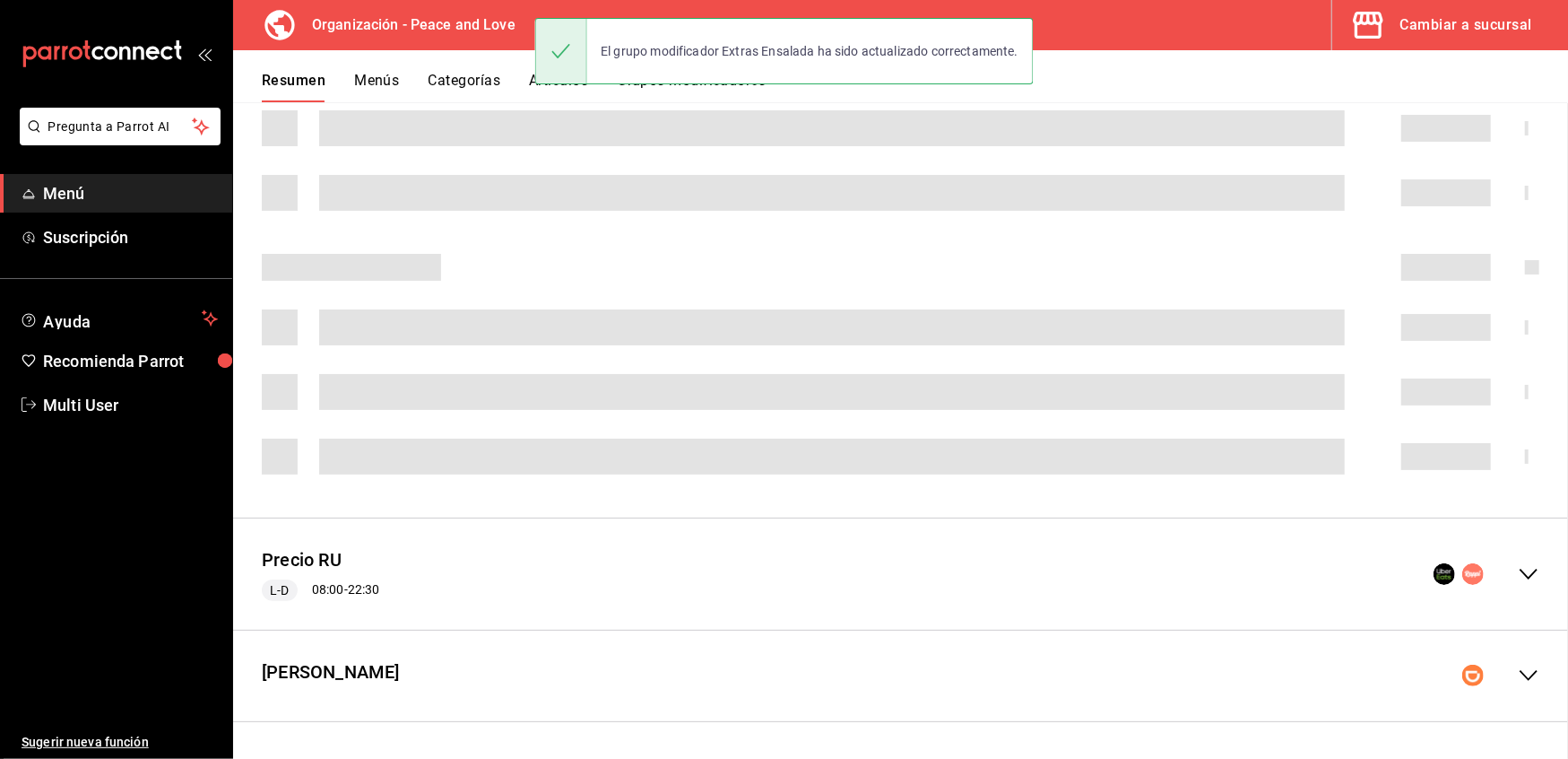
scroll to position [378, 0]
